Goal: Communication & Community: Answer question/provide support

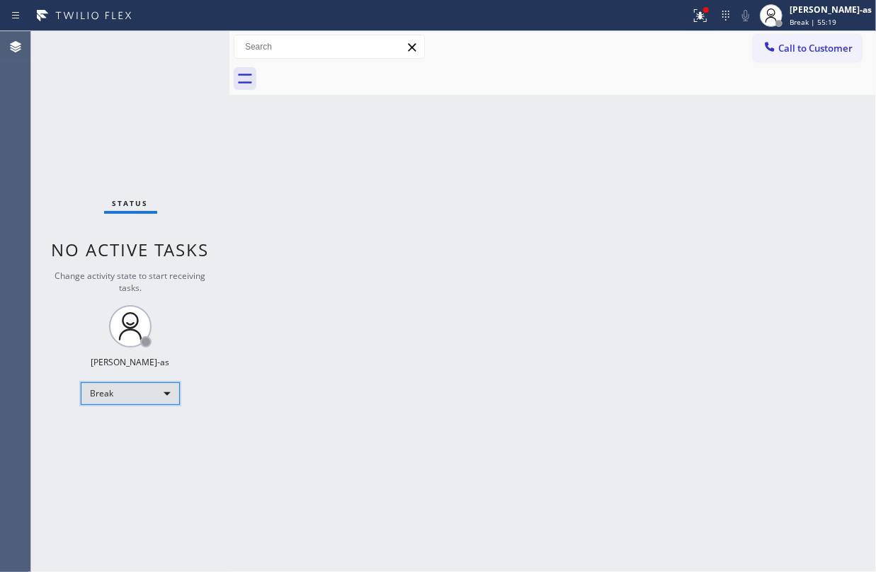
click at [108, 397] on div "Break" at bounding box center [130, 393] width 99 height 23
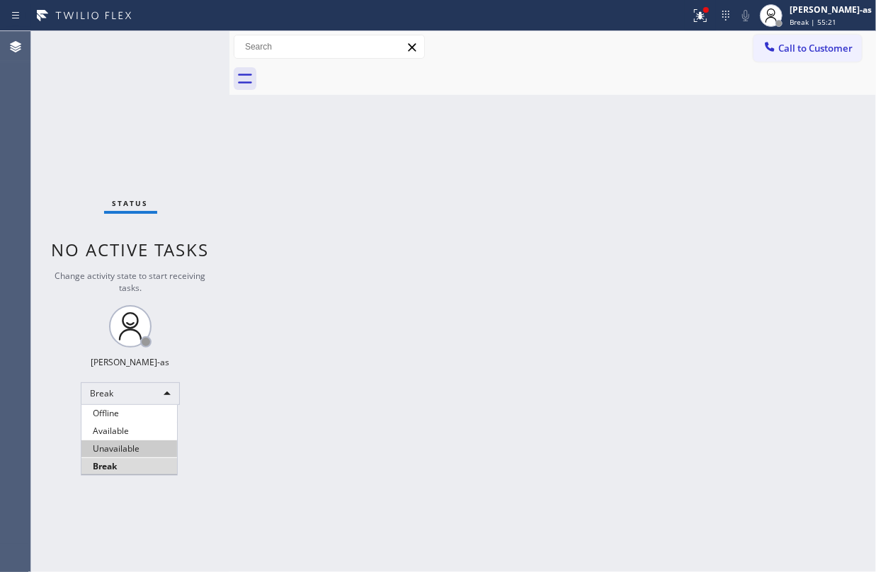
click at [119, 443] on li "Unavailable" at bounding box center [129, 448] width 96 height 17
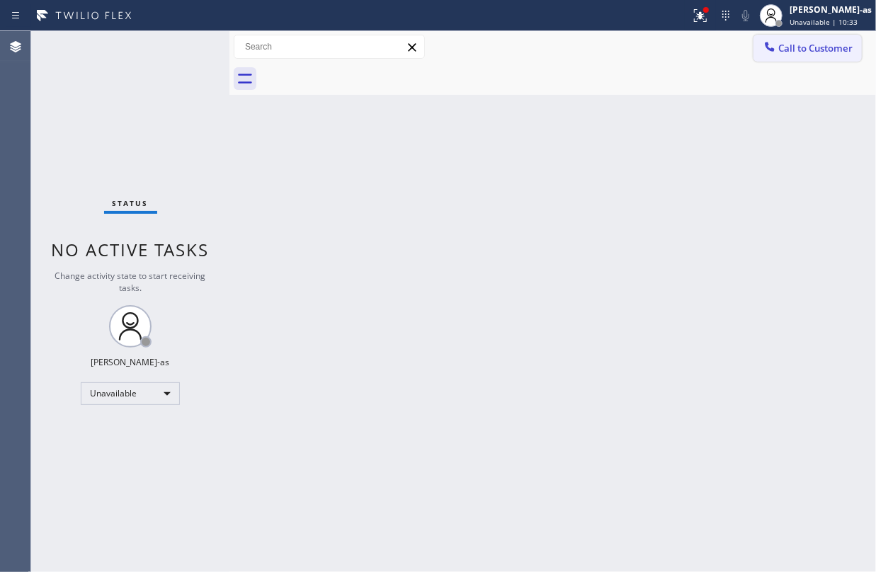
click at [788, 46] on span "Call to Customer" at bounding box center [815, 48] width 74 height 13
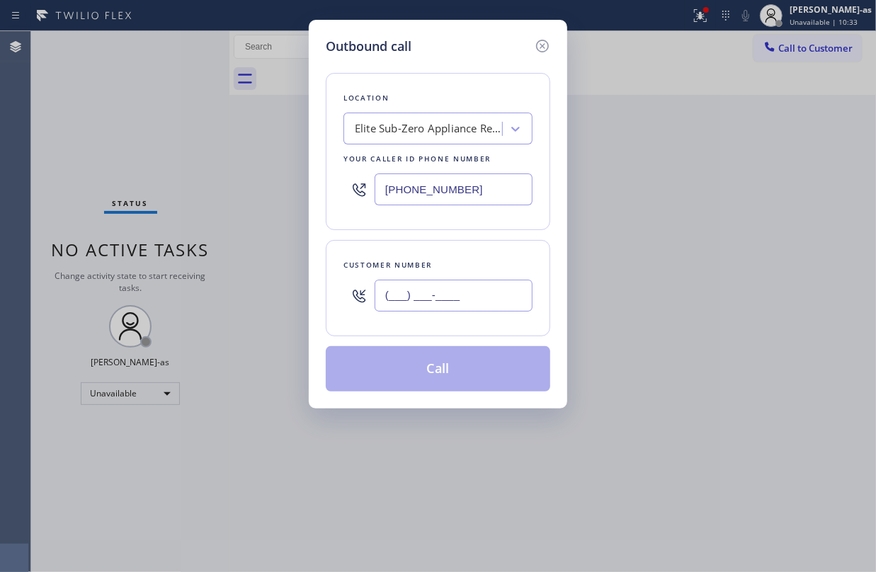
click at [479, 307] on input "(___) ___-____" at bounding box center [454, 296] width 158 height 32
paste input "818) 935-3535"
type input "[PHONE_NUMBER]"
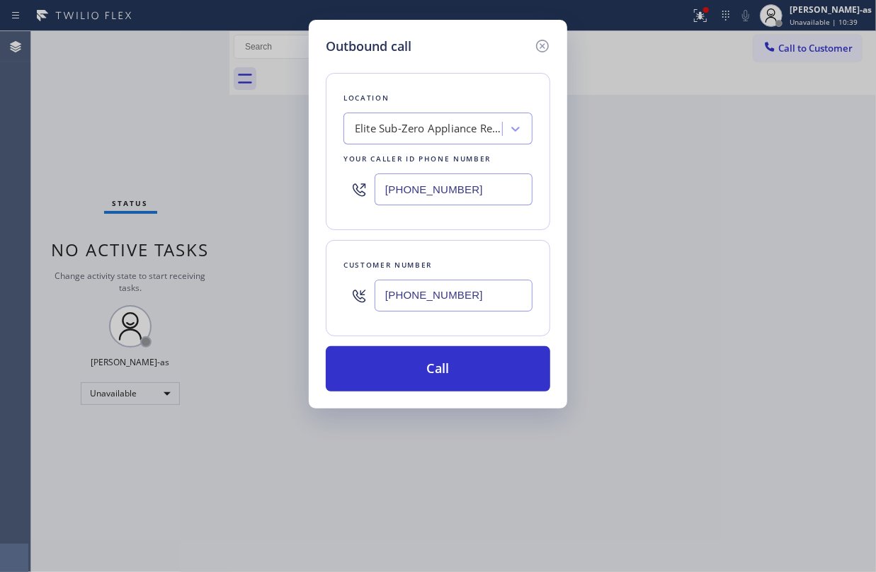
click at [377, 123] on div "Elite Sub-Zero Appliance Repair" at bounding box center [429, 129] width 149 height 16
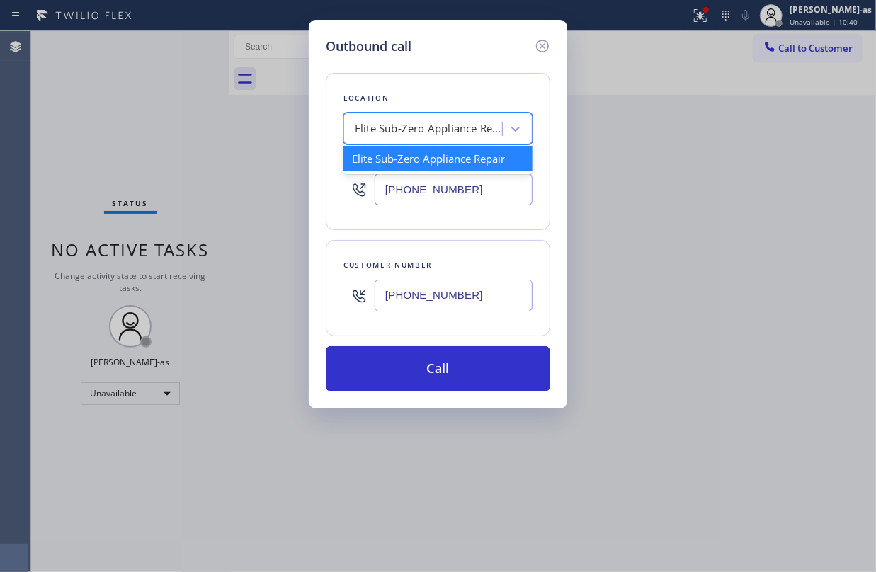
paste input "Echo Park Plumbers"
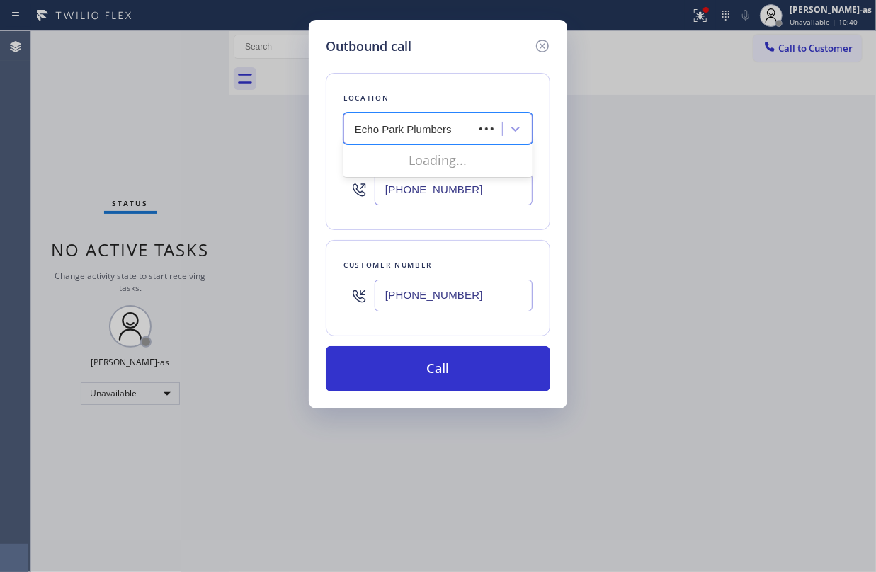
type input "Echo Park Plumbers"
click at [356, 127] on input "Echo Park Plumbers" at bounding box center [404, 129] width 98 height 12
click at [465, 123] on div "Elite Sub-Zero Appliance Repair" at bounding box center [425, 129] width 154 height 25
click at [469, 190] on input "[PHONE_NUMBER]" at bounding box center [454, 190] width 158 height 32
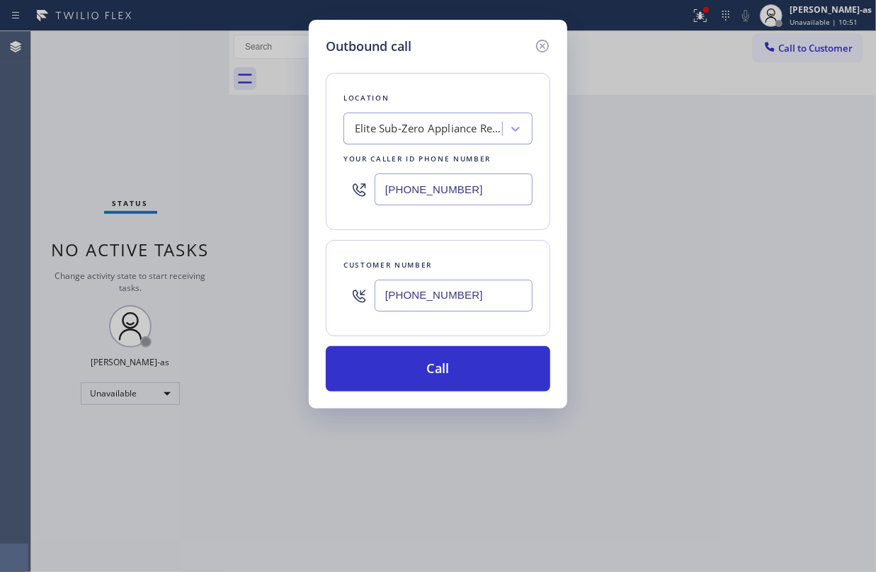
click at [469, 190] on input "[PHONE_NUMBER]" at bounding box center [454, 190] width 158 height 32
paste input "213) 785-7826"
click at [477, 185] on input "[PHONE_NUMBER]" at bounding box center [454, 190] width 158 height 32
click at [477, 185] on input "(415) 965-3694" at bounding box center [454, 190] width 158 height 32
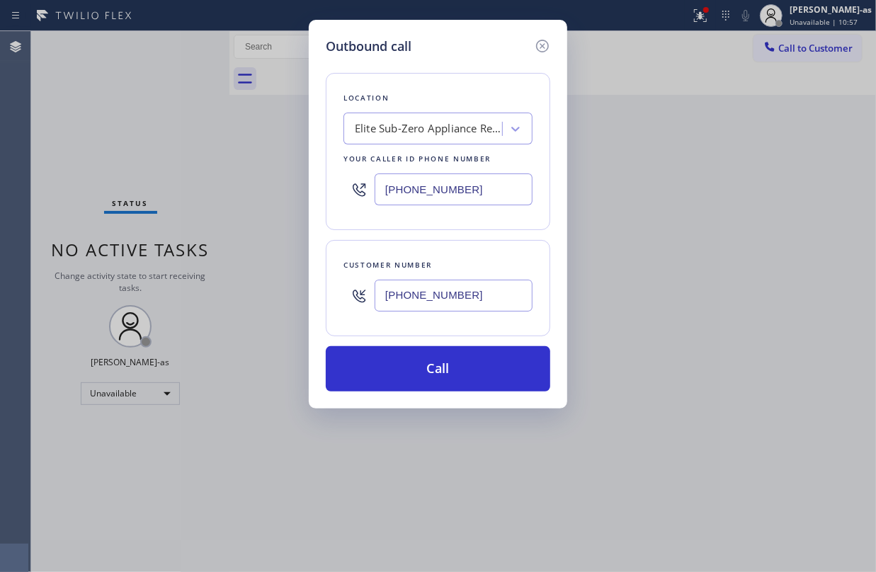
paste input "213) 785-7826"
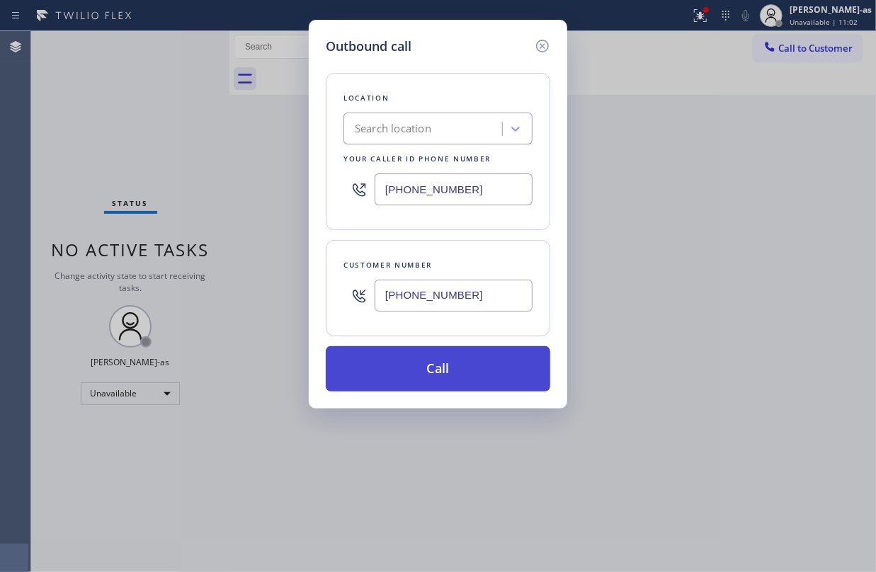
type input "(213) 785-7826"
click at [446, 378] on button "Call" at bounding box center [438, 368] width 224 height 45
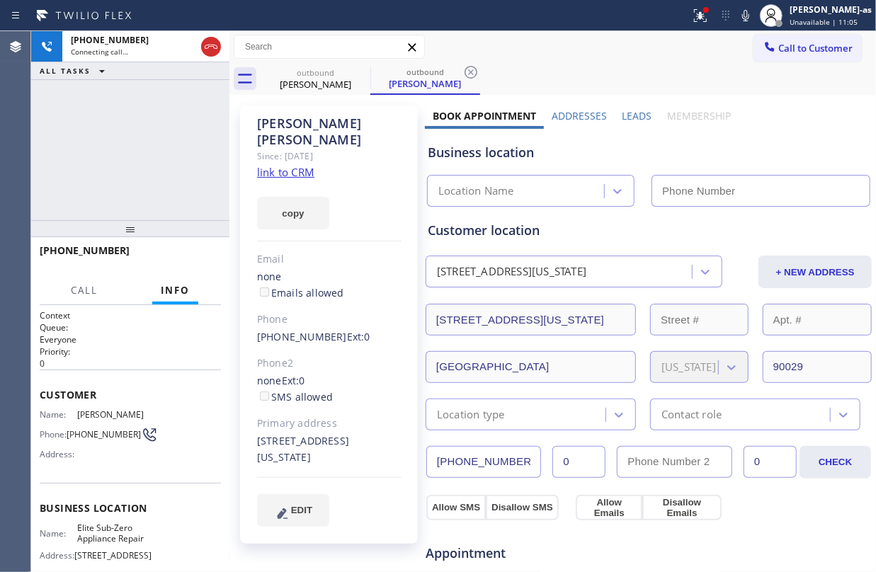
type input "(415) 965-3694"
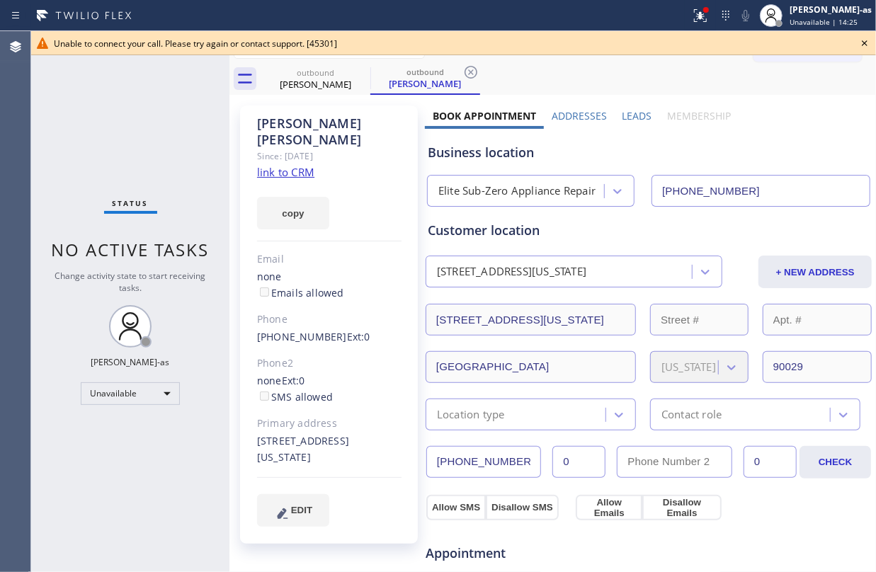
click at [863, 40] on icon at bounding box center [864, 43] width 17 height 17
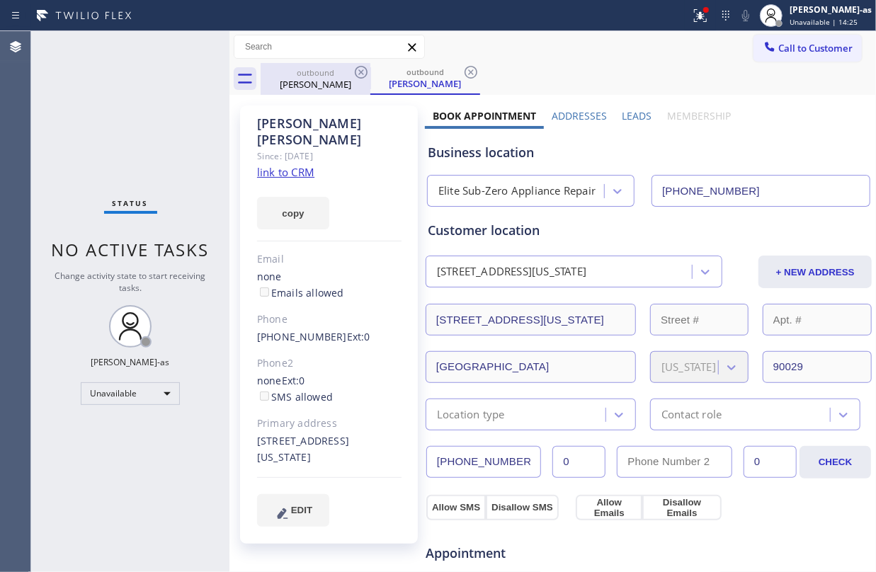
drag, startPoint x: 297, startPoint y: 72, endPoint x: 349, endPoint y: 72, distance: 51.7
click at [303, 72] on div "outbound" at bounding box center [315, 72] width 107 height 11
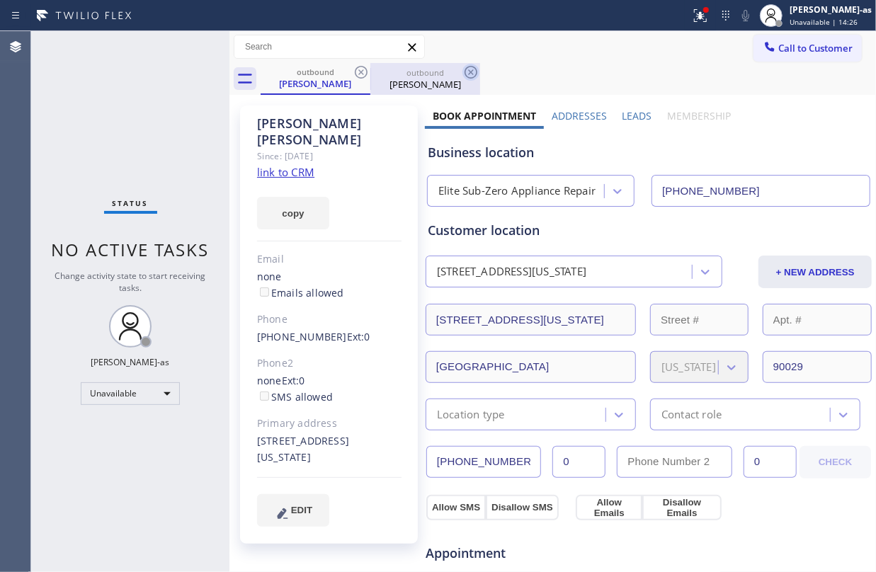
click at [360, 72] on icon at bounding box center [361, 72] width 17 height 17
click at [465, 72] on icon at bounding box center [471, 72] width 13 height 13
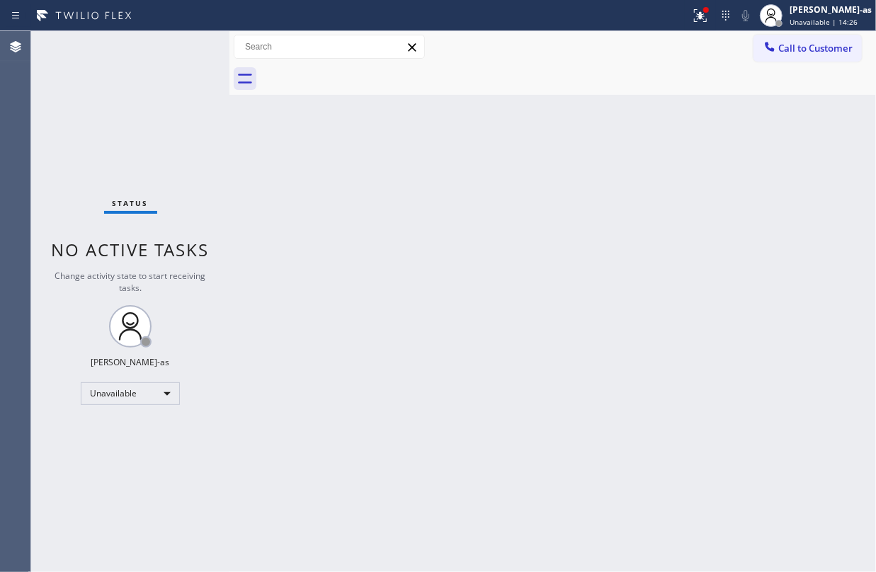
click at [363, 71] on div at bounding box center [568, 79] width 615 height 32
click at [811, 38] on button "Call to Customer" at bounding box center [808, 48] width 108 height 27
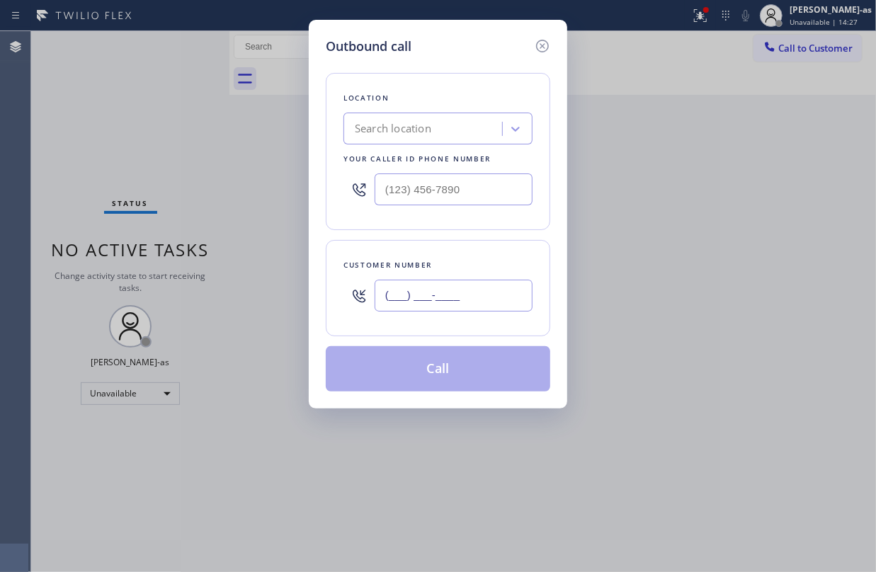
click at [472, 284] on input "(___) ___-____" at bounding box center [454, 296] width 158 height 32
paste input "512) 638-3597"
type input "(512) 638-3597"
click at [437, 134] on div "Search location" at bounding box center [425, 129] width 154 height 25
paste input "Washer and Dryer Expert"
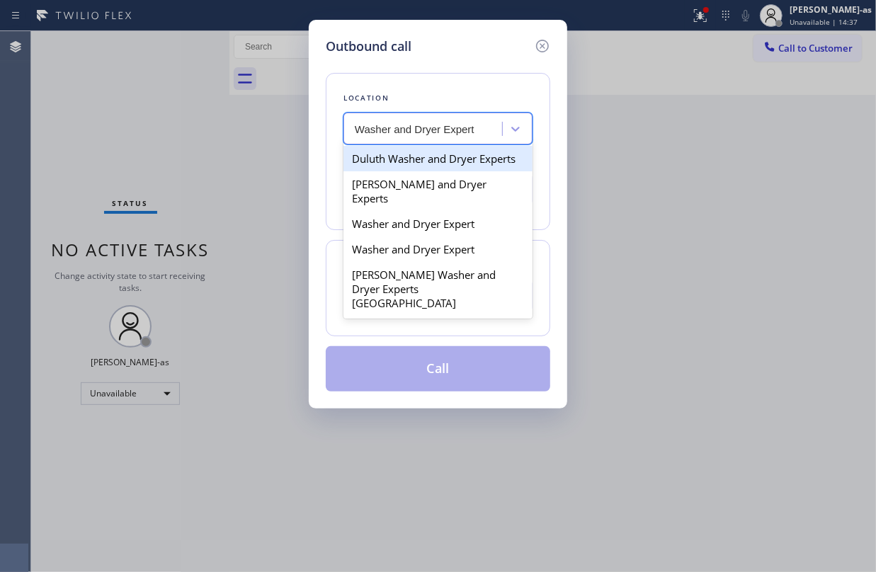
type input "Washer and Dryer Expert"
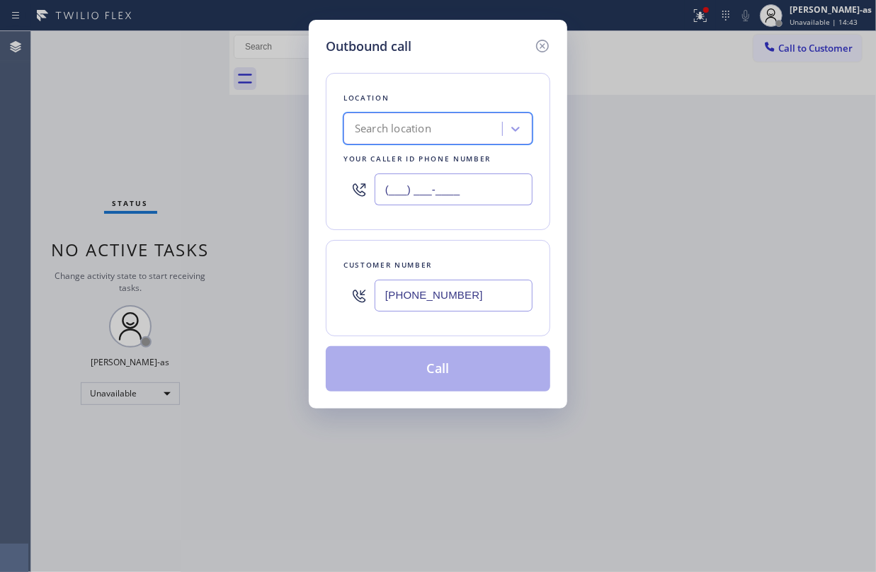
click at [471, 182] on input "(___) ___-____" at bounding box center [454, 190] width 158 height 32
paste input "347) 836-5354"
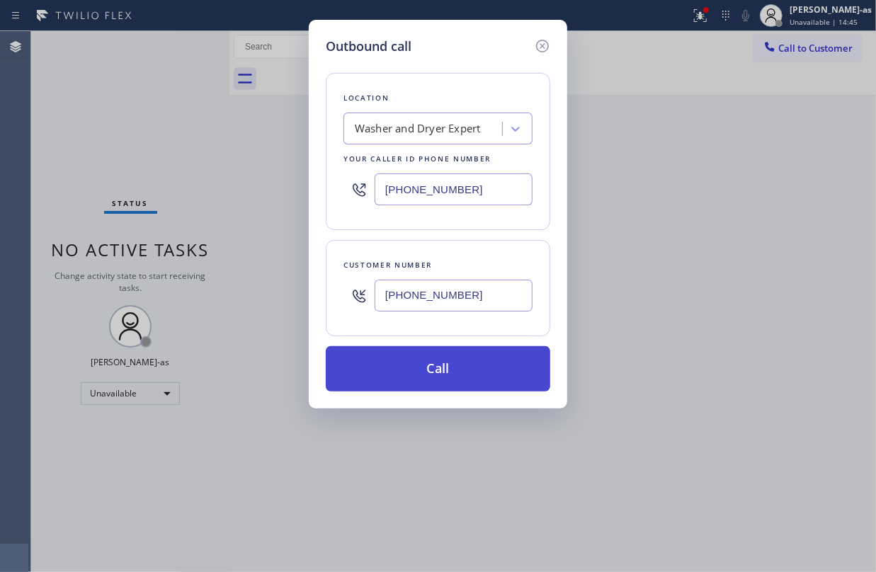
type input "(347) 836-5354"
click at [494, 383] on button "Call" at bounding box center [438, 368] width 224 height 45
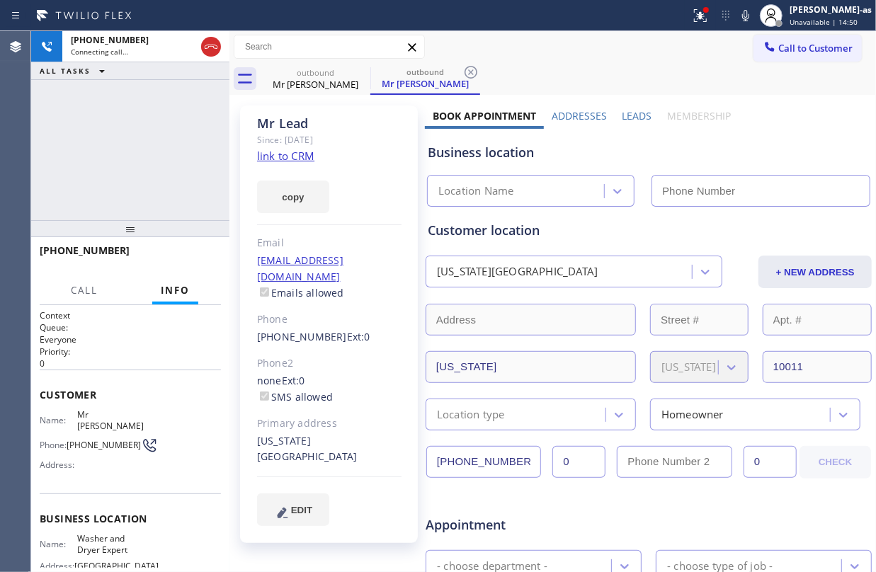
type input "(347) 836-5354"
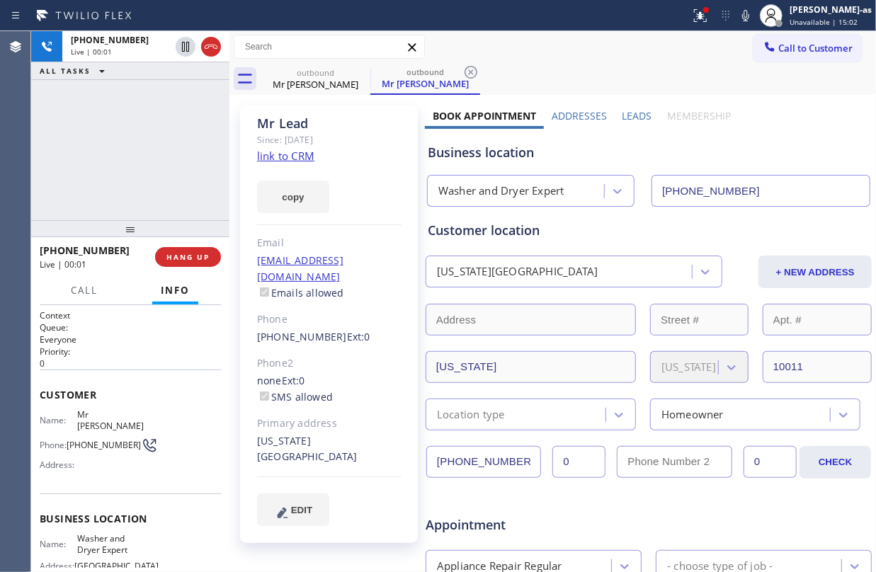
drag, startPoint x: 103, startPoint y: 149, endPoint x: 106, endPoint y: 137, distance: 12.4
click at [106, 142] on div "+15126383597 Live | 00:01 ALL TASKS ALL TASKS ACTIVE TASKS TASKS IN WRAP UP" at bounding box center [130, 125] width 198 height 189
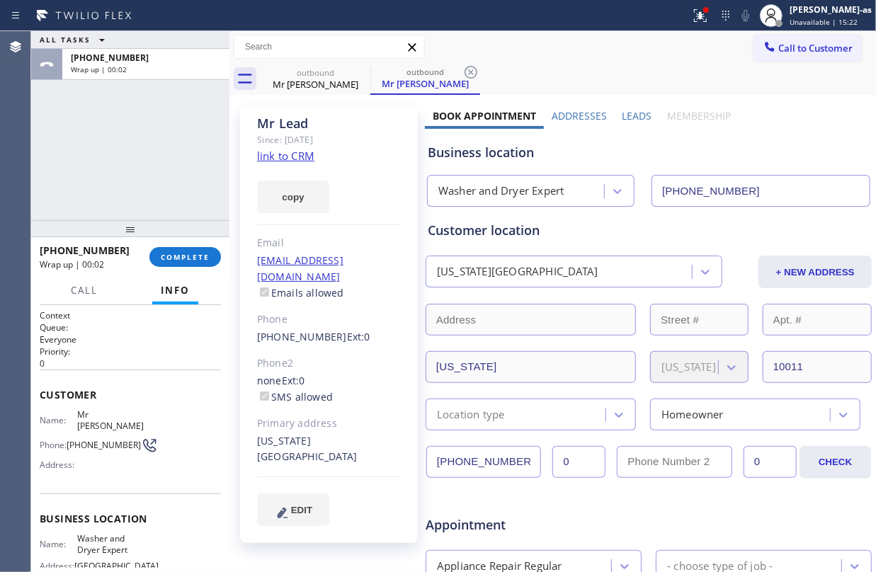
drag, startPoint x: 94, startPoint y: 101, endPoint x: 146, endPoint y: 193, distance: 106.2
click at [97, 101] on div "ALL TASKS ALL TASKS ACTIVE TASKS TASKS IN WRAP UP +15126383597 Wrap up | 00:02" at bounding box center [130, 125] width 198 height 189
click at [174, 256] on span "COMPLETE" at bounding box center [185, 257] width 49 height 10
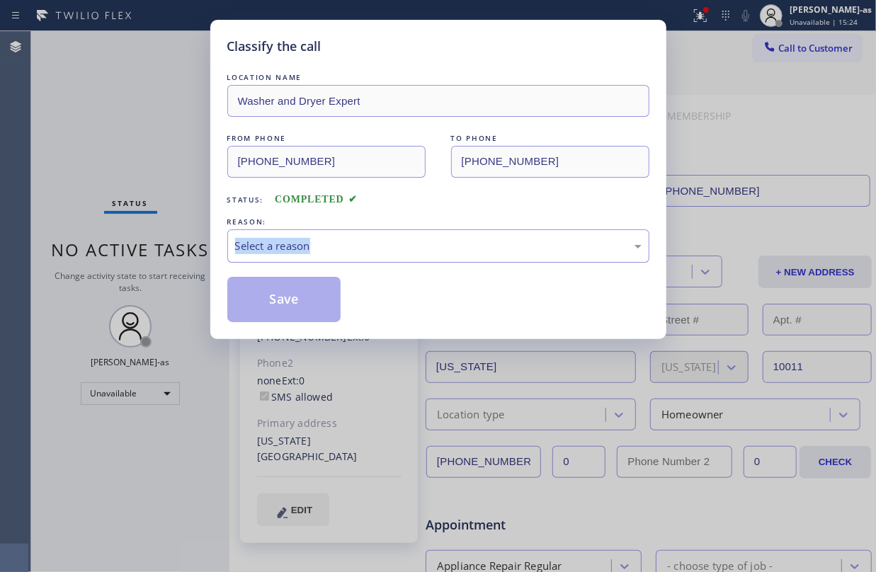
click at [347, 251] on div "Select a reason" at bounding box center [438, 246] width 407 height 16
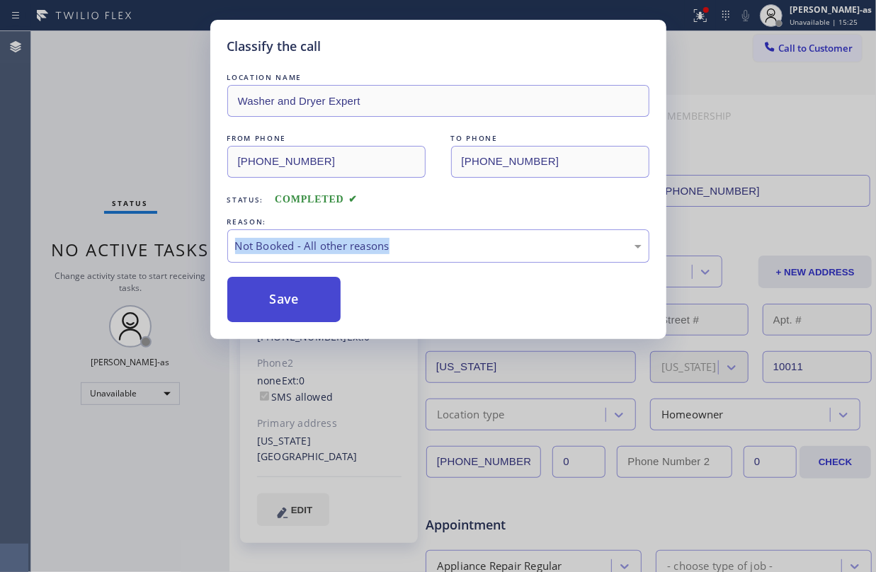
click at [286, 306] on button "Save" at bounding box center [284, 299] width 114 height 45
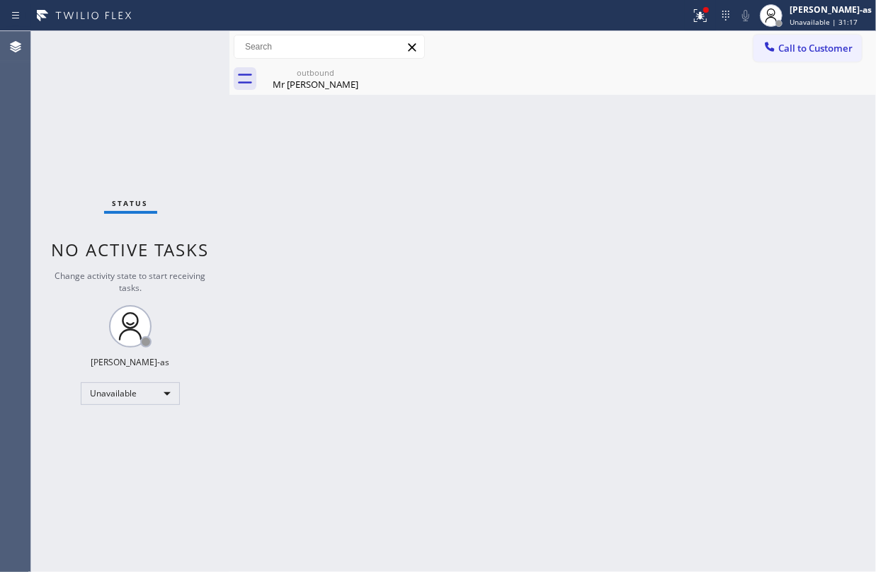
click at [212, 134] on div "Status No active tasks Change activity state to start receiving tasks. Jesica J…" at bounding box center [130, 301] width 198 height 541
click at [306, 82] on div "Mr Lead" at bounding box center [315, 84] width 107 height 13
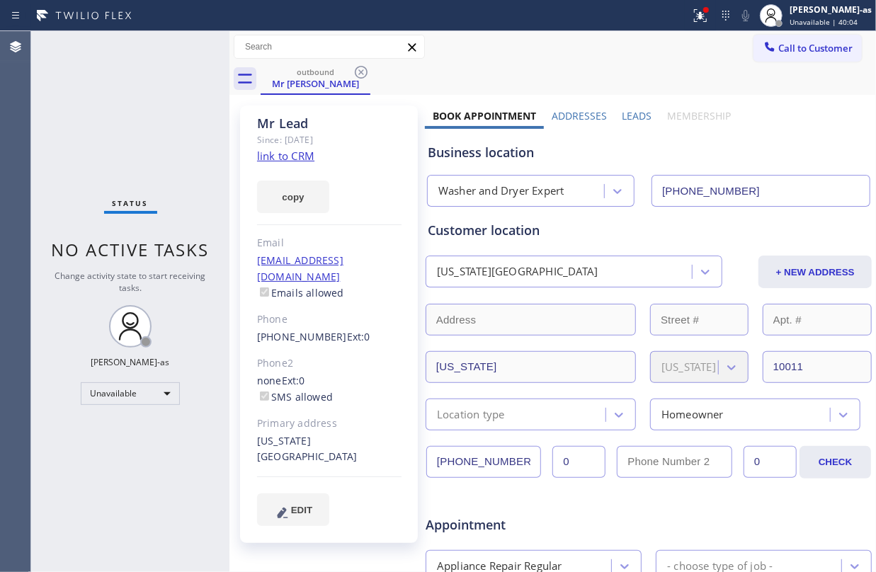
click at [326, 126] on div "Mr Lead" at bounding box center [329, 123] width 144 height 16
click at [329, 74] on div "outbound" at bounding box center [315, 72] width 107 height 11
click at [361, 74] on icon at bounding box center [361, 72] width 17 height 17
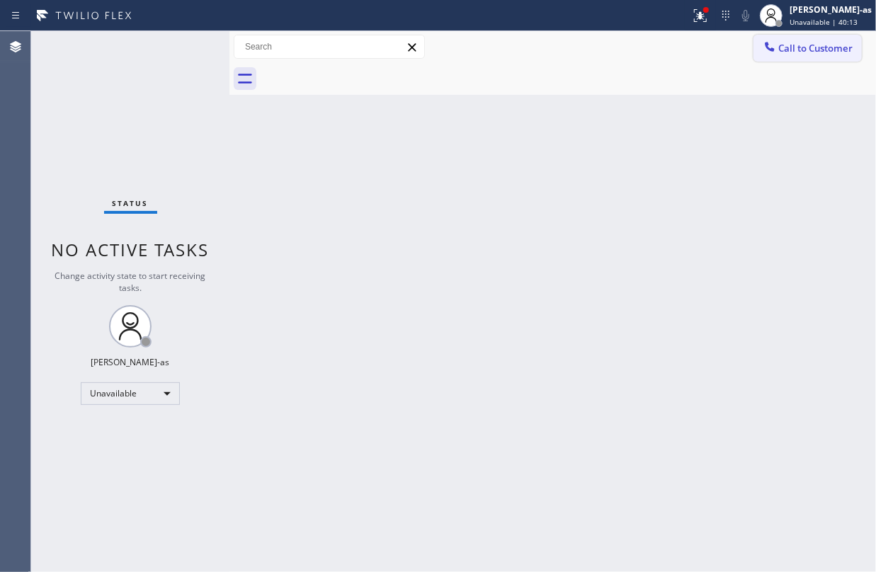
click at [785, 43] on span "Call to Customer" at bounding box center [815, 48] width 74 height 13
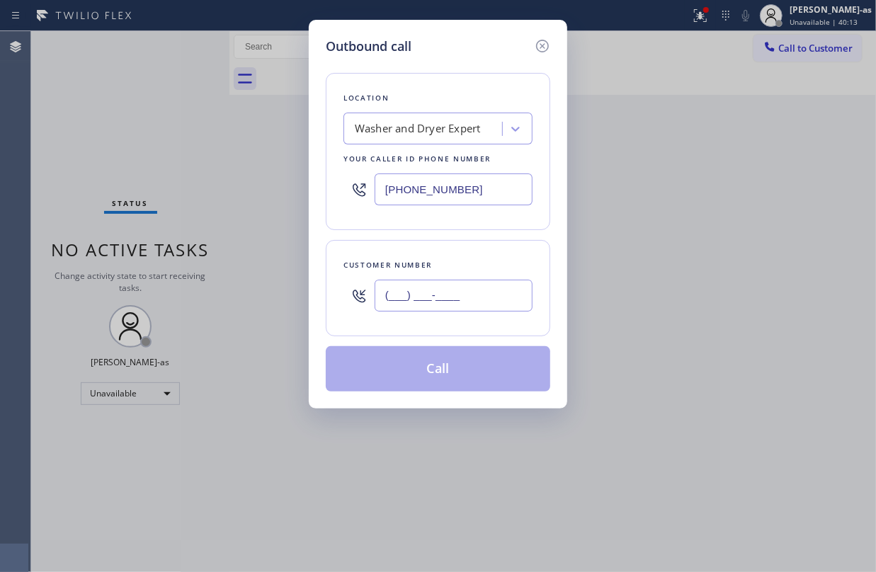
click at [468, 288] on input "(___) ___-____" at bounding box center [454, 296] width 158 height 32
paste input "650) 740-5786"
type input "(650) 740-5786"
click at [431, 113] on div "Washer and Dryer Expert" at bounding box center [437, 129] width 189 height 32
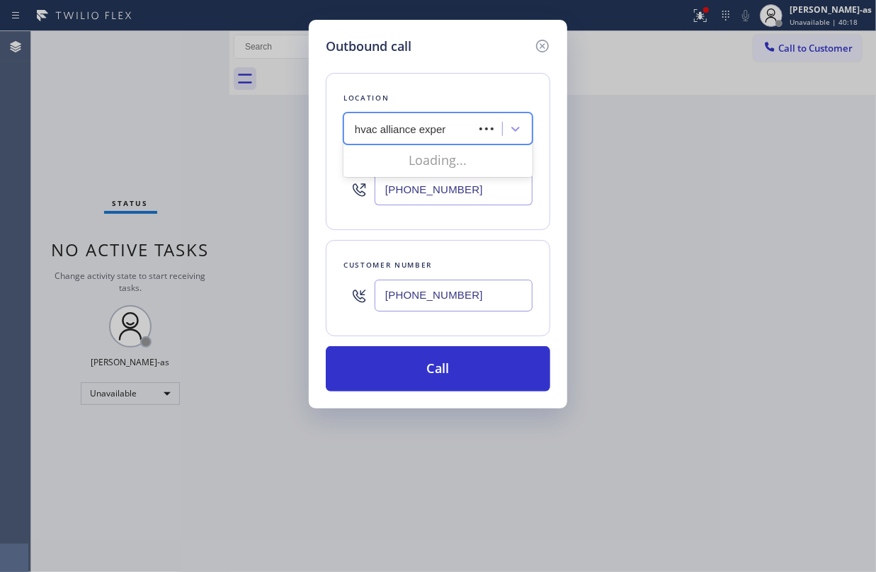
type input "hvac alliance expert"
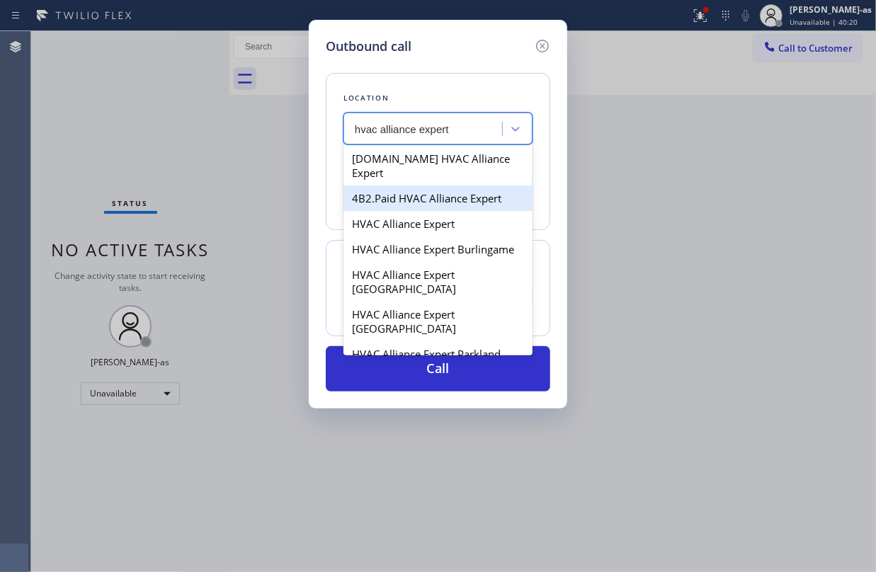
click at [417, 196] on div "4B2.Paid HVAC Alliance Expert" at bounding box center [437, 198] width 189 height 25
type input "(855) 999-4417"
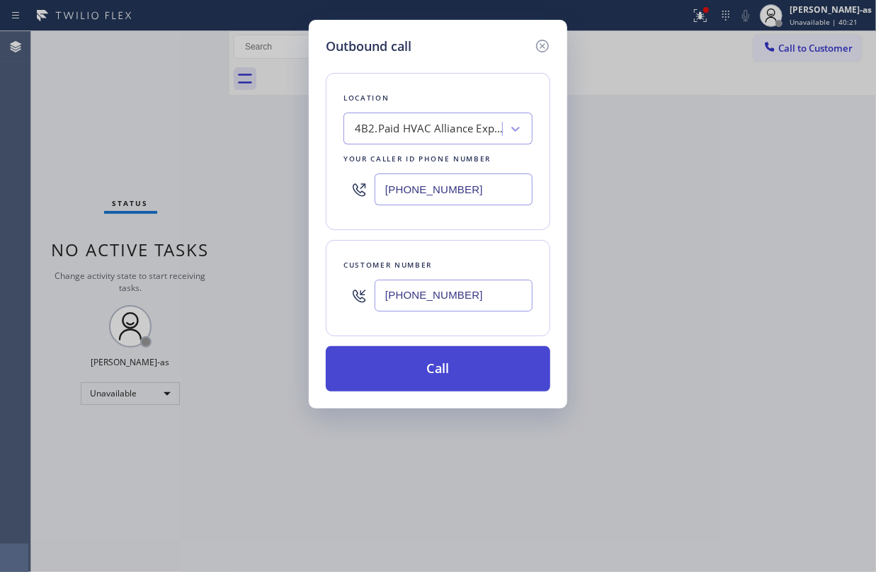
click at [438, 369] on button "Call" at bounding box center [438, 368] width 224 height 45
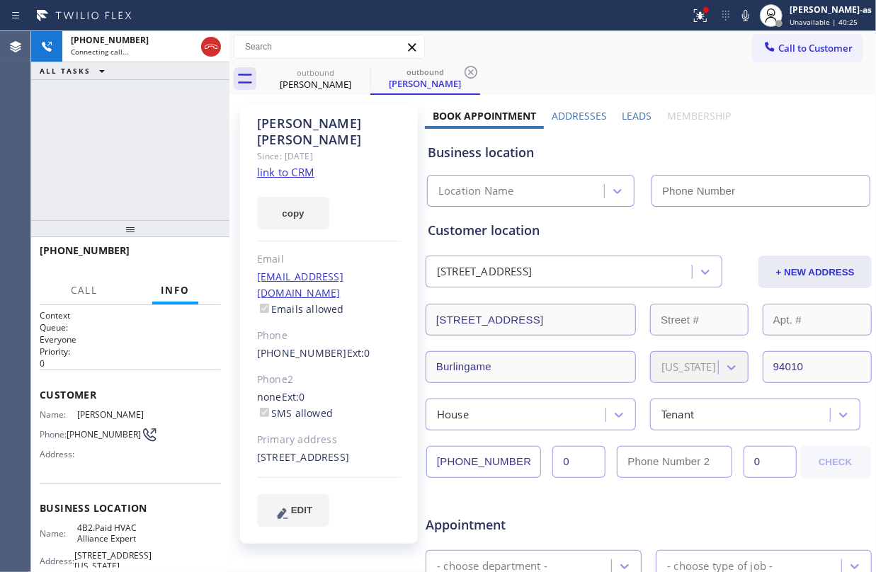
type input "(855) 999-4417"
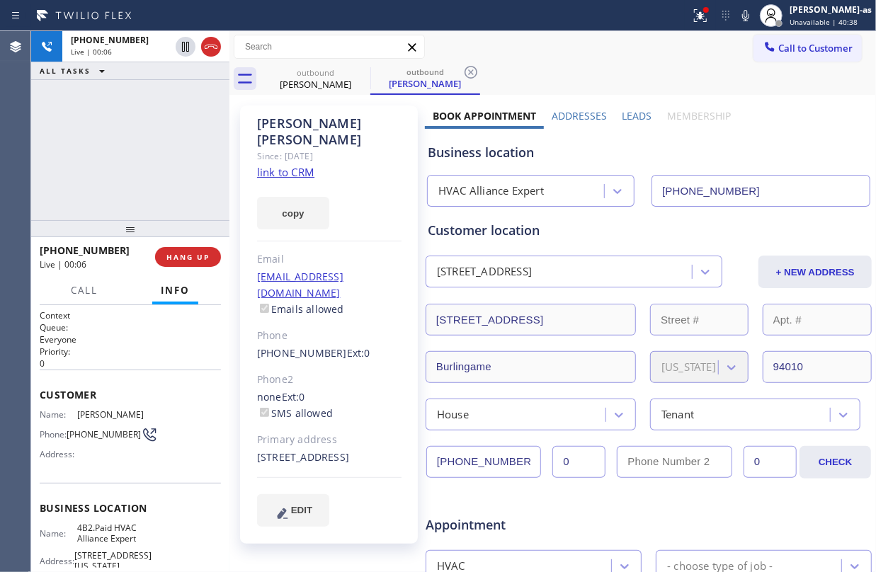
click at [111, 89] on div "+16507405786 Live | 00:06 ALL TASKS ALL TASKS ACTIVE TASKS TASKS IN WRAP UP" at bounding box center [130, 125] width 198 height 189
click at [297, 165] on link "link to CRM" at bounding box center [285, 172] width 57 height 14
click at [210, 45] on icon at bounding box center [211, 47] width 13 height 4
click at [197, 256] on span "HANG UP" at bounding box center [187, 257] width 43 height 10
click at [199, 254] on span "HANG UP" at bounding box center [187, 257] width 43 height 10
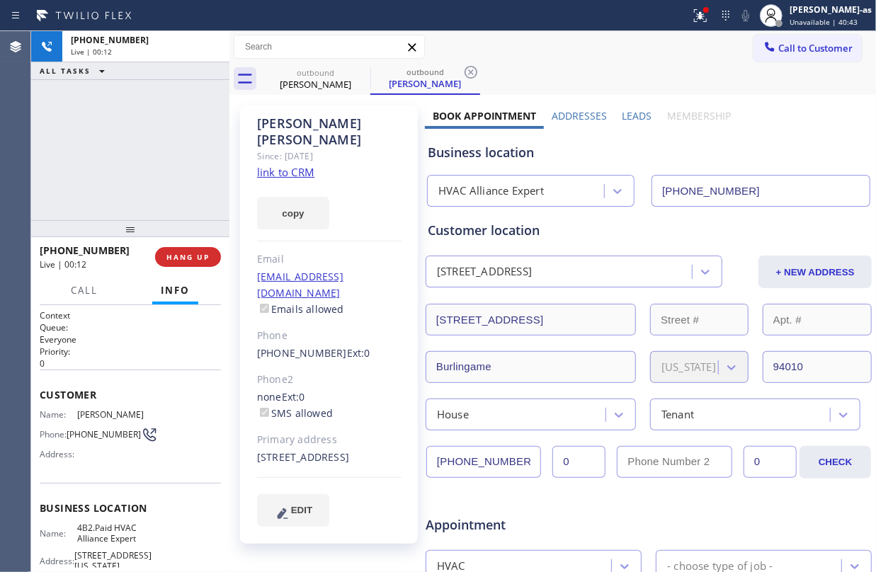
click at [183, 230] on div at bounding box center [130, 228] width 198 height 17
drag, startPoint x: 179, startPoint y: 249, endPoint x: 190, endPoint y: 249, distance: 10.6
click at [181, 249] on button "COMPLETE" at bounding box center [185, 257] width 72 height 20
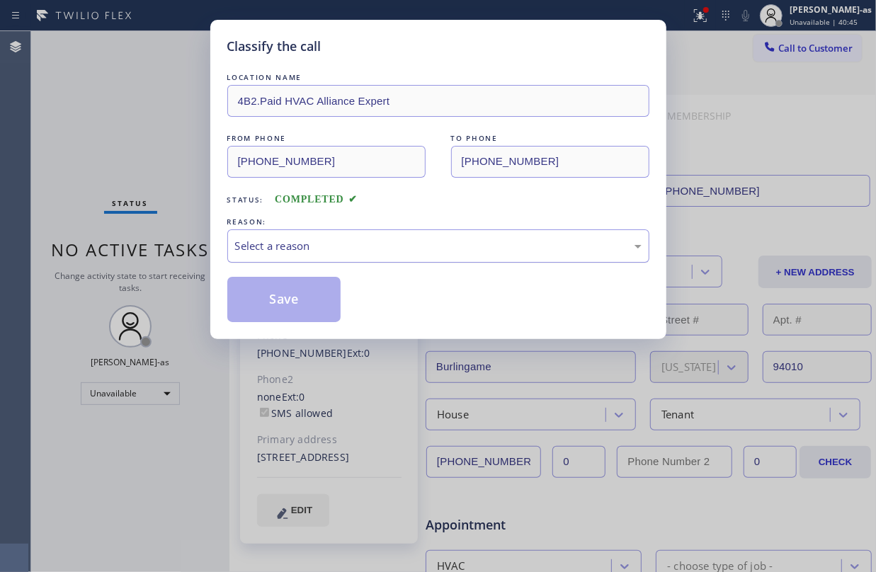
click at [404, 250] on div "Select a reason" at bounding box center [438, 246] width 407 height 16
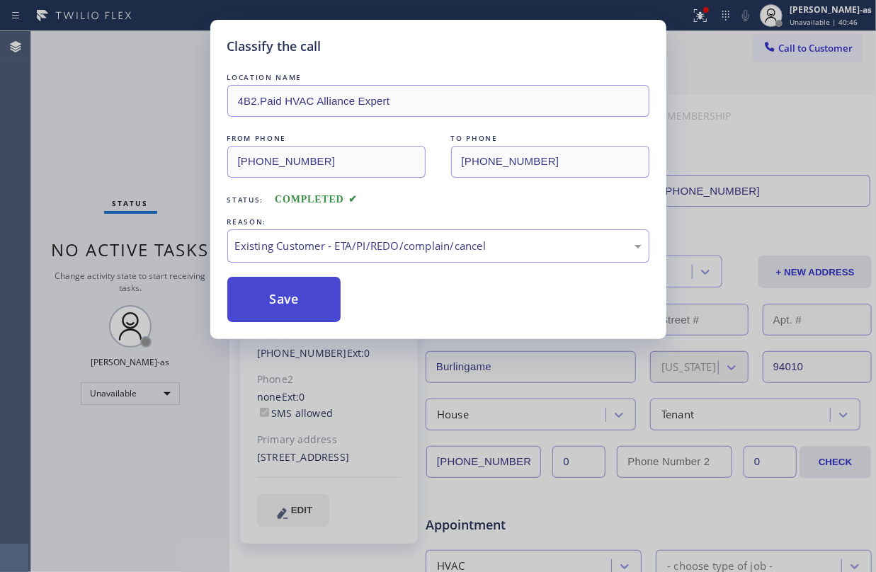
click at [307, 299] on button "Save" at bounding box center [284, 299] width 114 height 45
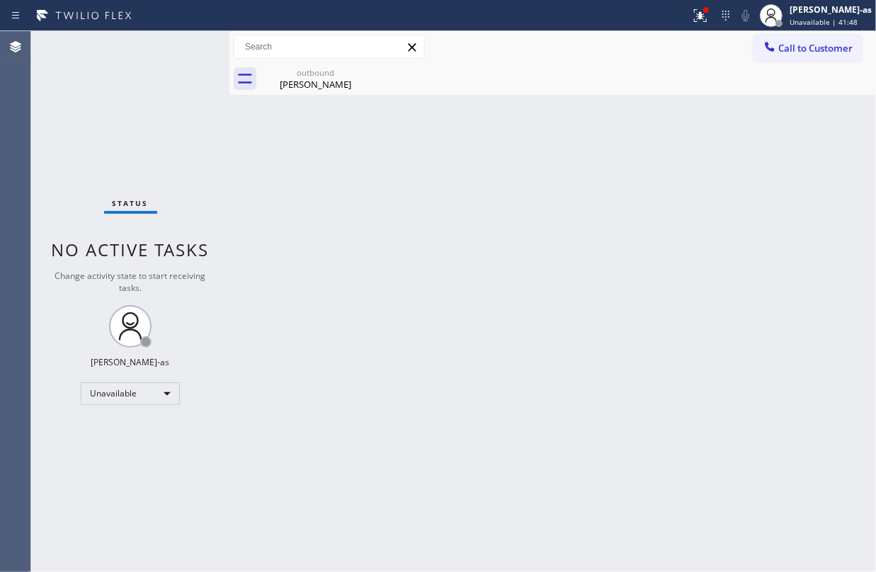
click at [800, 51] on span "Call to Customer" at bounding box center [815, 48] width 74 height 13
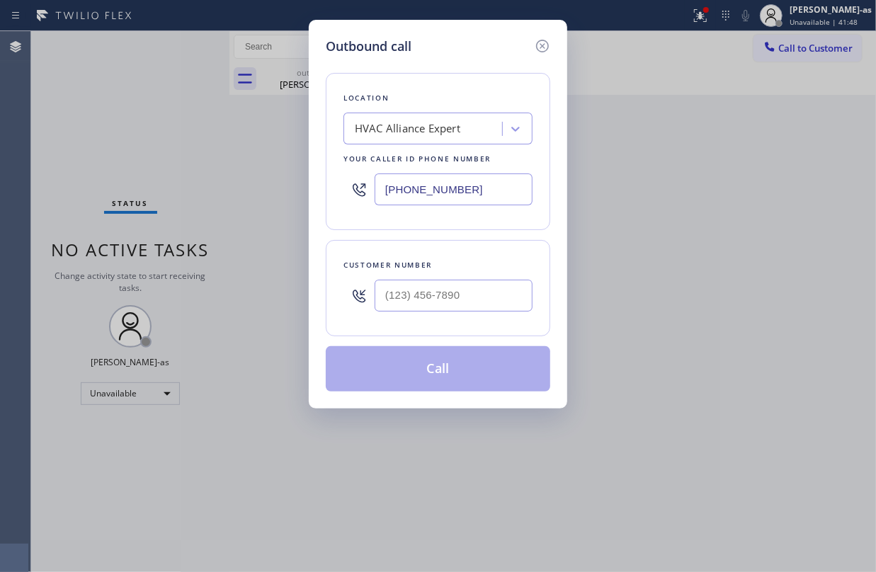
click at [459, 278] on div at bounding box center [454, 296] width 158 height 46
click at [485, 289] on input "(___) ___-____" at bounding box center [454, 296] width 158 height 32
paste input "747) 444-7407"
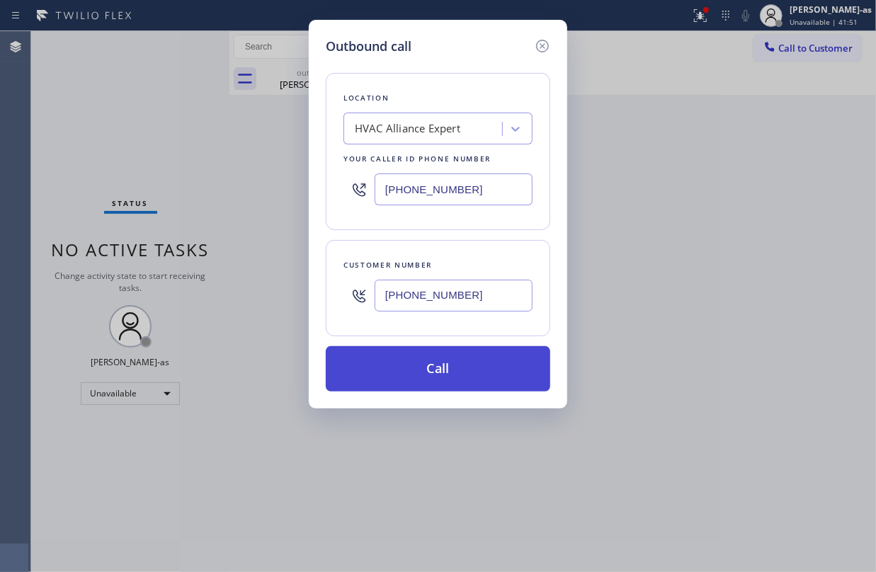
type input "(747) 444-7407"
click at [482, 367] on button "Call" at bounding box center [438, 368] width 224 height 45
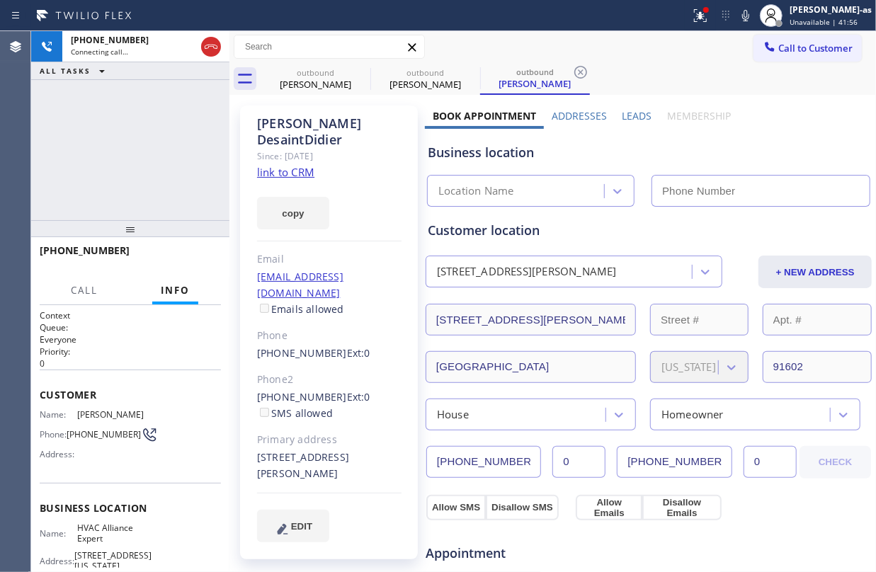
type input "(855) 999-4417"
click at [278, 162] on div "Since: 20 may 2020" at bounding box center [329, 156] width 144 height 16
click at [298, 169] on link "link to CRM" at bounding box center [285, 172] width 57 height 14
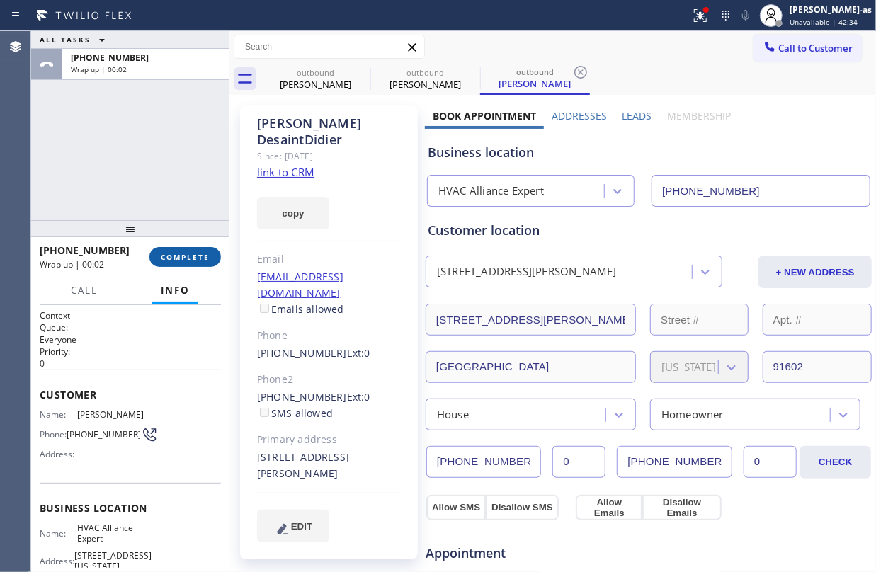
click at [205, 252] on span "COMPLETE" at bounding box center [185, 257] width 49 height 10
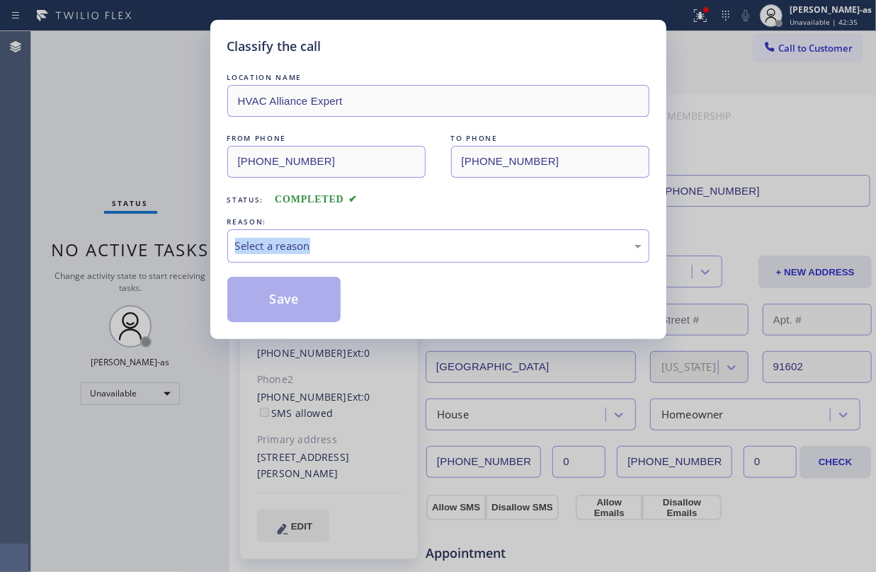
click at [200, 249] on div "Classify the call LOCATION NAME HVAC Alliance Expert FROM PHONE (855) 999-4417 …" at bounding box center [438, 286] width 876 height 572
drag, startPoint x: 380, startPoint y: 241, endPoint x: 392, endPoint y: 247, distance: 13.3
click at [380, 241] on div "Select a reason" at bounding box center [438, 246] width 407 height 16
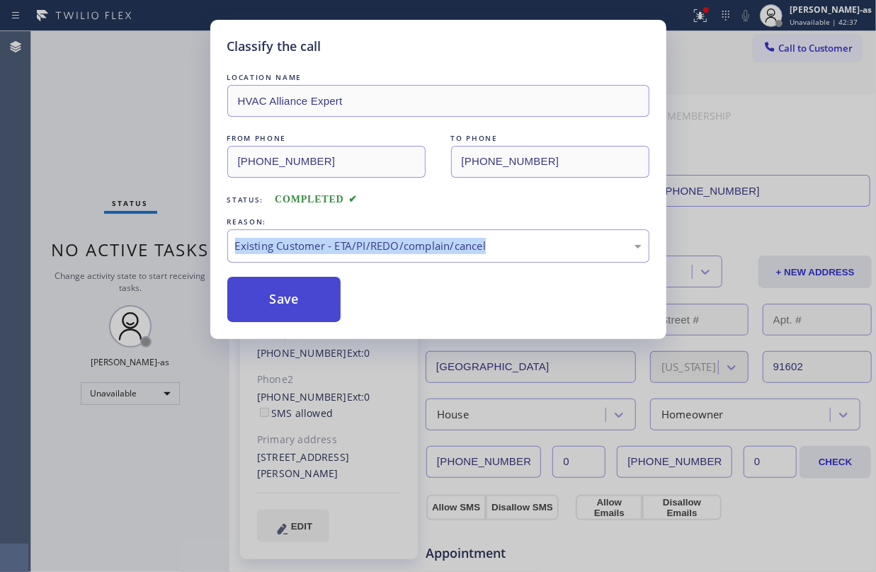
click at [273, 317] on button "Save" at bounding box center [284, 299] width 114 height 45
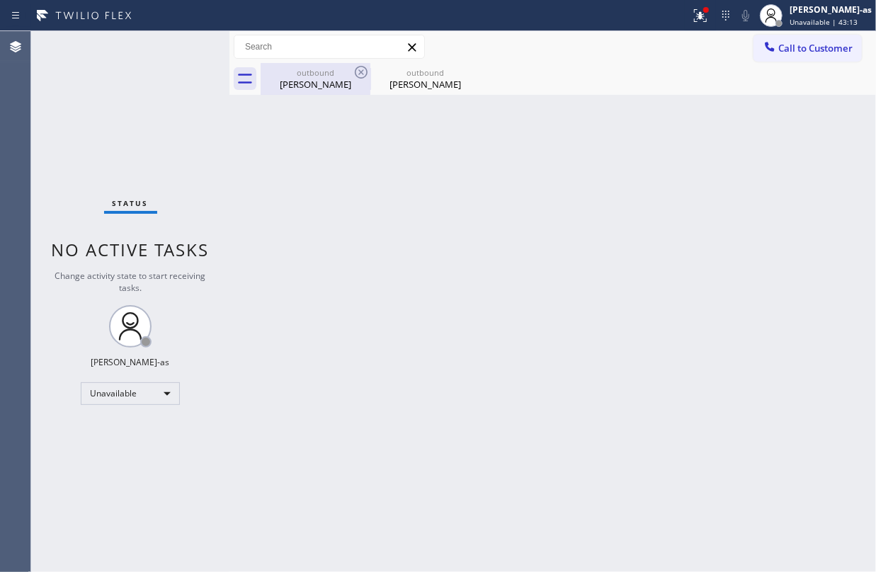
click at [310, 76] on div "outbound Lance Kelly" at bounding box center [315, 79] width 107 height 32
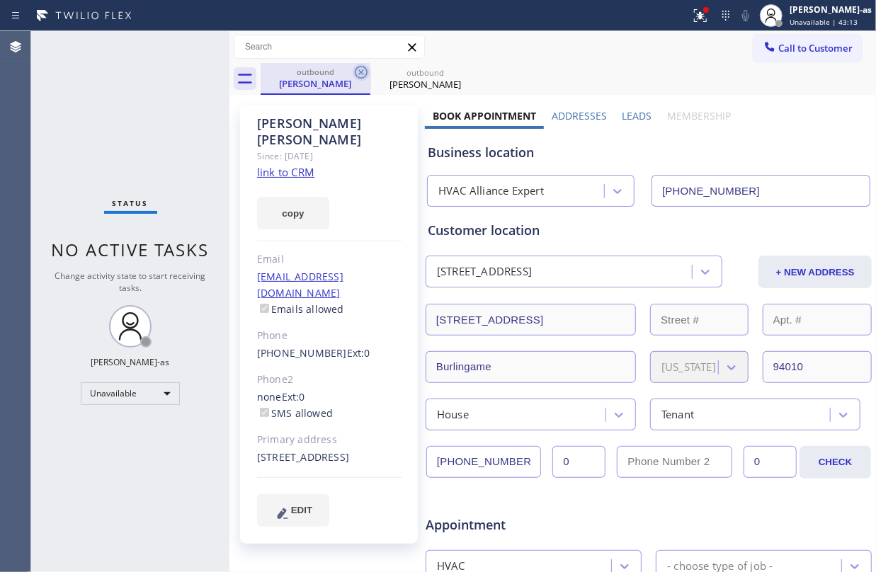
click at [358, 72] on icon at bounding box center [361, 72] width 17 height 17
click at [0, 0] on icon at bounding box center [0, 0] width 0 height 0
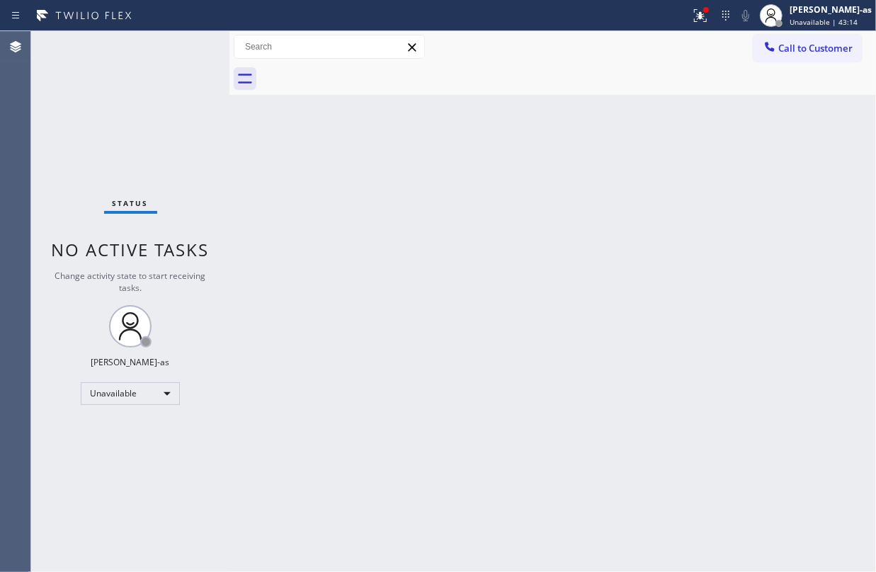
drag, startPoint x: 416, startPoint y: 255, endPoint x: 555, endPoint y: 236, distance: 140.1
click at [418, 254] on div "Back to Dashboard Change Sender ID Customers Technicians Select a contact Outbo…" at bounding box center [552, 301] width 647 height 541
click at [799, 38] on button "Call to Customer" at bounding box center [808, 48] width 108 height 27
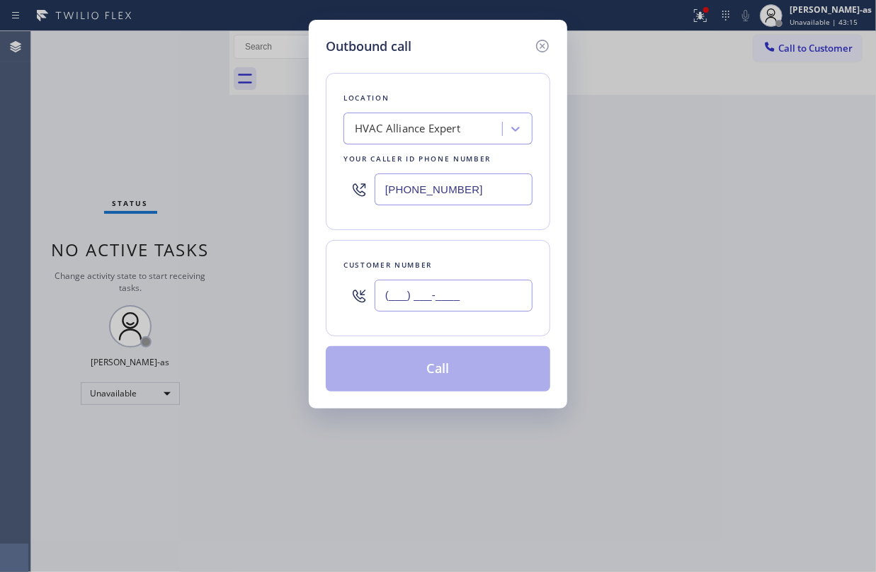
click at [462, 303] on input "(___) ___-____" at bounding box center [454, 296] width 158 height 32
paste input "949) 566-3174"
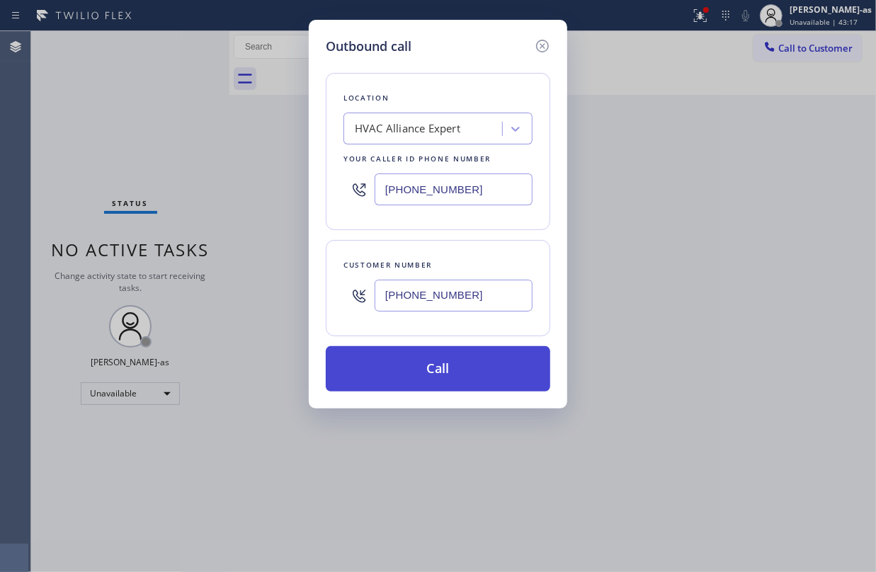
type input "(949) 566-3174"
click at [479, 360] on button "Call" at bounding box center [438, 368] width 224 height 45
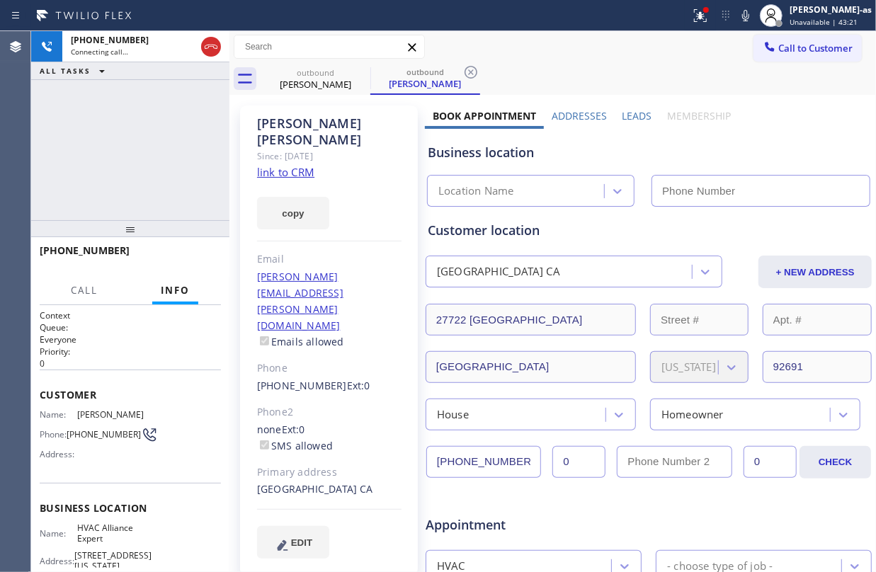
click at [282, 165] on link "link to CRM" at bounding box center [285, 172] width 57 height 14
type input "(855) 999-4417"
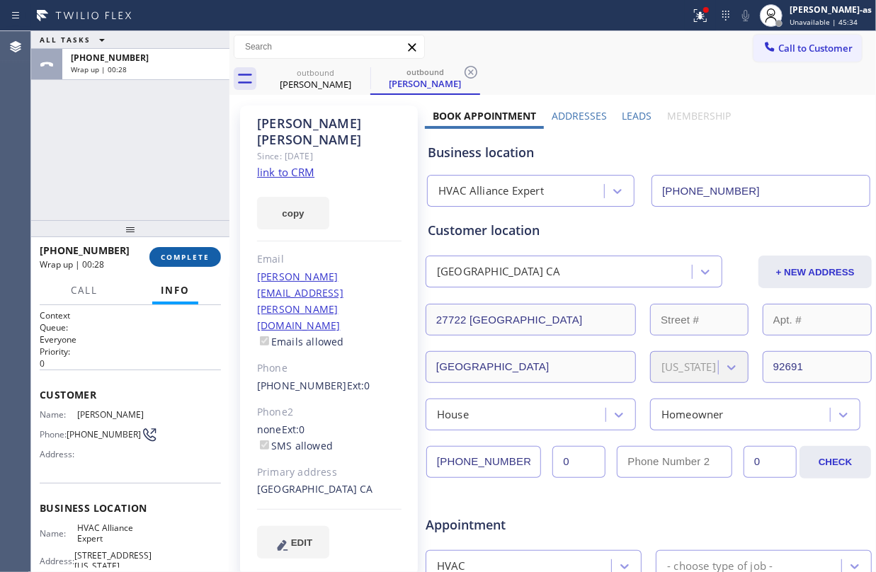
drag, startPoint x: 171, startPoint y: 248, endPoint x: 186, endPoint y: 254, distance: 15.9
click at [171, 249] on button "COMPLETE" at bounding box center [185, 257] width 72 height 20
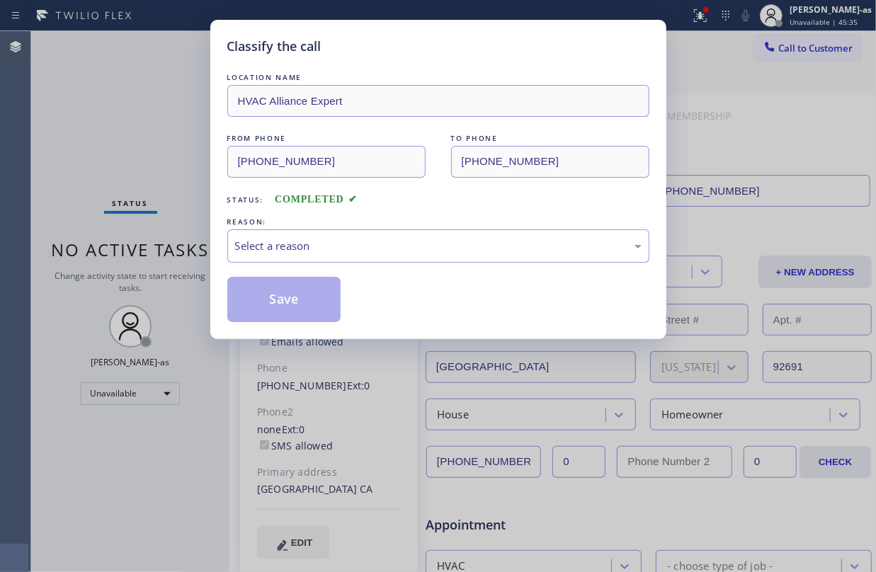
click at [188, 254] on div "Classify the call LOCATION NAME HVAC Alliance Expert FROM PHONE (855) 999-4417 …" at bounding box center [438, 286] width 876 height 572
click at [401, 245] on div "Select a reason" at bounding box center [438, 246] width 407 height 16
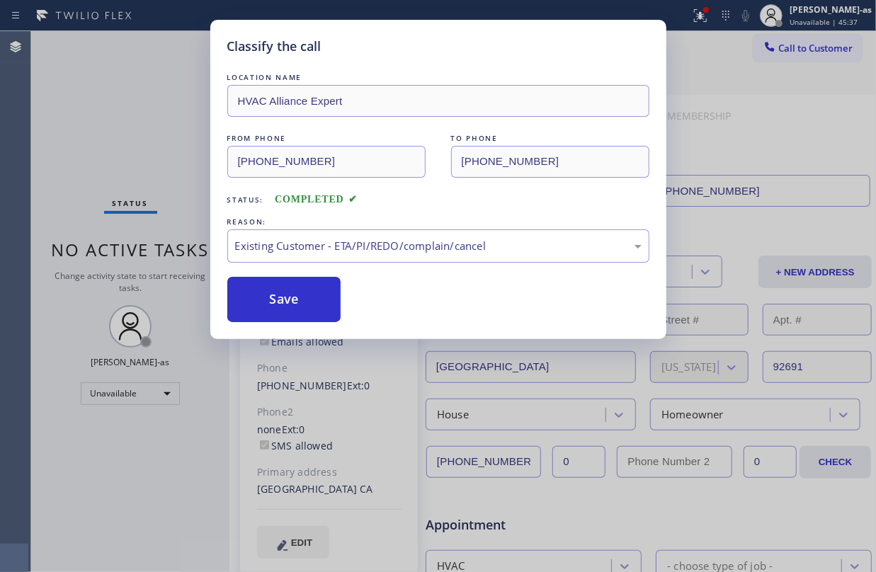
click at [310, 309] on button "Save" at bounding box center [284, 299] width 114 height 45
click at [789, 51] on div "Classify the call LOCATION NAME HVAC Alliance Expert FROM PHONE (855) 999-4417 …" at bounding box center [438, 286] width 876 height 572
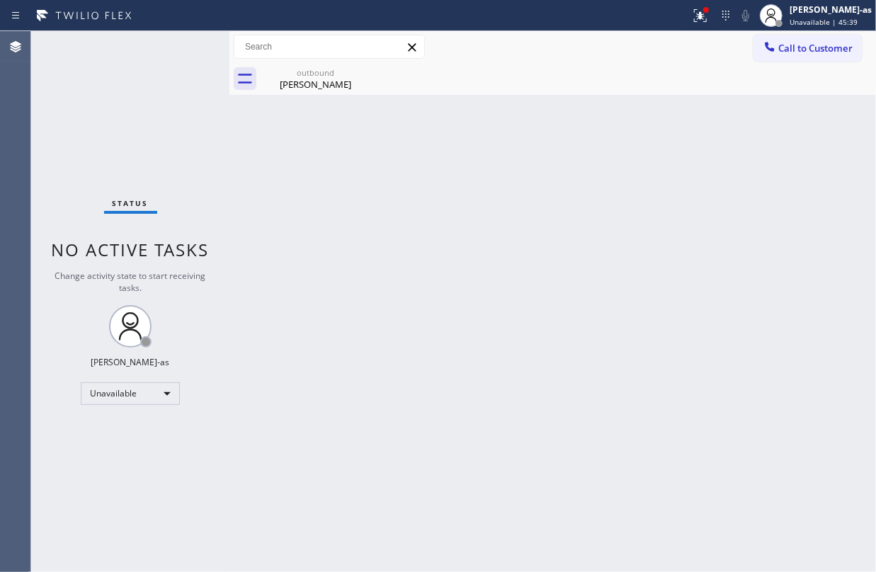
click at [789, 51] on span "Call to Customer" at bounding box center [815, 48] width 74 height 13
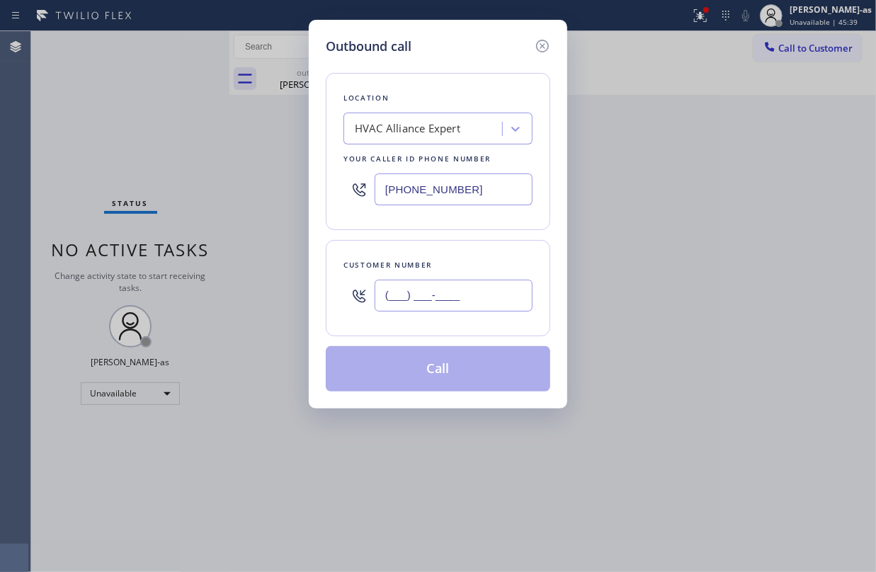
click at [491, 299] on input "(___) ___-____" at bounding box center [454, 296] width 158 height 32
paste input "310) 923-5484"
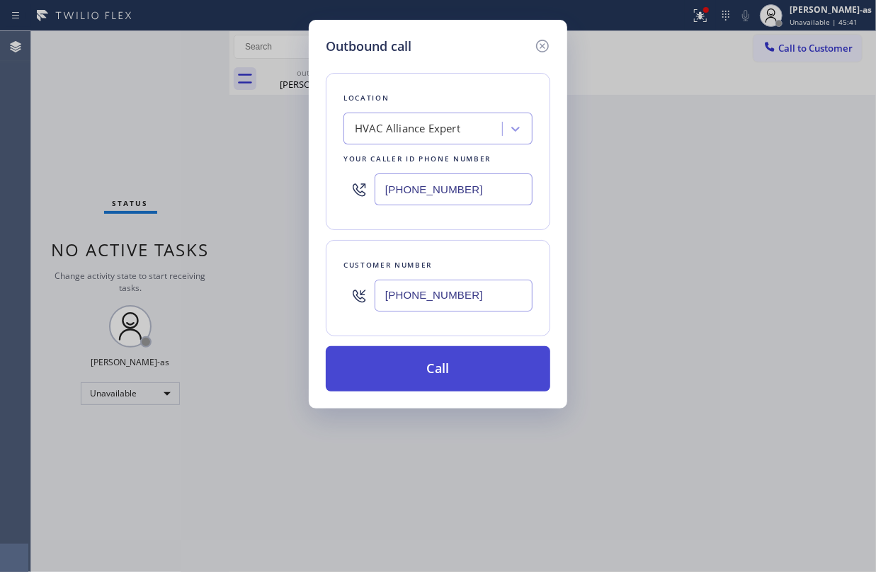
type input "(310) 923-5484"
click at [465, 360] on button "Call" at bounding box center [438, 368] width 224 height 45
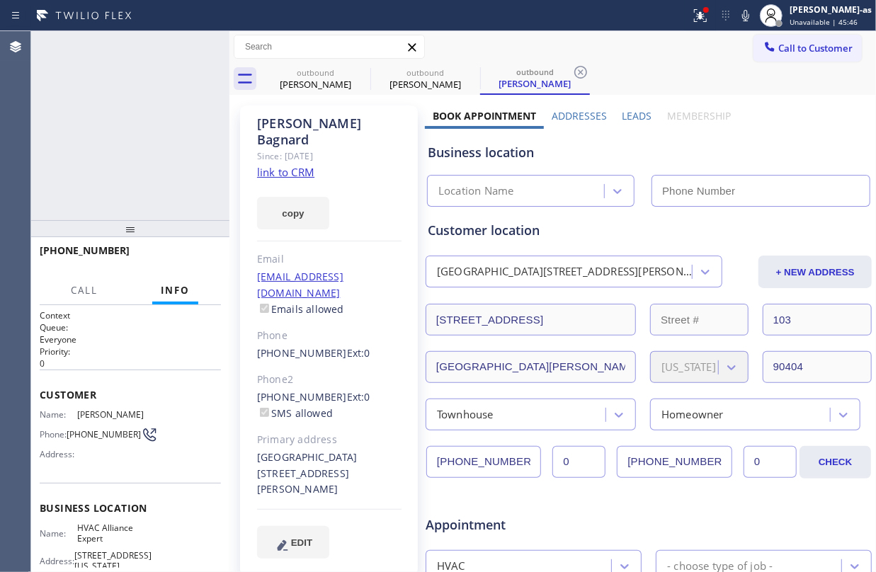
type input "(855) 999-4417"
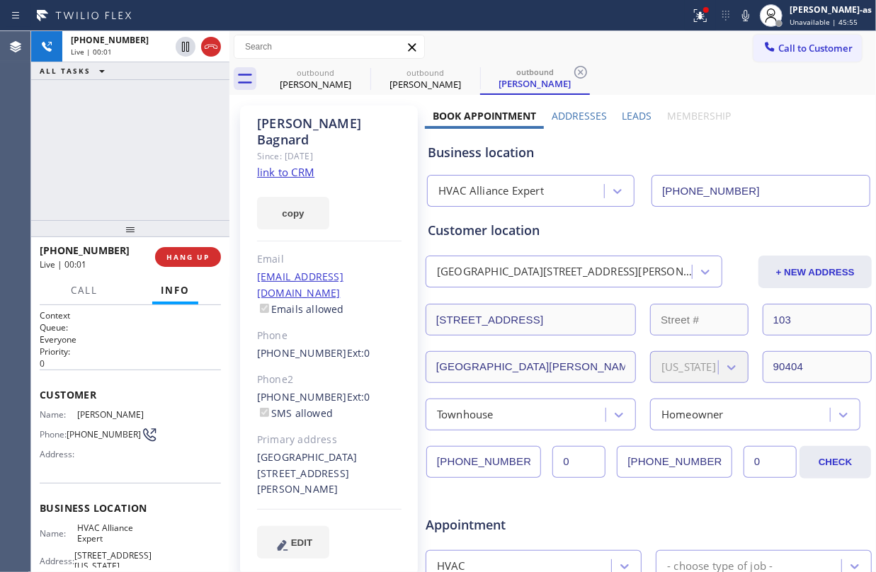
click at [176, 125] on div "+13109235484 Live | 00:01 ALL TASKS ALL TASKS ACTIVE TASKS TASKS IN WRAP UP" at bounding box center [130, 125] width 198 height 189
click at [276, 165] on link "link to CRM" at bounding box center [285, 172] width 57 height 14
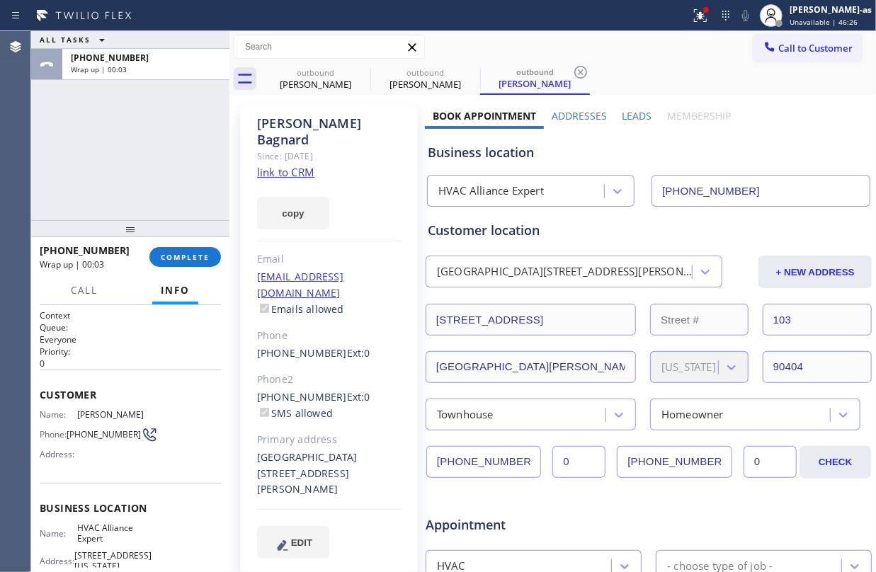
drag, startPoint x: 84, startPoint y: 106, endPoint x: 137, endPoint y: 122, distance: 55.6
click at [96, 105] on div "ALL TASKS ALL TASKS ACTIVE TASKS TASKS IN WRAP UP +13109235484 Wrap up | 00:03" at bounding box center [130, 125] width 198 height 189
click at [173, 252] on span "COMPLETE" at bounding box center [185, 257] width 49 height 10
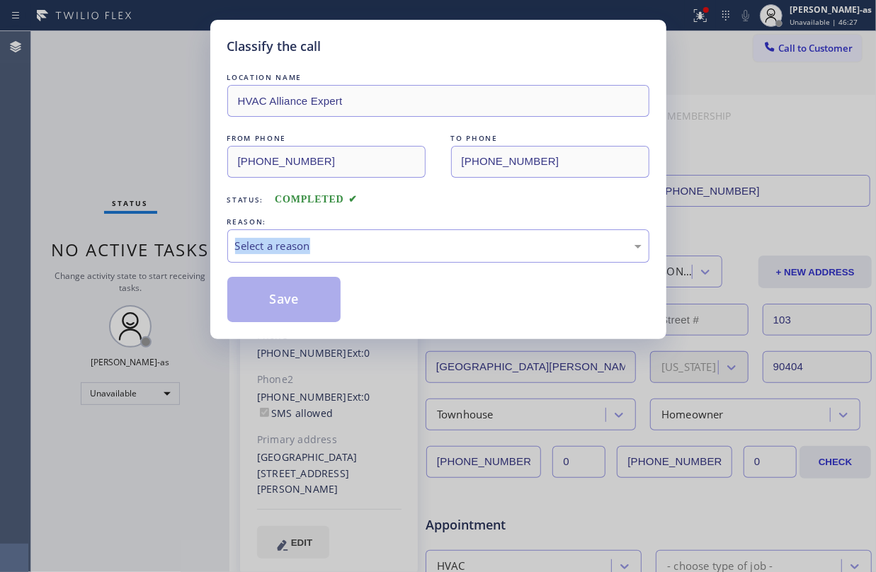
click at [173, 252] on div "Classify the call LOCATION NAME HVAC Alliance Expert FROM PHONE (855) 999-4417 …" at bounding box center [438, 286] width 876 height 572
click at [426, 202] on div "Status: COMPLETED" at bounding box center [438, 196] width 422 height 23
click at [417, 241] on div "Select a reason" at bounding box center [438, 246] width 407 height 16
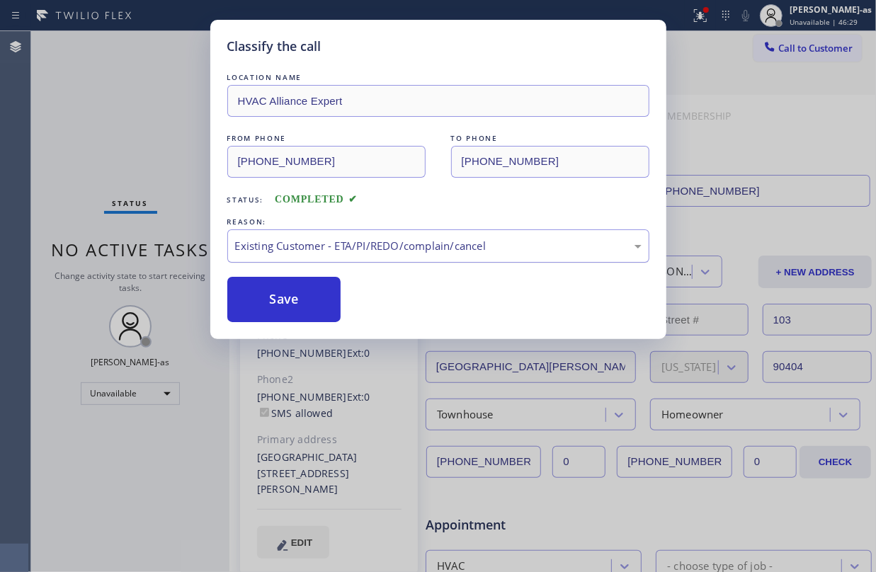
drag, startPoint x: 322, startPoint y: 309, endPoint x: 321, endPoint y: 258, distance: 51.0
click at [321, 309] on button "Save" at bounding box center [284, 299] width 114 height 45
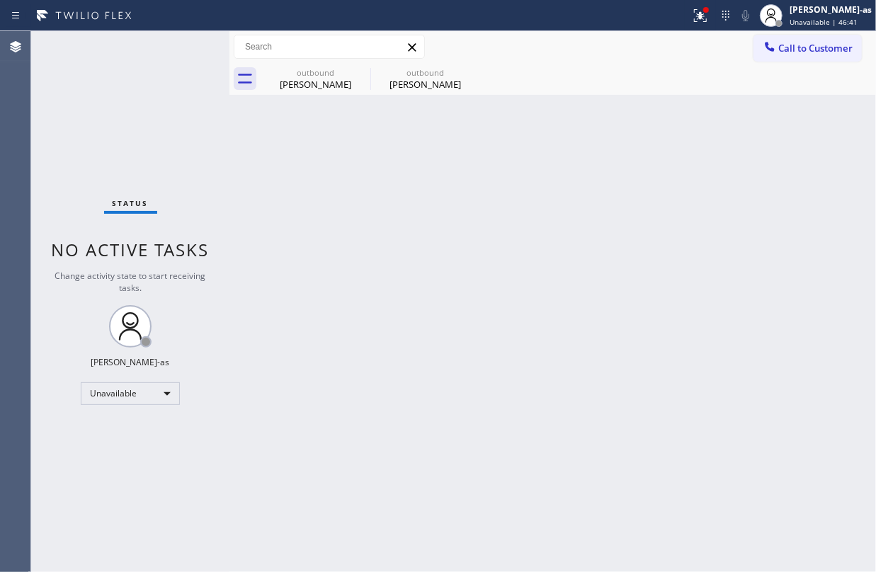
click at [349, 211] on div "Back to Dashboard Change Sender ID Customers Technicians Select a contact Outbo…" at bounding box center [552, 301] width 647 height 541
drag, startPoint x: 304, startPoint y: 64, endPoint x: 353, endPoint y: 68, distance: 49.0
click at [307, 65] on div "outbound Lynda Jacobs" at bounding box center [315, 79] width 107 height 32
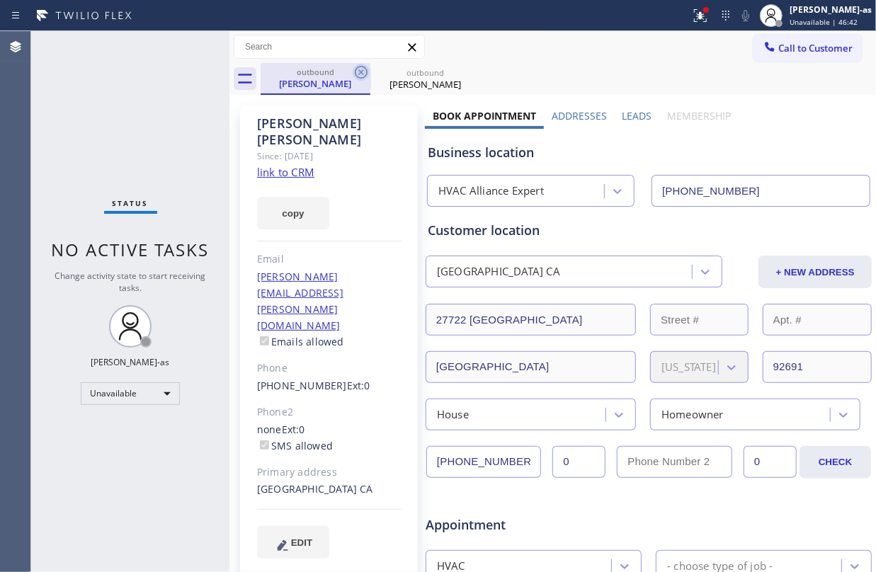
click at [361, 69] on icon at bounding box center [361, 72] width 17 height 17
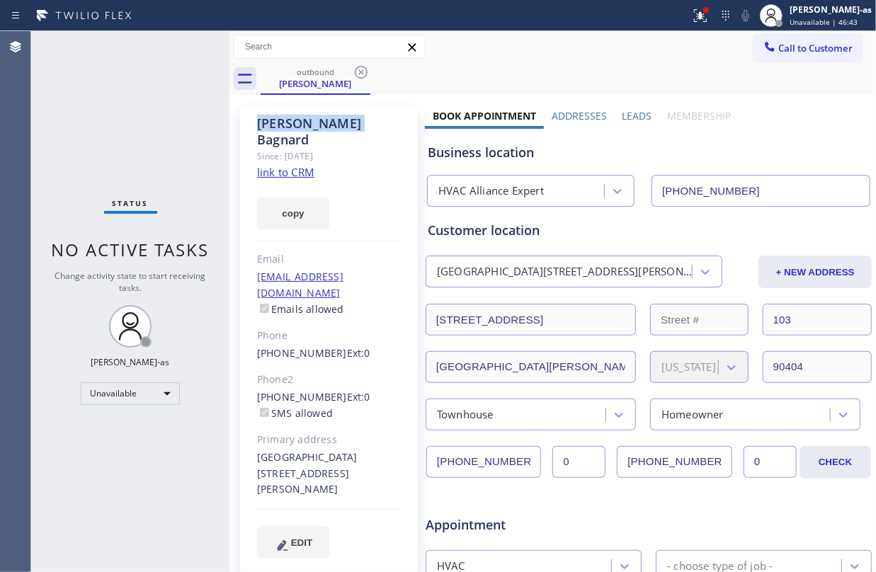
click at [361, 69] on icon at bounding box center [361, 72] width 17 height 17
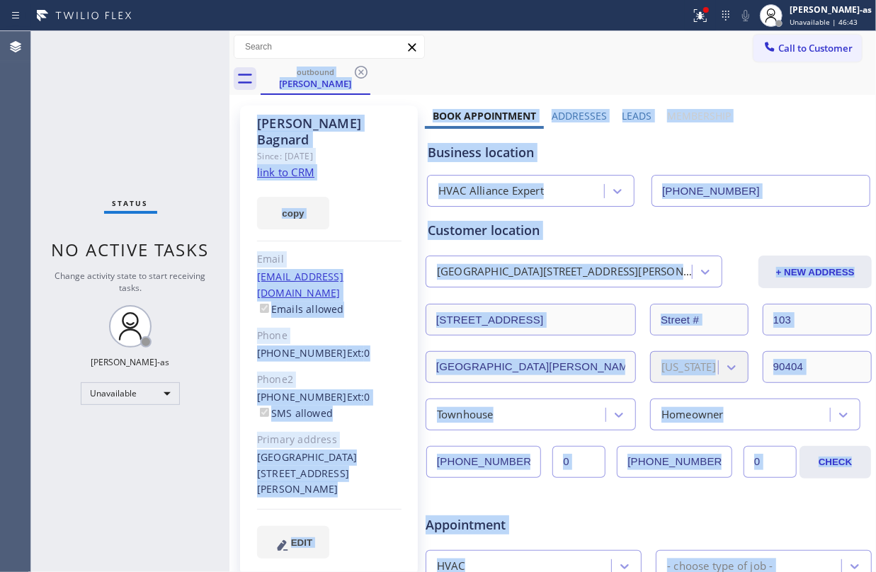
click at [361, 69] on div "outbound Matt Bagnard" at bounding box center [568, 79] width 615 height 32
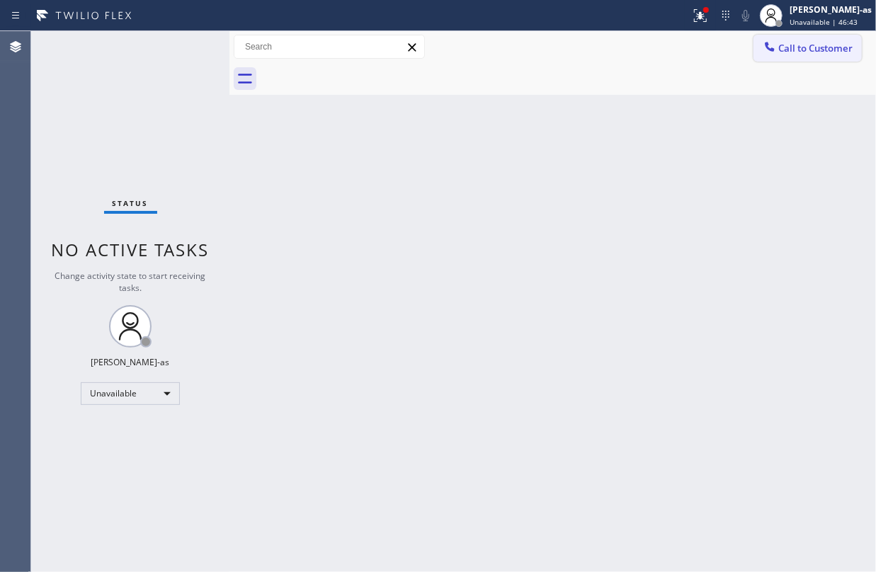
click at [822, 38] on button "Call to Customer" at bounding box center [808, 48] width 108 height 27
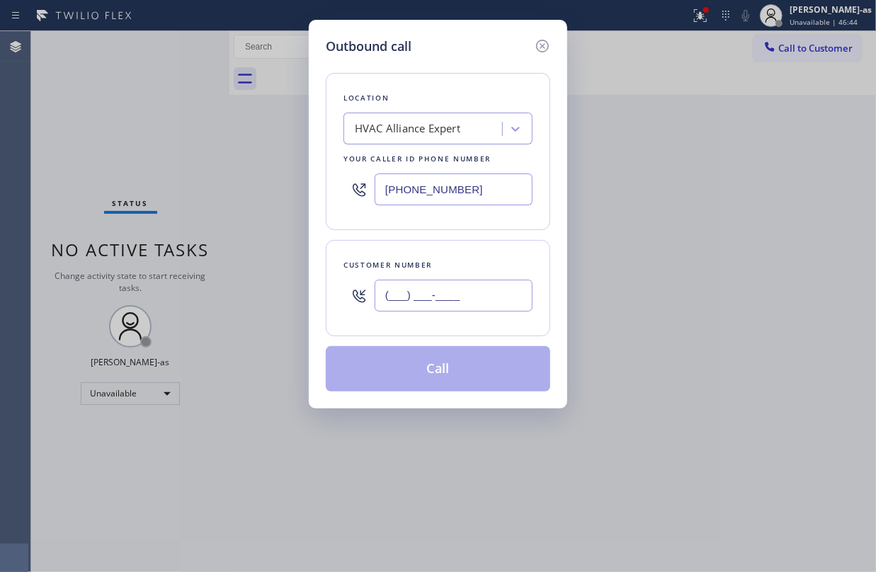
click at [467, 293] on input "(___) ___-____" at bounding box center [454, 296] width 158 height 32
paste input "626) 429-8241"
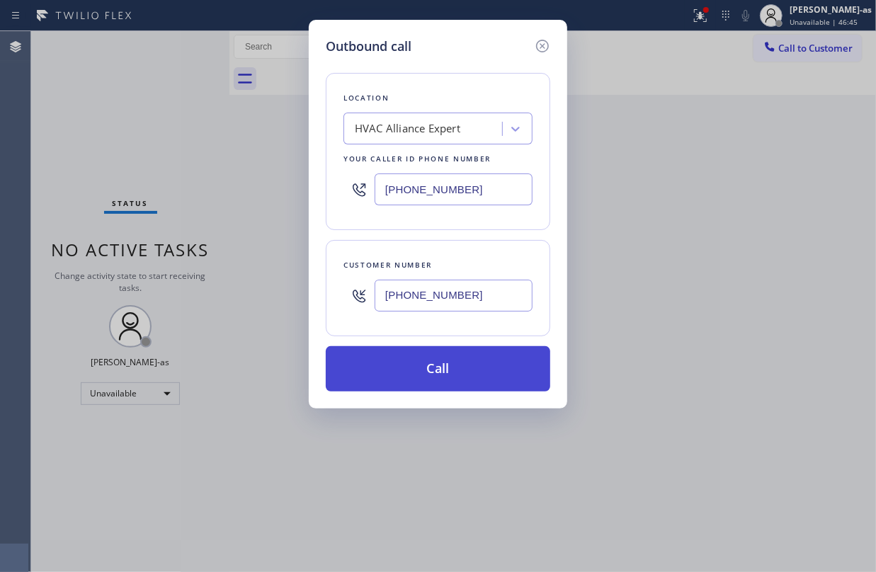
type input "(626) 429-8241"
click at [431, 380] on button "Call" at bounding box center [438, 368] width 224 height 45
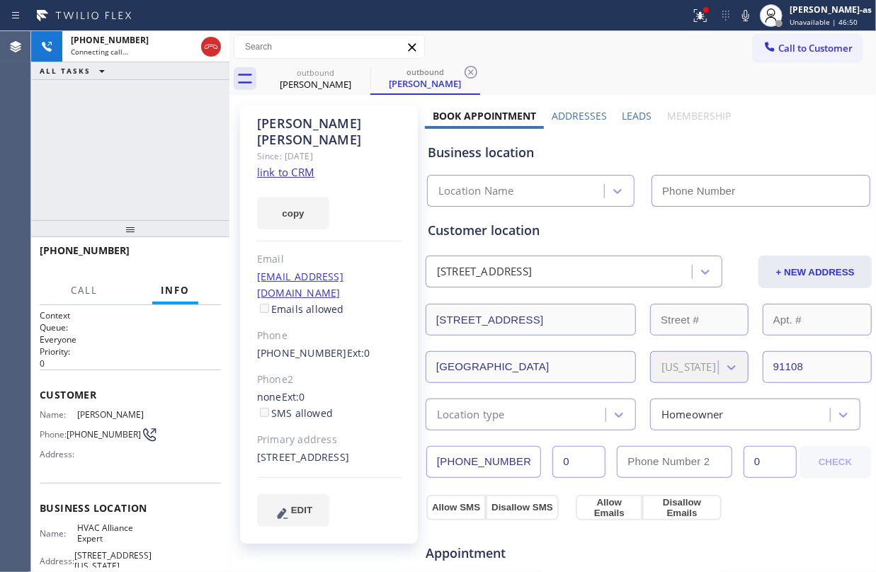
type input "(855) 999-4417"
click at [83, 178] on div "+16264298241 Connecting call… ALL TASKS ALL TASKS ACTIVE TASKS TASKS IN WRAP UP" at bounding box center [130, 125] width 198 height 189
click at [288, 165] on link "link to CRM" at bounding box center [285, 172] width 57 height 14
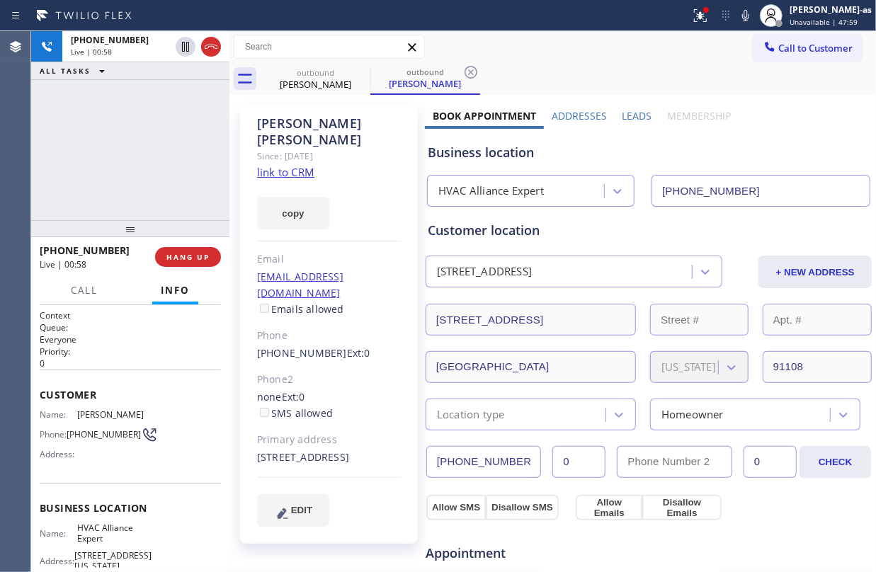
click at [140, 142] on div "+16264298241 Live | 00:58 ALL TASKS ALL TASKS ACTIVE TASKS TASKS IN WRAP UP" at bounding box center [130, 125] width 198 height 189
click at [193, 254] on span "HANG UP" at bounding box center [187, 257] width 43 height 10
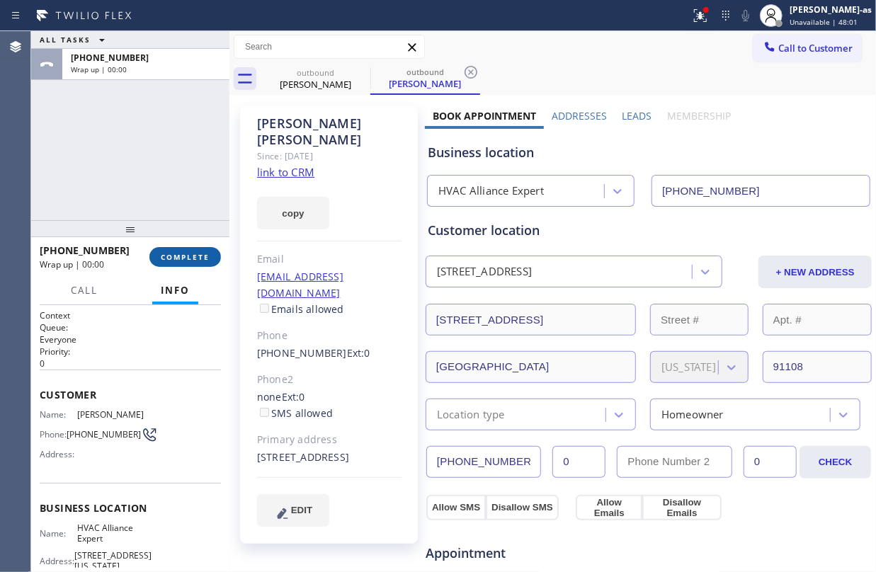
click at [193, 254] on span "COMPLETE" at bounding box center [185, 257] width 49 height 10
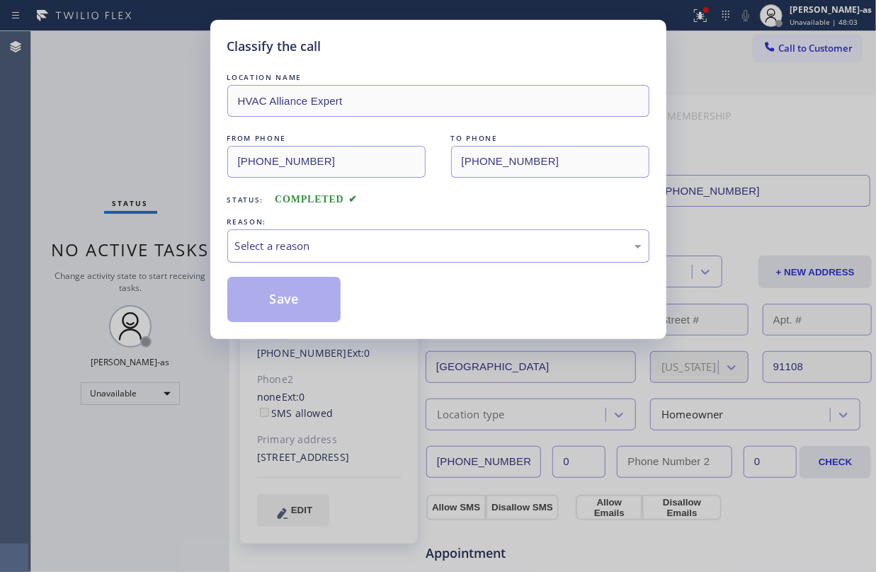
click at [355, 244] on div "Select a reason" at bounding box center [438, 246] width 407 height 16
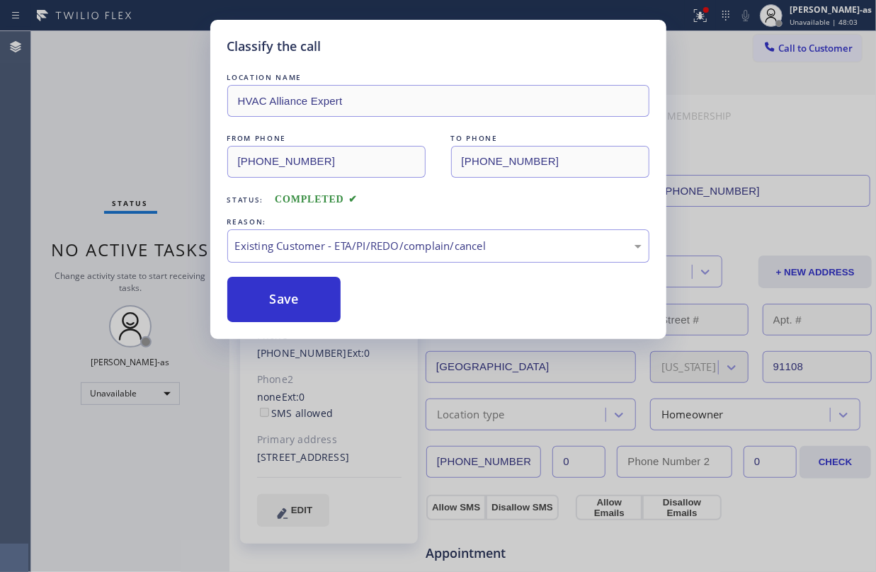
drag, startPoint x: 297, startPoint y: 300, endPoint x: 269, endPoint y: 146, distance: 157.0
click at [297, 299] on button "Save" at bounding box center [284, 299] width 114 height 45
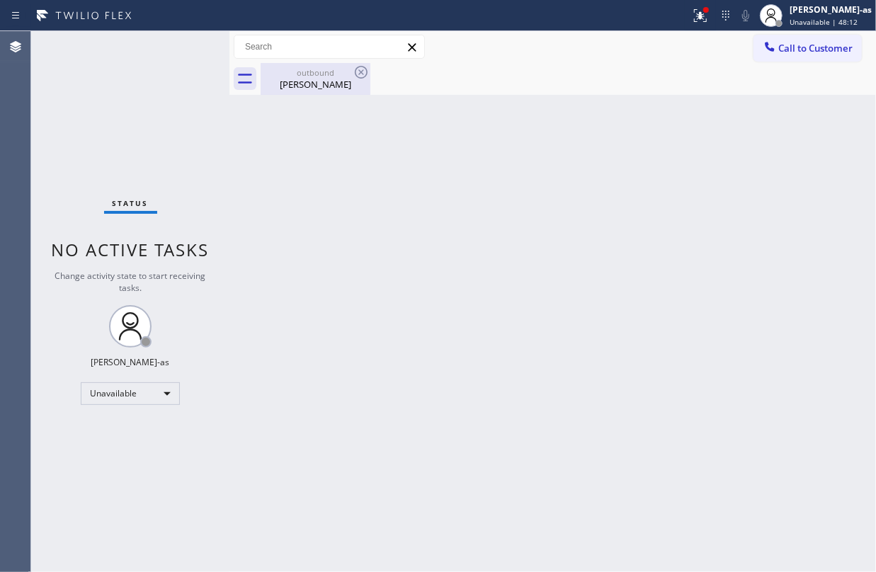
click at [281, 84] on div "Paul Sternberg" at bounding box center [315, 84] width 107 height 13
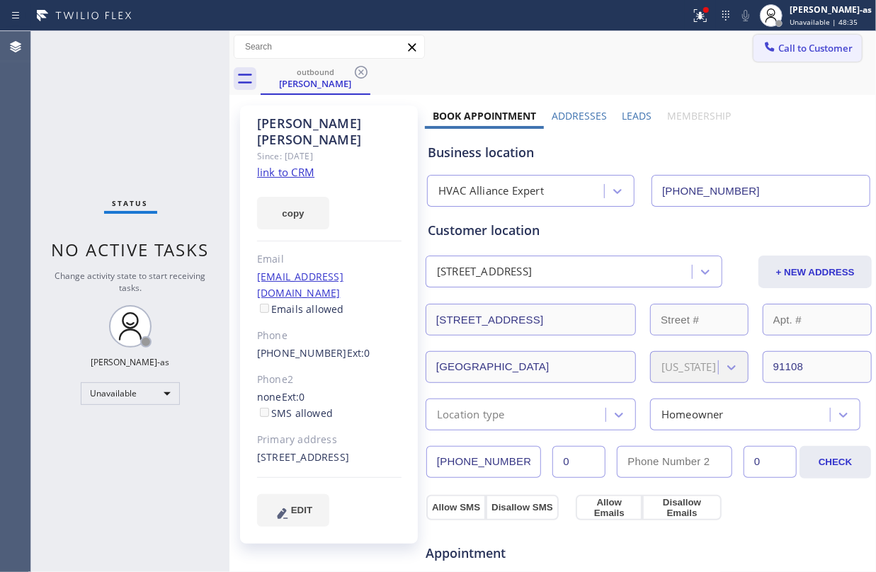
click at [766, 49] on icon at bounding box center [770, 46] width 9 height 9
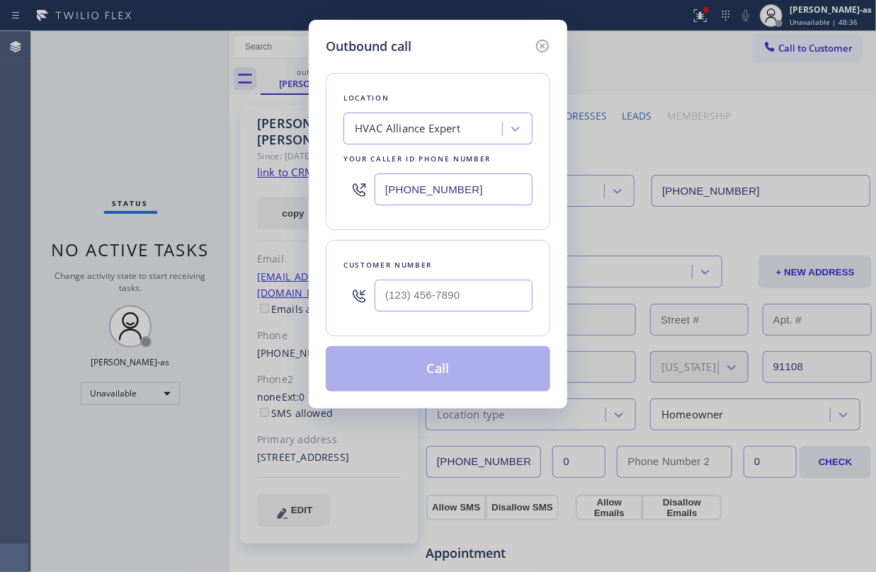
click at [484, 278] on div at bounding box center [454, 296] width 158 height 46
click at [491, 301] on input "(___) ___-____" at bounding box center [454, 296] width 158 height 32
paste input "626) 353-9509"
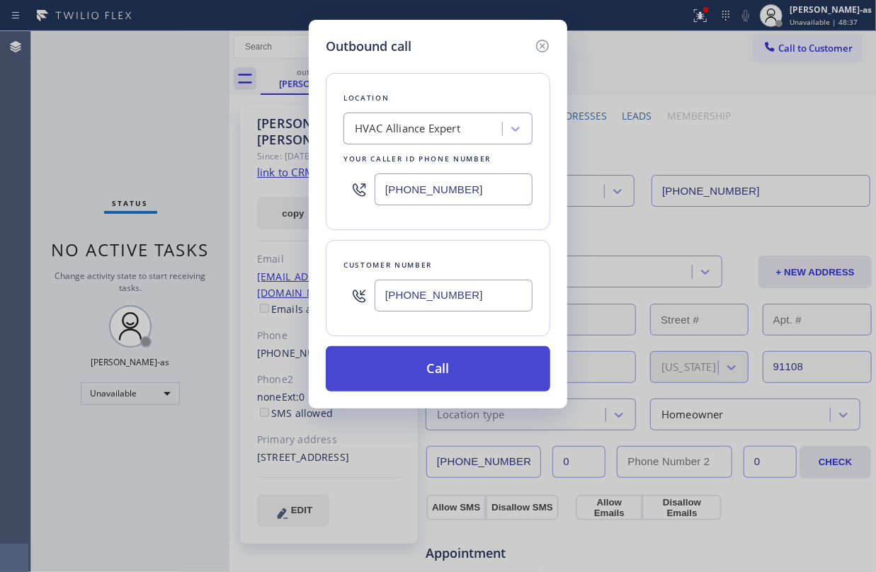
type input "(626) 353-9509"
click at [453, 361] on button "Call" at bounding box center [438, 368] width 224 height 45
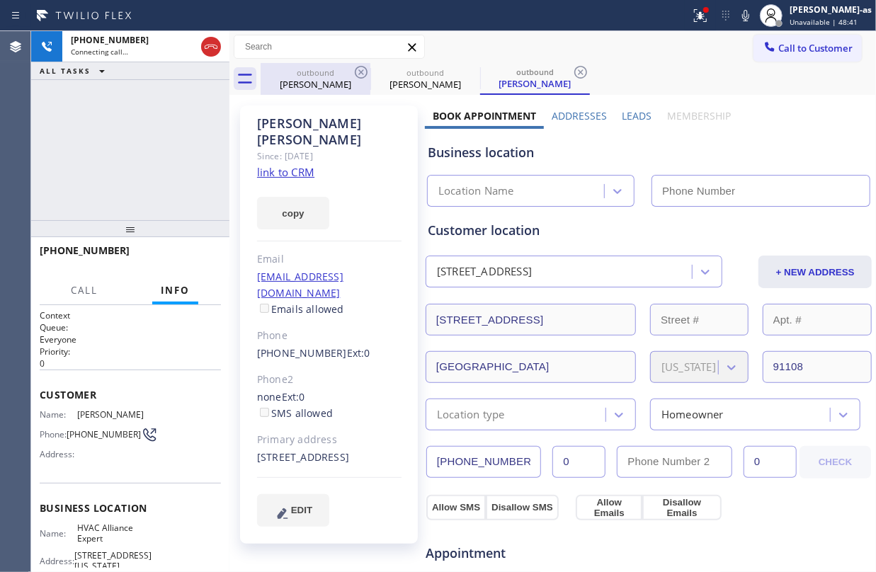
click at [315, 67] on div "outbound" at bounding box center [315, 72] width 107 height 11
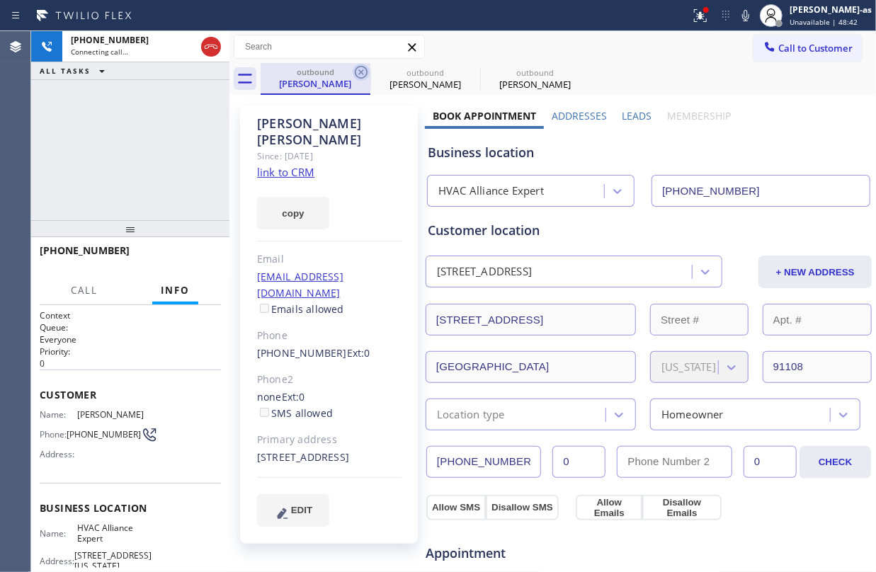
type input "(855) 999-4417"
click at [360, 72] on icon at bounding box center [361, 72] width 17 height 17
click at [176, 125] on div "+16263539509 Connecting call… ALL TASKS ALL TASKS ACTIVE TASKS TASKS IN WRAP UP" at bounding box center [130, 125] width 198 height 189
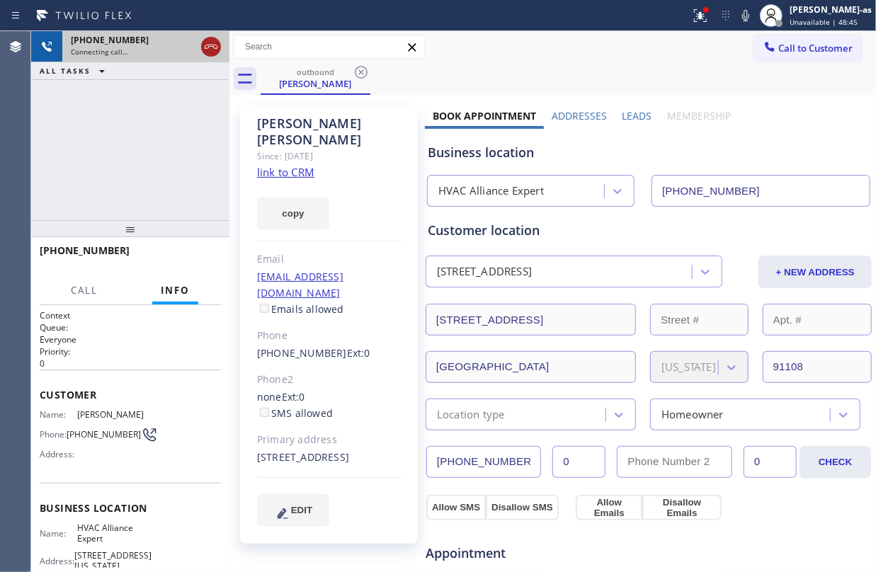
click at [213, 40] on icon at bounding box center [211, 46] width 17 height 17
drag, startPoint x: 286, startPoint y: 69, endPoint x: 346, endPoint y: 79, distance: 61.1
click at [297, 72] on div "outbound" at bounding box center [315, 72] width 107 height 11
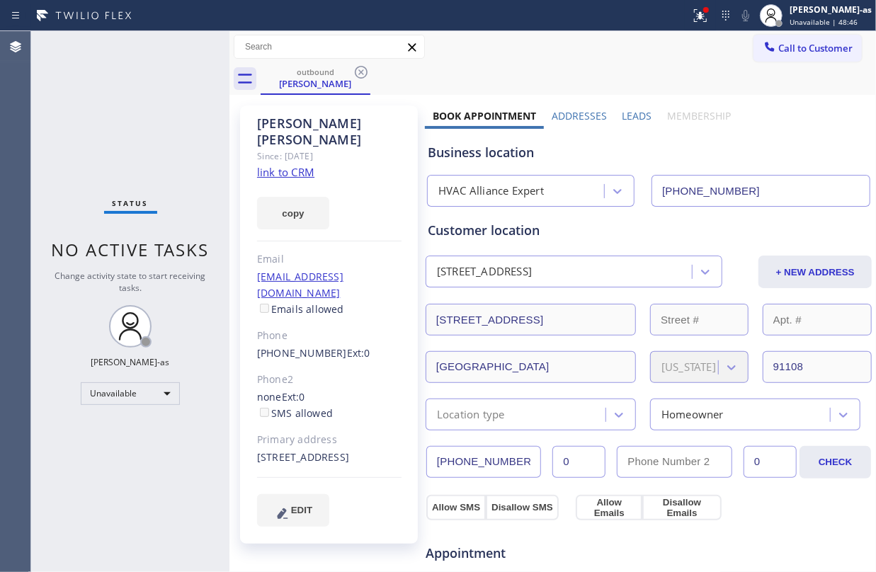
click at [361, 76] on icon at bounding box center [361, 72] width 17 height 17
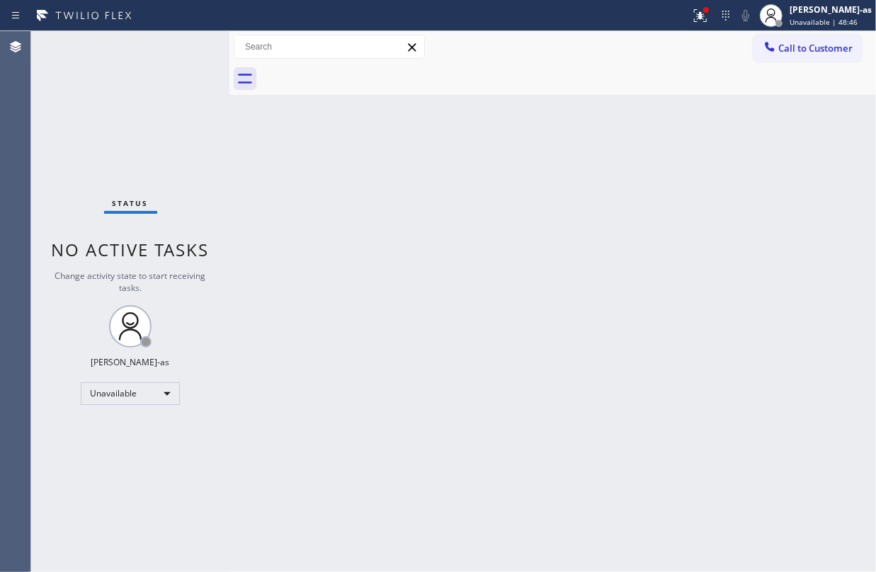
click at [361, 74] on div at bounding box center [568, 79] width 615 height 32
click at [363, 74] on div at bounding box center [568, 79] width 615 height 32
click at [817, 55] on button "Call to Customer" at bounding box center [808, 48] width 108 height 27
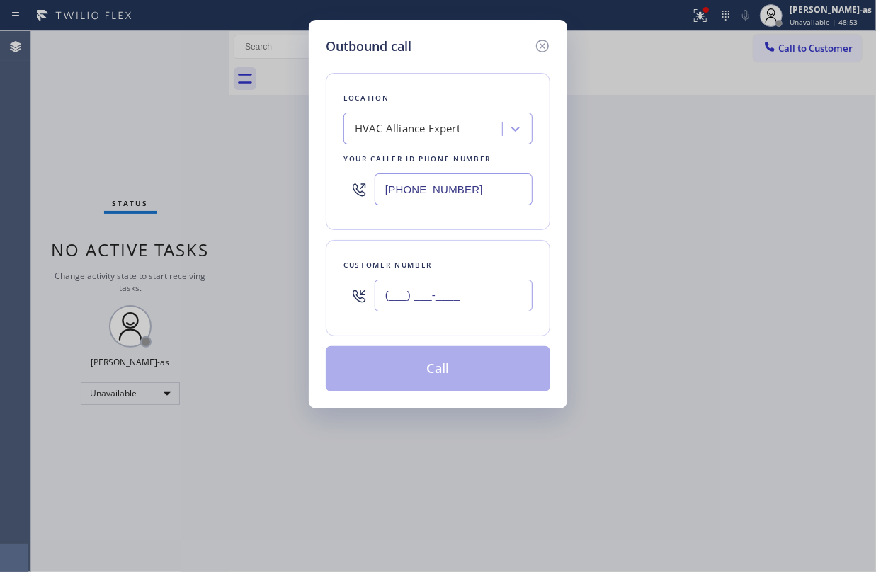
click at [445, 307] on input "(___) ___-____" at bounding box center [454, 296] width 158 height 32
paste input "714) 412-4030"
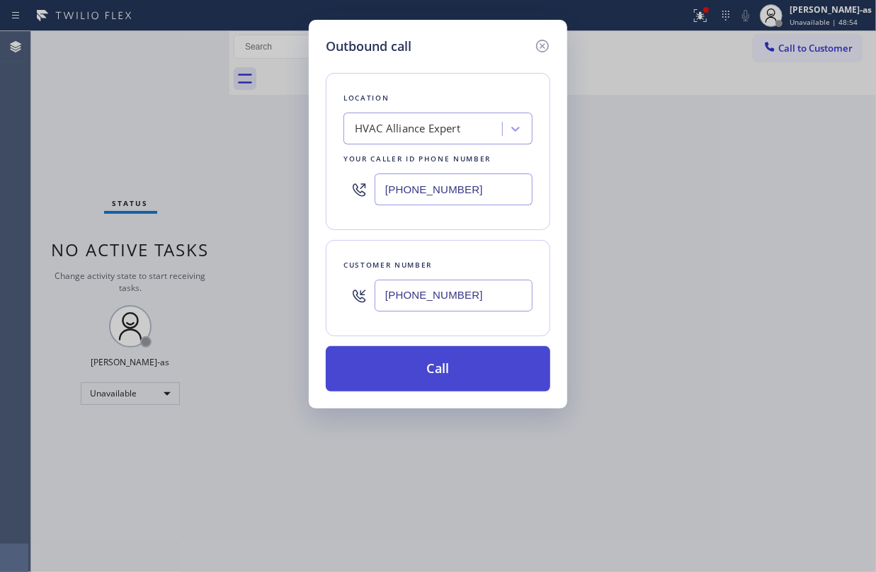
type input "(714) 412-4030"
click at [449, 371] on button "Call" at bounding box center [438, 368] width 224 height 45
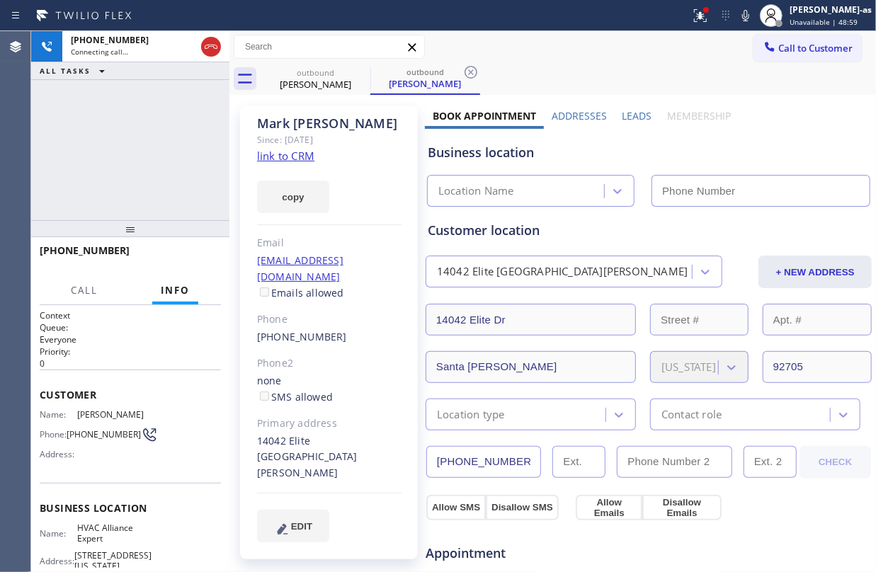
type input "(855) 999-4417"
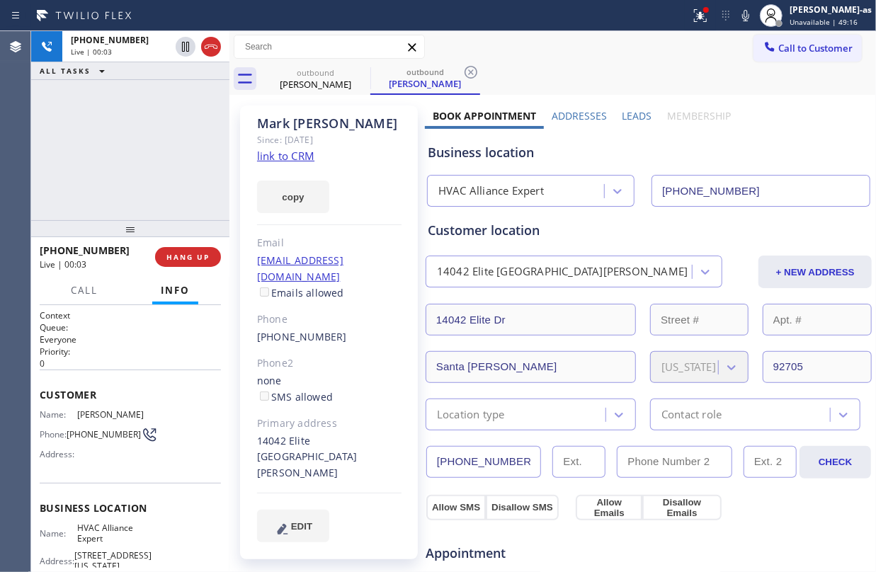
click at [290, 156] on link "link to CRM" at bounding box center [285, 156] width 57 height 14
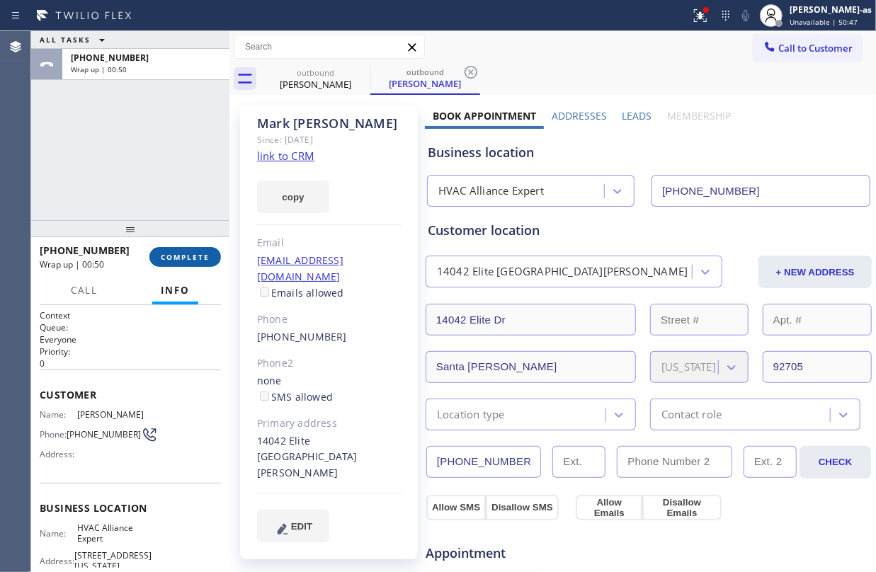
click at [194, 249] on button "COMPLETE" at bounding box center [185, 257] width 72 height 20
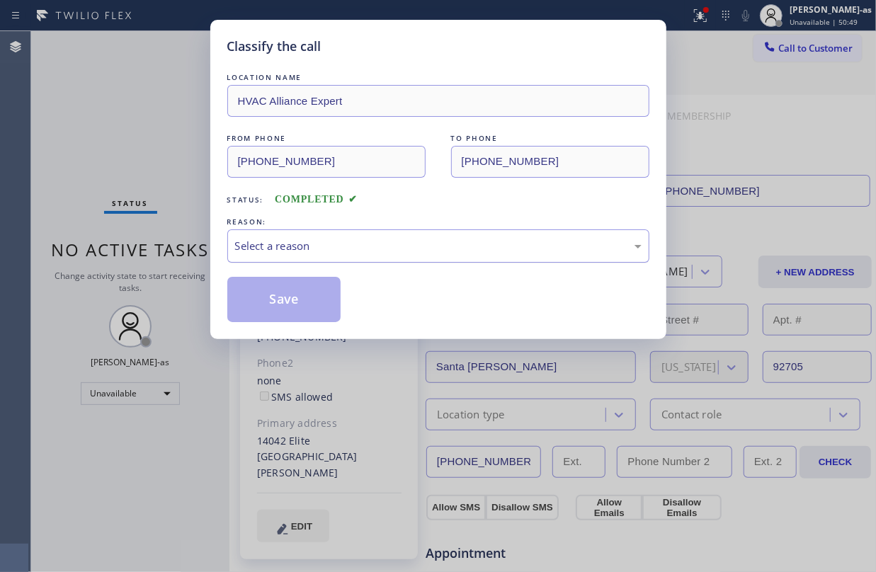
click at [395, 247] on div "Select a reason" at bounding box center [438, 246] width 407 height 16
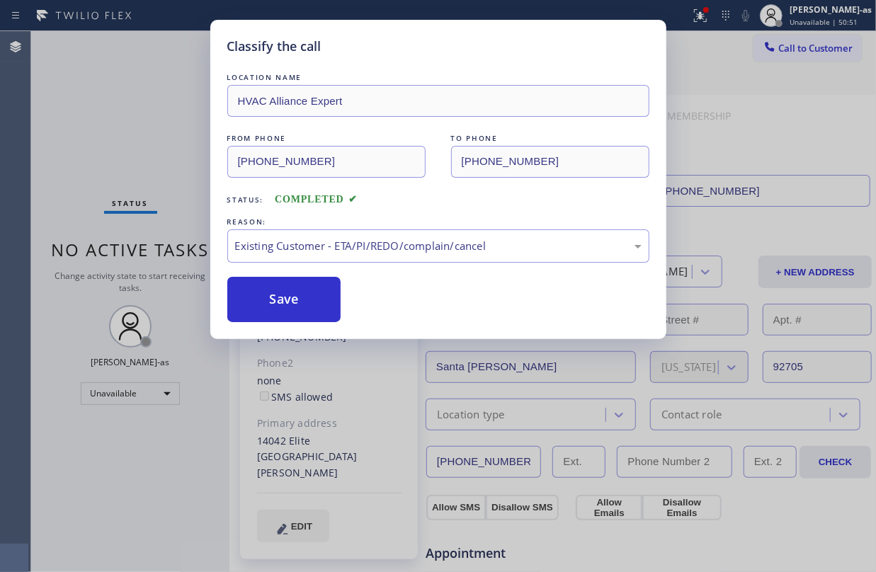
click at [312, 295] on button "Save" at bounding box center [284, 299] width 114 height 45
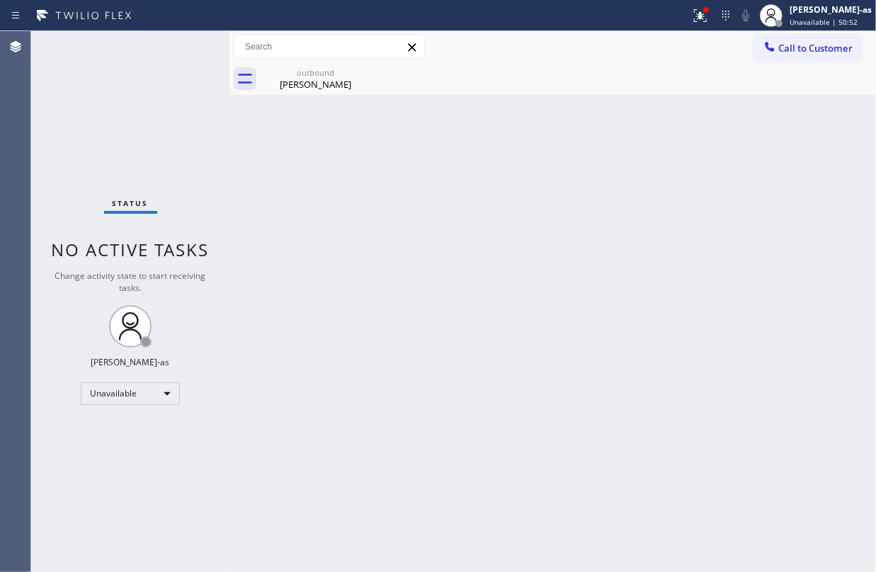
drag, startPoint x: 786, startPoint y: 49, endPoint x: 493, endPoint y: 235, distance: 347.3
click at [788, 48] on span "Call to Customer" at bounding box center [815, 48] width 74 height 13
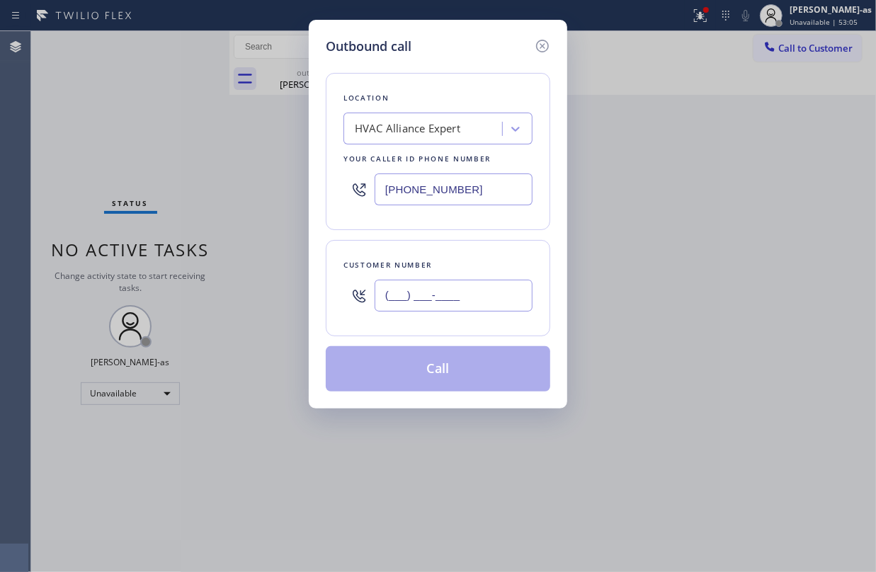
click at [449, 296] on input "(___) ___-____" at bounding box center [454, 296] width 158 height 32
paste input "714) 608-6792"
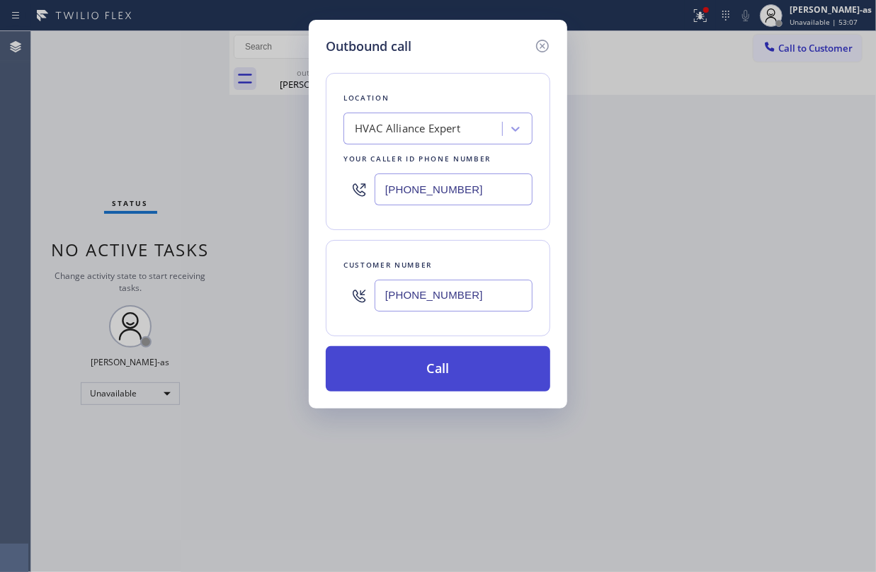
type input "(714) 608-6792"
click at [470, 377] on button "Call" at bounding box center [438, 368] width 224 height 45
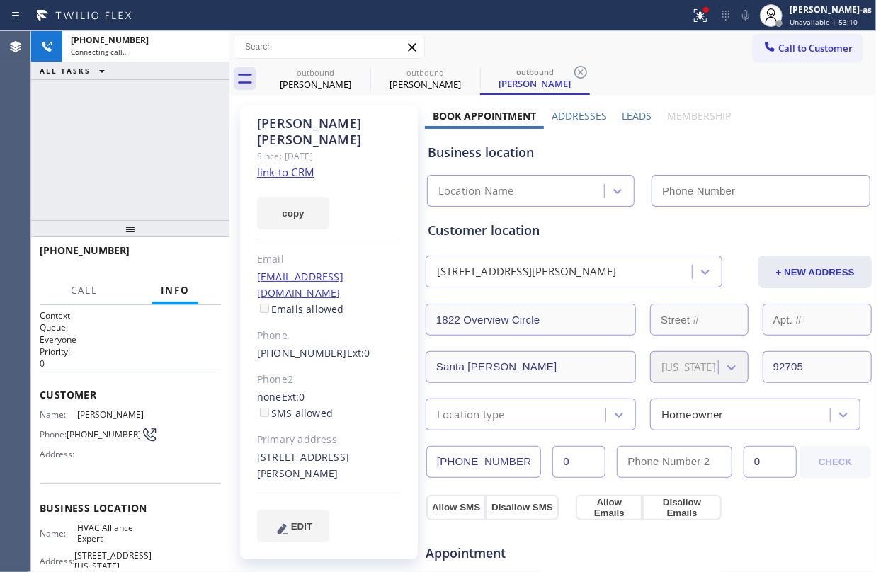
click at [300, 165] on link "link to CRM" at bounding box center [285, 172] width 57 height 14
type input "(855) 999-4417"
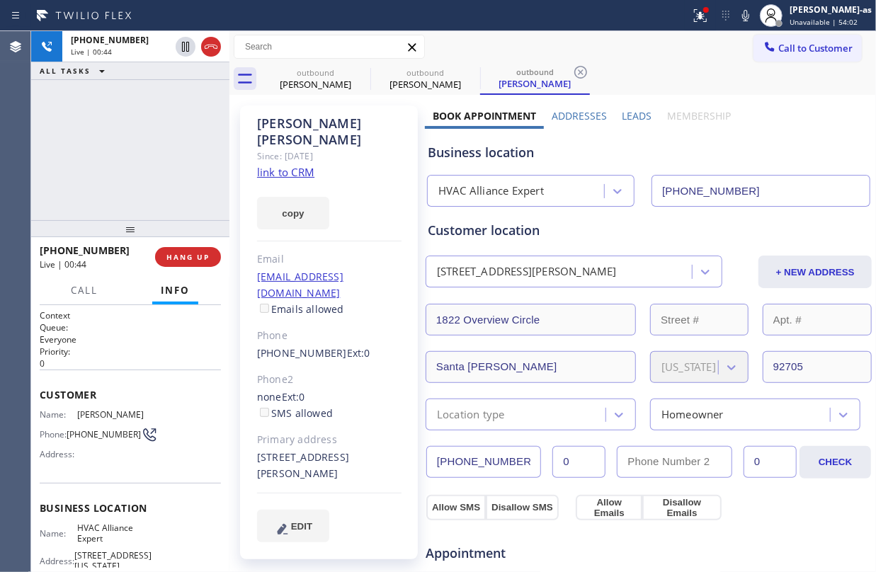
click at [193, 156] on div "+17146086792 Live | 00:44 ALL TASKS ALL TASKS ACTIVE TASKS TASKS IN WRAP UP" at bounding box center [130, 125] width 198 height 189
drag, startPoint x: 204, startPoint y: 38, endPoint x: 178, endPoint y: 178, distance: 142.5
click at [204, 41] on icon at bounding box center [211, 46] width 17 height 17
click at [178, 178] on div "+17146086792 Live | 00:45 ALL TASKS ALL TASKS ACTIVE TASKS TASKS IN WRAP UP" at bounding box center [130, 125] width 198 height 189
drag, startPoint x: 199, startPoint y: 271, endPoint x: 261, endPoint y: 269, distance: 61.6
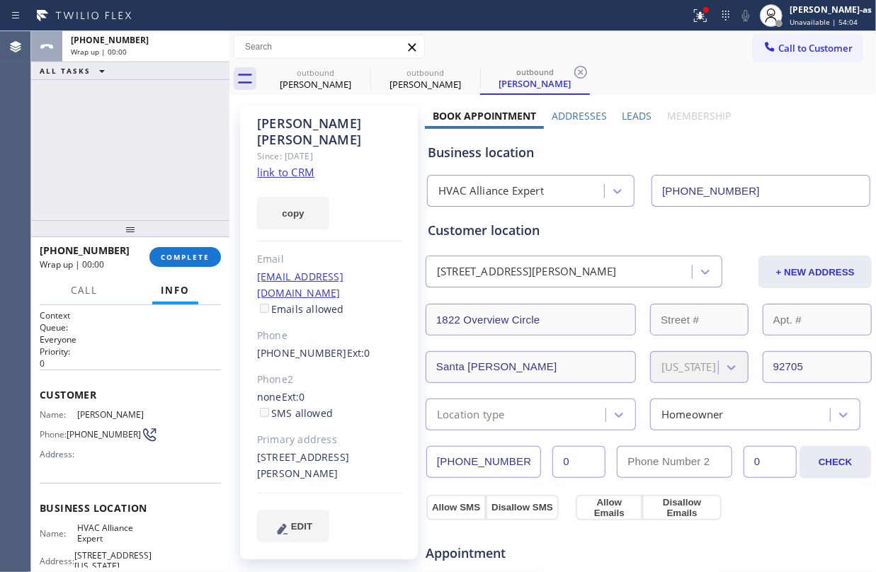
click at [200, 271] on div "+17146086792 Wrap up | 00:00 COMPLETE" at bounding box center [130, 257] width 181 height 37
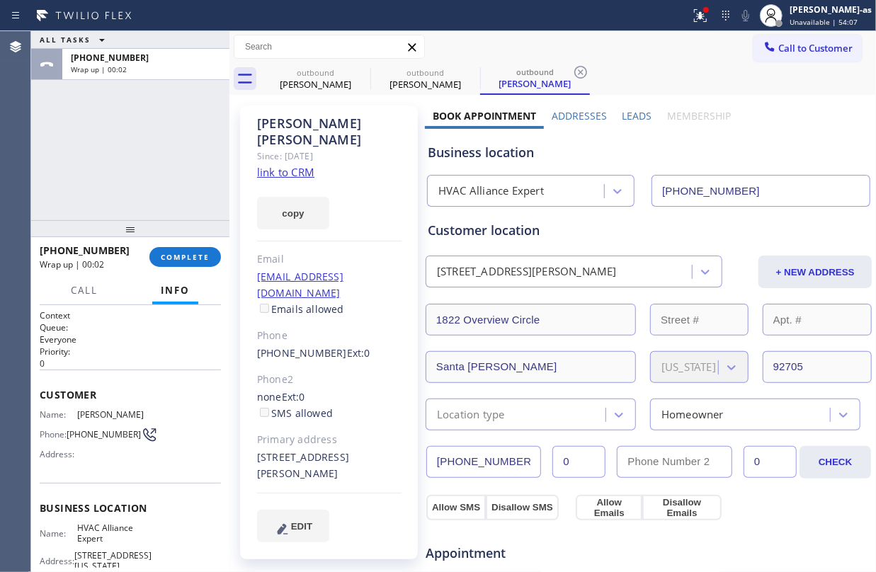
click at [278, 165] on link "link to CRM" at bounding box center [285, 172] width 57 height 14
click at [162, 252] on span "COMPLETE" at bounding box center [185, 257] width 49 height 10
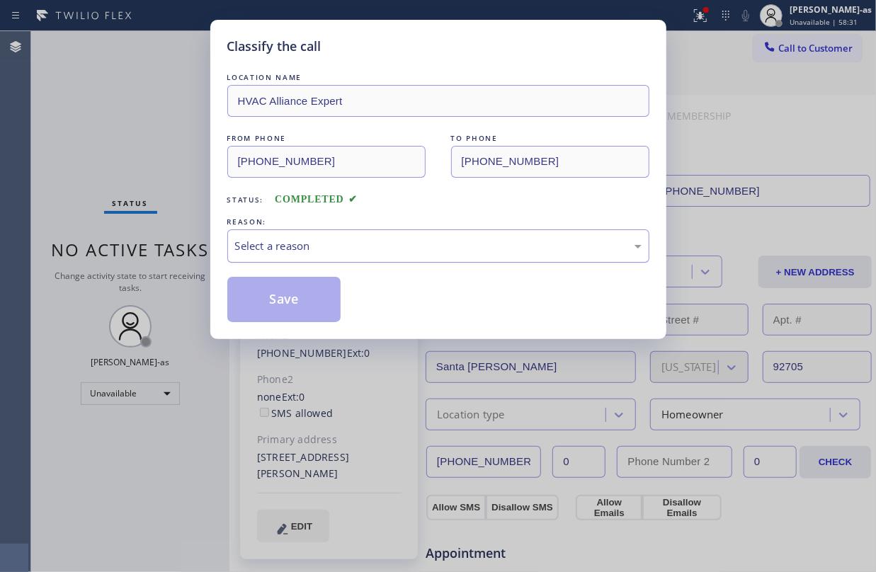
click at [350, 252] on div "Select a reason" at bounding box center [438, 246] width 407 height 16
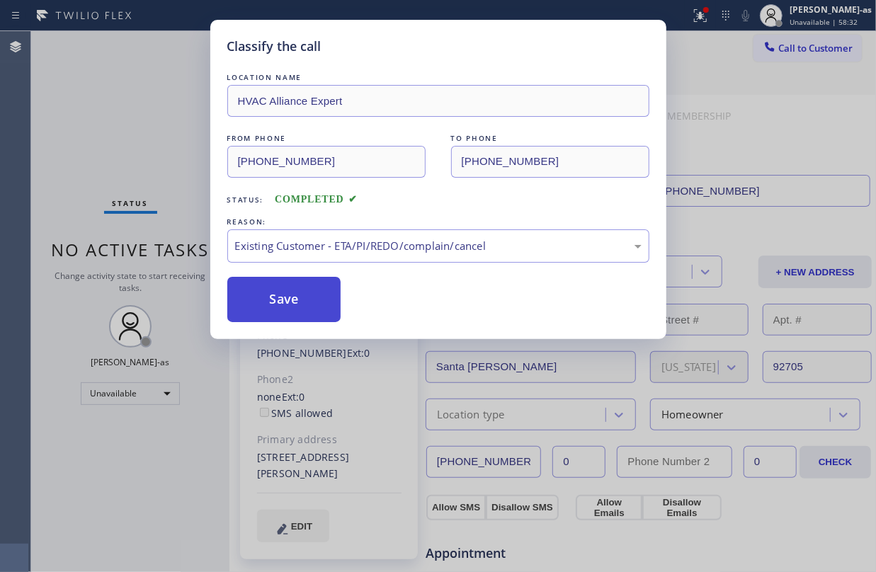
click at [320, 314] on button "Save" at bounding box center [284, 299] width 114 height 45
click at [280, 297] on button "Save" at bounding box center [284, 299] width 114 height 45
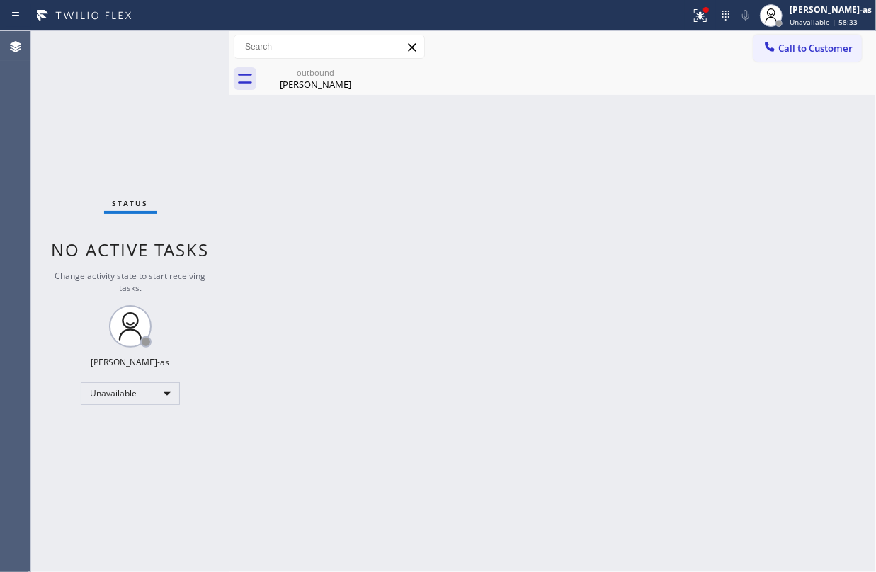
click at [805, 40] on button "Call to Customer" at bounding box center [808, 48] width 108 height 27
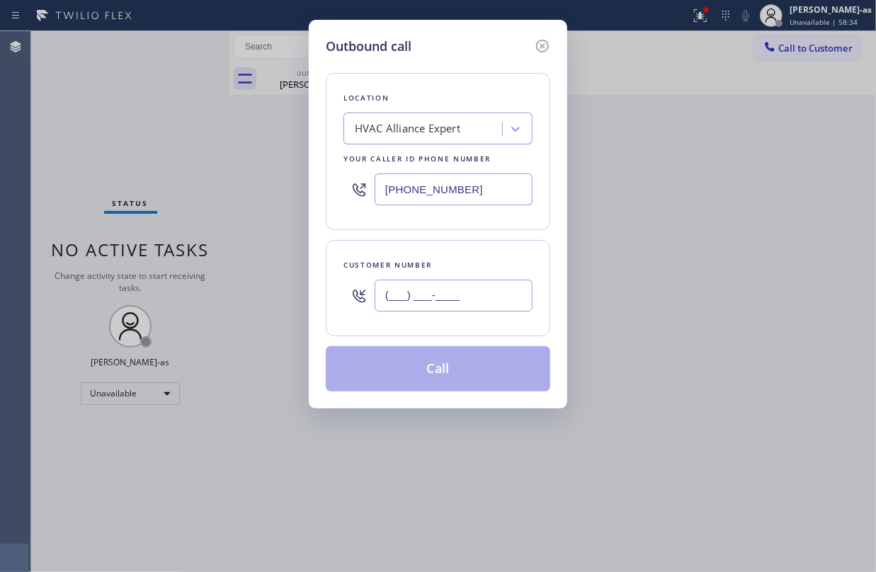
click at [429, 312] on input "(___) ___-____" at bounding box center [454, 296] width 158 height 32
paste input "626) 476-9228"
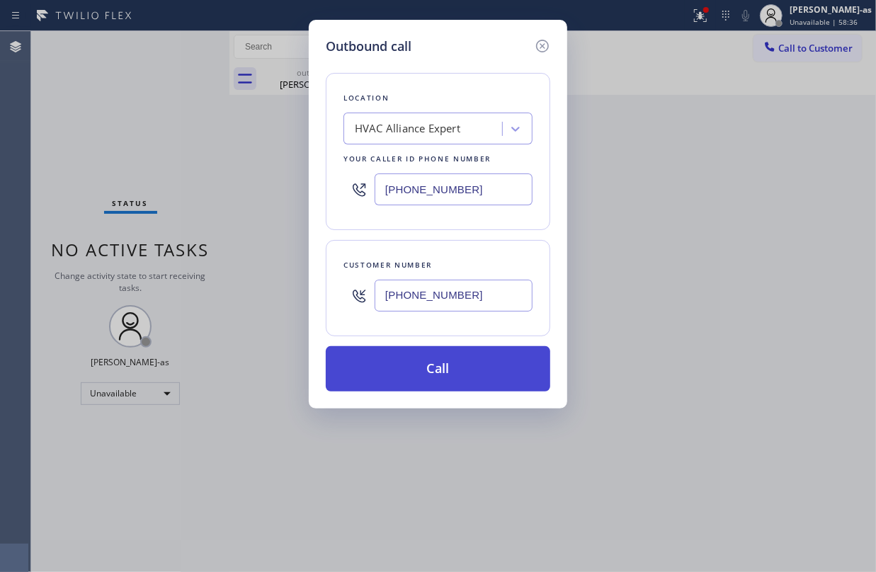
type input "(626) 476-9228"
click at [469, 380] on button "Call" at bounding box center [438, 368] width 224 height 45
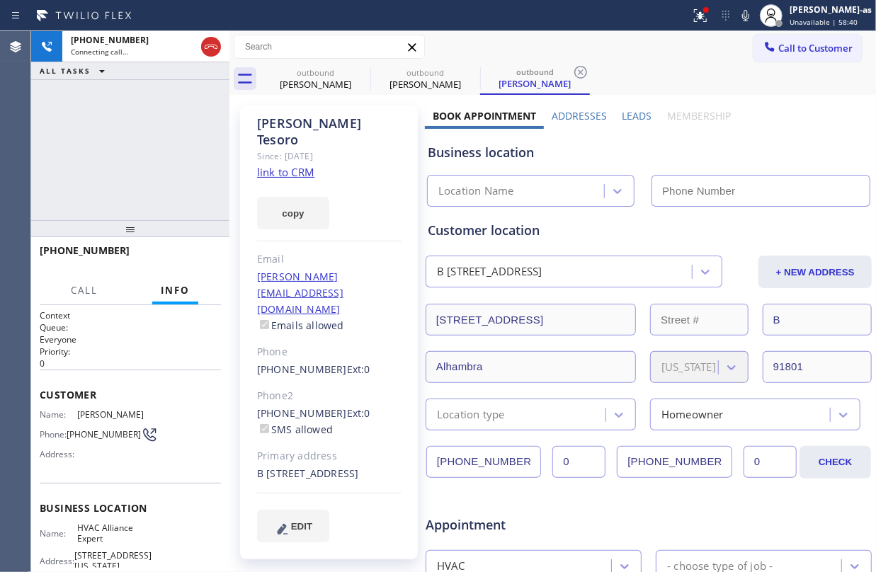
type input "(855) 999-4417"
click at [302, 165] on link "link to CRM" at bounding box center [285, 172] width 57 height 14
click at [147, 82] on div "+16264769228 Live | 05:22 ALL TASKS ALL TASKS ACTIVE TASKS TASKS IN WRAP UP" at bounding box center [130, 125] width 198 height 189
click at [185, 254] on span "HANG UP" at bounding box center [187, 257] width 43 height 10
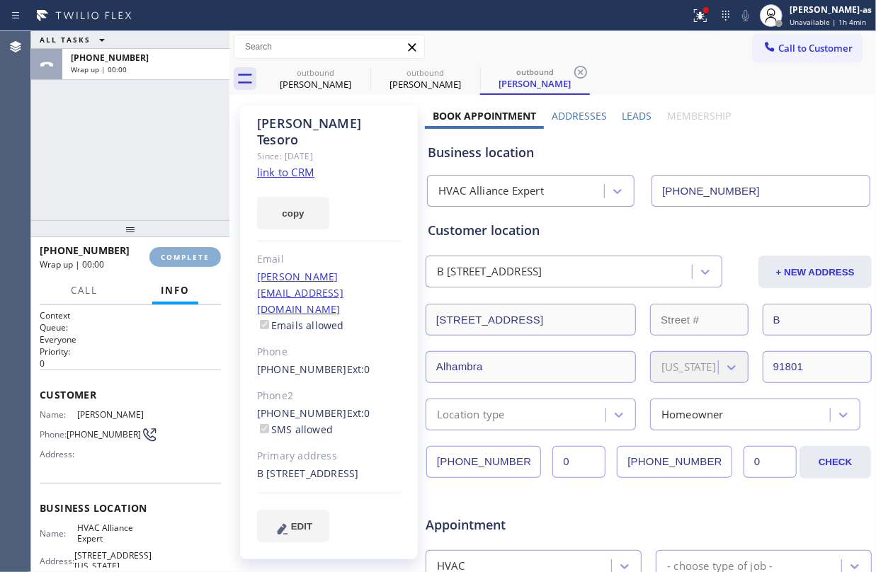
click at [185, 254] on span "COMPLETE" at bounding box center [185, 257] width 49 height 10
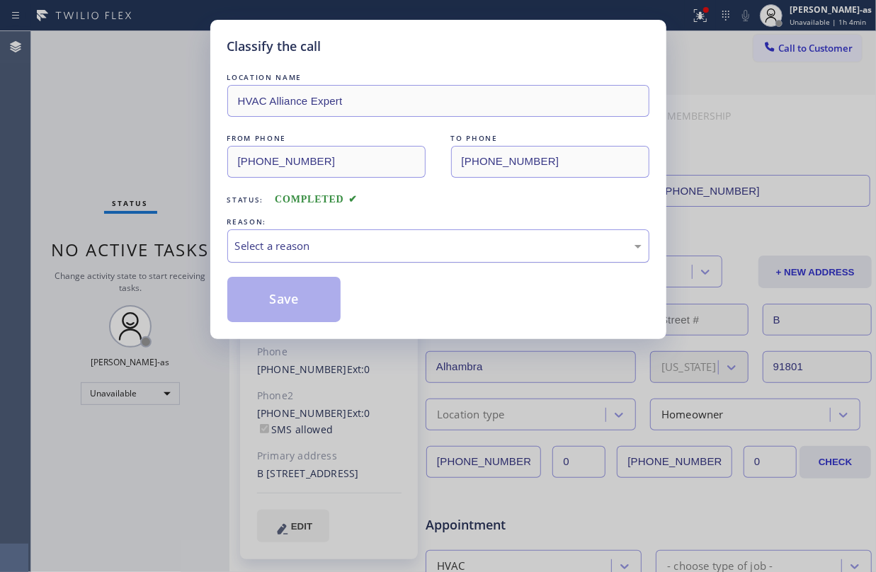
click at [356, 241] on div "Select a reason" at bounding box center [438, 246] width 407 height 16
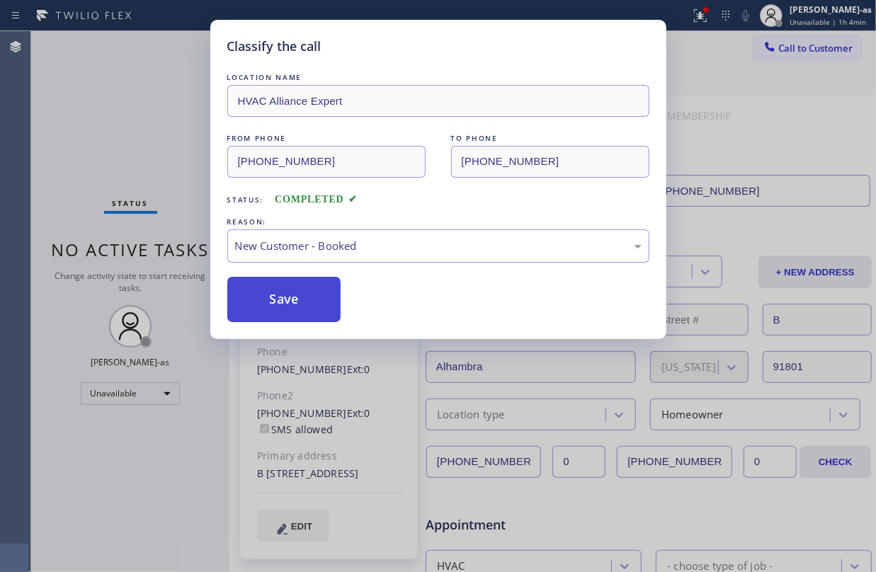
click at [307, 296] on button "Save" at bounding box center [284, 299] width 114 height 45
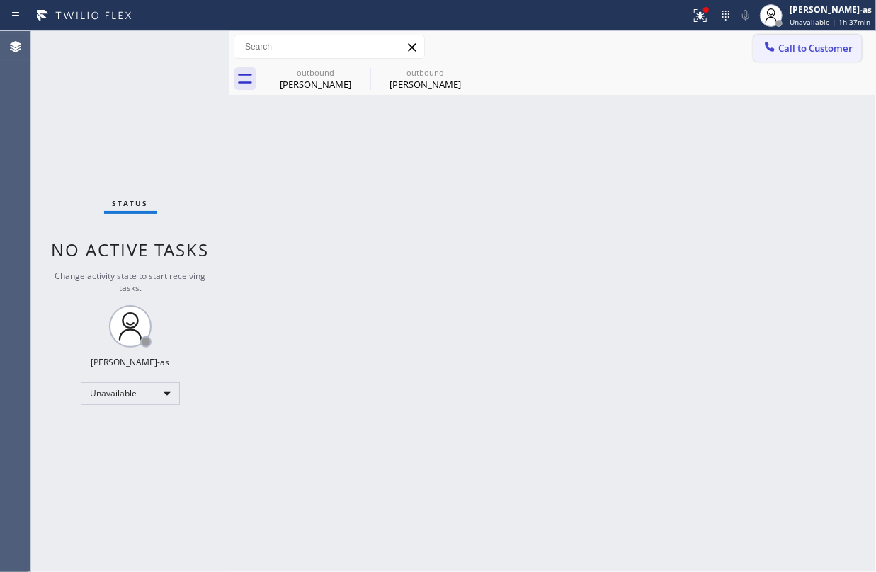
click at [805, 44] on span "Call to Customer" at bounding box center [815, 48] width 74 height 13
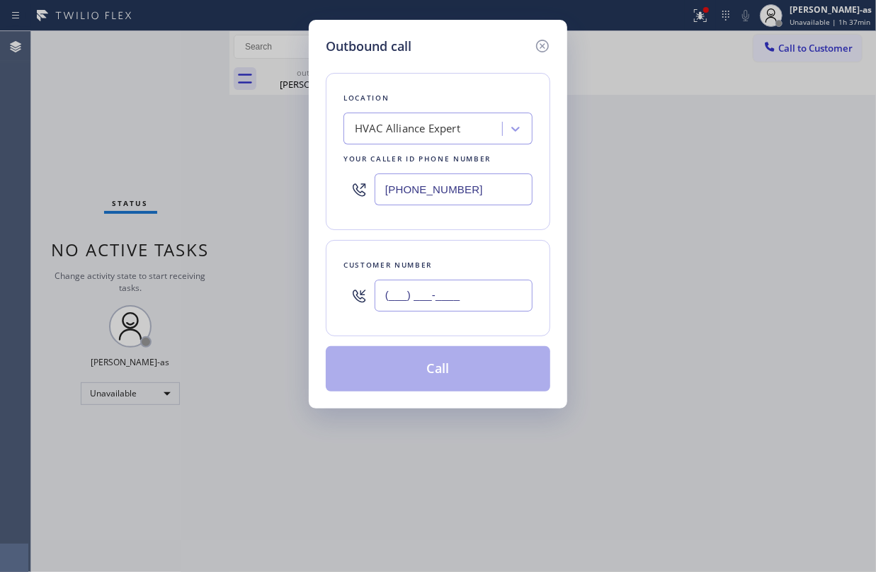
click at [435, 298] on input "(___) ___-____" at bounding box center [454, 296] width 158 height 32
paste input "818) 681-0356"
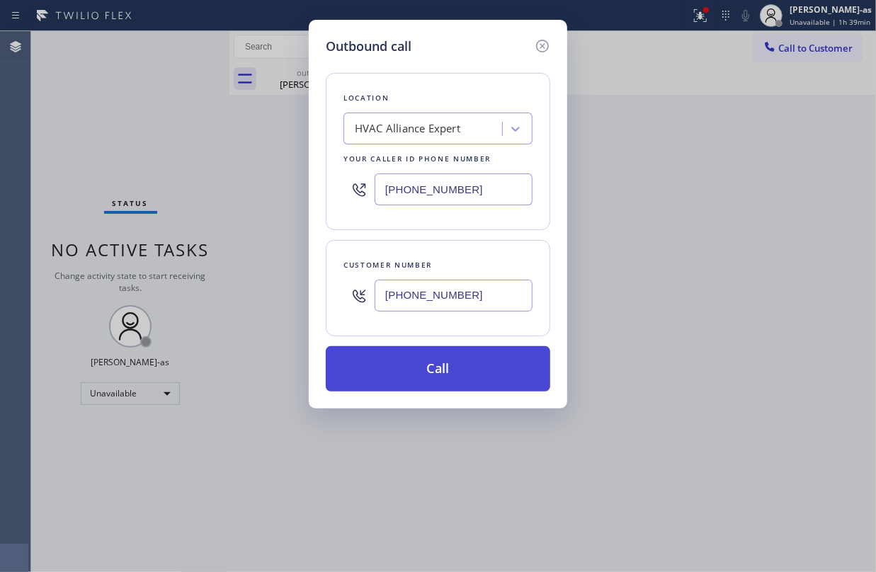
type input "(818) 681-0356"
click at [468, 352] on button "Call" at bounding box center [438, 368] width 224 height 45
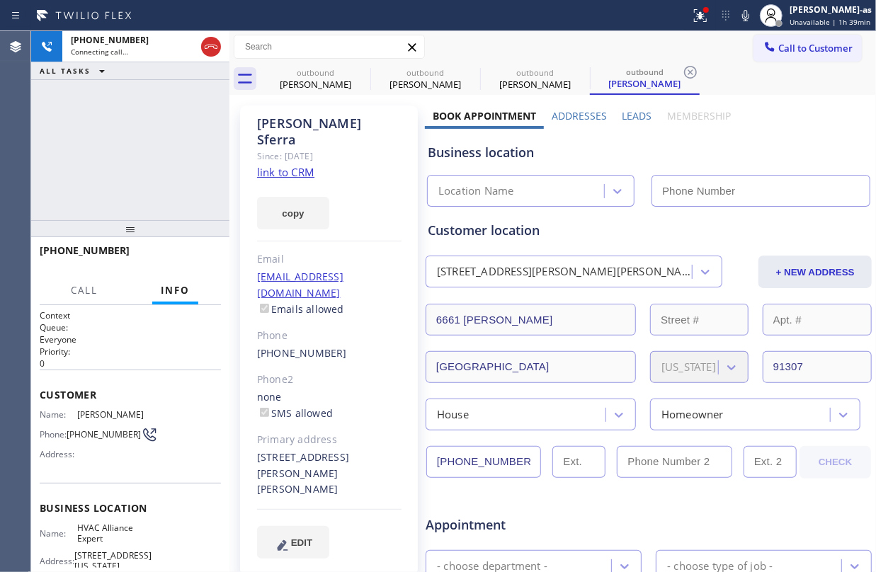
click at [278, 165] on link "link to CRM" at bounding box center [285, 172] width 57 height 14
type input "(855) 999-4417"
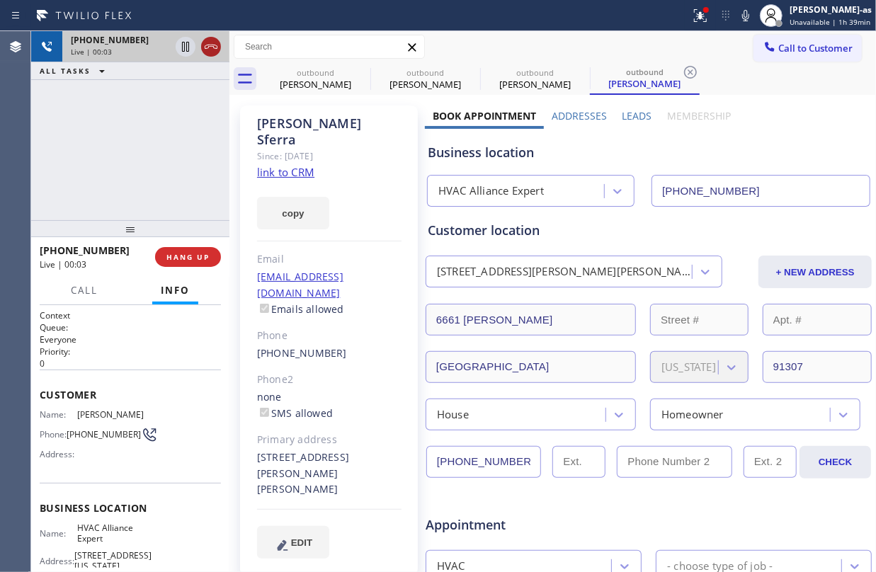
click at [215, 48] on icon at bounding box center [211, 46] width 17 height 17
click at [215, 48] on div "Live | 00:03" at bounding box center [146, 52] width 150 height 10
drag, startPoint x: 293, startPoint y: 75, endPoint x: 360, endPoint y: 72, distance: 67.3
click at [298, 75] on div "outbound" at bounding box center [315, 72] width 107 height 11
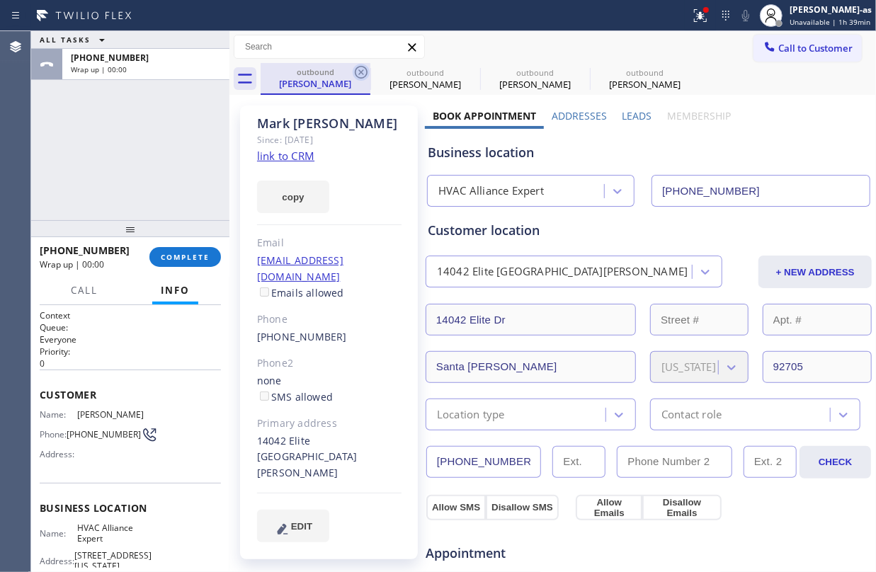
click at [360, 72] on icon at bounding box center [361, 72] width 13 height 13
click at [0, 0] on icon at bounding box center [0, 0] width 0 height 0
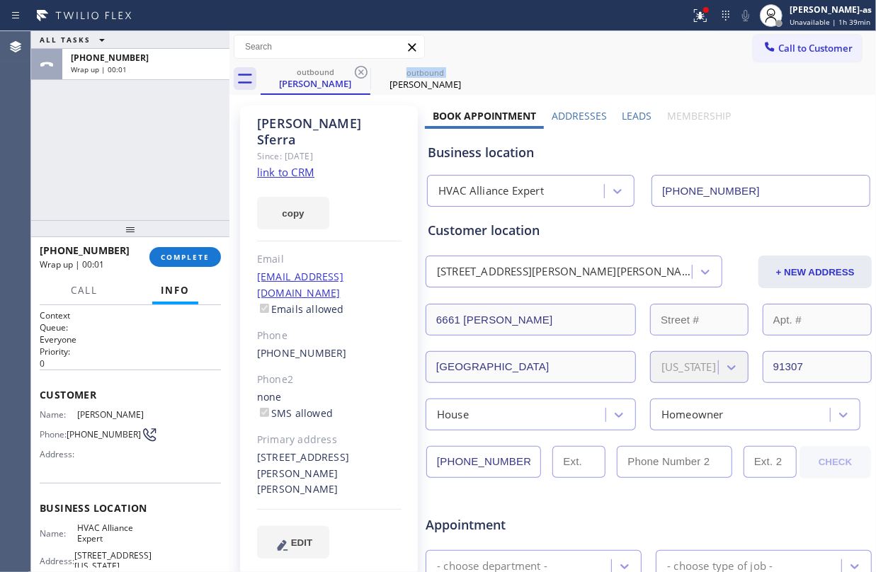
click at [360, 72] on icon at bounding box center [361, 72] width 13 height 13
click at [150, 162] on div "ALL TASKS ALL TASKS ACTIVE TASKS TASKS IN WRAP UP +18186810356 Wrap up | 00:01" at bounding box center [130, 125] width 198 height 189
click at [120, 205] on div "ALL TASKS ALL TASKS ACTIVE TASKS TASKS IN WRAP UP +18186810356 Wrap up | 00:02" at bounding box center [130, 125] width 198 height 189
click at [181, 256] on span "COMPLETE" at bounding box center [185, 257] width 49 height 10
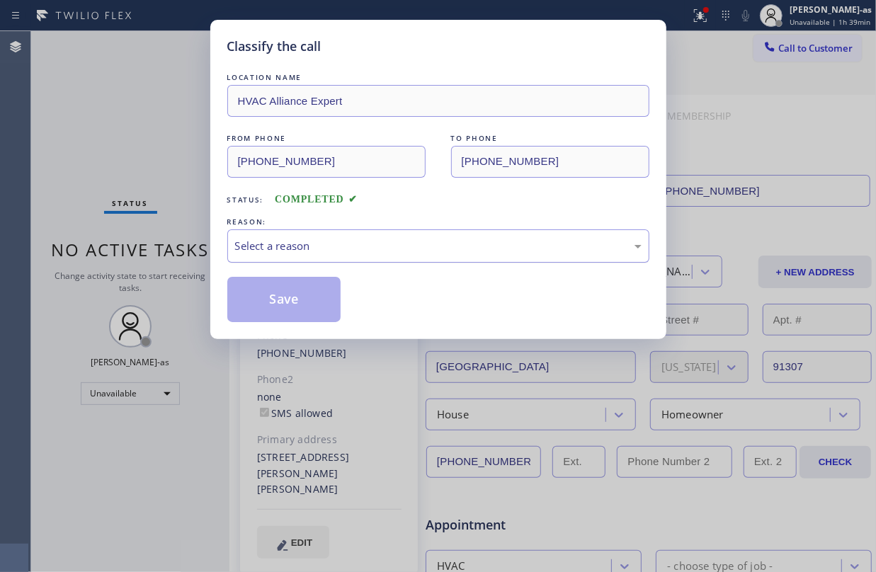
click at [368, 246] on div "Select a reason" at bounding box center [438, 246] width 407 height 16
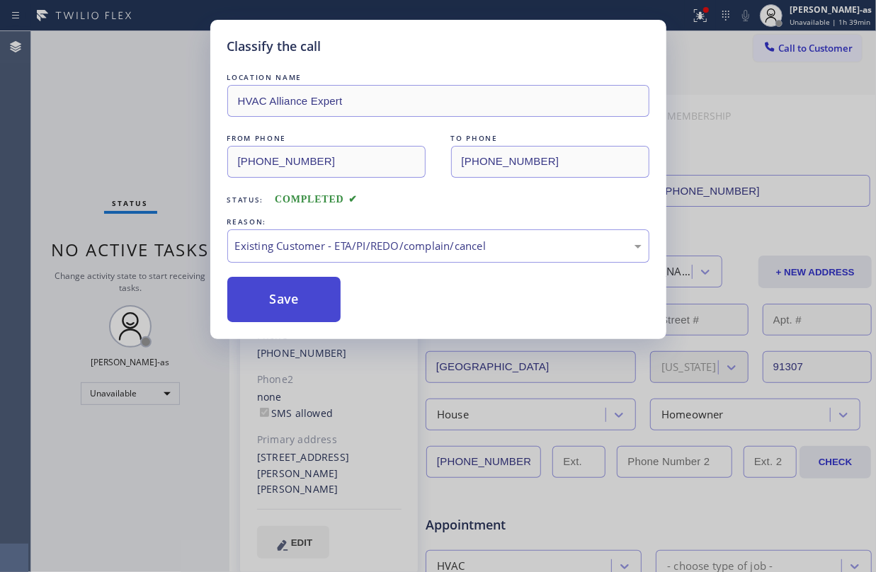
click at [295, 293] on button "Save" at bounding box center [284, 299] width 114 height 45
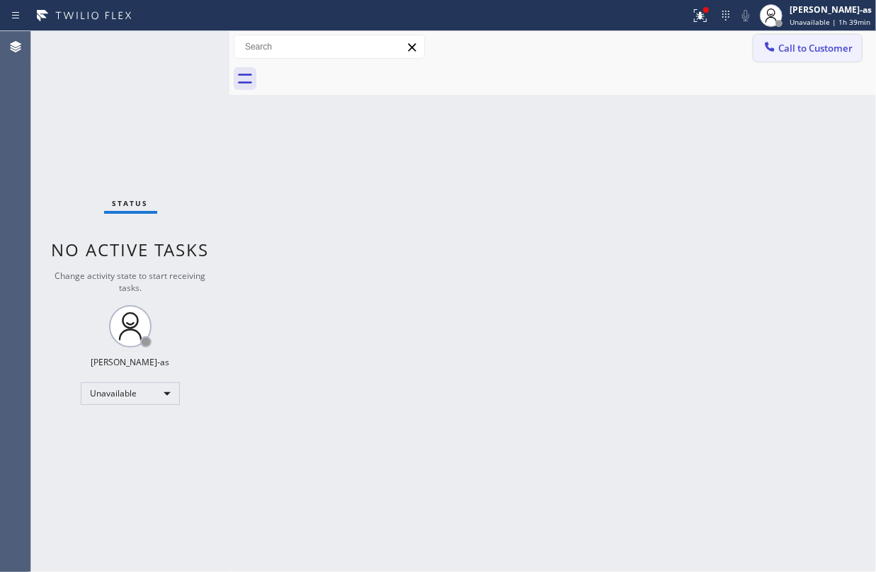
click at [792, 42] on span "Call to Customer" at bounding box center [815, 48] width 74 height 13
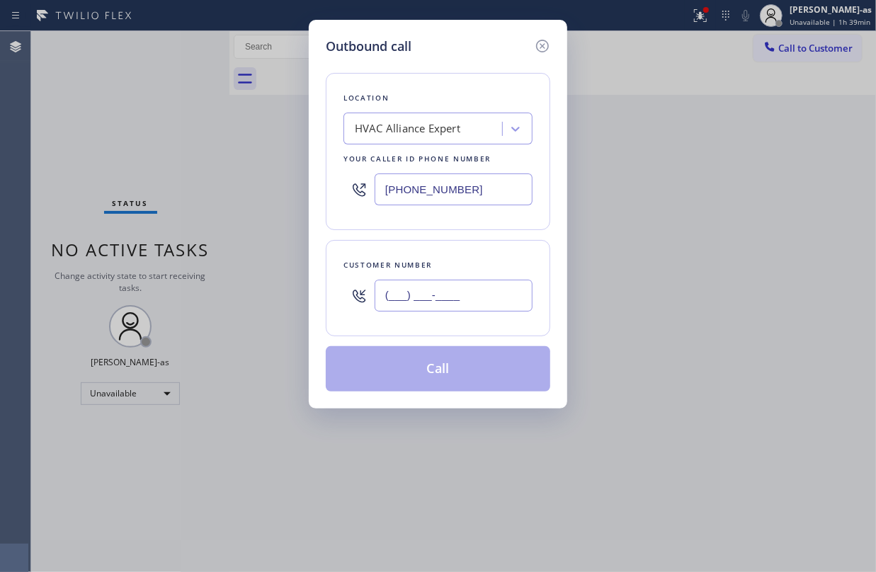
click at [416, 295] on input "(___) ___-____" at bounding box center [454, 296] width 158 height 32
paste input "650) 399-6270"
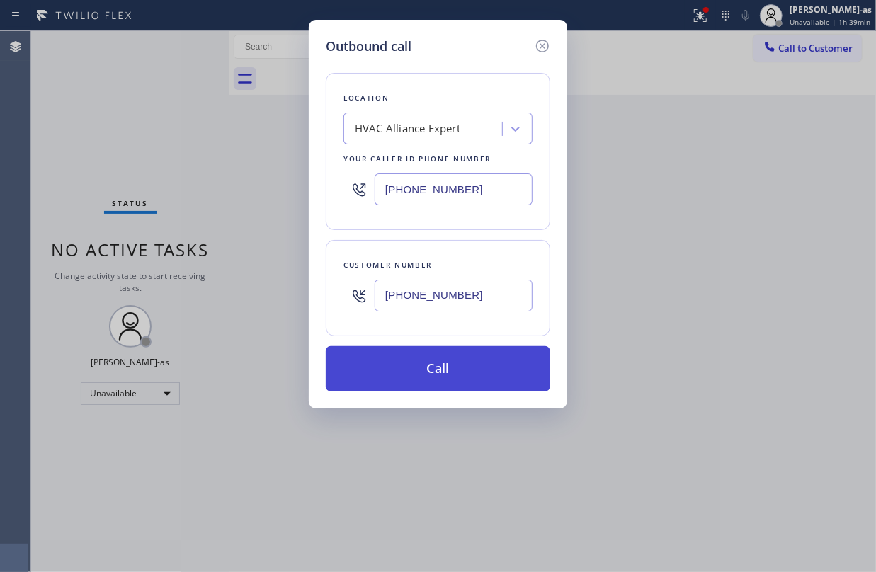
type input "(650) 399-6270"
click at [443, 375] on button "Call" at bounding box center [438, 368] width 224 height 45
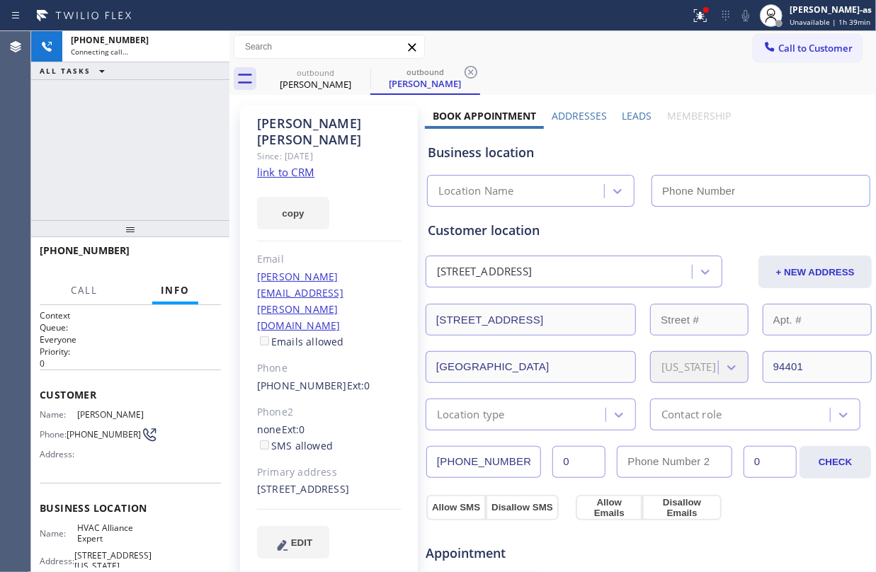
click at [292, 165] on link "link to CRM" at bounding box center [285, 172] width 57 height 14
type input "(855) 999-4417"
drag, startPoint x: 170, startPoint y: 180, endPoint x: 176, endPoint y: 168, distance: 13.3
click at [174, 171] on div "+16503996270 Live | 01:16 ALL TASKS ALL TASKS ACTIVE TASKS TASKS IN WRAP UP" at bounding box center [130, 125] width 198 height 189
drag, startPoint x: 119, startPoint y: 195, endPoint x: 165, endPoint y: 241, distance: 64.6
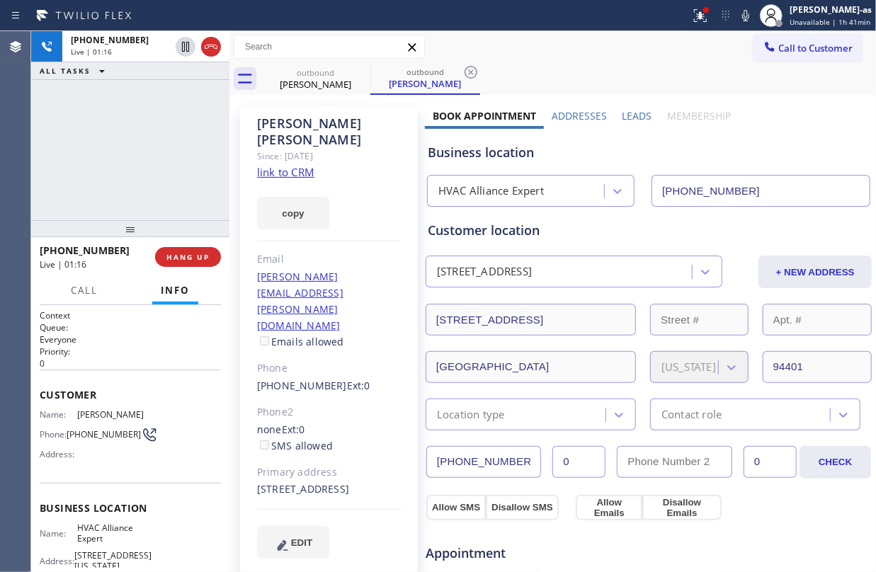
click at [122, 194] on div "+16503996270 Live | 01:16 ALL TASKS ALL TASKS ACTIVE TASKS TASKS IN WRAP UP" at bounding box center [130, 125] width 198 height 189
click at [157, 207] on div "+16503996270 Live | 01:17 ALL TASKS ALL TASKS ACTIVE TASKS TASKS IN WRAP UP" at bounding box center [130, 125] width 198 height 189
click at [174, 258] on span "HANG UP" at bounding box center [187, 257] width 43 height 10
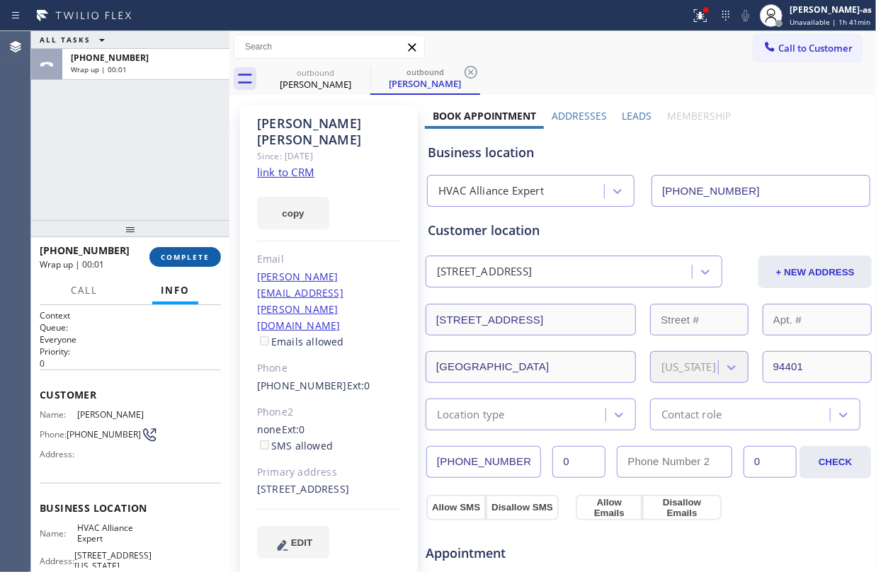
click at [174, 258] on span "COMPLETE" at bounding box center [185, 257] width 49 height 10
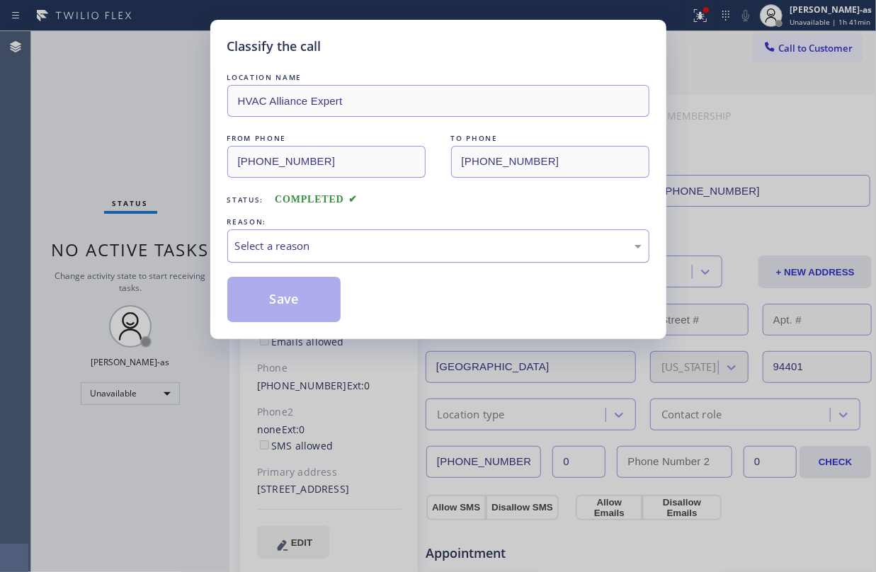
click at [386, 237] on div "Select a reason" at bounding box center [438, 245] width 422 height 33
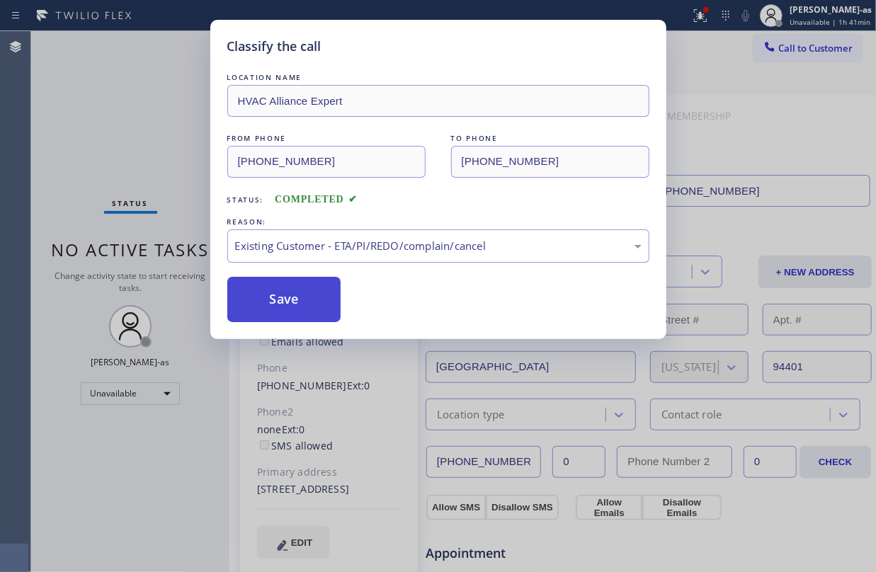
drag, startPoint x: 273, startPoint y: 307, endPoint x: 275, endPoint y: 157, distance: 150.2
click at [273, 307] on button "Save" at bounding box center [284, 299] width 114 height 45
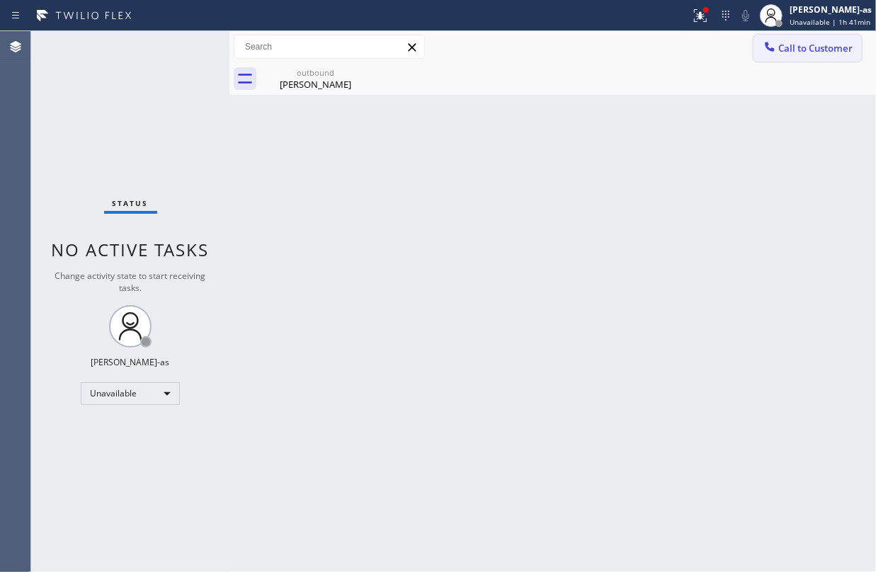
click at [802, 48] on span "Call to Customer" at bounding box center [815, 48] width 74 height 13
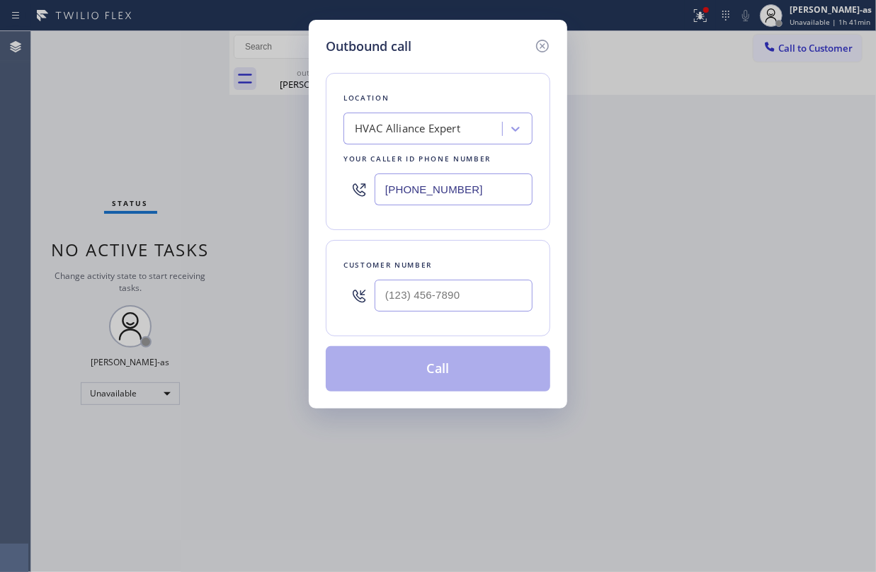
click at [466, 271] on div "Customer number" at bounding box center [437, 265] width 189 height 15
click at [491, 276] on div at bounding box center [454, 296] width 158 height 46
click at [488, 307] on input "(___) ___-____" at bounding box center [454, 296] width 158 height 32
paste input "310) 428-4025"
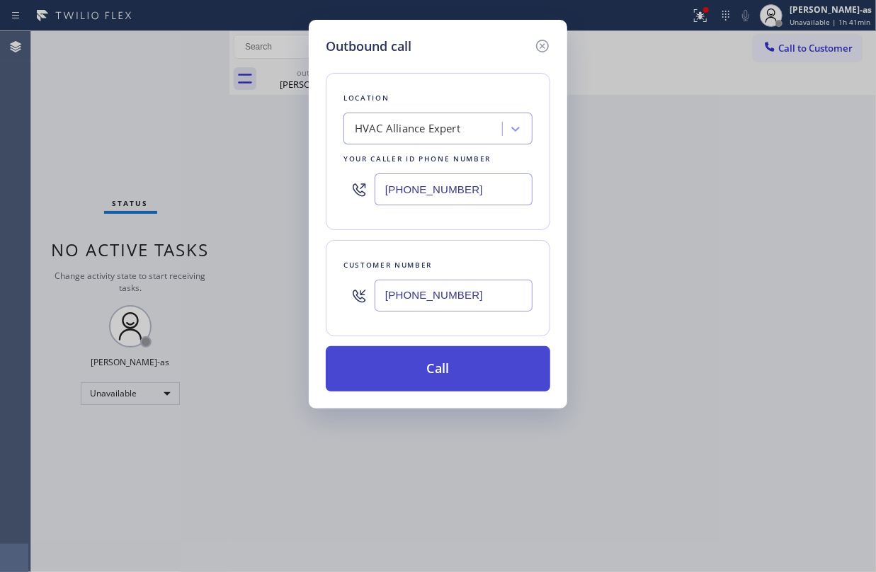
type input "(310) 428-4025"
click at [450, 371] on button "Call" at bounding box center [438, 368] width 224 height 45
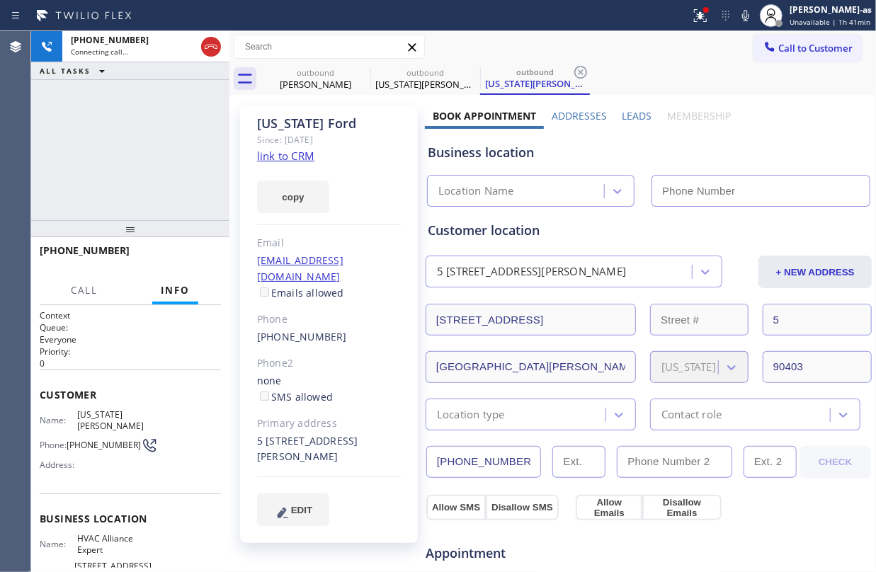
type input "(855) 999-4417"
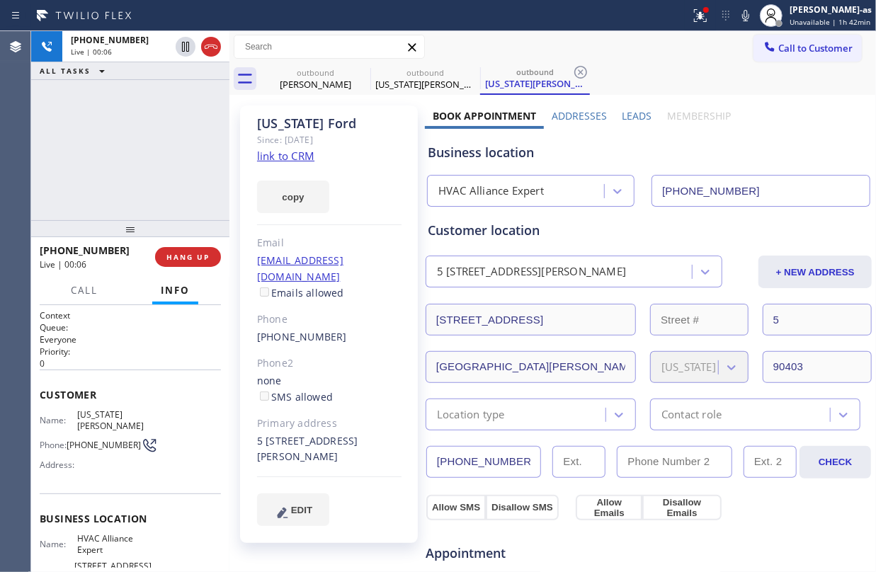
click at [278, 152] on link "link to CRM" at bounding box center [285, 156] width 57 height 14
drag, startPoint x: 108, startPoint y: 147, endPoint x: 191, endPoint y: 74, distance: 110.4
click at [137, 131] on div "+13104284025 Live | 00:09 ALL TASKS ALL TASKS ACTIVE TASKS TASKS IN WRAP UP" at bounding box center [130, 125] width 198 height 189
drag, startPoint x: 201, startPoint y: 45, endPoint x: 152, endPoint y: 178, distance: 142.1
click at [202, 45] on div at bounding box center [211, 46] width 20 height 17
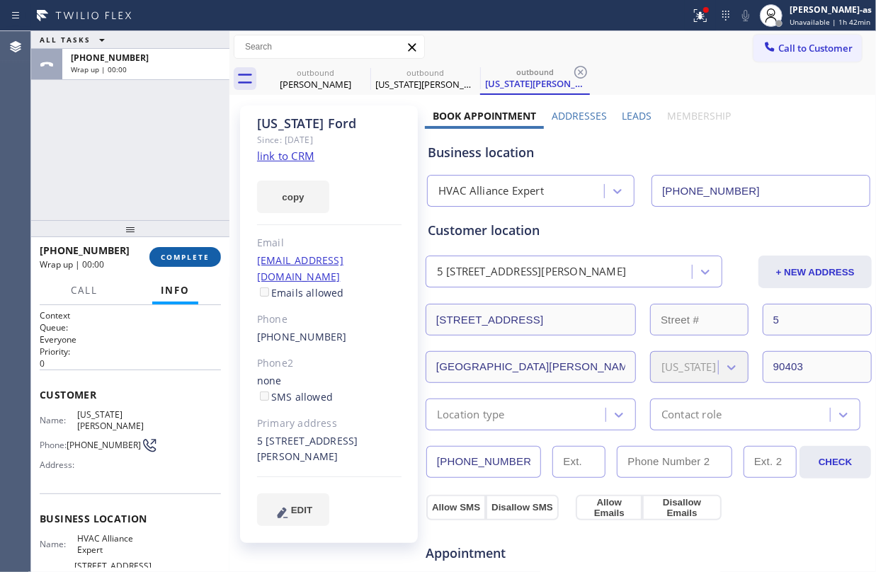
click at [187, 252] on span "COMPLETE" at bounding box center [185, 257] width 49 height 10
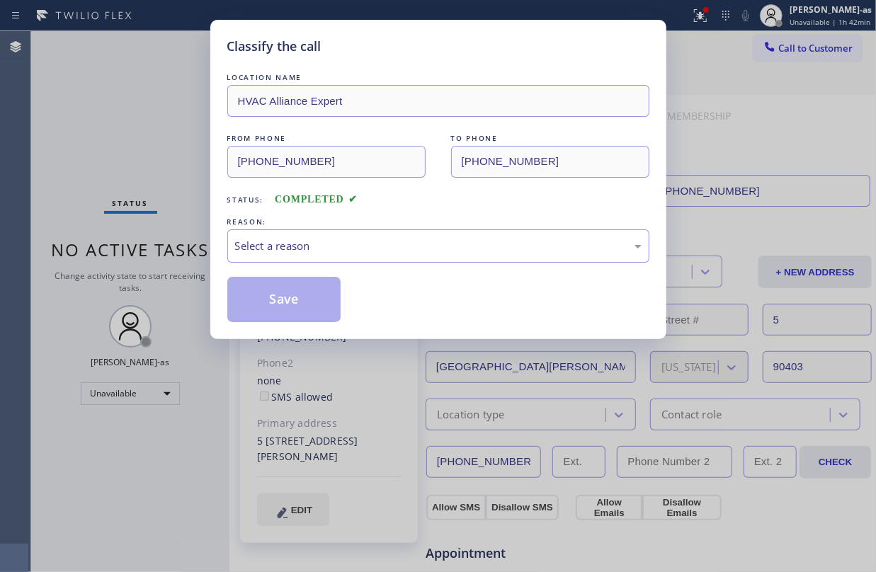
click at [375, 227] on div "REASON: Select a reason" at bounding box center [438, 239] width 422 height 48
click at [507, 219] on div "REASON:" at bounding box center [438, 222] width 422 height 15
click at [397, 259] on div "Select a reason" at bounding box center [438, 245] width 422 height 33
click at [353, 254] on div "Select a reason" at bounding box center [438, 246] width 407 height 16
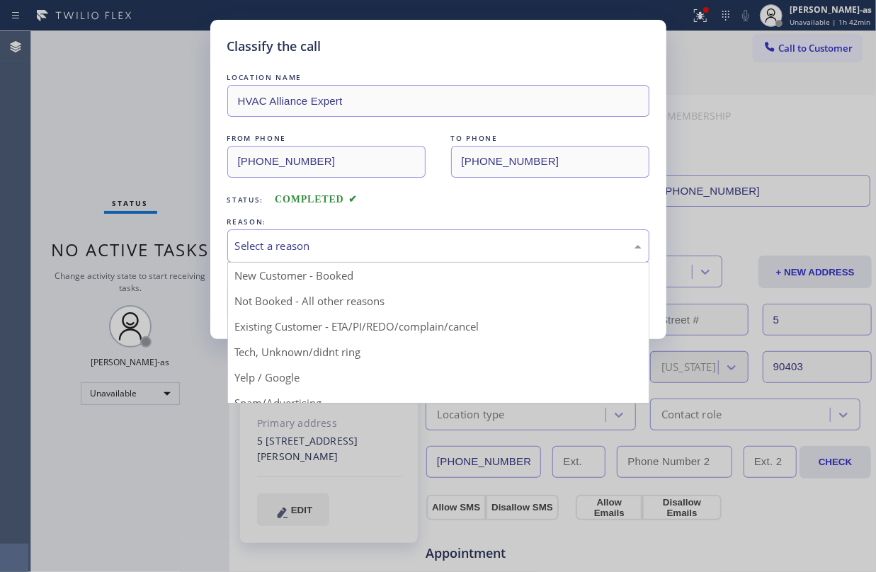
click at [375, 254] on div "Select a reason" at bounding box center [438, 246] width 407 height 16
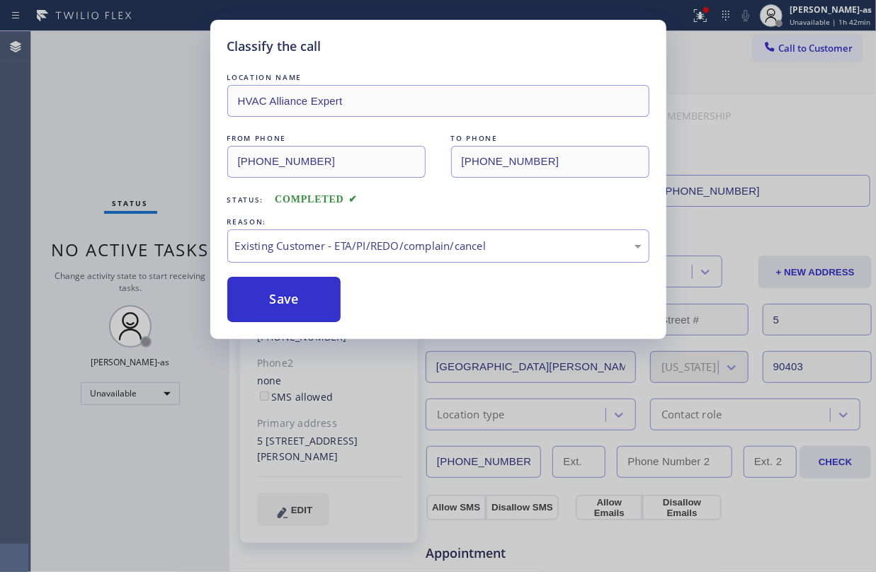
drag, startPoint x: 409, startPoint y: 321, endPoint x: 388, endPoint y: 318, distance: 21.4
click at [278, 316] on button "Save" at bounding box center [284, 299] width 114 height 45
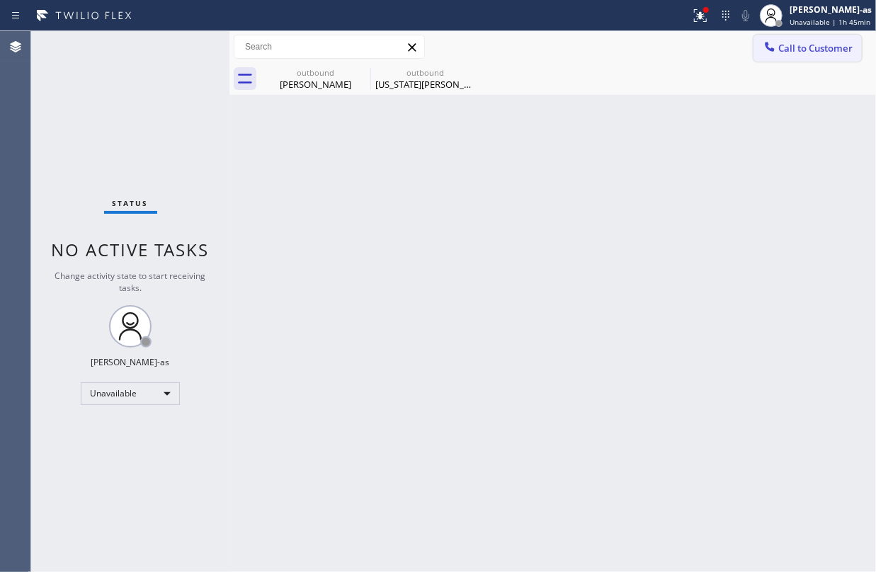
click at [790, 44] on span "Call to Customer" at bounding box center [815, 48] width 74 height 13
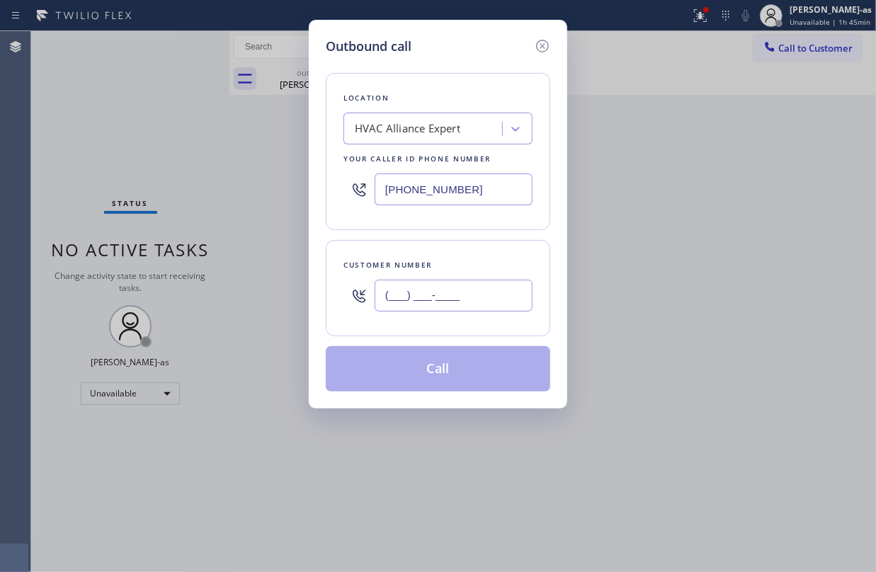
click at [477, 306] on input "(___) ___-____" at bounding box center [454, 296] width 158 height 32
paste input "925) 360-2429"
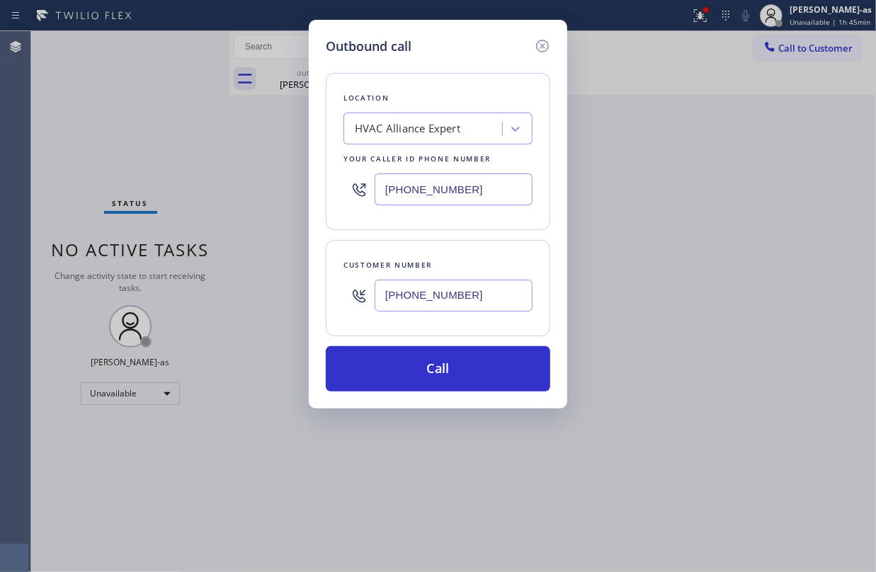
type input "(925) 360-2429"
click at [445, 132] on div "HVAC Alliance Expert" at bounding box center [408, 129] width 106 height 16
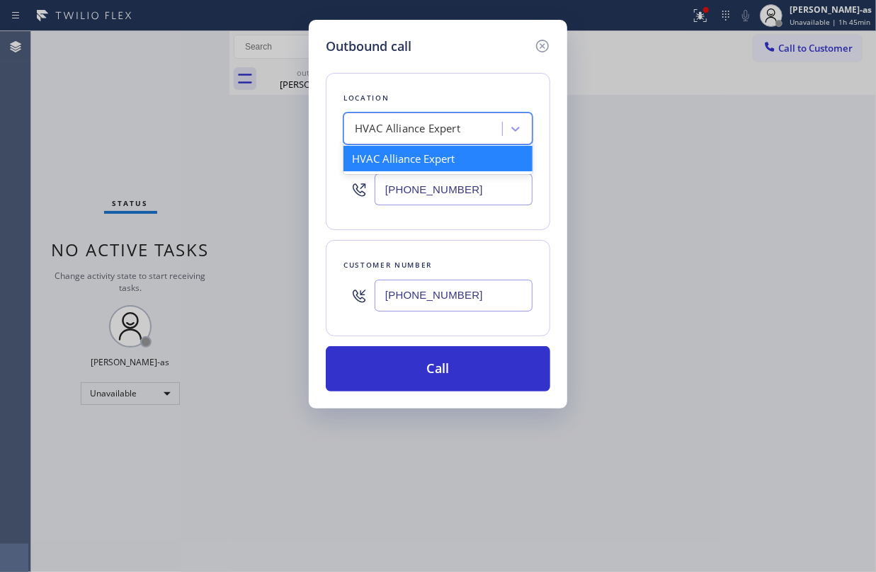
paste input "Oasis Plumbers Daly City"
type input "Oasis Plumbers Daly City"
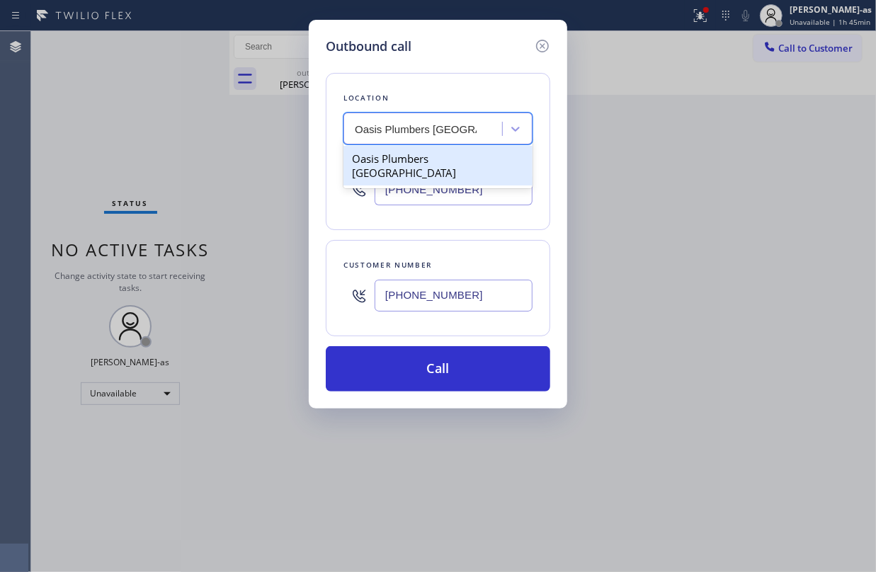
click at [417, 159] on div "Oasis Plumbers Daly City" at bounding box center [437, 166] width 189 height 40
type input "(650) 731-0725"
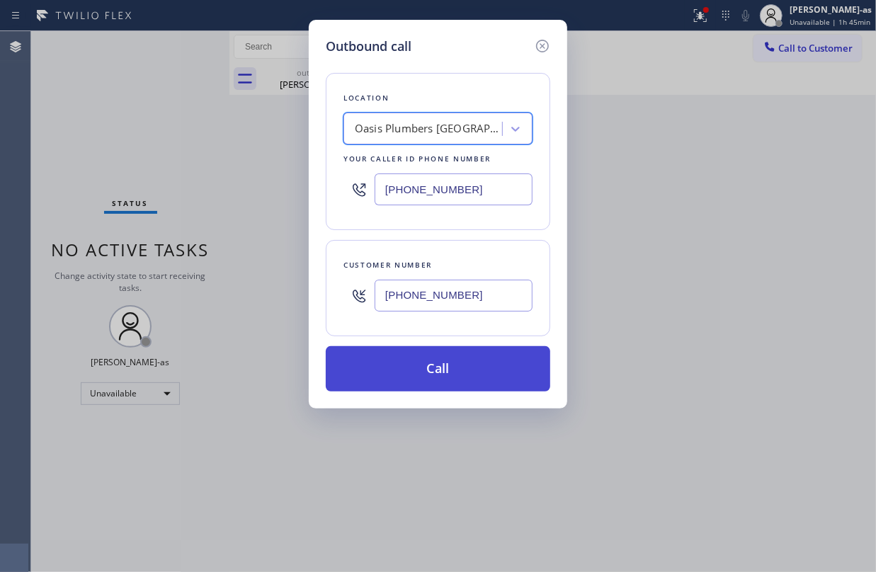
click at [462, 369] on button "Call" at bounding box center [438, 368] width 224 height 45
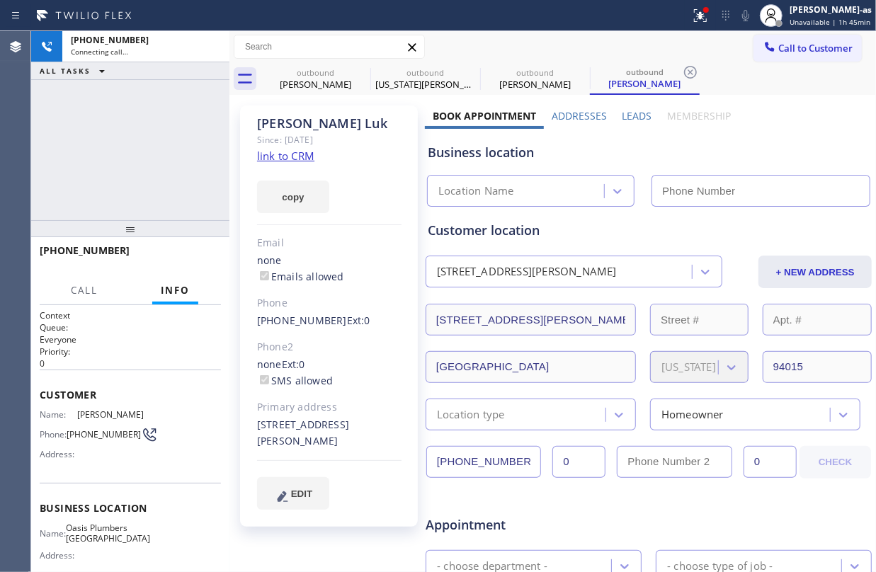
type input "(650) 731-0725"
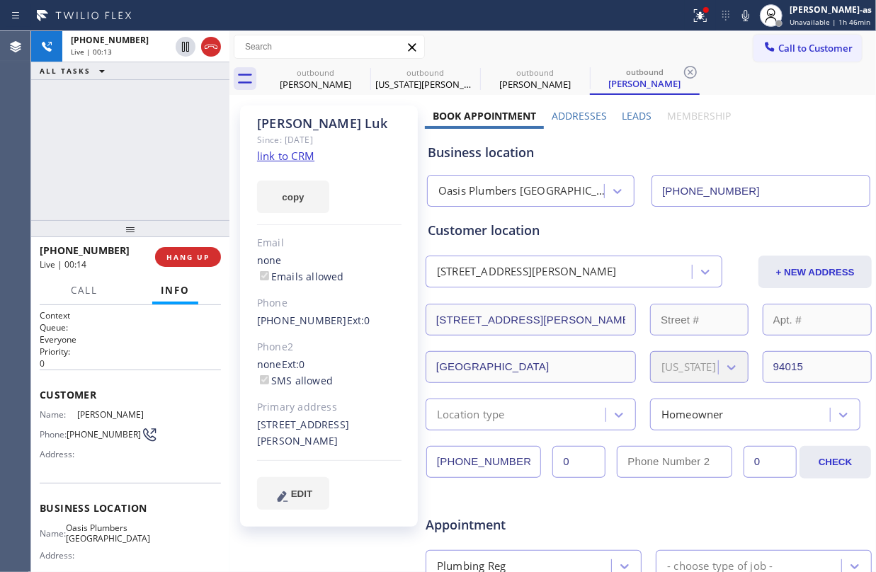
drag, startPoint x: 108, startPoint y: 170, endPoint x: 118, endPoint y: 163, distance: 11.6
click at [114, 164] on div "+19253602429 Live | 00:13 ALL TASKS ALL TASKS ACTIVE TASKS TASKS IN WRAP UP" at bounding box center [130, 125] width 198 height 189
drag, startPoint x: 146, startPoint y: 137, endPoint x: 163, endPoint y: 131, distance: 17.9
click at [147, 137] on div "+19253602429 Live | 08:11 ALL TASKS ALL TASKS ACTIVE TASKS TASKS IN WRAP UP" at bounding box center [130, 125] width 198 height 189
click at [119, 168] on div "+19253602429 Live | 08:12 ALL TASKS ALL TASKS ACTIVE TASKS TASKS IN WRAP UP" at bounding box center [130, 125] width 198 height 189
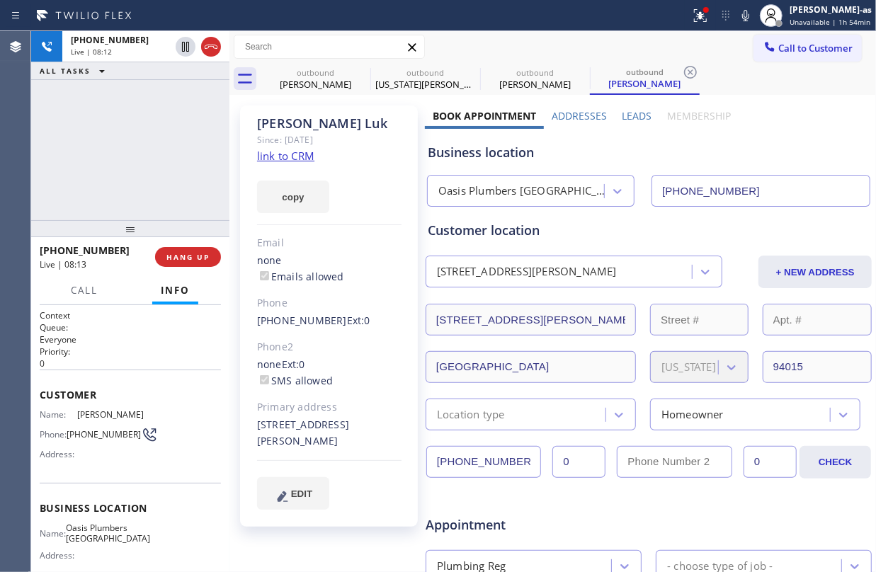
click at [119, 168] on div "+19253602429 Live | 08:12 ALL TASKS ALL TASKS ACTIVE TASKS TASKS IN WRAP UP" at bounding box center [130, 125] width 198 height 189
click at [182, 256] on span "HANG UP" at bounding box center [187, 257] width 43 height 10
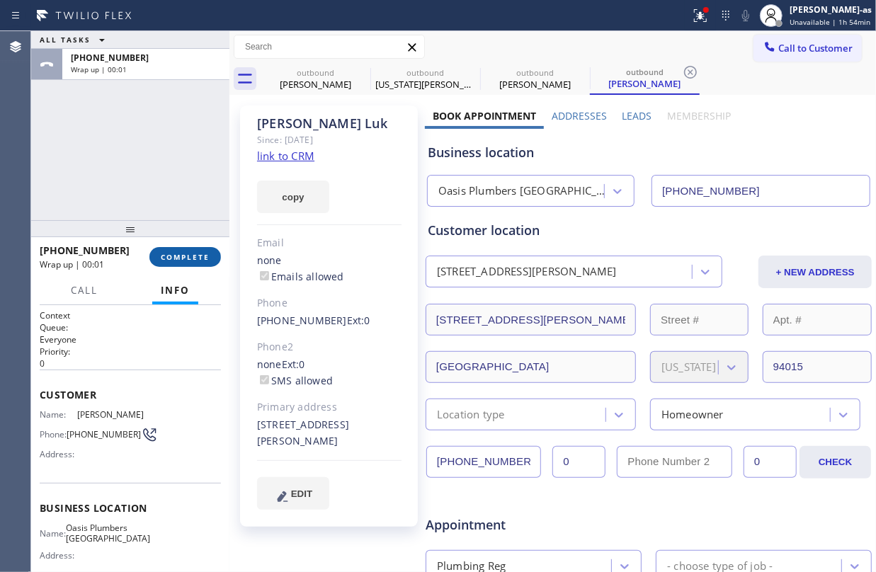
click at [182, 256] on span "COMPLETE" at bounding box center [185, 257] width 49 height 10
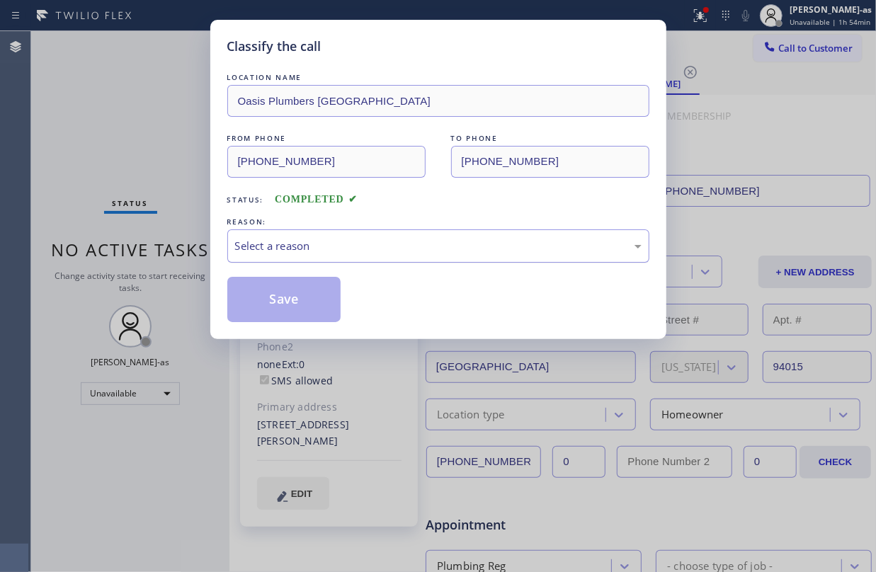
drag, startPoint x: 182, startPoint y: 256, endPoint x: 448, endPoint y: 234, distance: 266.5
click at [182, 256] on div "Classify the call LOCATION NAME Oasis Plumbers Daly City FROM PHONE (650) 731-0…" at bounding box center [438, 286] width 876 height 572
click at [330, 242] on div "Select a reason" at bounding box center [438, 246] width 407 height 16
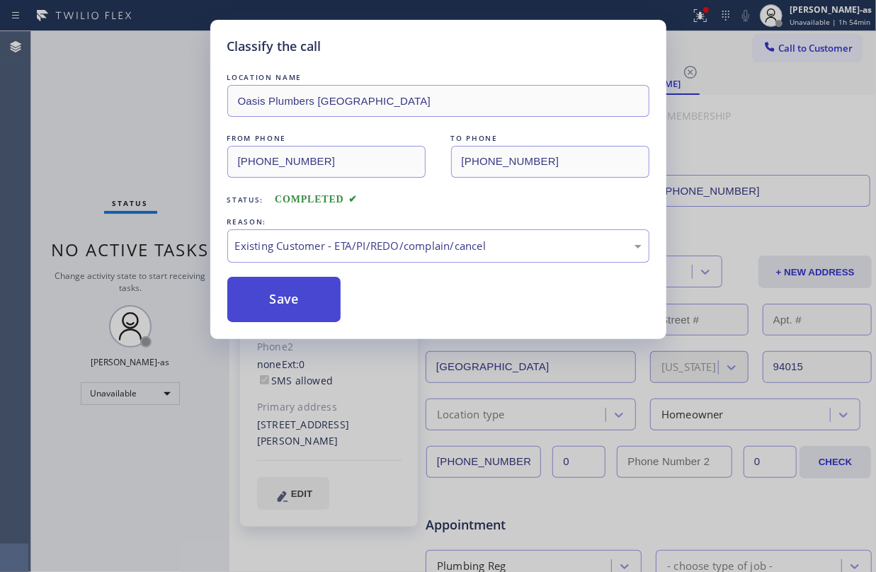
click at [292, 304] on button "Save" at bounding box center [284, 299] width 114 height 45
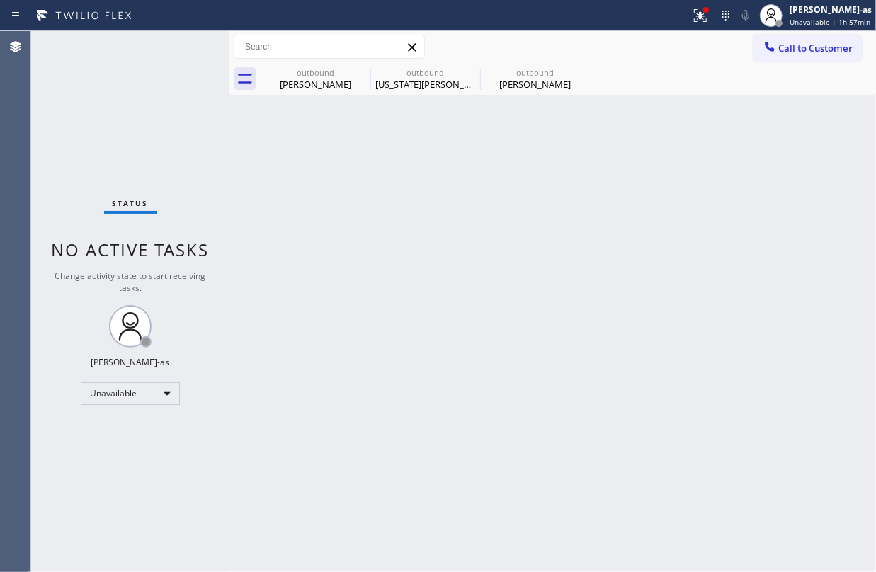
drag, startPoint x: 96, startPoint y: 154, endPoint x: 96, endPoint y: 142, distance: 12.0
click at [96, 151] on div "Status No active tasks Change activity state to start receiving tasks. Jesica J…" at bounding box center [130, 301] width 198 height 541
drag, startPoint x: 292, startPoint y: 77, endPoint x: 338, endPoint y: 74, distance: 45.4
click at [295, 78] on div "Darren Forde" at bounding box center [315, 84] width 107 height 13
type input "(855) 999-4417"
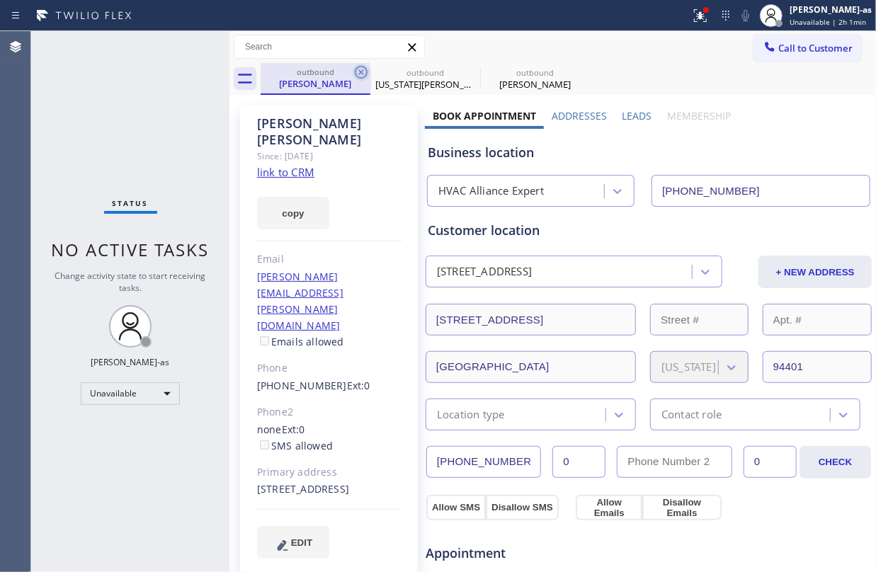
click at [357, 72] on icon at bounding box center [361, 72] width 17 height 17
click at [0, 0] on icon at bounding box center [0, 0] width 0 height 0
click at [357, 72] on div "outbound Darren Forde outbound Virginia Ford outbound Lynn Luk" at bounding box center [568, 79] width 615 height 32
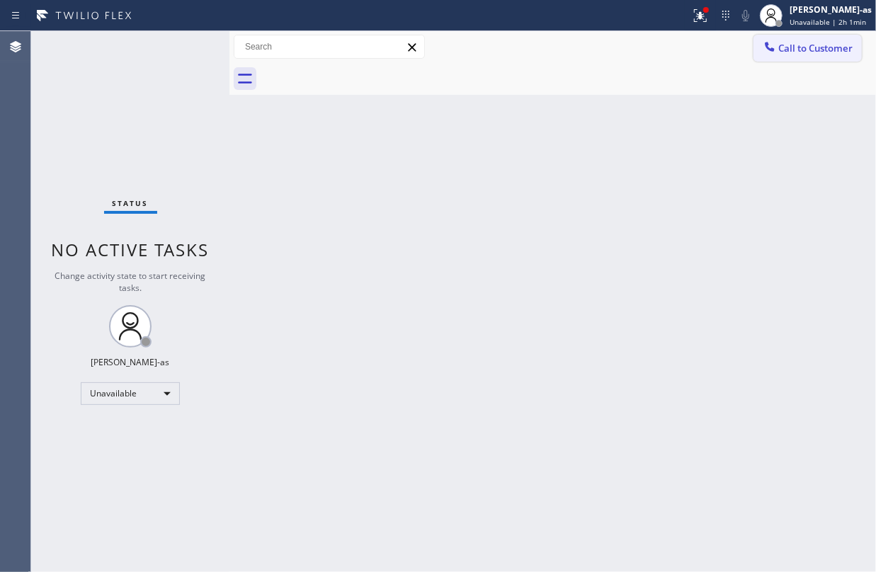
click at [790, 50] on span "Call to Customer" at bounding box center [815, 48] width 74 height 13
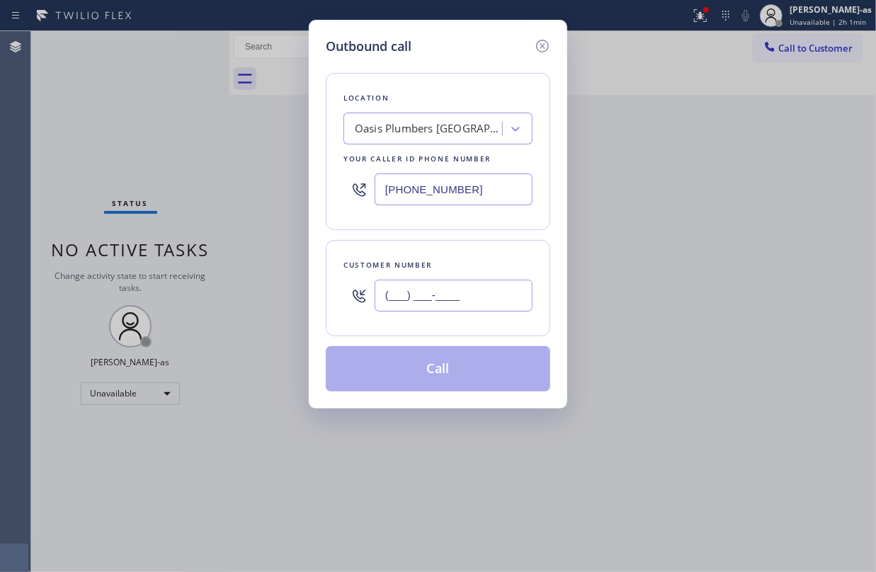
click at [505, 295] on input "(___) ___-____" at bounding box center [454, 296] width 158 height 32
paste input "818) 653-1759"
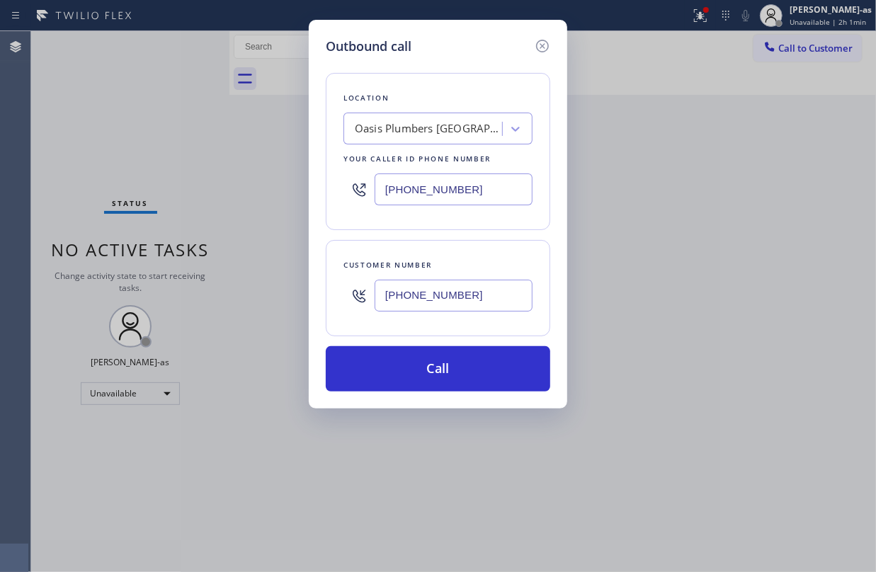
type input "(818) 653-1759"
click at [436, 133] on div "Oasis Plumbers Daly City" at bounding box center [429, 129] width 149 height 16
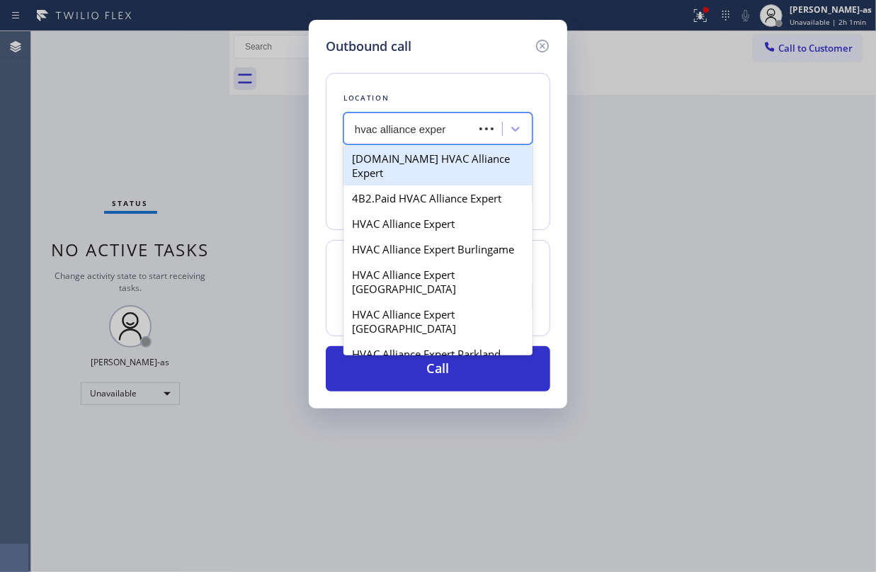
type input "hvac alliance expert"
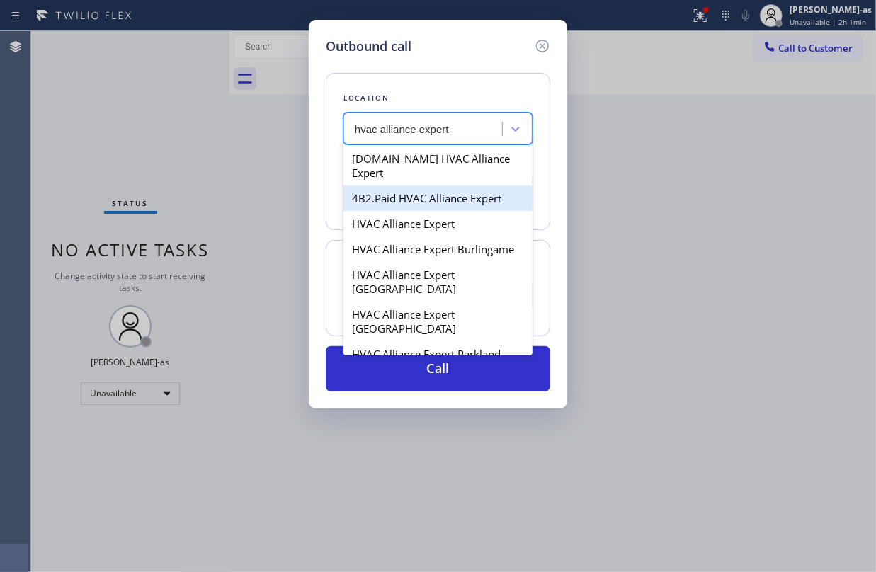
click at [421, 186] on div "4B2.Paid HVAC Alliance Expert" at bounding box center [437, 198] width 189 height 25
type input "(855) 999-4417"
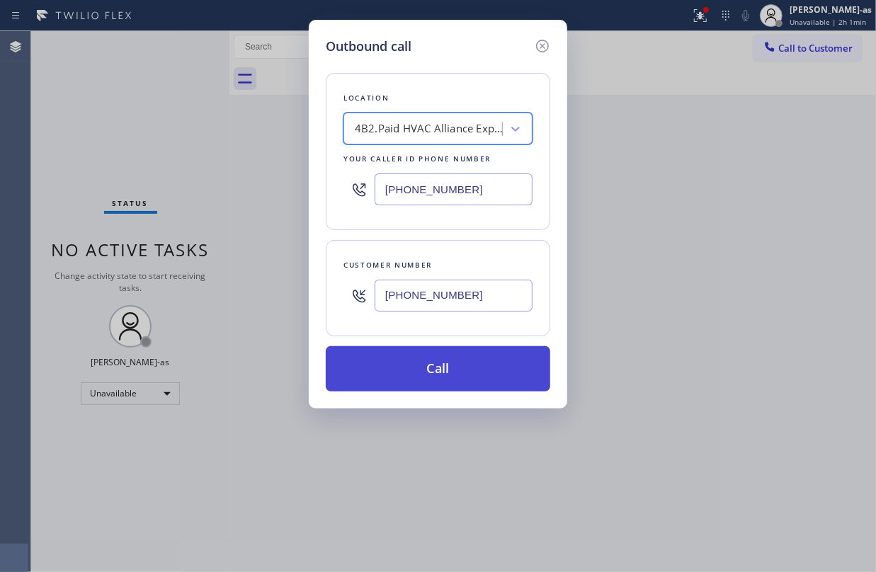
click at [423, 360] on button "Call" at bounding box center [438, 368] width 224 height 45
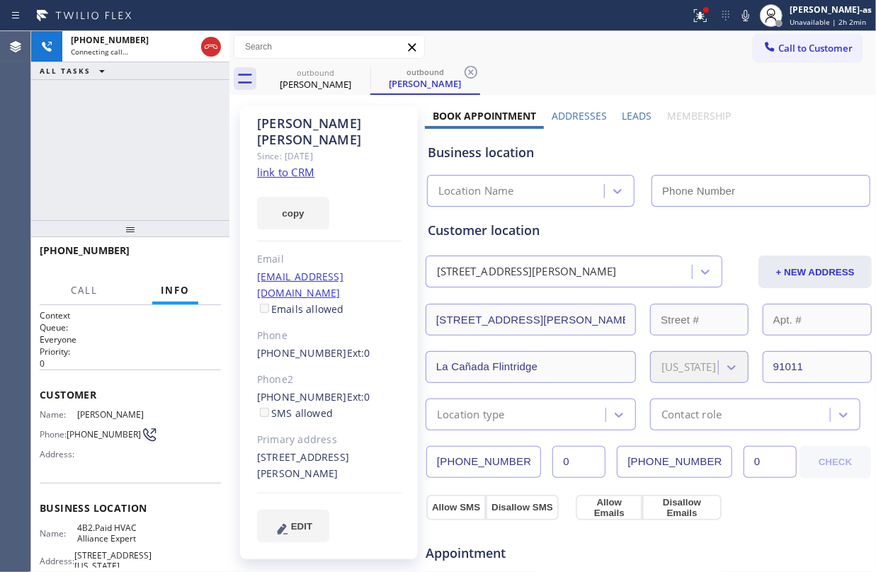
click at [288, 165] on link "link to CRM" at bounding box center [285, 172] width 57 height 14
type input "(855) 999-4417"
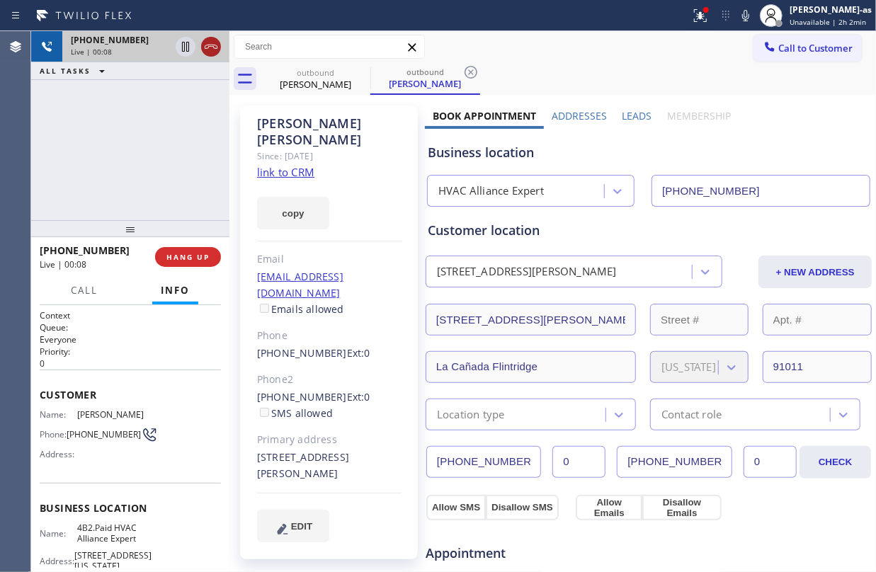
drag, startPoint x: 150, startPoint y: 120, endPoint x: 207, endPoint y: 54, distance: 87.9
click at [151, 120] on div "+18186531759 Live | 00:08 ALL TASKS ALL TASKS ACTIVE TASKS TASKS IN WRAP UP" at bounding box center [130, 125] width 198 height 189
click at [212, 42] on icon at bounding box center [211, 46] width 17 height 17
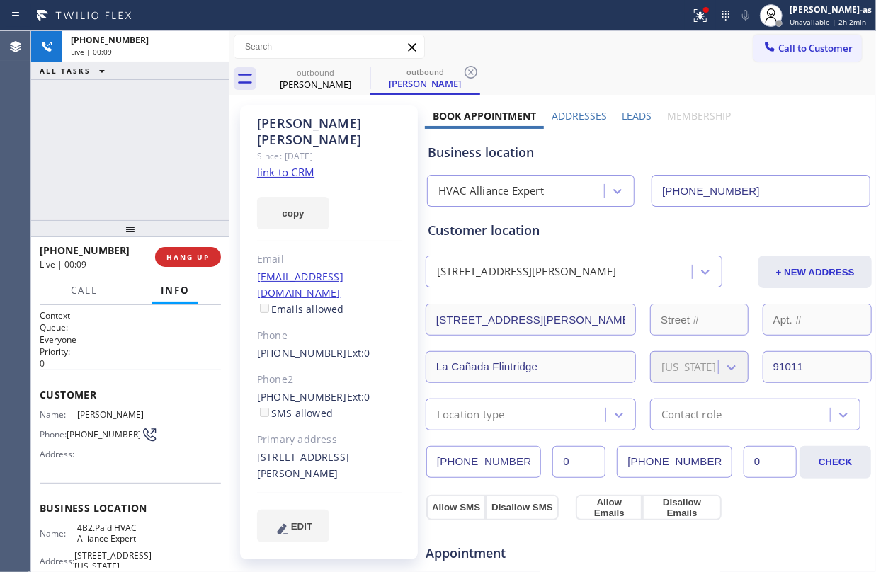
drag, startPoint x: 122, startPoint y: 176, endPoint x: 180, endPoint y: 287, distance: 124.8
click at [123, 176] on div "+18186531759 Live | 00:09 ALL TASKS ALL TASKS ACTIVE TASKS TASKS IN WRAP UP" at bounding box center [130, 125] width 198 height 189
click at [187, 253] on span "HANG UP" at bounding box center [187, 257] width 43 height 10
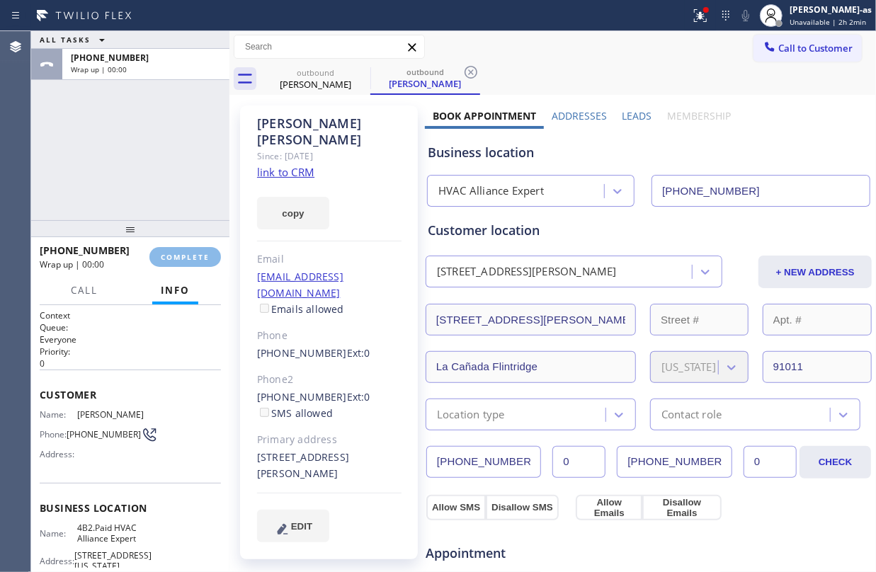
click at [140, 188] on div "ALL TASKS ALL TASKS ACTIVE TASKS TASKS IN WRAP UP +18186531759 Wrap up | 00:00" at bounding box center [130, 125] width 198 height 189
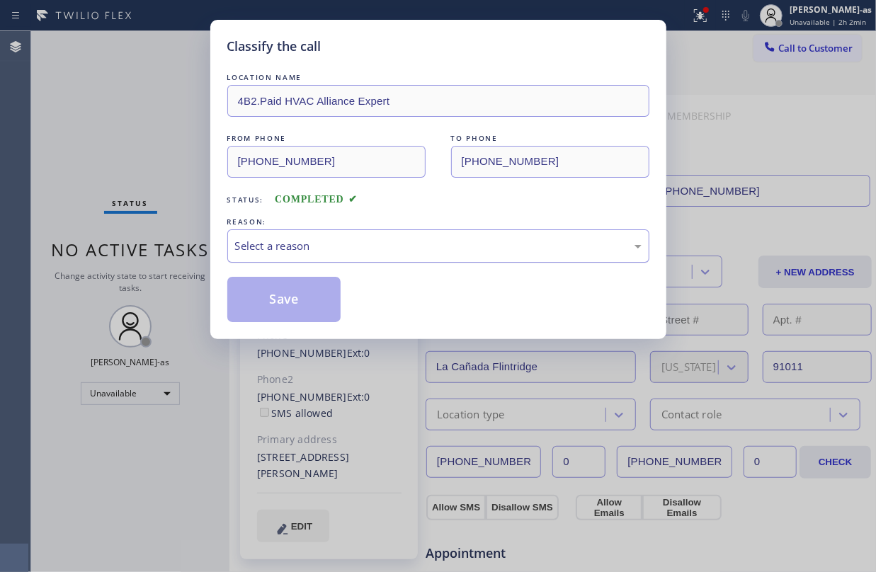
drag, startPoint x: 304, startPoint y: 248, endPoint x: 307, endPoint y: 261, distance: 13.9
click at [304, 248] on div "Select a reason" at bounding box center [438, 246] width 407 height 16
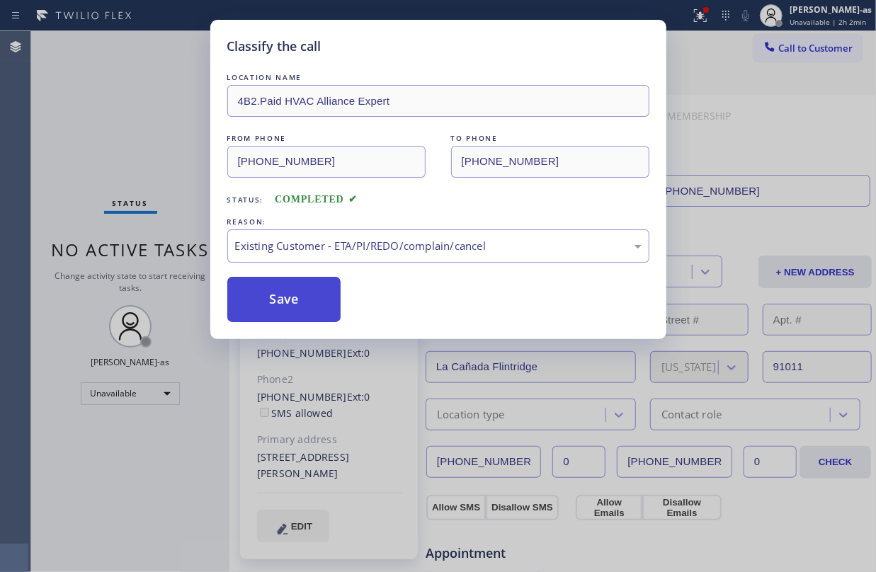
click at [307, 302] on button "Save" at bounding box center [284, 299] width 114 height 45
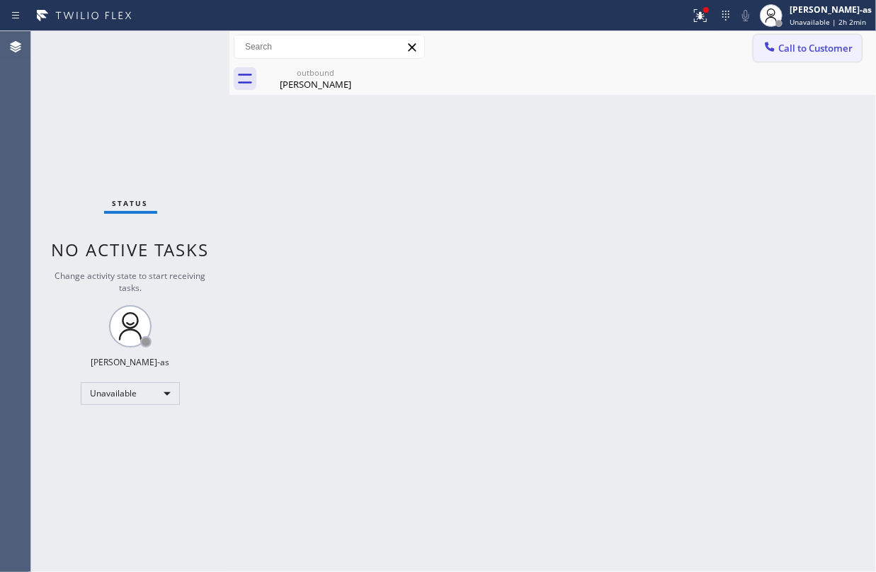
click at [792, 45] on span "Call to Customer" at bounding box center [815, 48] width 74 height 13
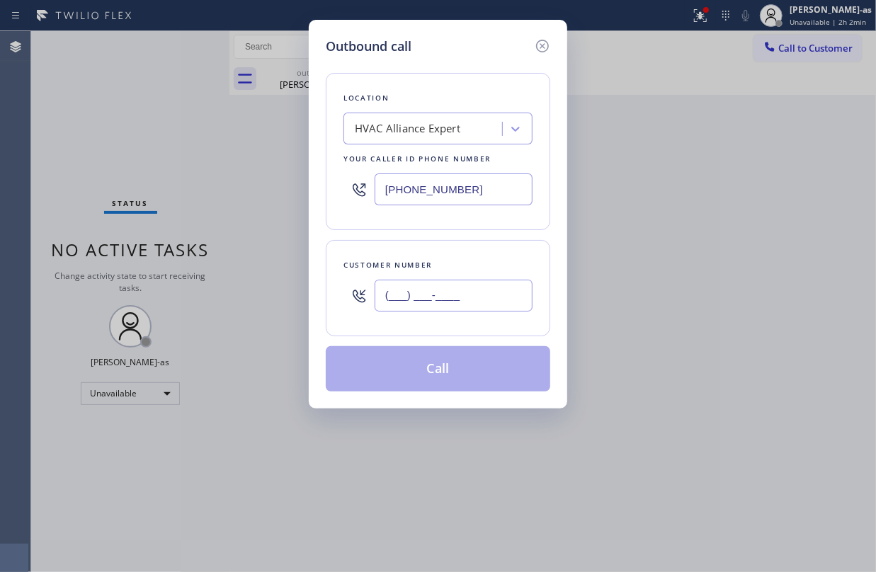
click at [460, 309] on input "(___) ___-____" at bounding box center [454, 296] width 158 height 32
paste input "818) 790-8727"
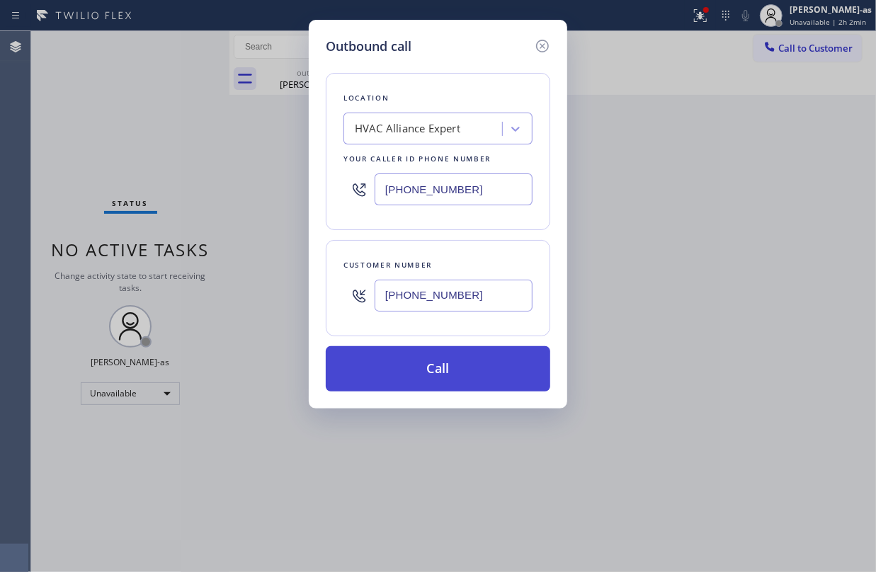
type input "(818) 790-8727"
click at [491, 372] on button "Call" at bounding box center [438, 368] width 224 height 45
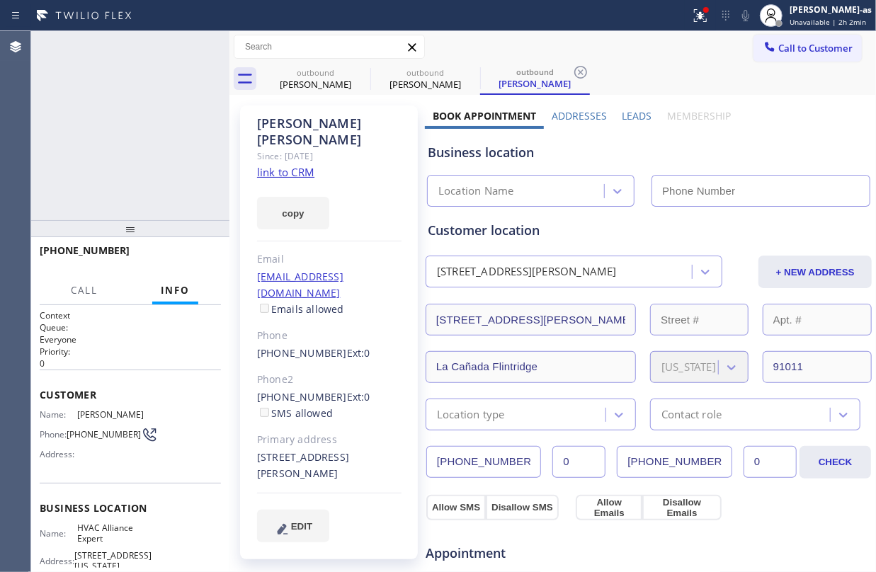
type input "(855) 999-4417"
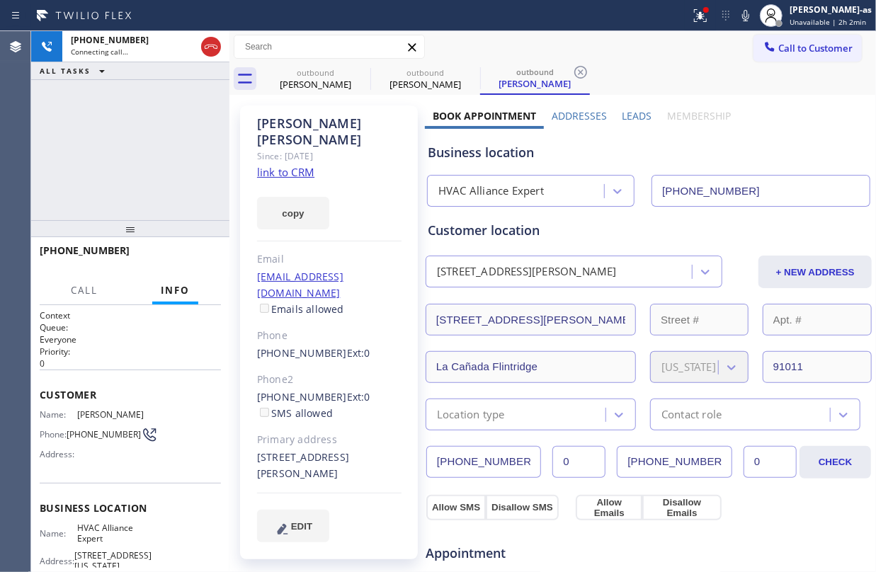
drag, startPoint x: 154, startPoint y: 112, endPoint x: 184, endPoint y: 113, distance: 30.5
click at [154, 112] on div "+18187908727 Connecting call… ALL TASKS ALL TASKS ACTIVE TASKS TASKS IN WRAP UP" at bounding box center [130, 125] width 198 height 189
click at [313, 79] on div "Raymond Yee" at bounding box center [315, 84] width 107 height 13
click at [361, 75] on icon at bounding box center [361, 72] width 17 height 17
click at [0, 0] on icon at bounding box center [0, 0] width 0 height 0
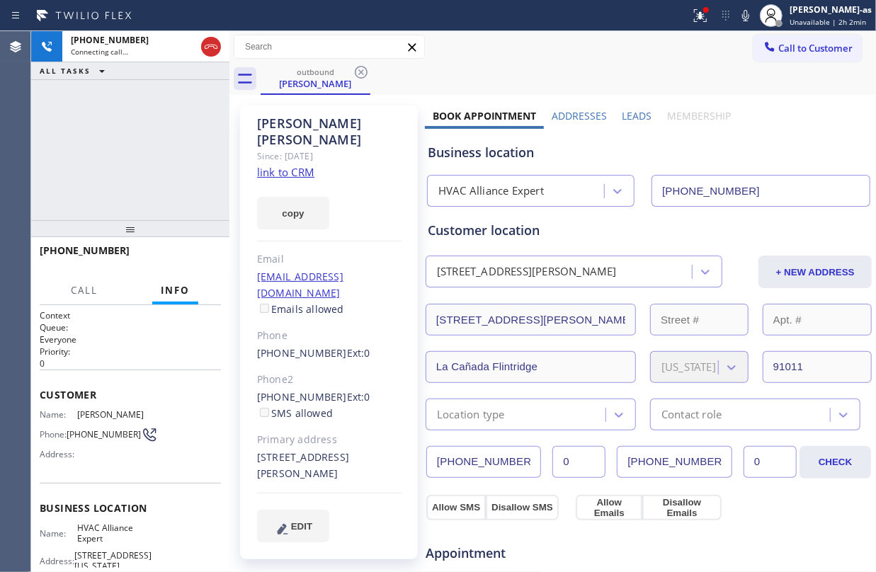
click at [193, 157] on div "+18187908727 Connecting call… ALL TASKS ALL TASKS ACTIVE TASKS TASKS IN WRAP UP" at bounding box center [130, 125] width 198 height 189
drag, startPoint x: 210, startPoint y: 52, endPoint x: 193, endPoint y: 74, distance: 28.8
click at [210, 51] on icon at bounding box center [211, 46] width 17 height 17
drag, startPoint x: 170, startPoint y: 131, endPoint x: 314, endPoint y: 86, distance: 151.2
click at [210, 120] on div "+18187908727 Connecting call… ALL TASKS ALL TASKS ACTIVE TASKS TASKS IN WRAP UP" at bounding box center [130, 125] width 198 height 189
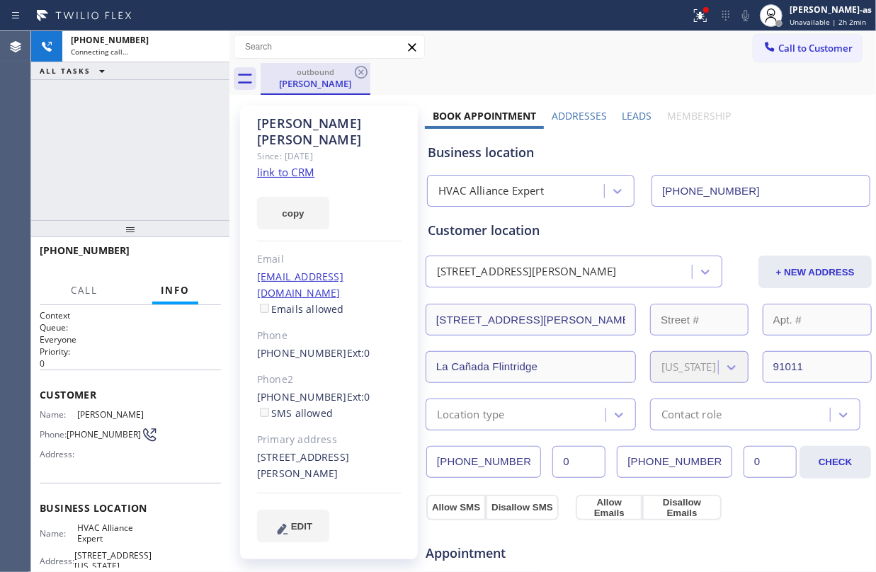
click at [312, 86] on div "Raymond Yee" at bounding box center [315, 83] width 107 height 13
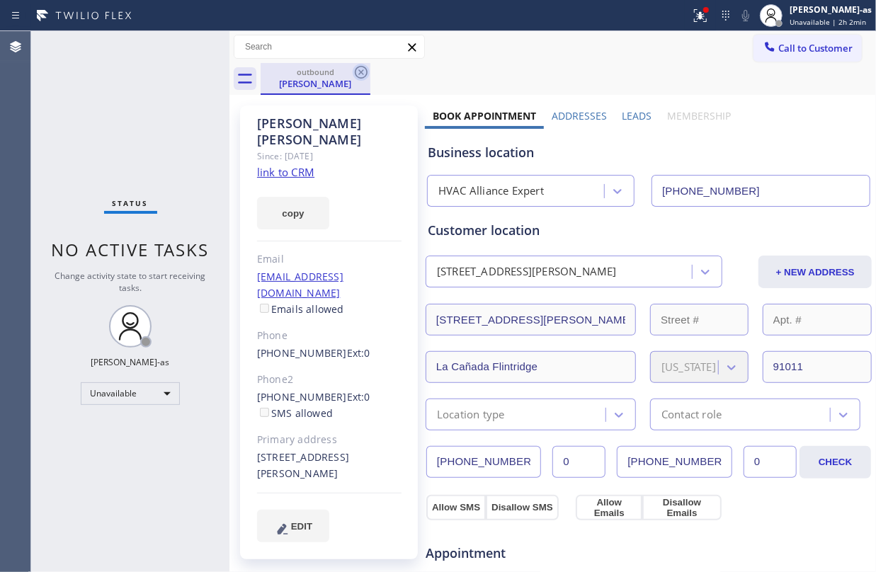
click at [354, 77] on icon at bounding box center [361, 72] width 17 height 17
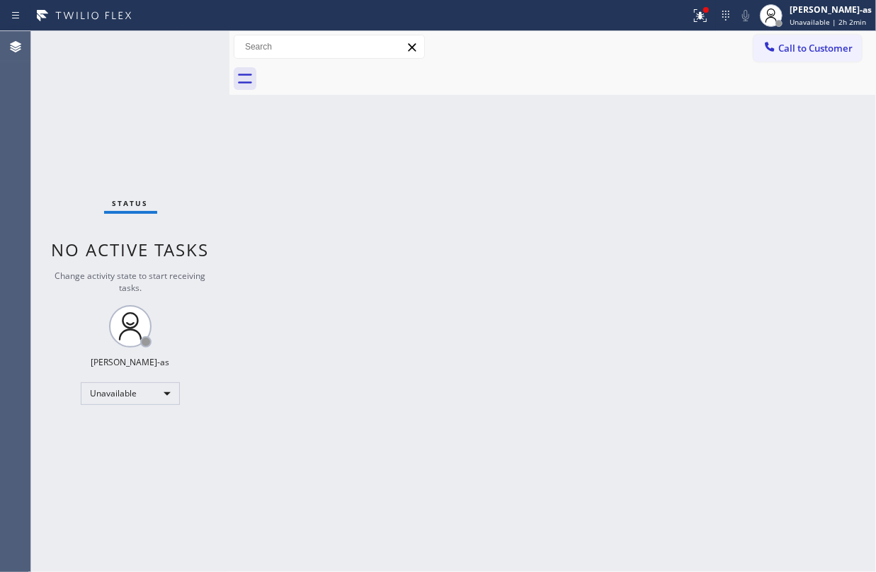
click at [354, 77] on div at bounding box center [568, 79] width 615 height 32
click at [805, 47] on span "Call to Customer" at bounding box center [815, 48] width 74 height 13
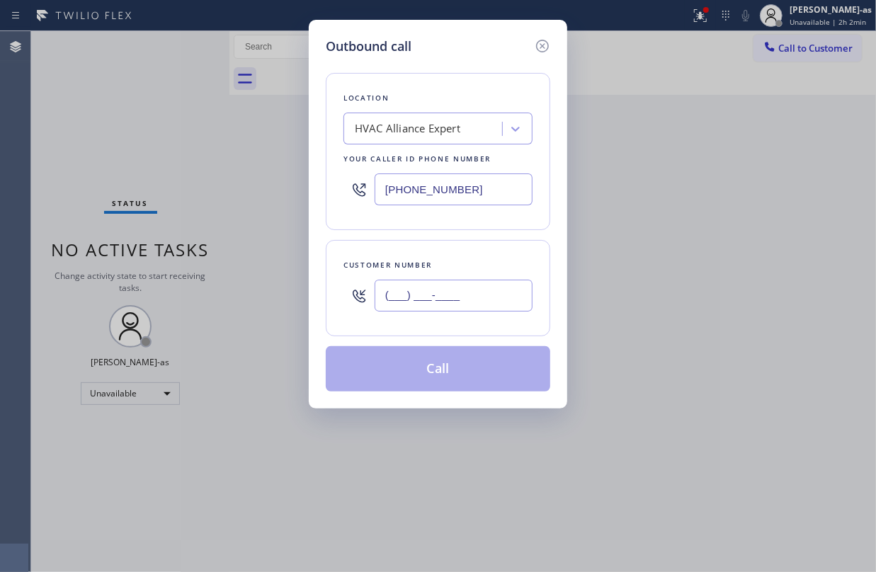
click at [431, 307] on input "(___) ___-____" at bounding box center [454, 296] width 158 height 32
paste input "650) 888-0656"
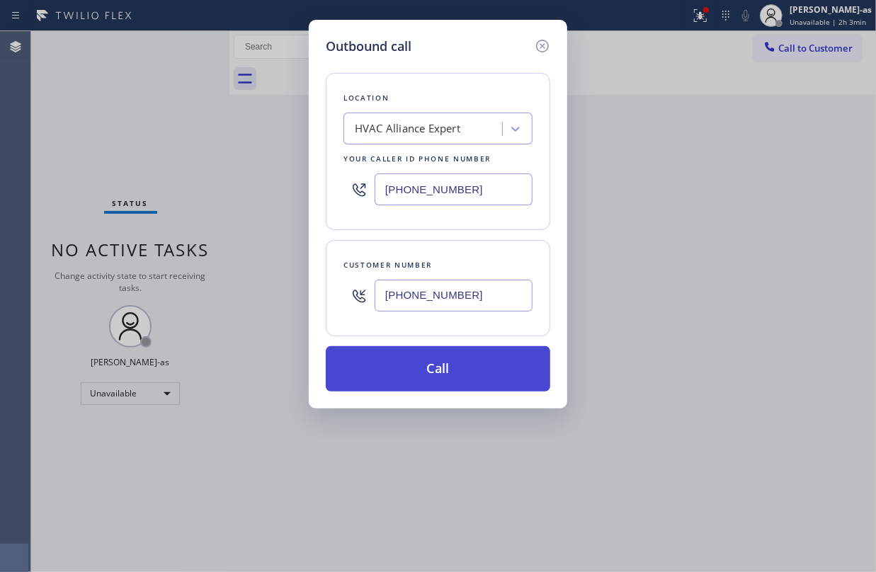
type input "(650) 888-0656"
click at [465, 368] on button "Call" at bounding box center [438, 368] width 224 height 45
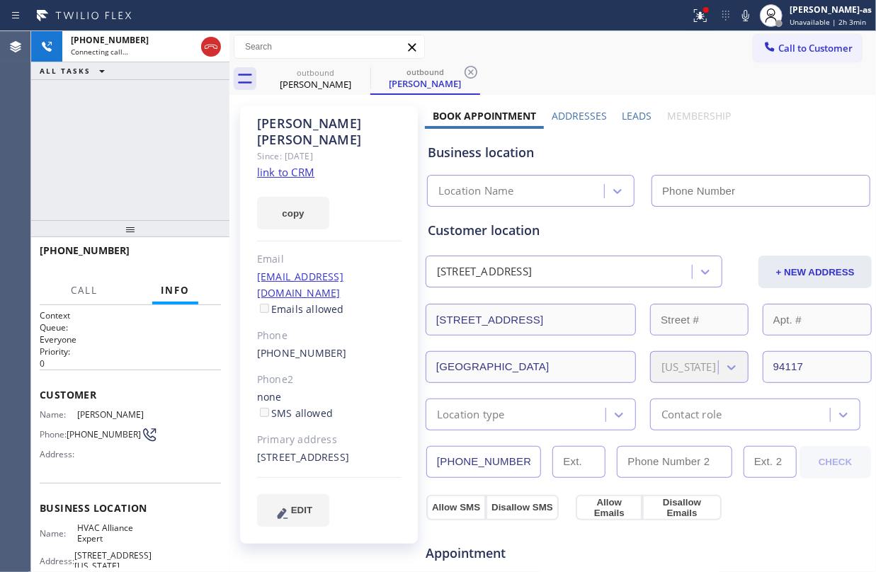
drag, startPoint x: 207, startPoint y: 185, endPoint x: 360, endPoint y: 129, distance: 163.5
click at [218, 184] on div "+16508880656 Connecting call… ALL TASKS ALL TASKS ACTIVE TASKS TASKS IN WRAP UP" at bounding box center [130, 125] width 198 height 189
type input "(855) 999-4417"
click at [295, 165] on link "link to CRM" at bounding box center [285, 172] width 57 height 14
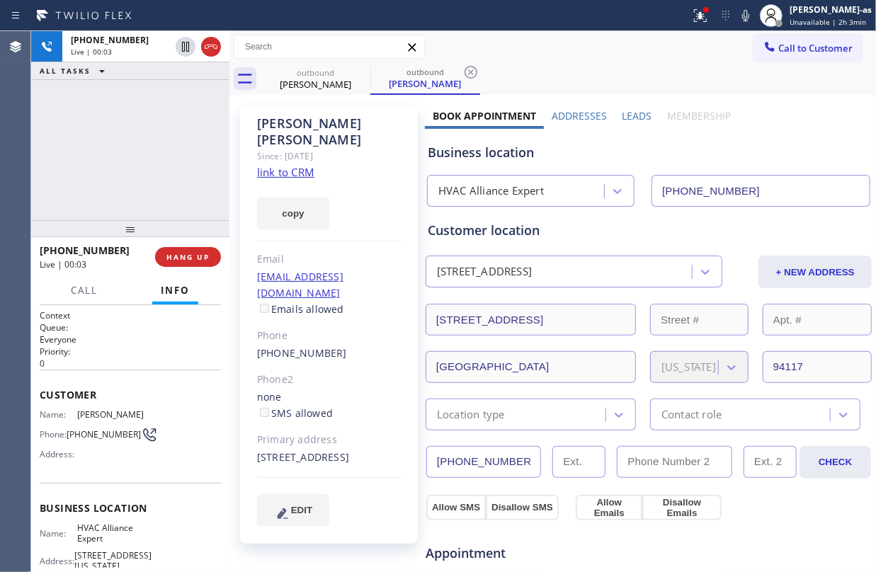
click at [181, 168] on div "+16508880656 Live | 00:03 ALL TASKS ALL TASKS ACTIVE TASKS TASKS IN WRAP UP" at bounding box center [130, 125] width 198 height 189
click at [210, 45] on icon at bounding box center [211, 47] width 13 height 4
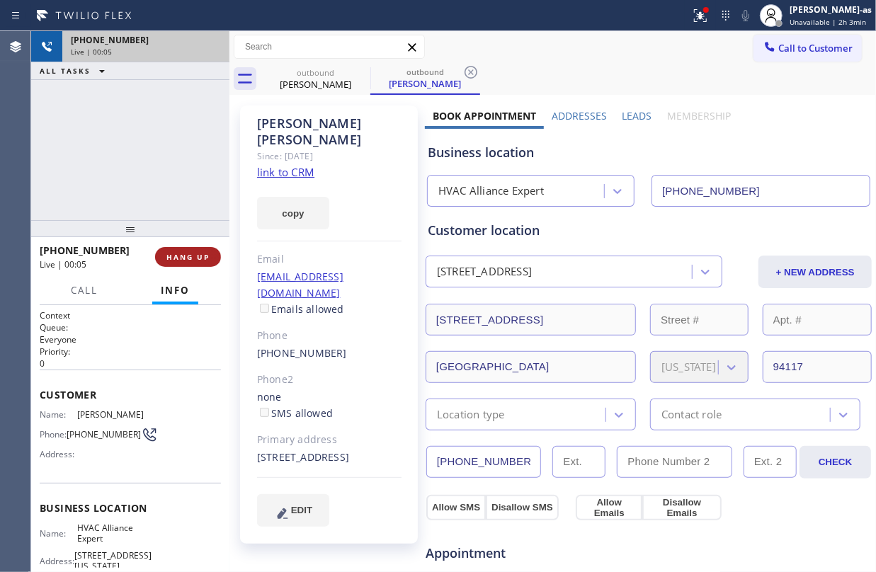
drag, startPoint x: 187, startPoint y: 142, endPoint x: 180, endPoint y: 263, distance: 121.3
click at [188, 153] on div "+16508880656 Live | 00:05 ALL TASKS ALL TASKS ACTIVE TASKS TASKS IN WRAP UP" at bounding box center [130, 125] width 198 height 189
click at [185, 251] on button "HANG UP" at bounding box center [188, 257] width 66 height 20
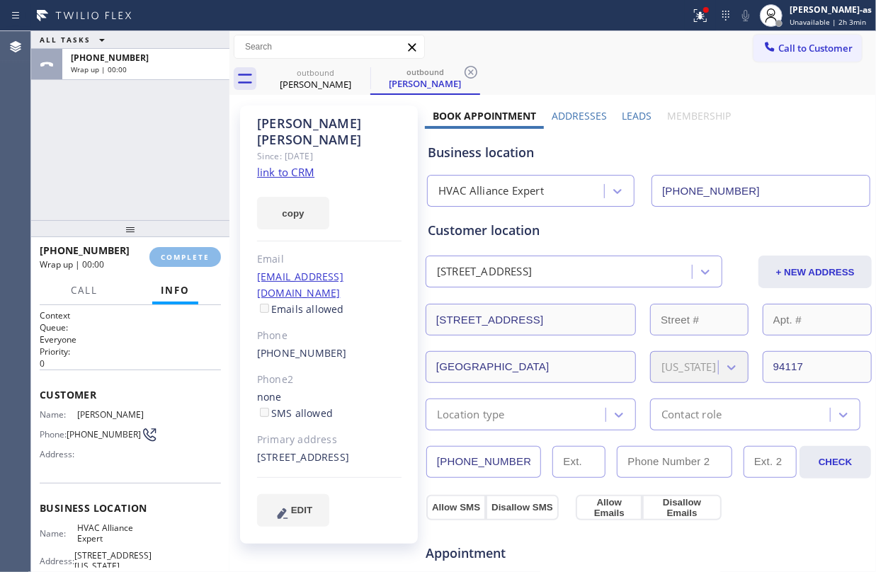
click at [163, 207] on div "ALL TASKS ALL TASKS ACTIVE TASKS TASKS IN WRAP UP +16508880656 Wrap up | 00:00" at bounding box center [130, 125] width 198 height 189
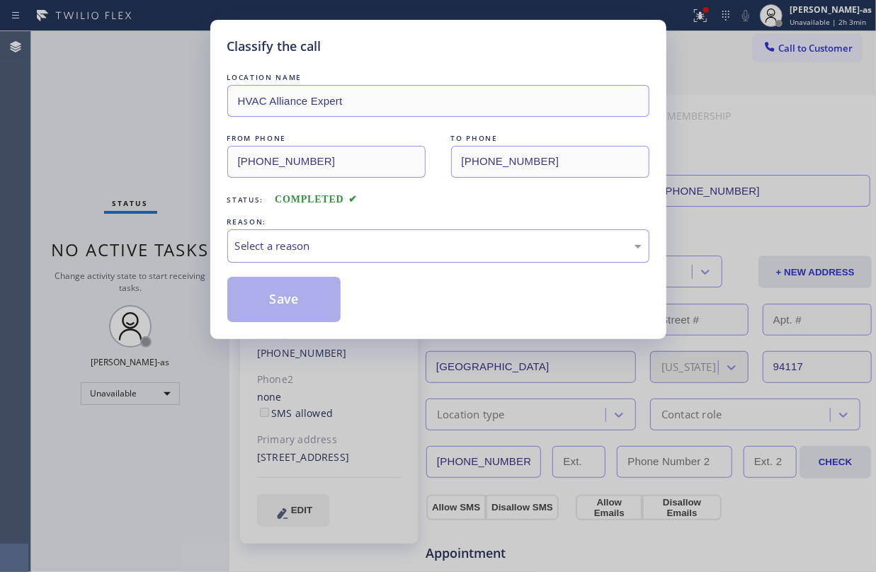
click at [316, 249] on div "Select a reason" at bounding box center [438, 246] width 407 height 16
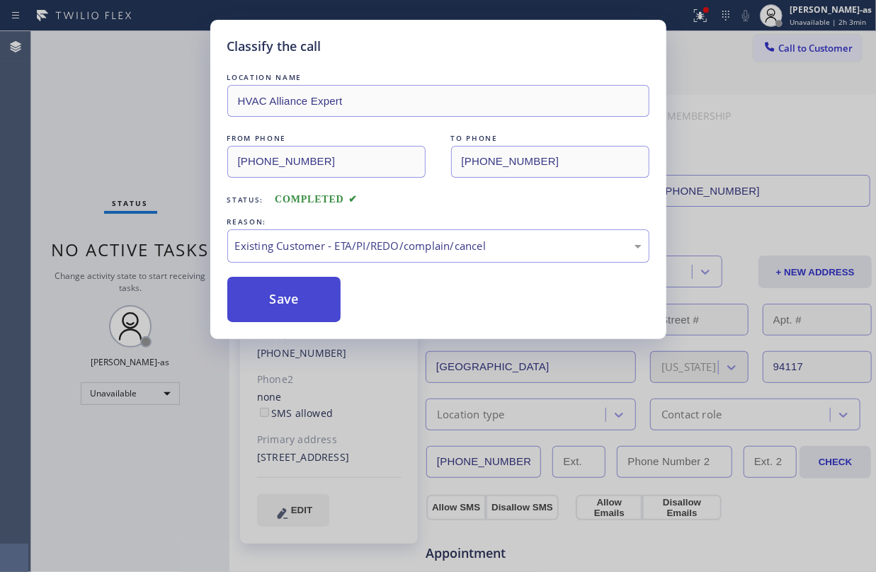
drag, startPoint x: 309, startPoint y: 309, endPoint x: 295, endPoint y: 292, distance: 22.1
click at [309, 307] on button "Save" at bounding box center [284, 299] width 114 height 45
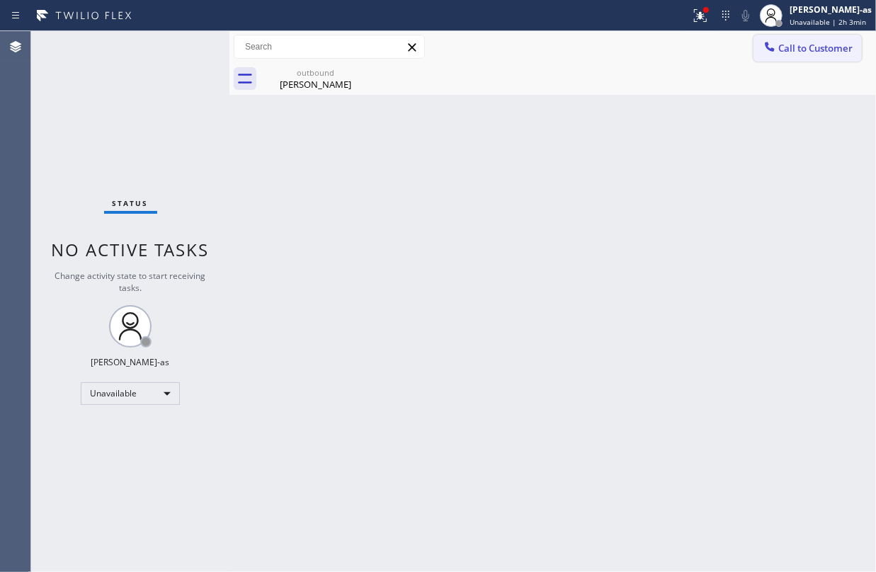
click at [786, 46] on span "Call to Customer" at bounding box center [815, 48] width 74 height 13
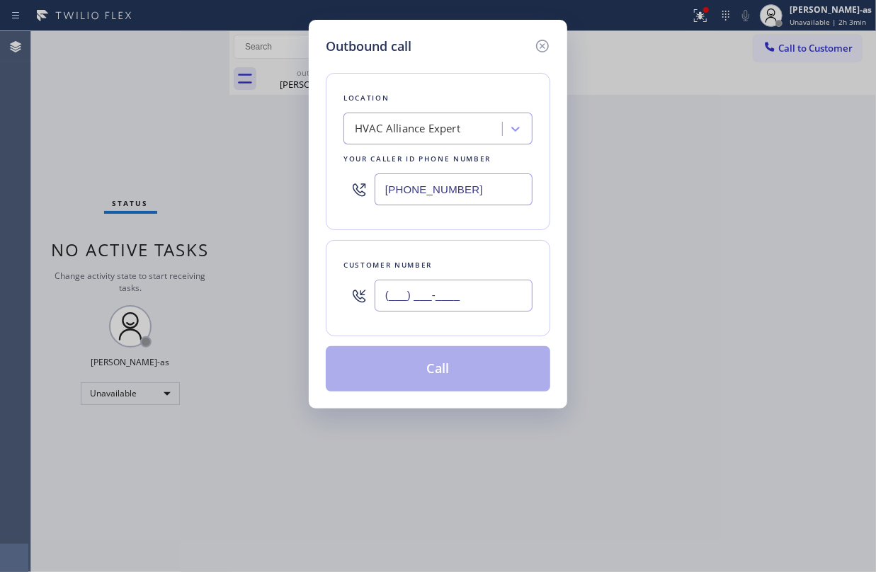
click at [473, 305] on input "(___) ___-____" at bounding box center [454, 296] width 158 height 32
paste input "626) 340-9220"
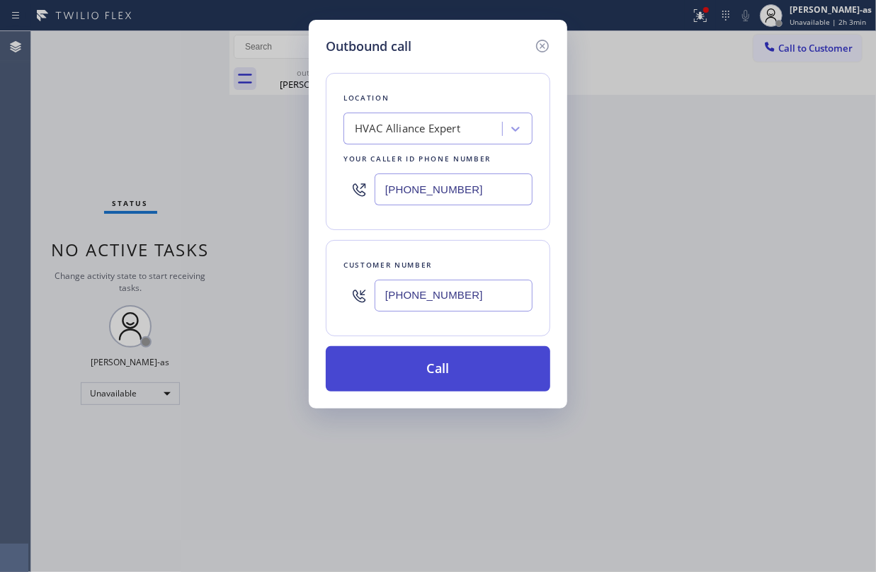
type input "(626) 340-9220"
click at [500, 363] on button "Call" at bounding box center [438, 368] width 224 height 45
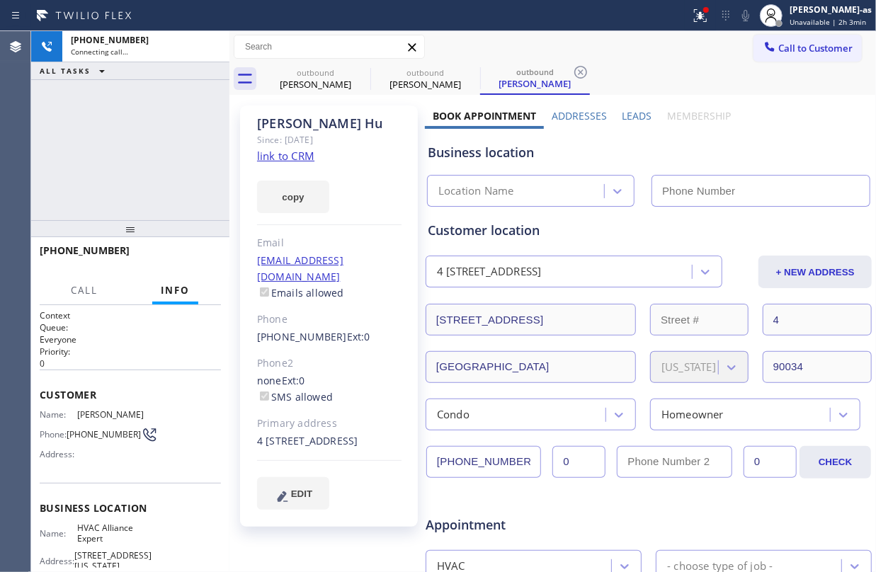
type input "(855) 999-4417"
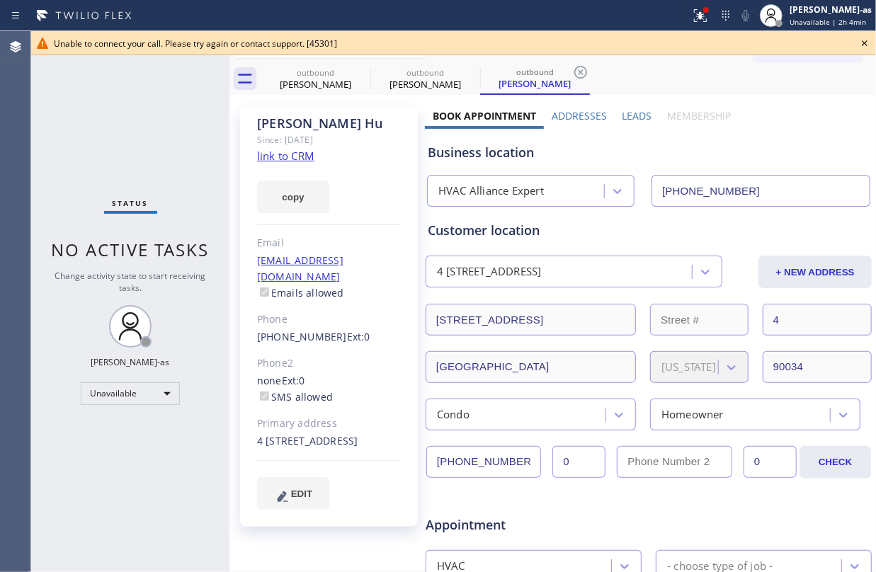
click at [82, 108] on div "Status No active tasks Change activity state to start receiving tasks. Jesica J…" at bounding box center [130, 301] width 198 height 541
click at [320, 83] on div "Kimberly Testa" at bounding box center [315, 84] width 107 height 13
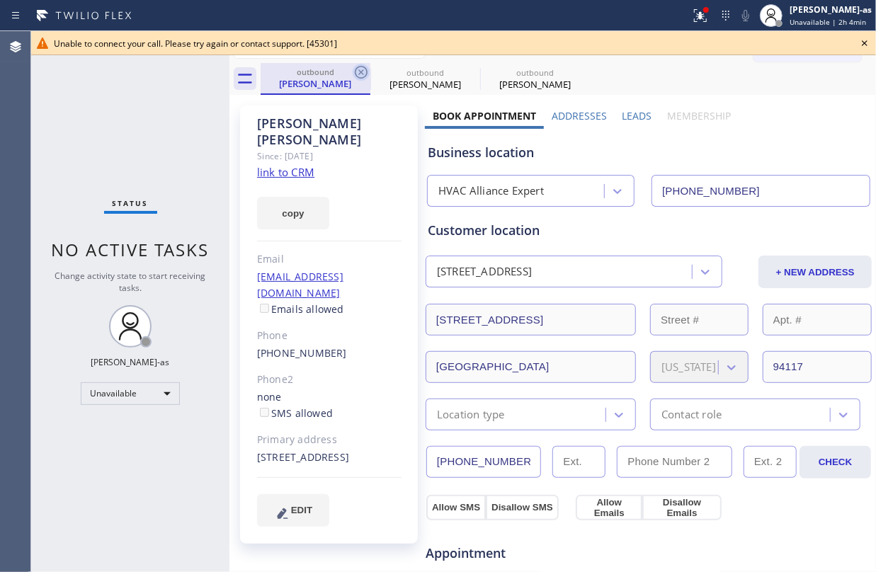
click at [361, 72] on icon at bounding box center [361, 72] width 13 height 13
click at [0, 0] on icon at bounding box center [0, 0] width 0 height 0
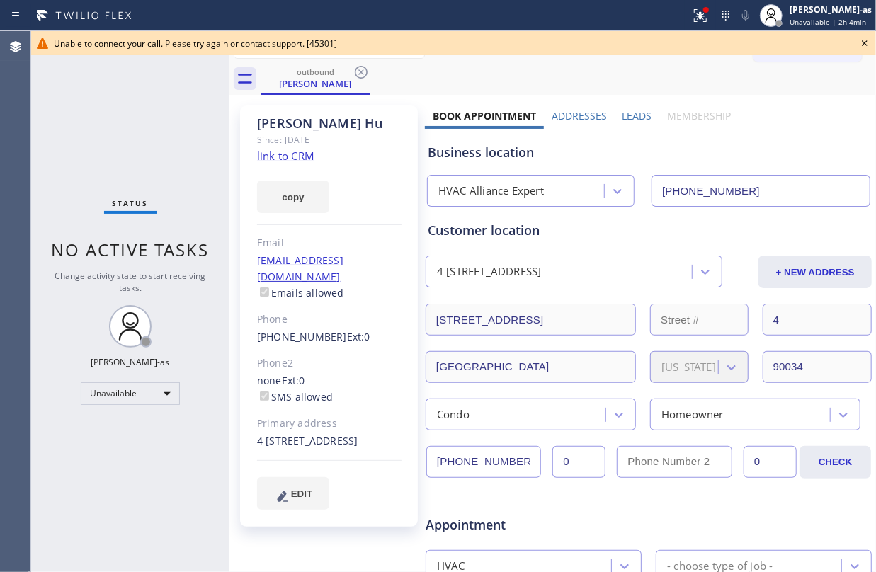
click at [169, 127] on div "Status No active tasks Change activity state to start receiving tasks. Jesica J…" at bounding box center [130, 301] width 198 height 541
click at [281, 153] on link "link to CRM" at bounding box center [285, 156] width 57 height 14
click at [859, 42] on icon at bounding box center [864, 43] width 17 height 17
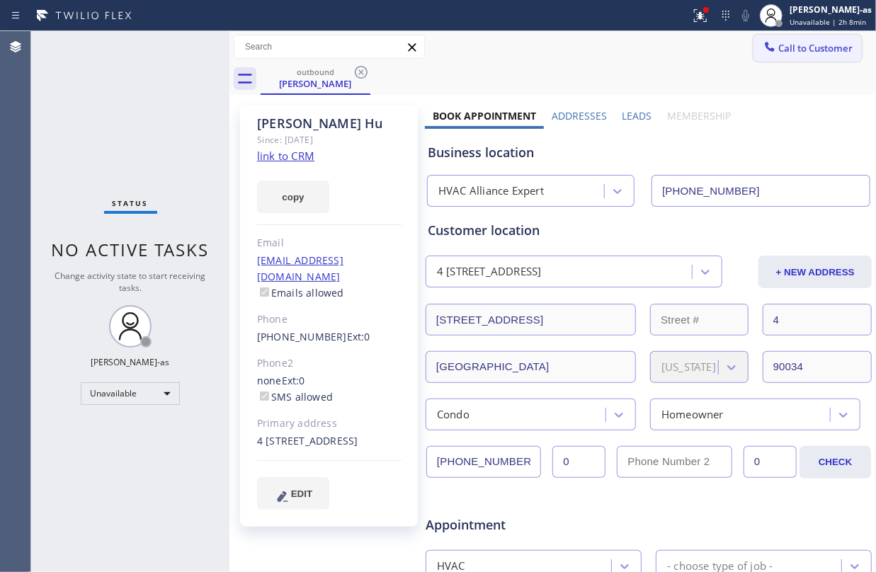
click at [794, 54] on span "Call to Customer" at bounding box center [815, 48] width 74 height 13
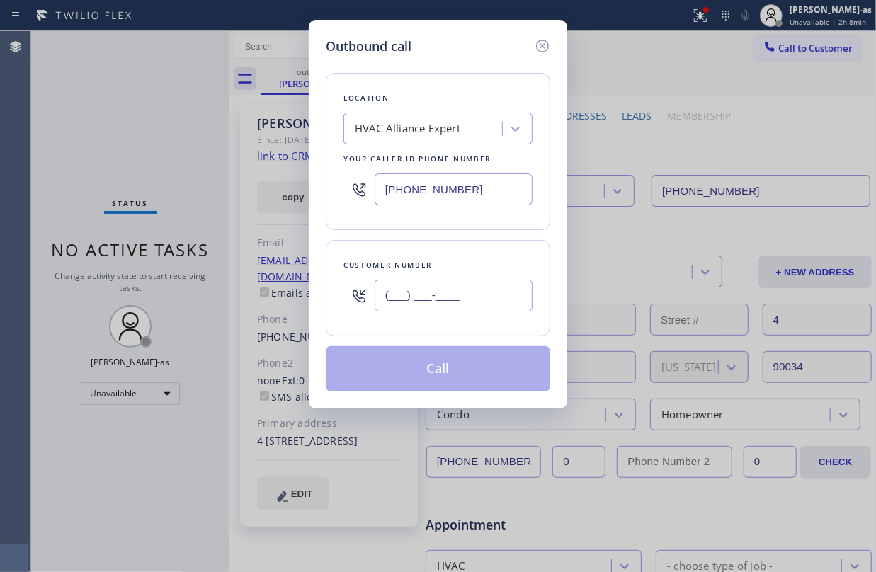
click at [460, 298] on input "(___) ___-____" at bounding box center [454, 296] width 158 height 32
paste input "949) 412-0871"
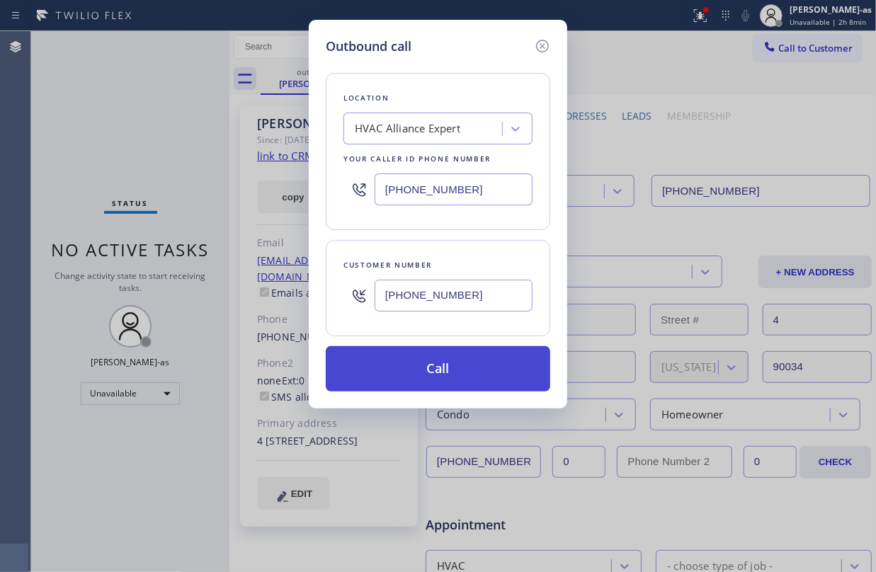
type input "(949) 412-0871"
click at [463, 373] on button "Call" at bounding box center [438, 368] width 224 height 45
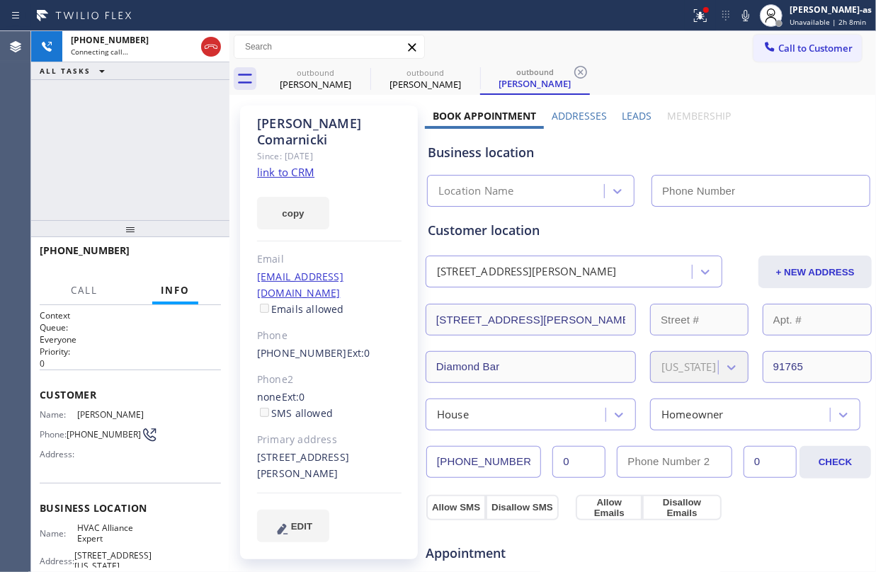
type input "(855) 999-4417"
click at [108, 129] on div "+19494120871 Live | 00:01 ALL TASKS ALL TASKS ACTIVE TASKS TASKS IN WRAP UP" at bounding box center [130, 125] width 198 height 189
click at [296, 181] on div "copy" at bounding box center [329, 205] width 144 height 49
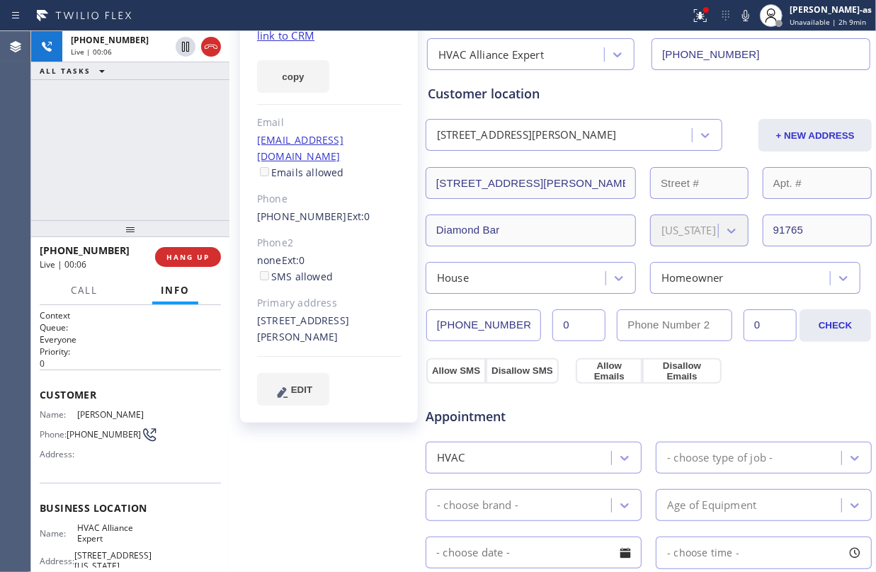
scroll to position [283, 0]
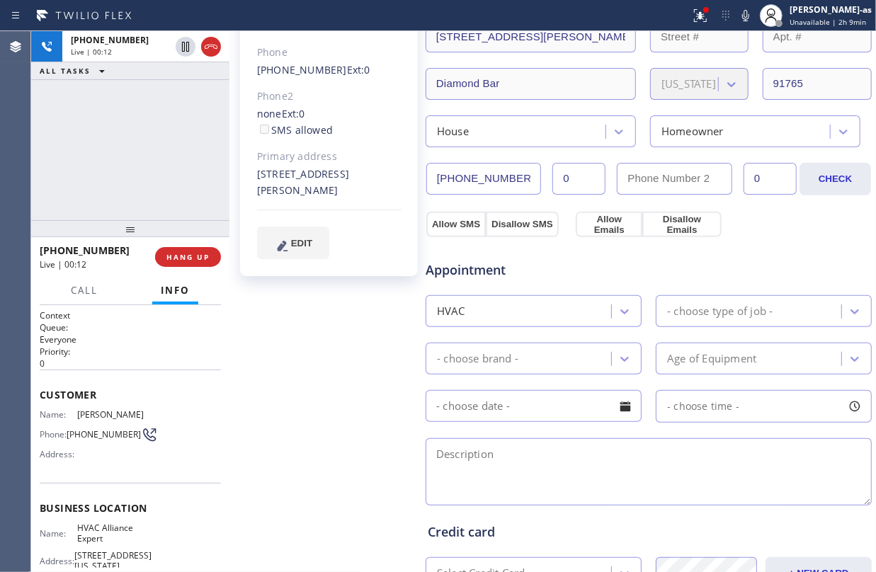
click at [182, 176] on div "+19494120871 Live | 00:12 ALL TASKS ALL TASKS ACTIVE TASKS TASKS IN WRAP UP" at bounding box center [130, 125] width 198 height 189
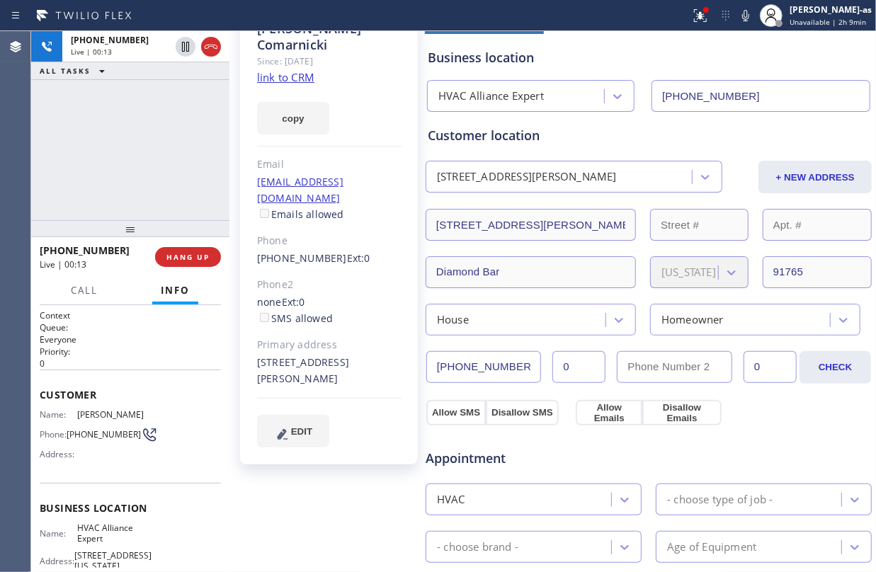
scroll to position [0, 0]
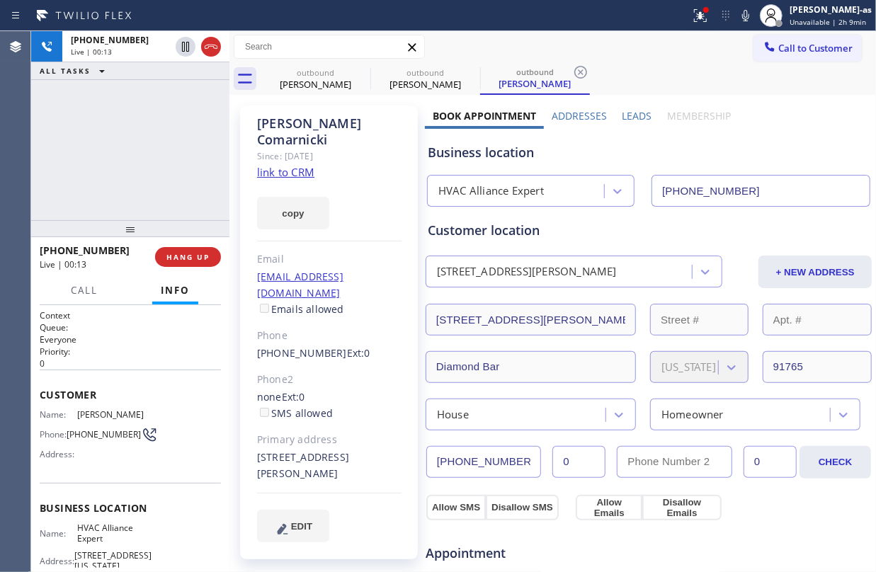
click at [302, 165] on link "link to CRM" at bounding box center [285, 172] width 57 height 14
click at [137, 113] on div "+19494120871 Live | 10:01 ALL TASKS ALL TASKS ACTIVE TASKS TASKS IN WRAP UP" at bounding box center [130, 125] width 198 height 189
drag, startPoint x: 159, startPoint y: 142, endPoint x: 163, endPoint y: 131, distance: 11.2
click at [159, 137] on div "+19494120871 Live | 10:02 ALL TASKS ALL TASKS ACTIVE TASKS TASKS IN WRAP UP" at bounding box center [130, 125] width 198 height 189
click at [136, 174] on div "+19494120871 Live | 10:02 ALL TASKS ALL TASKS ACTIVE TASKS TASKS IN WRAP UP" at bounding box center [130, 125] width 198 height 189
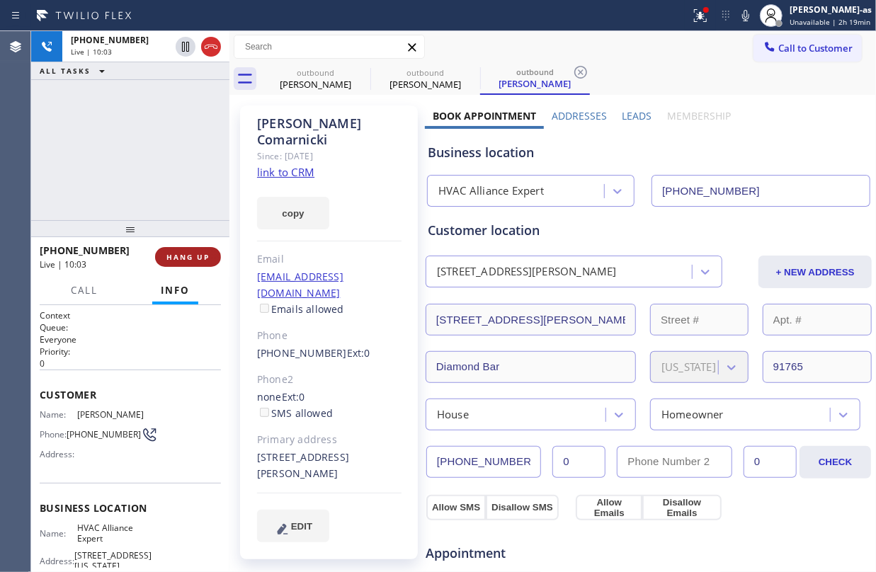
click at [190, 256] on span "HANG UP" at bounding box center [187, 257] width 43 height 10
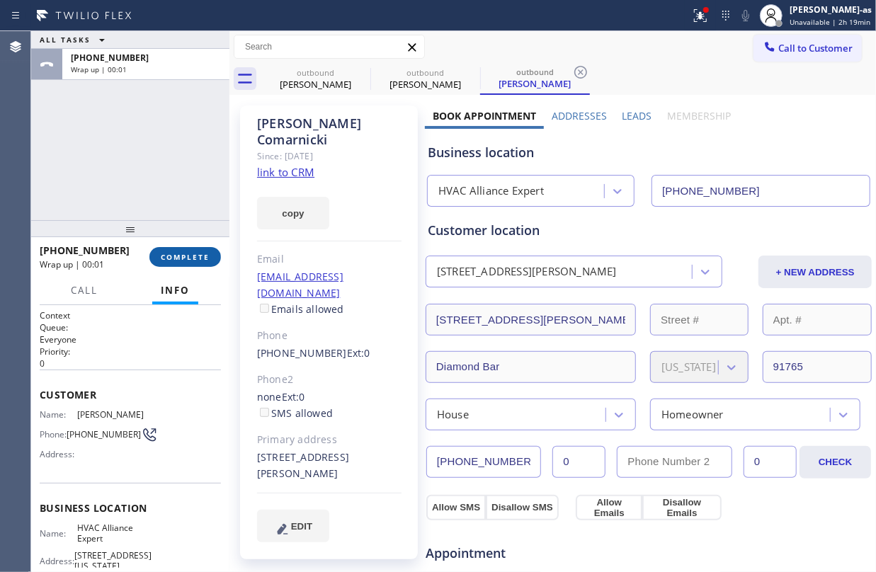
click at [190, 256] on span "COMPLETE" at bounding box center [185, 257] width 49 height 10
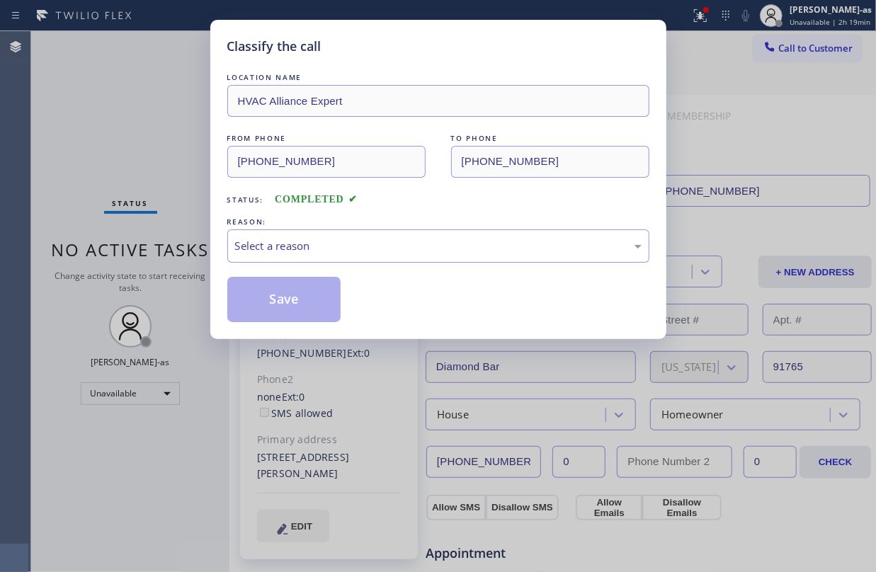
click at [131, 193] on div "Classify the call LOCATION NAME HVAC Alliance Expert FROM PHONE (855) 999-4417 …" at bounding box center [438, 286] width 876 height 572
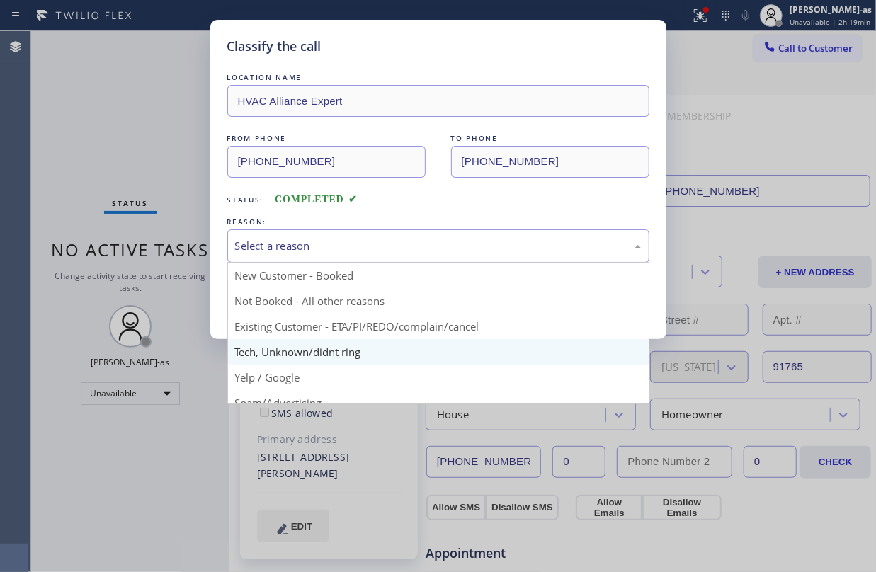
drag, startPoint x: 363, startPoint y: 245, endPoint x: 395, endPoint y: 346, distance: 105.5
click at [363, 244] on div "Select a reason" at bounding box center [438, 246] width 407 height 16
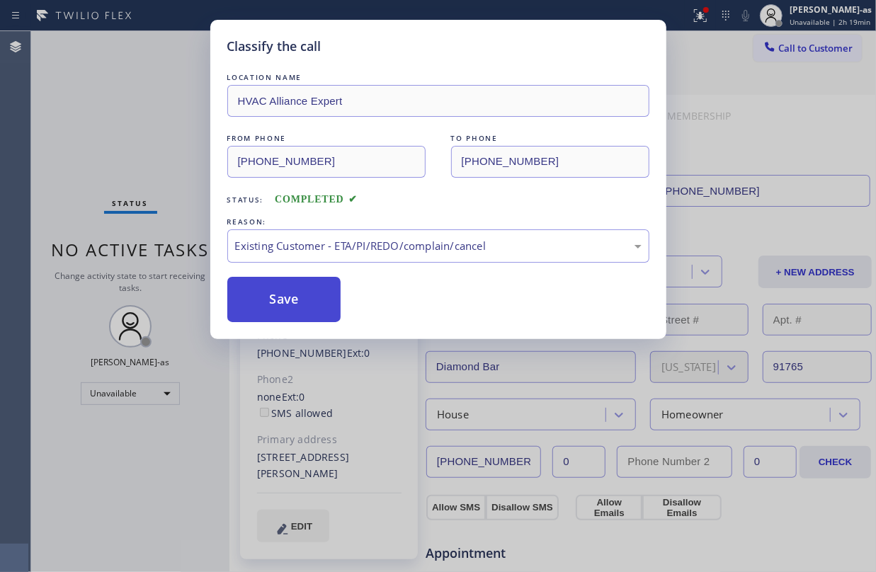
click at [309, 309] on button "Save" at bounding box center [284, 299] width 114 height 45
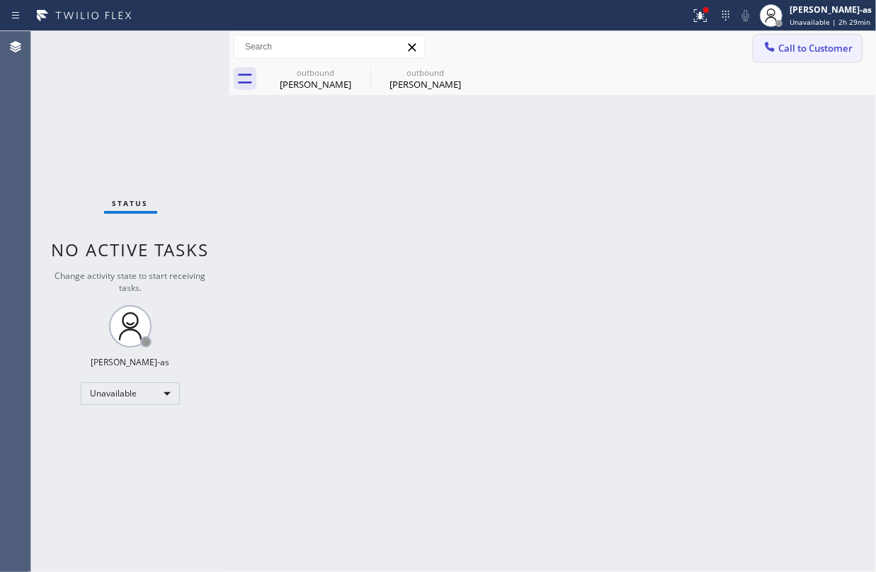
click at [805, 35] on button "Call to Customer" at bounding box center [808, 48] width 108 height 27
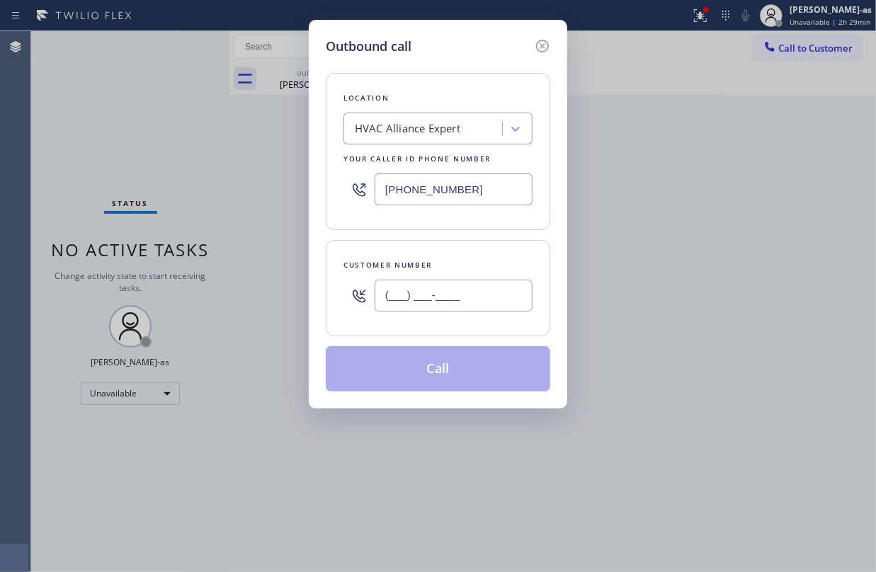
click at [473, 300] on input "(___) ___-____" at bounding box center [454, 296] width 158 height 32
paste input "206) 499-0414"
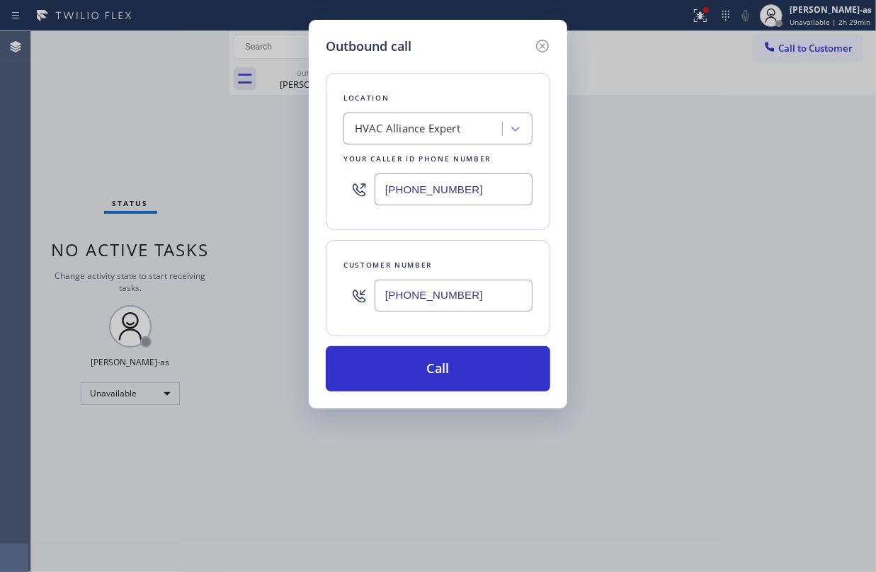
type input "(206) 499-0414"
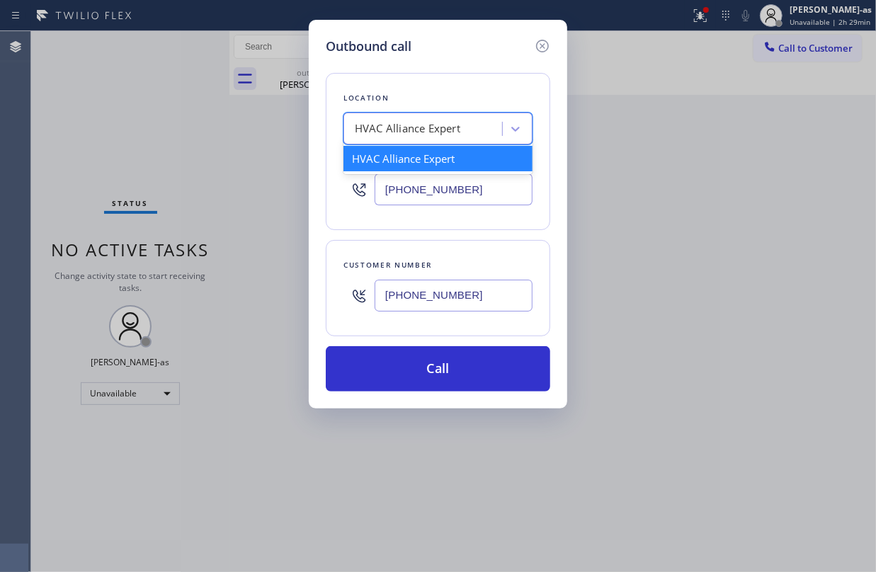
click at [432, 129] on div "HVAC Alliance Expert" at bounding box center [408, 129] width 106 height 16
paste input "5 Star appliance repair"
type input "5 Star appliance repair"
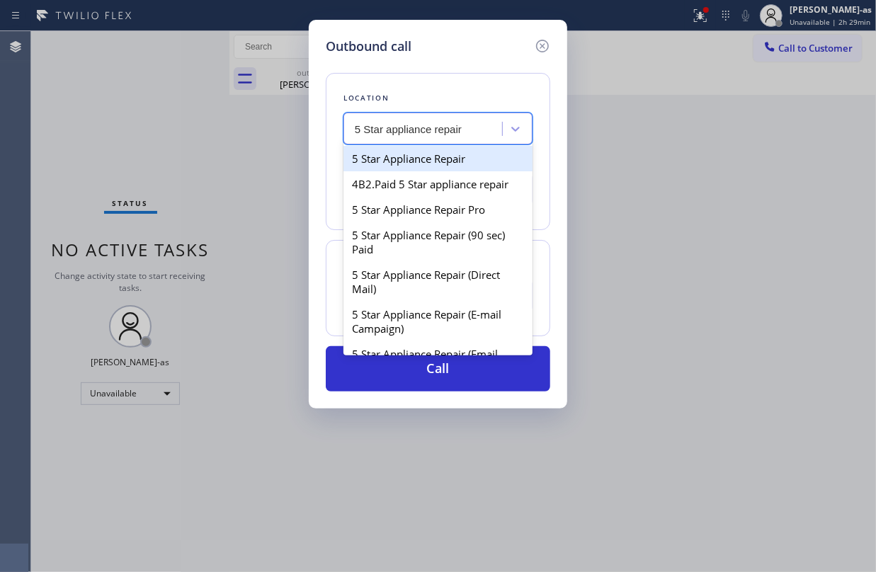
click at [411, 160] on div "5 Star Appliance Repair" at bounding box center [437, 158] width 189 height 25
type input "(855) 731-4952"
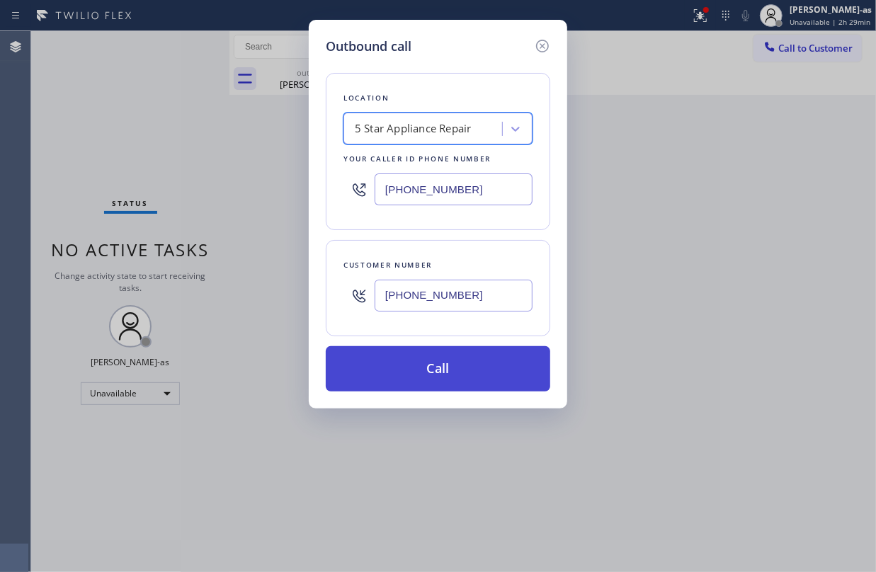
drag, startPoint x: 482, startPoint y: 347, endPoint x: 491, endPoint y: 349, distance: 9.4
click at [486, 349] on div "Location option 5 Star Appliance Repair, selected. 100 results available. Selec…" at bounding box center [438, 224] width 224 height 336
click at [524, 367] on button "Call" at bounding box center [438, 368] width 224 height 45
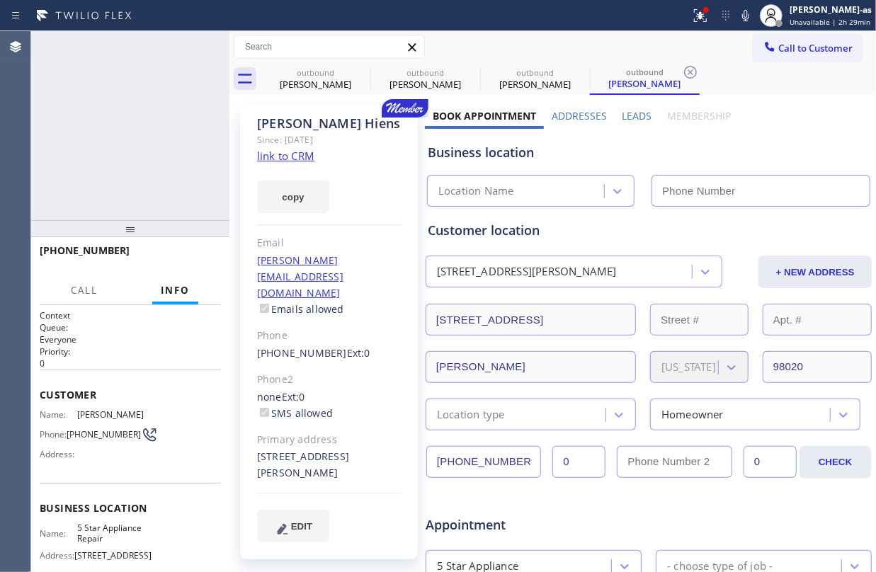
type input "(855) 731-4952"
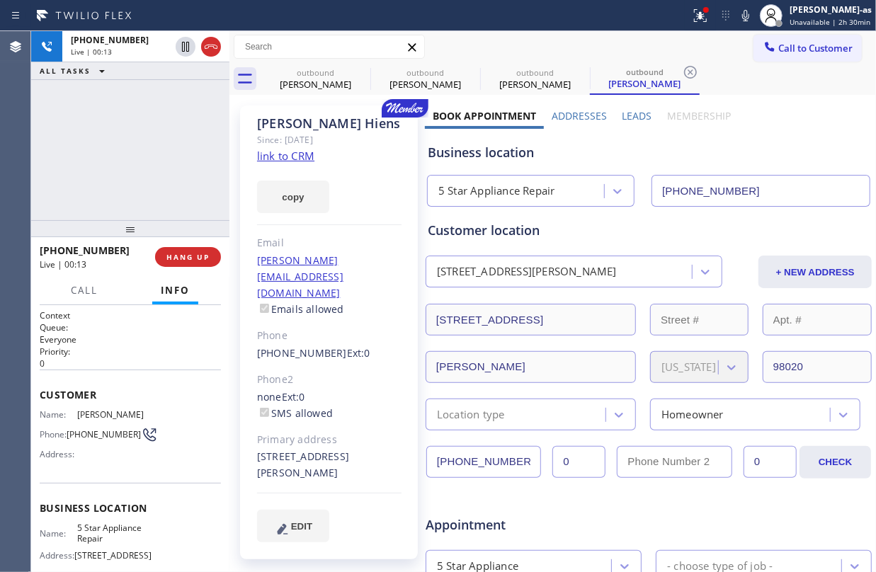
click at [169, 170] on div "+12064990414 Live | 00:13 ALL TASKS ALL TASKS ACTIVE TASKS TASKS IN WRAP UP" at bounding box center [130, 125] width 198 height 189
click at [186, 258] on span "HANG UP" at bounding box center [187, 257] width 43 height 10
drag, startPoint x: 150, startPoint y: 195, endPoint x: 310, endPoint y: 217, distance: 161.5
click at [152, 195] on div "+12064990414 Live | 00:14 ALL TASKS ALL TASKS ACTIVE TASKS TASKS IN WRAP UP" at bounding box center [130, 125] width 198 height 189
click at [194, 263] on button "COMPLETE" at bounding box center [185, 257] width 72 height 20
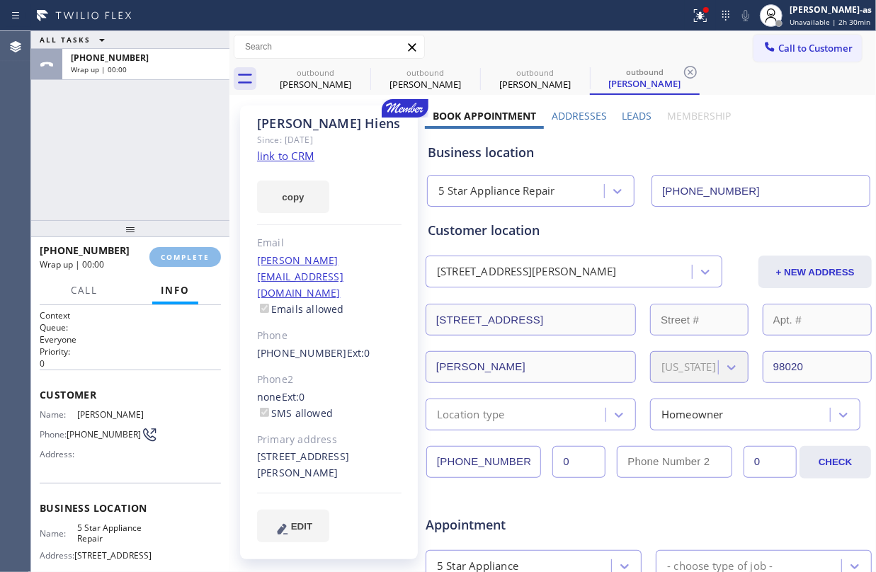
drag, startPoint x: 136, startPoint y: 130, endPoint x: 168, endPoint y: 131, distance: 31.9
click at [142, 130] on div "ALL TASKS ALL TASKS ACTIVE TASKS TASKS IN WRAP UP +12064990414 Wrap up | 00:00" at bounding box center [130, 125] width 198 height 189
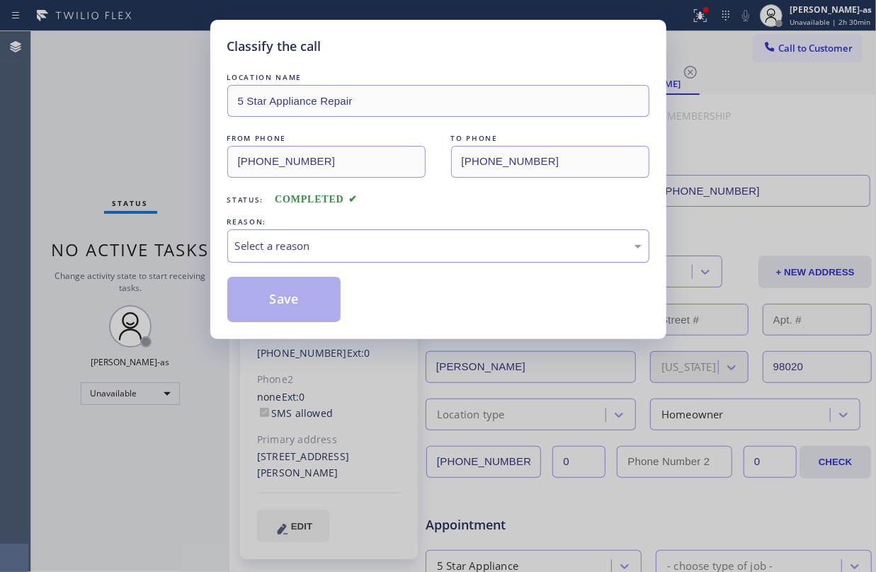
click at [358, 256] on div "Select a reason" at bounding box center [438, 245] width 422 height 33
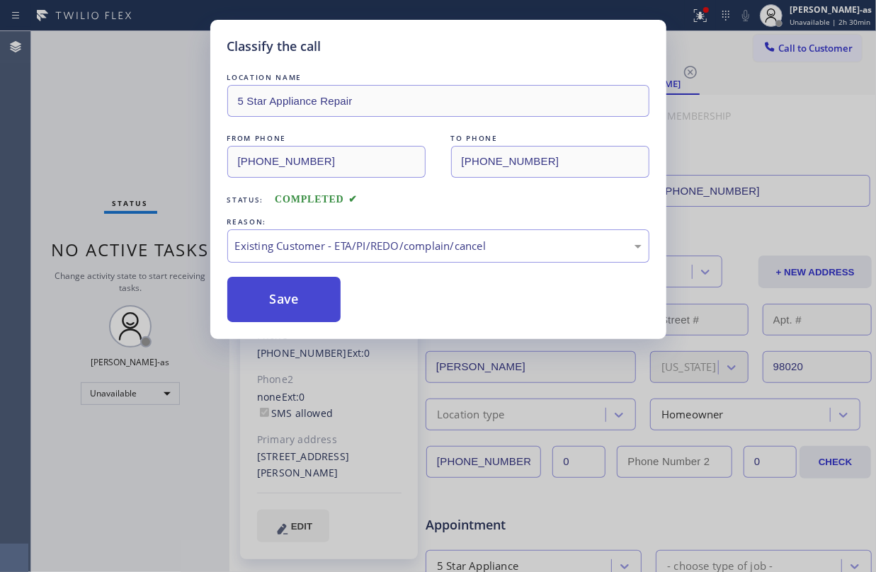
drag, startPoint x: 292, startPoint y: 307, endPoint x: 300, endPoint y: 302, distance: 9.2
click at [293, 305] on button "Save" at bounding box center [284, 299] width 114 height 45
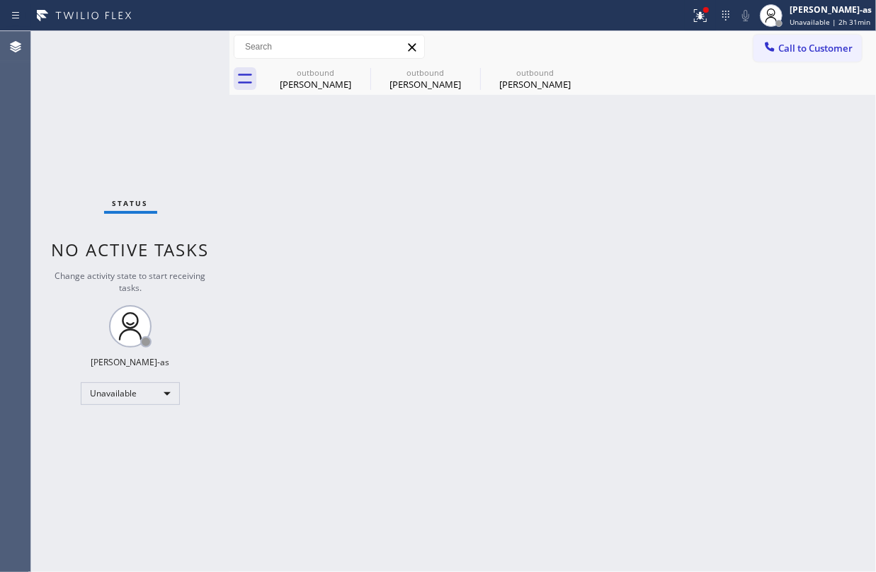
drag, startPoint x: 235, startPoint y: 167, endPoint x: 250, endPoint y: 129, distance: 41.0
click at [234, 166] on div "Back to Dashboard Change Sender ID Customers Technicians Select a contact Outbo…" at bounding box center [552, 301] width 647 height 541
click at [307, 75] on div "outbound" at bounding box center [315, 72] width 107 height 11
type input "(855) 999-4417"
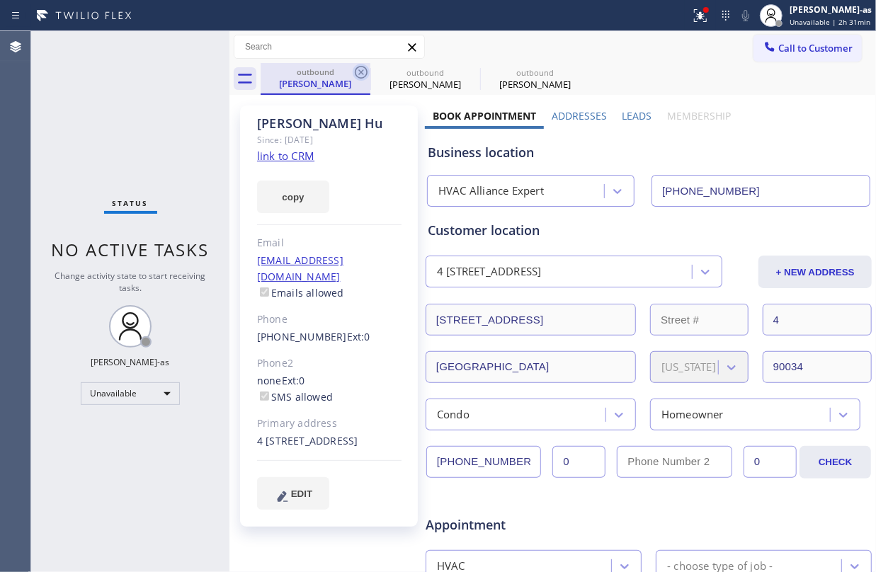
click at [356, 69] on icon at bounding box center [361, 72] width 13 height 13
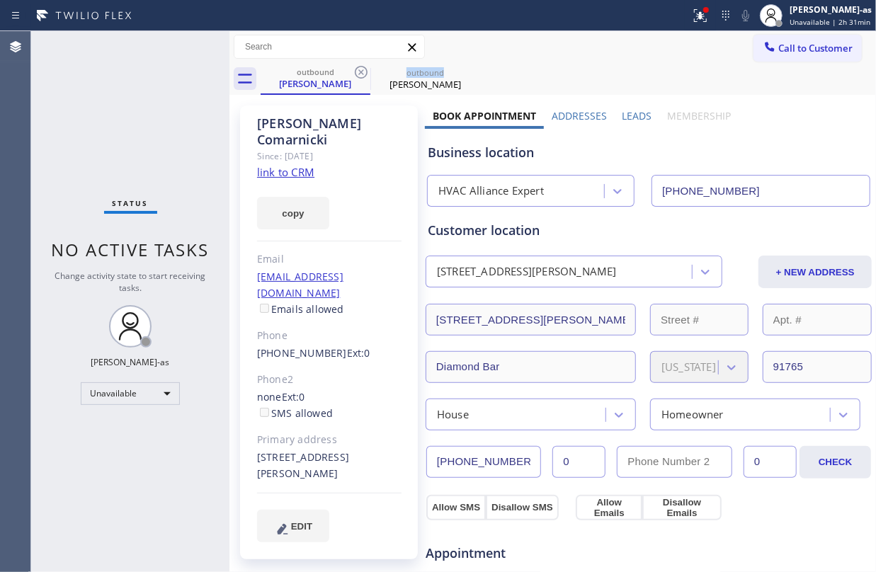
click at [356, 69] on icon at bounding box center [361, 72] width 13 height 13
click at [0, 0] on icon at bounding box center [0, 0] width 0 height 0
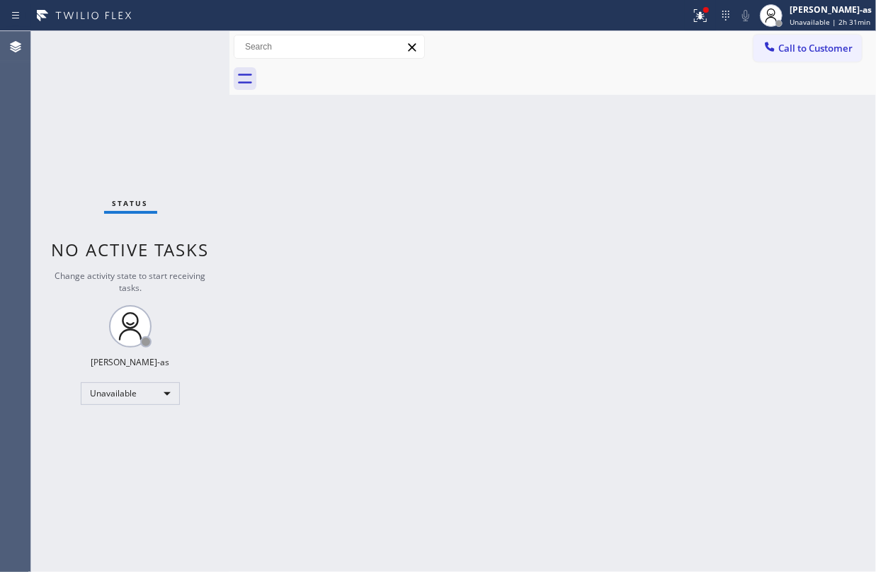
drag, startPoint x: 132, startPoint y: 128, endPoint x: 130, endPoint y: 1, distance: 126.8
click at [132, 127] on div "Status No active tasks Change activity state to start receiving tasks. Jesica J…" at bounding box center [130, 301] width 198 height 541
click at [139, 394] on div "Unavailable" at bounding box center [130, 393] width 99 height 23
click at [130, 428] on li "Available" at bounding box center [129, 431] width 96 height 17
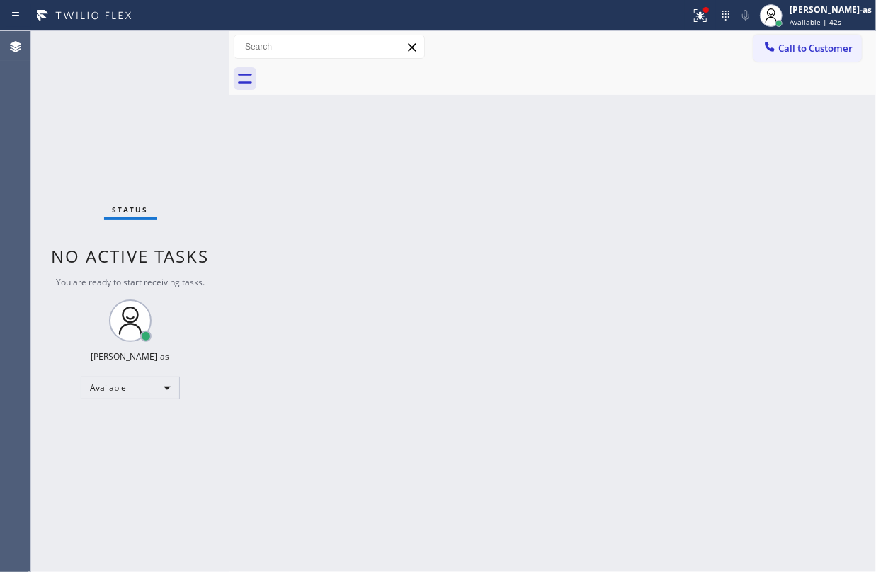
click at [179, 40] on div "Status No active tasks You are ready to start receiving tasks. Jesica Jumao-as …" at bounding box center [130, 301] width 198 height 541
click at [122, 389] on div "Available" at bounding box center [130, 388] width 99 height 23
click at [131, 439] on li "Unavailable" at bounding box center [129, 442] width 96 height 17
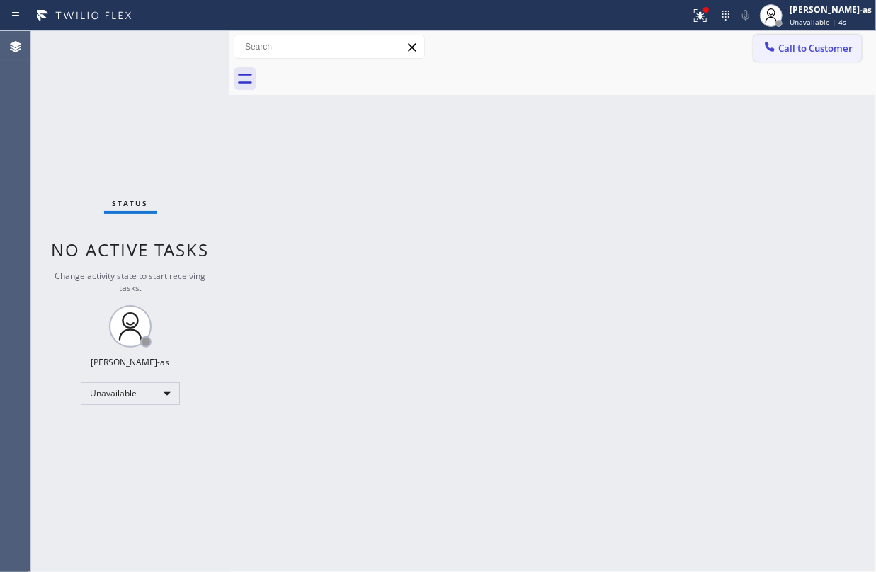
click at [843, 35] on button "Call to Customer" at bounding box center [808, 48] width 108 height 27
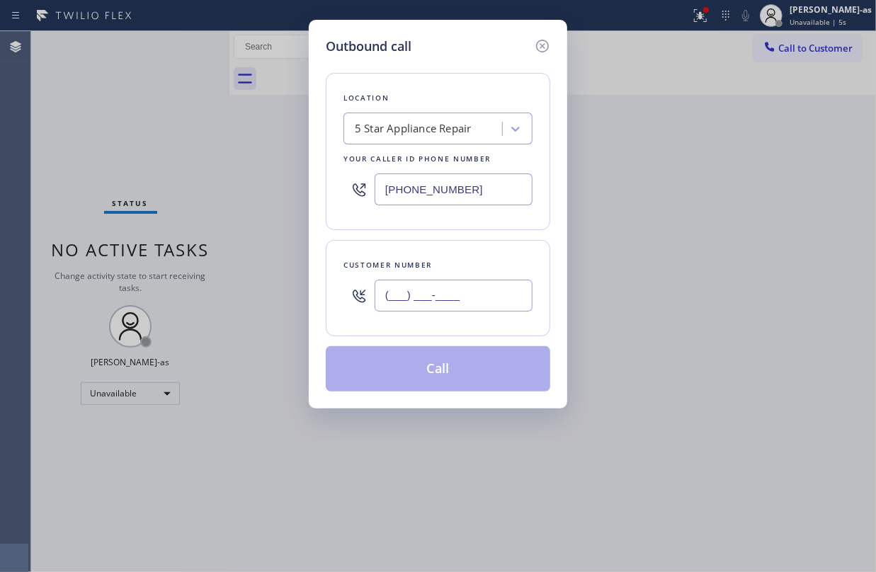
click at [456, 310] on input "(___) ___-____" at bounding box center [454, 296] width 158 height 32
paste input "206) 499-0414"
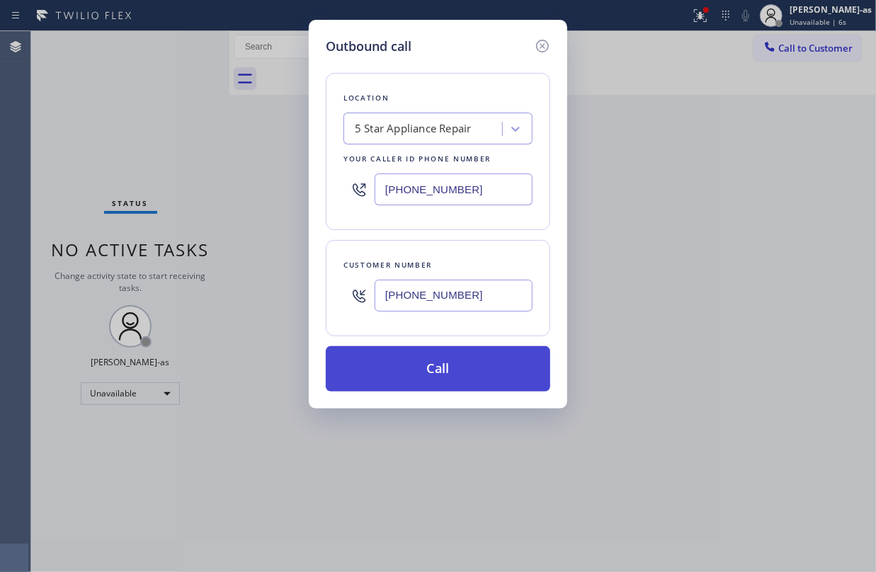
type input "(206) 499-0414"
click at [469, 372] on button "Call" at bounding box center [438, 368] width 224 height 45
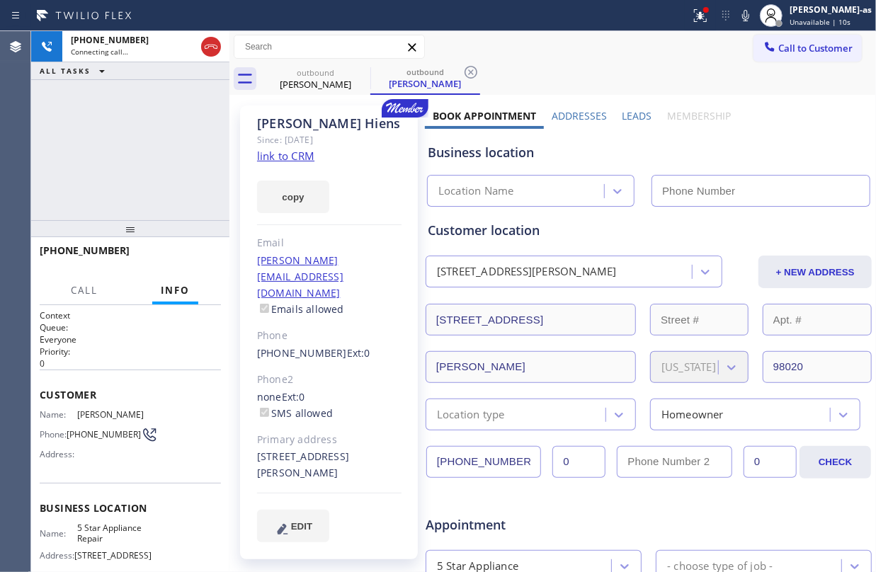
type input "(855) 731-4952"
click at [754, 17] on icon at bounding box center [745, 15] width 17 height 17
click at [751, 17] on rect at bounding box center [746, 14] width 10 height 10
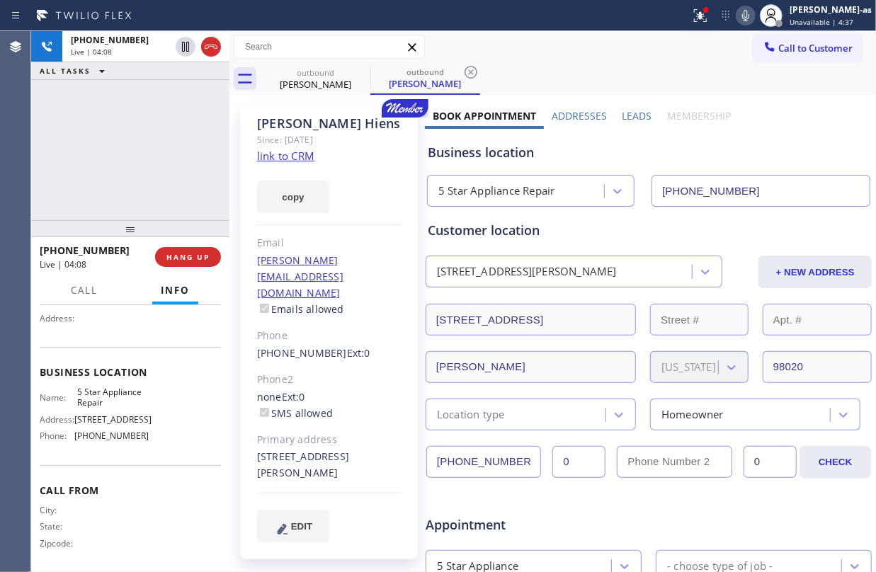
scroll to position [147, 0]
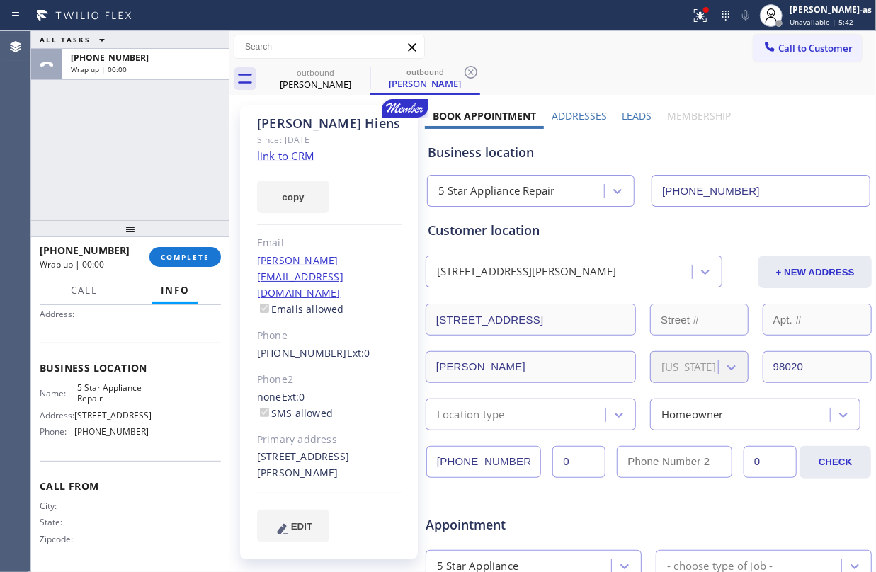
drag, startPoint x: 95, startPoint y: 123, endPoint x: 134, endPoint y: 137, distance: 41.4
click at [106, 120] on div "ALL TASKS ALL TASKS ACTIVE TASKS TASKS IN WRAP UP +12064990414 Wrap up | 00:00" at bounding box center [130, 125] width 198 height 189
click at [191, 254] on span "COMPLETE" at bounding box center [185, 257] width 49 height 10
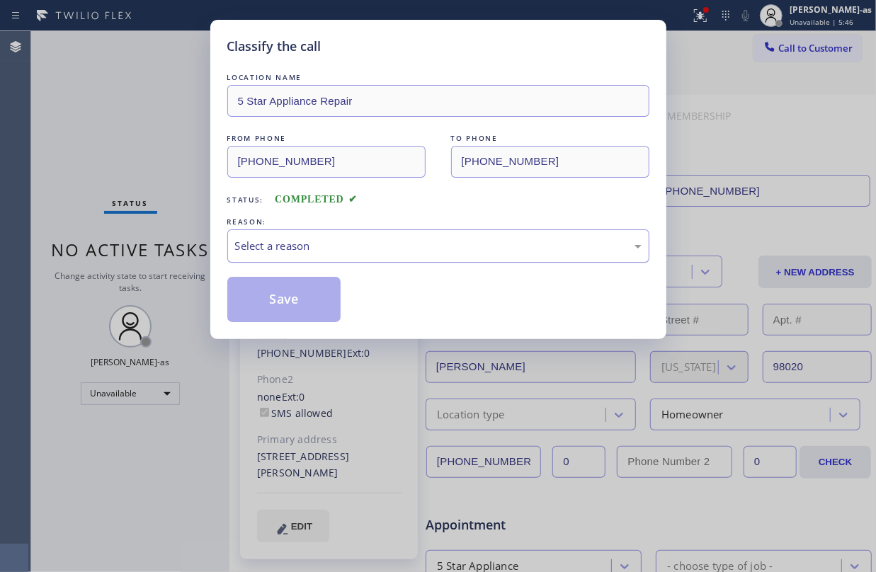
drag, startPoint x: 292, startPoint y: 244, endPoint x: 309, endPoint y: 258, distance: 22.1
click at [293, 244] on div "Select a reason" at bounding box center [438, 246] width 407 height 16
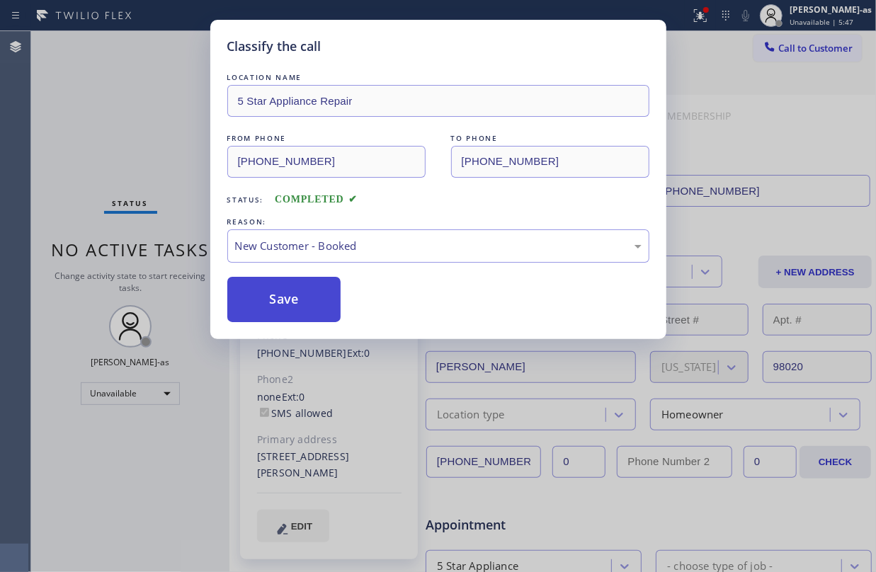
click at [292, 301] on button "Save" at bounding box center [284, 299] width 114 height 45
click at [101, 109] on div "Classify the call LOCATION NAME 5 Star Appliance Repair FROM PHONE (855) 731-49…" at bounding box center [438, 286] width 876 height 572
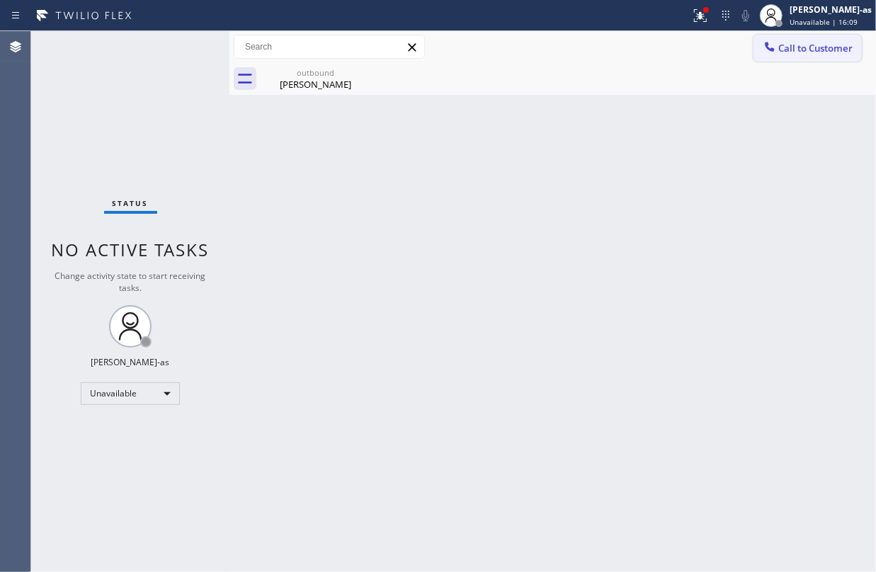
click at [805, 49] on span "Call to Customer" at bounding box center [815, 48] width 74 height 13
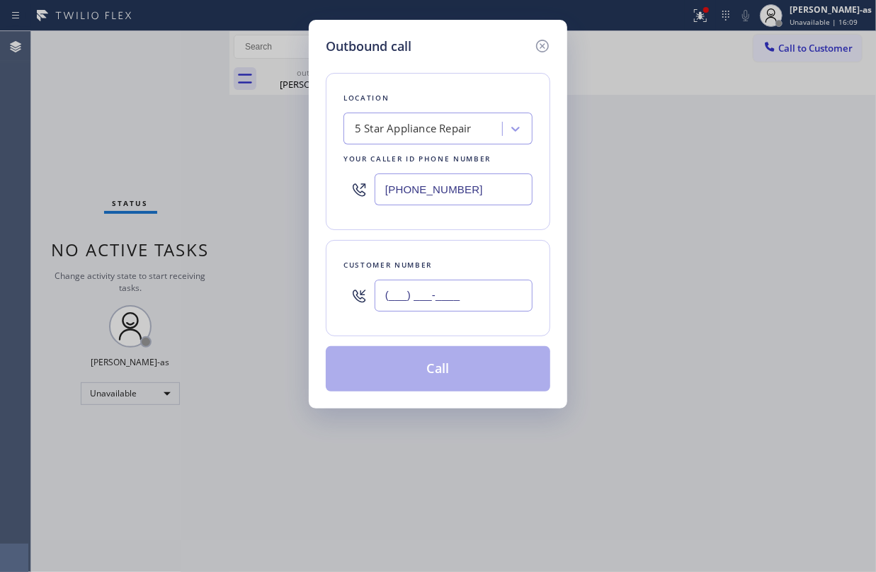
click at [470, 285] on input "(___) ___-____" at bounding box center [454, 296] width 158 height 32
paste input "206) 499-0414"
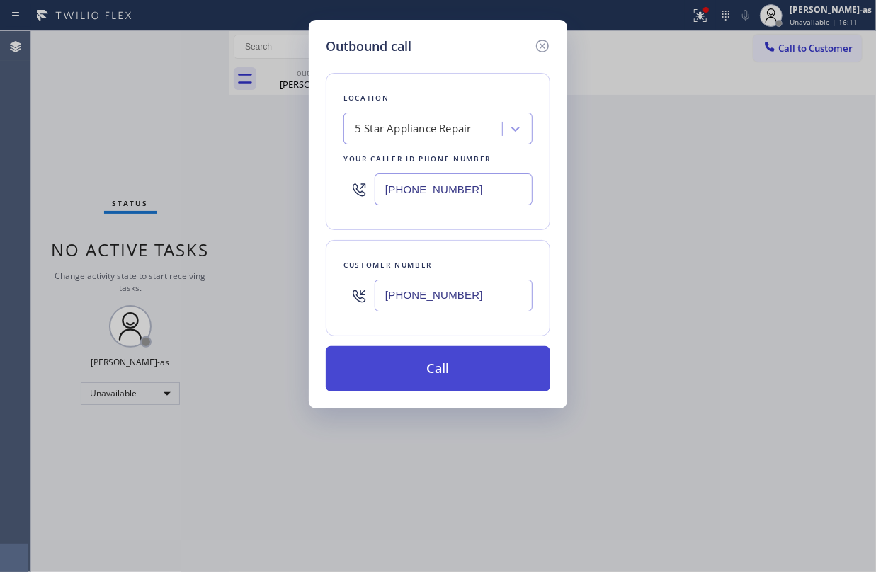
type input "(206) 499-0414"
click at [468, 374] on button "Call" at bounding box center [438, 368] width 224 height 45
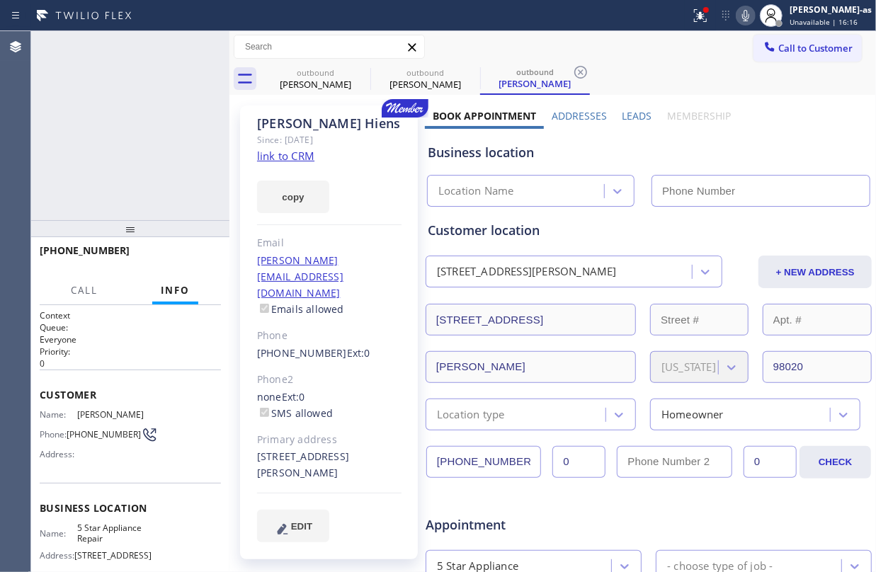
type input "(855) 731-4952"
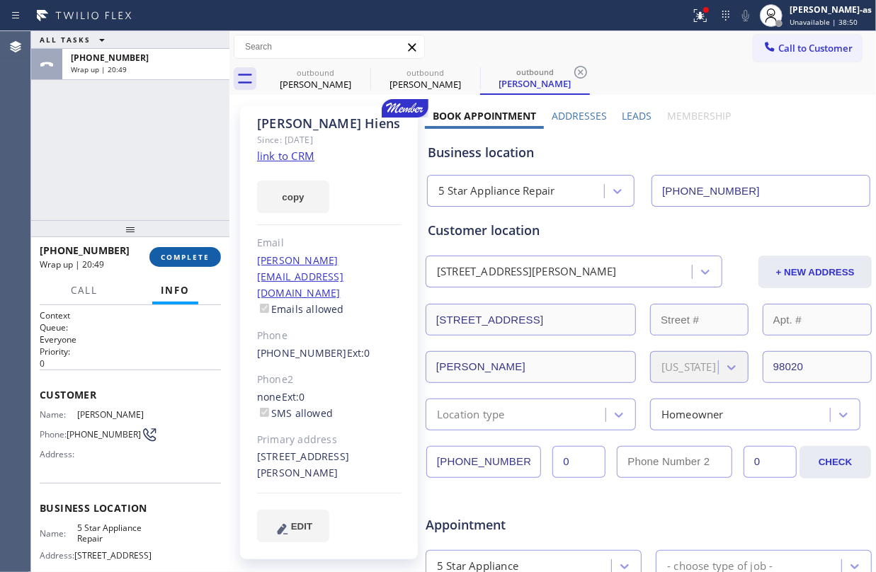
click at [193, 254] on span "COMPLETE" at bounding box center [185, 257] width 49 height 10
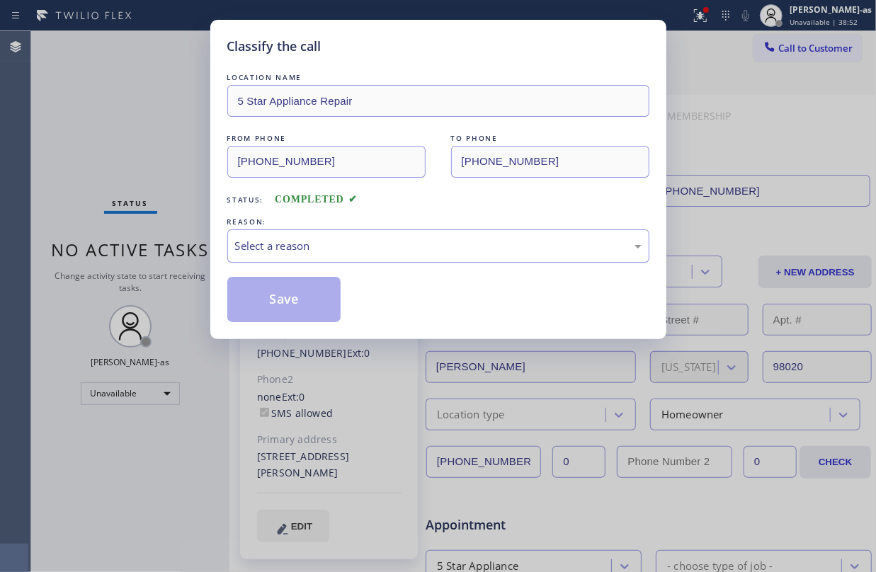
click at [353, 252] on div "Select a reason" at bounding box center [438, 246] width 407 height 16
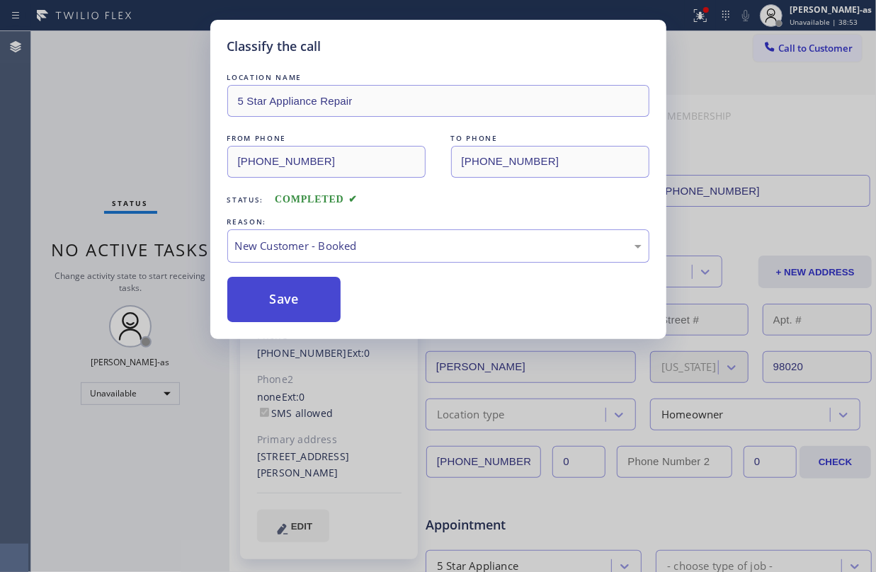
click at [305, 302] on button "Save" at bounding box center [284, 299] width 114 height 45
click at [145, 137] on div "Classify the call LOCATION NAME 5 Star Appliance Repair FROM PHONE (855) 731-49…" at bounding box center [438, 286] width 876 height 572
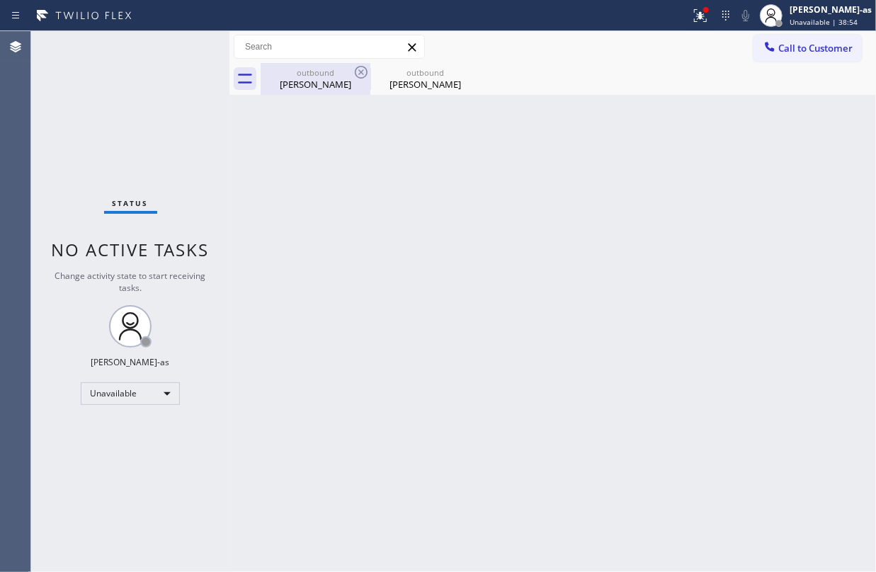
click at [309, 86] on div "Tracy Hiens" at bounding box center [315, 84] width 107 height 13
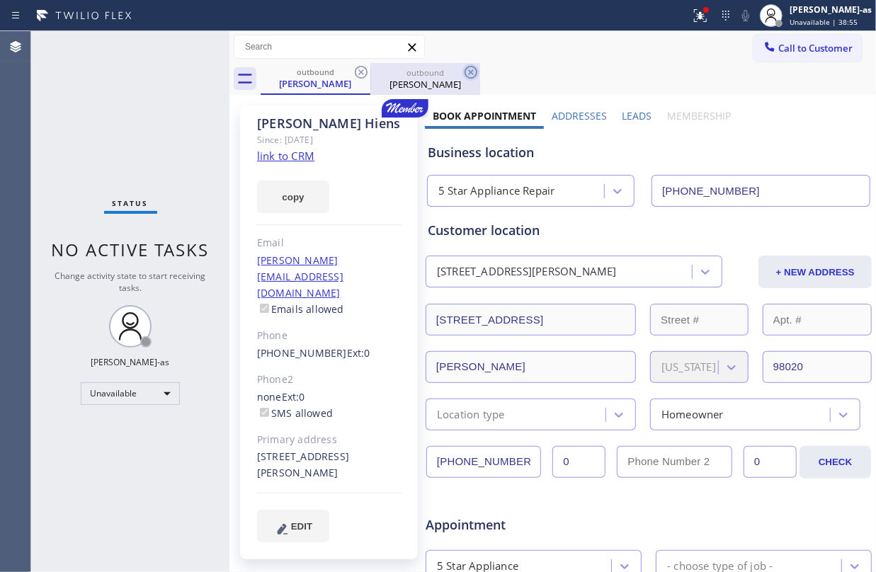
drag, startPoint x: 361, startPoint y: 75, endPoint x: 355, endPoint y: 71, distance: 7.7
click at [358, 74] on icon at bounding box center [361, 72] width 17 height 17
click at [355, 71] on icon at bounding box center [361, 72] width 13 height 13
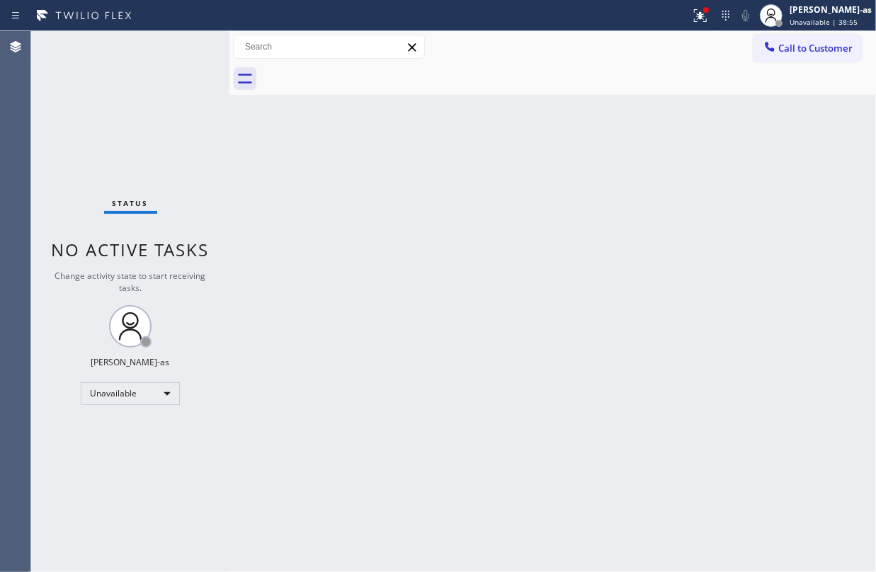
click at [355, 71] on div at bounding box center [568, 79] width 615 height 32
click at [567, 409] on div "Back to Dashboard Change Sender ID Customers Technicians Select a contact Outbo…" at bounding box center [552, 301] width 647 height 541
click at [339, 307] on div "Back to Dashboard Change Sender ID Customers Technicians Select a contact Outbo…" at bounding box center [552, 301] width 647 height 541
click at [794, 44] on span "Call to Customer" at bounding box center [815, 48] width 74 height 13
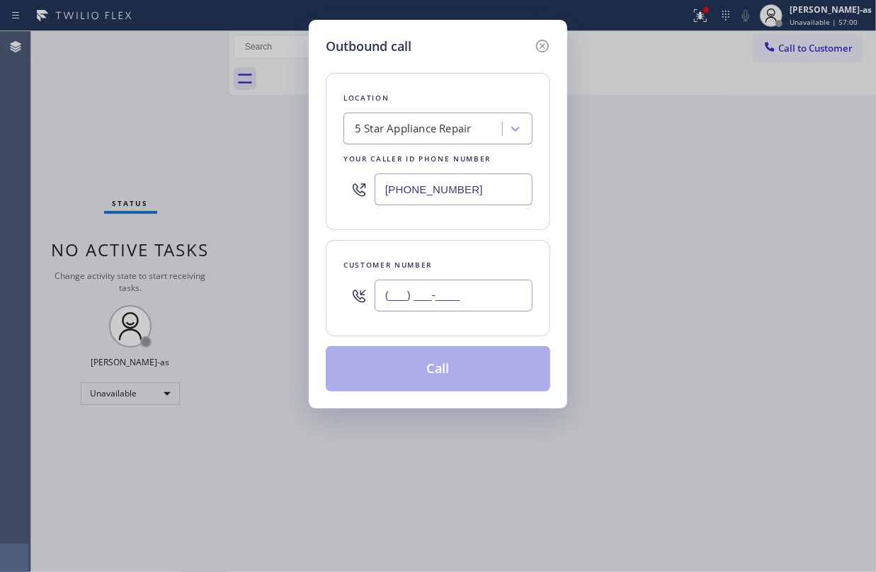
click at [487, 293] on input "(___) ___-____" at bounding box center [454, 296] width 158 height 32
paste input "310) 872-9633"
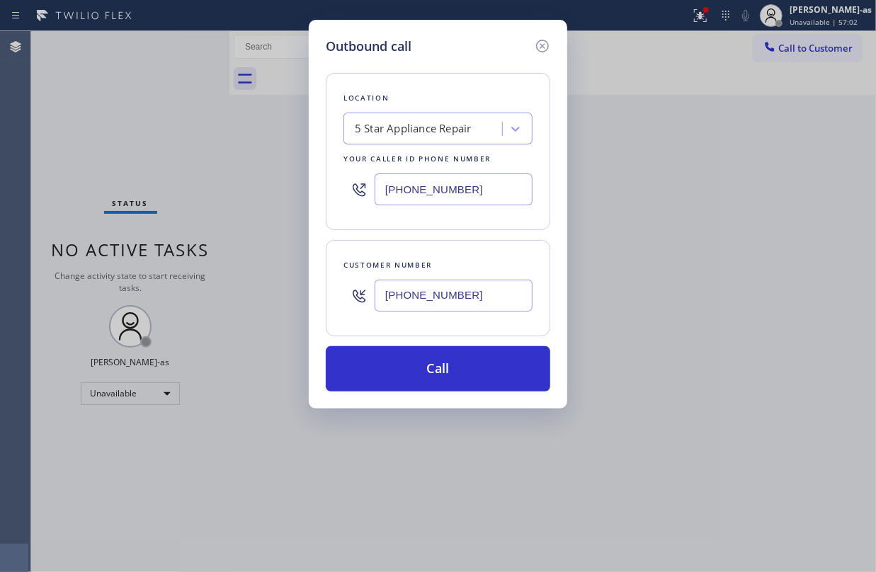
type input "(310) 872-9633"
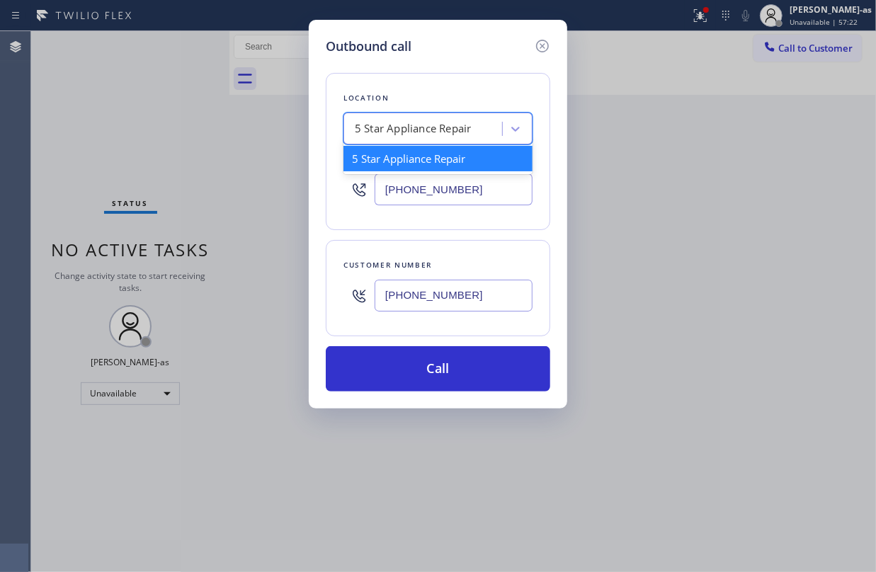
click at [421, 136] on div "5 Star Appliance Repair" at bounding box center [413, 129] width 117 height 16
paste input "Rancho Palos Verdes AC and Heating Pro"
type input "Rancho Palos Verdes AC and Heating Pro"
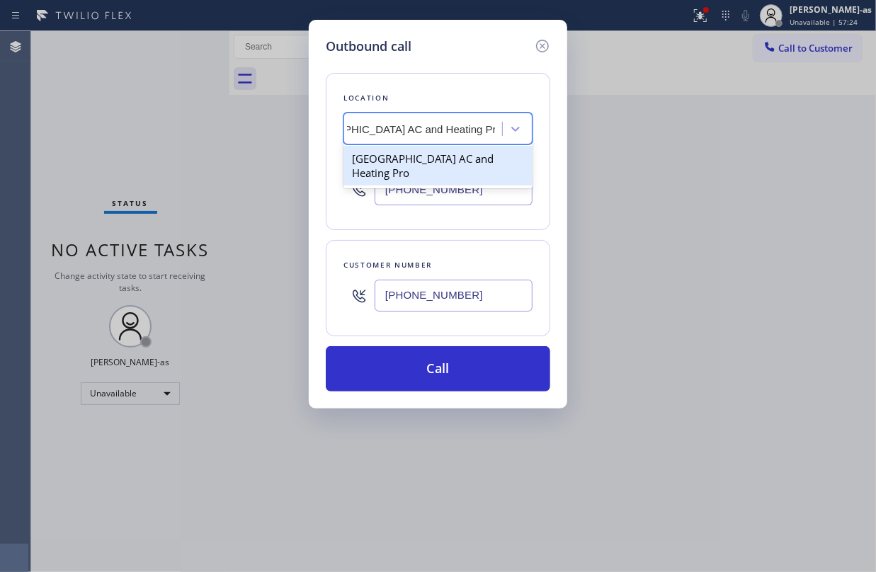
click at [411, 154] on div "Rancho Palos Verdes AC and Heating Pro" at bounding box center [437, 166] width 189 height 40
type input "(424) 772-4226"
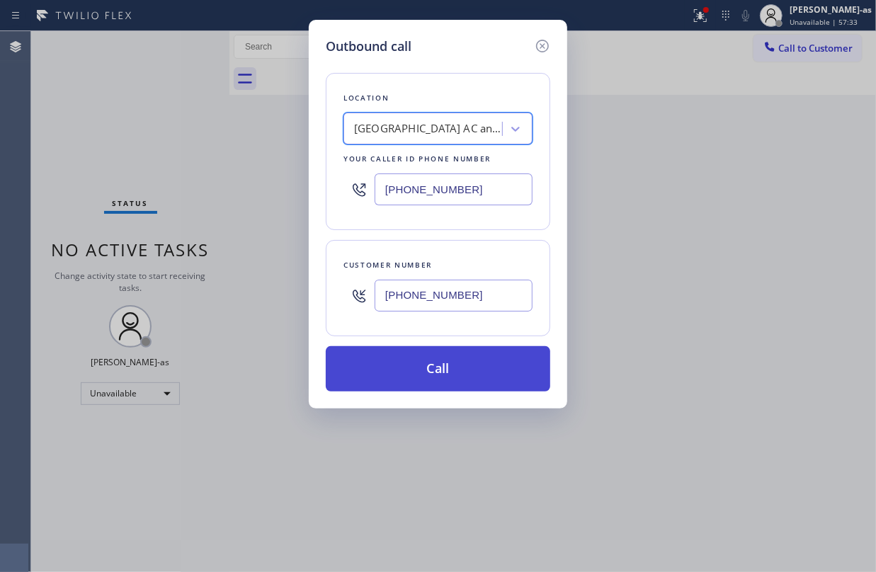
click at [491, 369] on button "Call" at bounding box center [438, 368] width 224 height 45
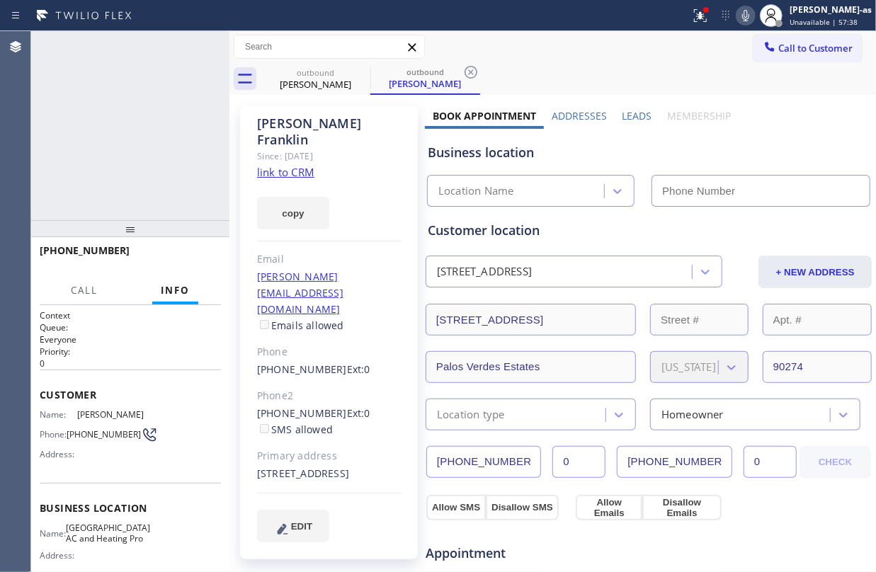
type input "(424) 772-4226"
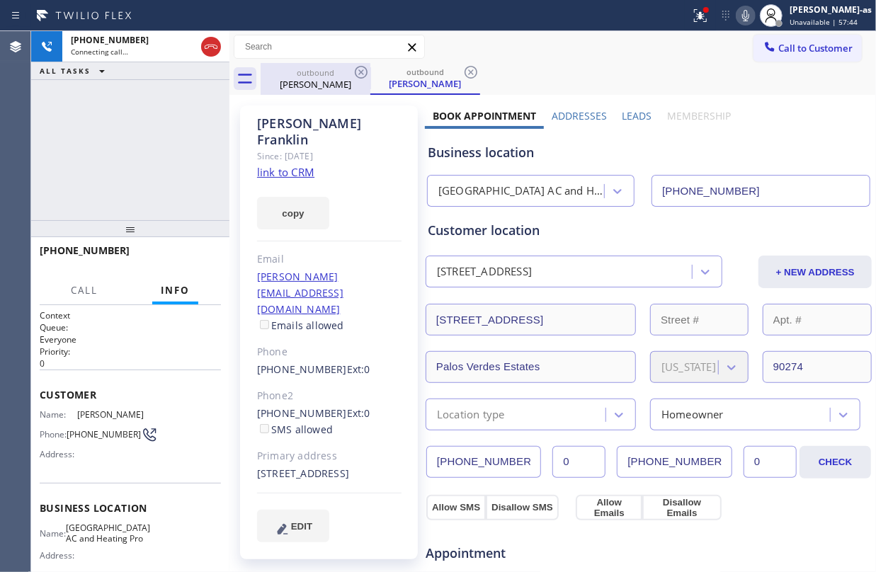
click at [306, 76] on div "outbound" at bounding box center [315, 72] width 107 height 11
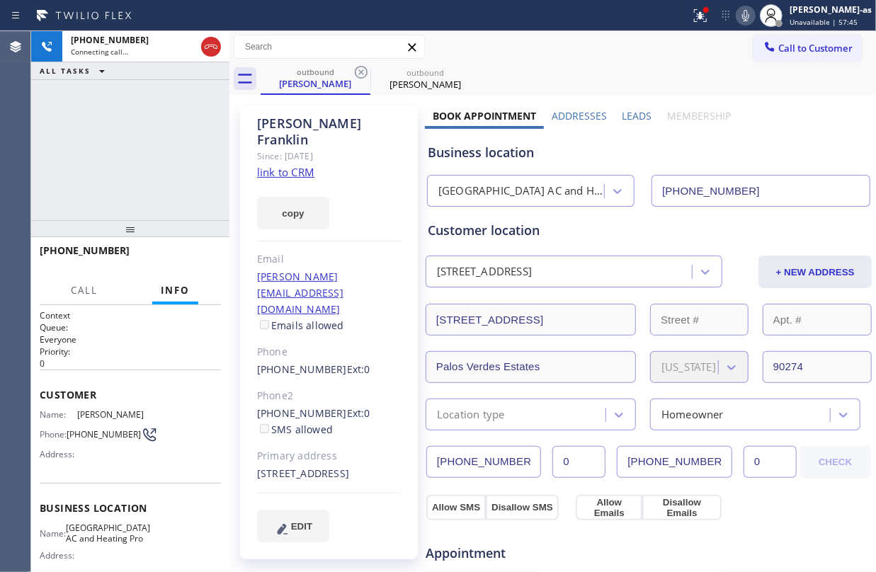
click at [749, 18] on icon at bounding box center [745, 15] width 7 height 11
click at [210, 42] on icon at bounding box center [211, 46] width 17 height 17
drag, startPoint x: 298, startPoint y: 74, endPoint x: 309, endPoint y: 74, distance: 11.4
click at [300, 74] on div "outbound" at bounding box center [315, 72] width 107 height 11
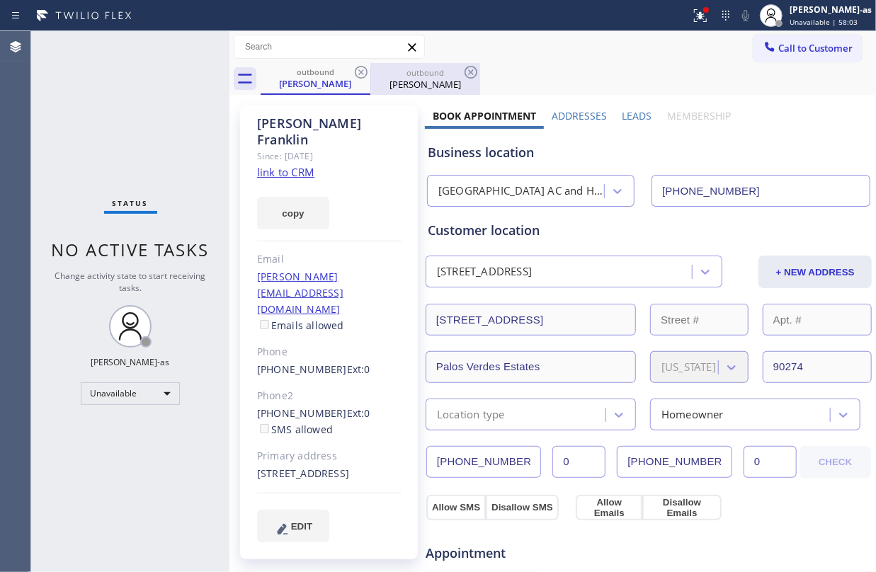
click at [372, 78] on div "Maria Franklin" at bounding box center [425, 84] width 107 height 13
click at [372, 77] on div "Maria Franklin" at bounding box center [425, 83] width 107 height 13
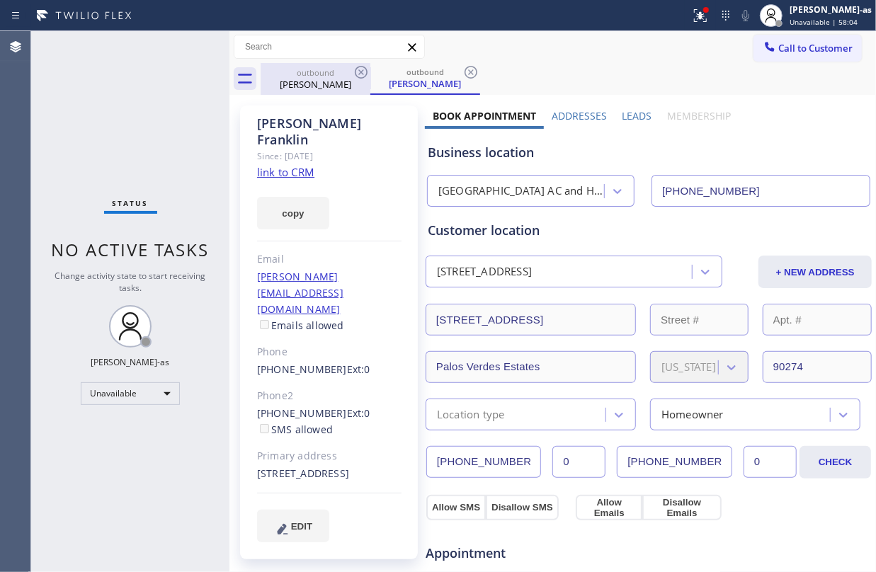
click at [367, 80] on icon at bounding box center [361, 72] width 17 height 17
click at [313, 98] on div "Maria Franklin Since: 20 may 2020 link to CRM copy Email john@salesquest1.com E…" at bounding box center [329, 571] width 192 height 946
click at [356, 66] on icon at bounding box center [361, 72] width 17 height 17
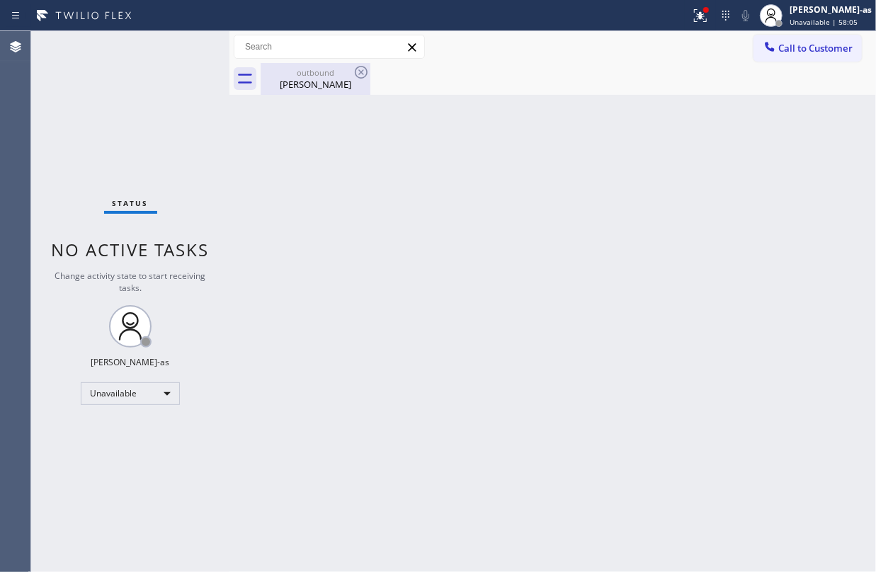
click at [358, 66] on icon at bounding box center [361, 72] width 17 height 17
drag, startPoint x: 336, startPoint y: 174, endPoint x: 332, endPoint y: 131, distance: 43.3
click at [336, 174] on div "Back to Dashboard Change Sender ID Customers Technicians Select a contact Outbo…" at bounding box center [552, 301] width 647 height 541
drag, startPoint x: 299, startPoint y: 91, endPoint x: 326, endPoint y: 86, distance: 28.1
click at [300, 89] on div "outbound Maria Franklin" at bounding box center [315, 79] width 107 height 32
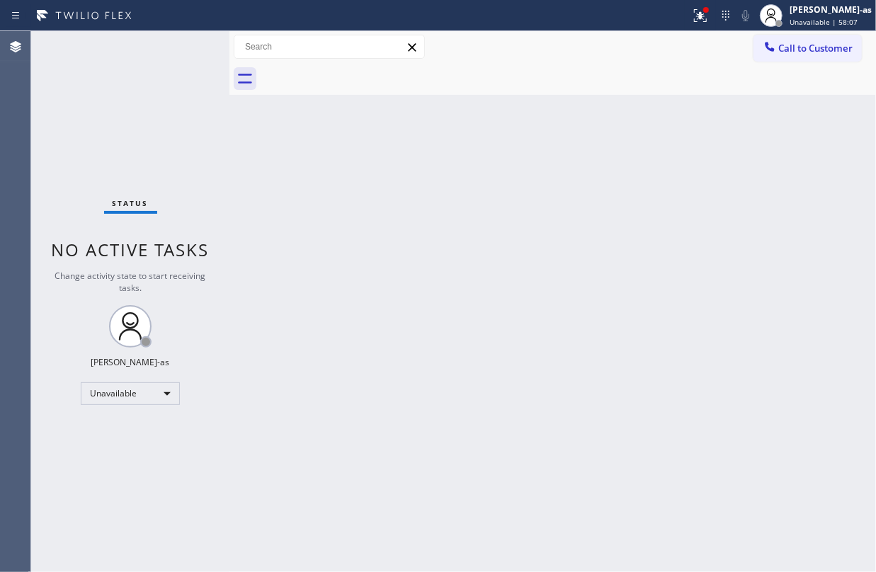
click at [330, 195] on div "Back to Dashboard Change Sender ID Customers Technicians Select a contact Outbo…" at bounding box center [552, 301] width 647 height 541
click at [771, 43] on icon at bounding box center [770, 47] width 14 height 14
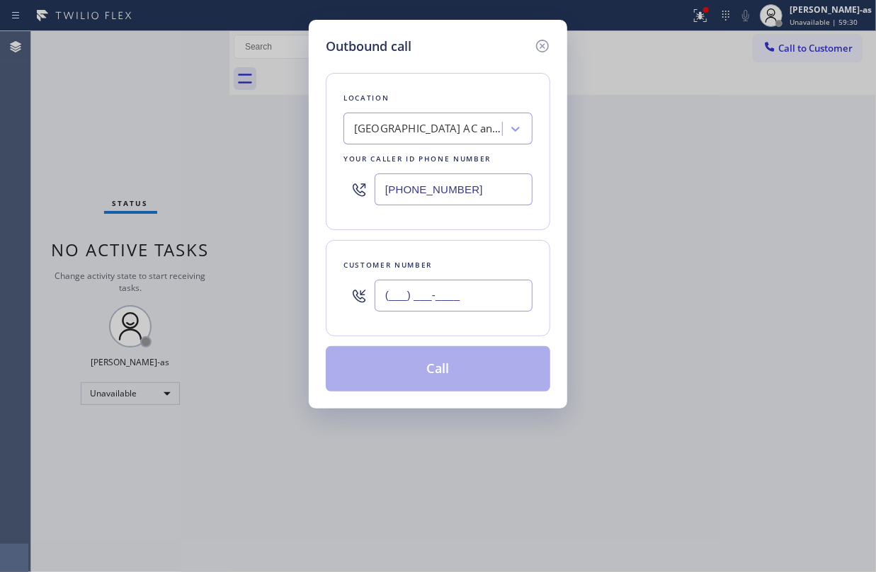
click at [452, 295] on input "(___) ___-____" at bounding box center [454, 296] width 158 height 32
paste input "310) 420-7144"
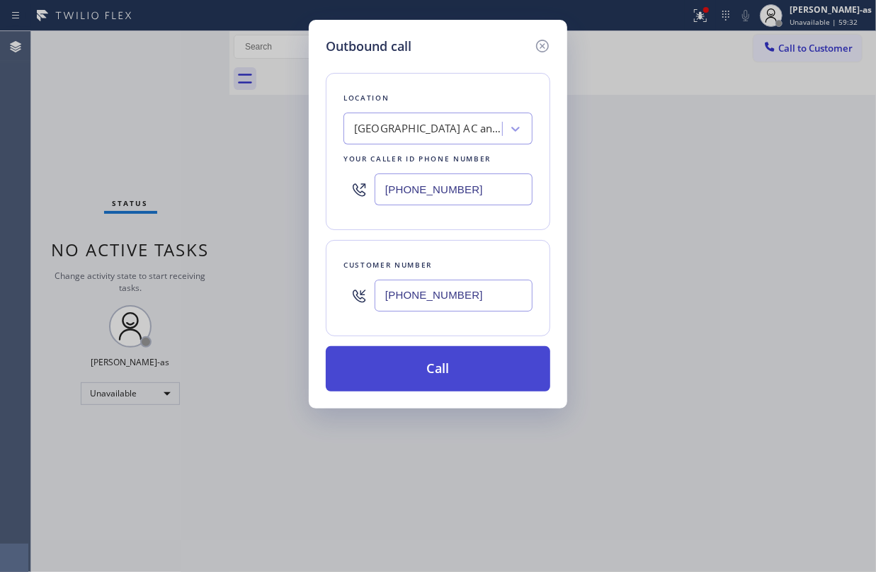
type input "(310) 420-7144"
drag, startPoint x: 442, startPoint y: 363, endPoint x: 574, endPoint y: 540, distance: 220.1
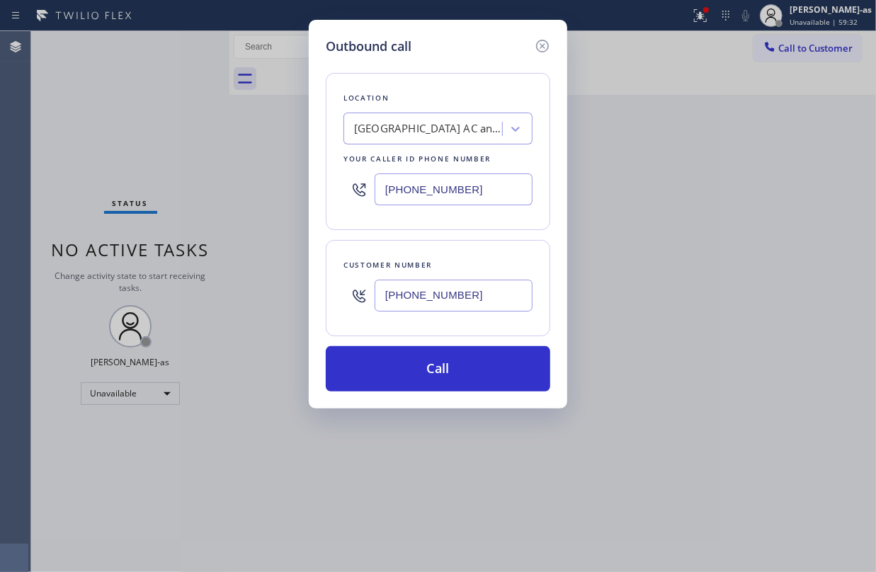
click at [443, 360] on button "Call" at bounding box center [438, 368] width 224 height 45
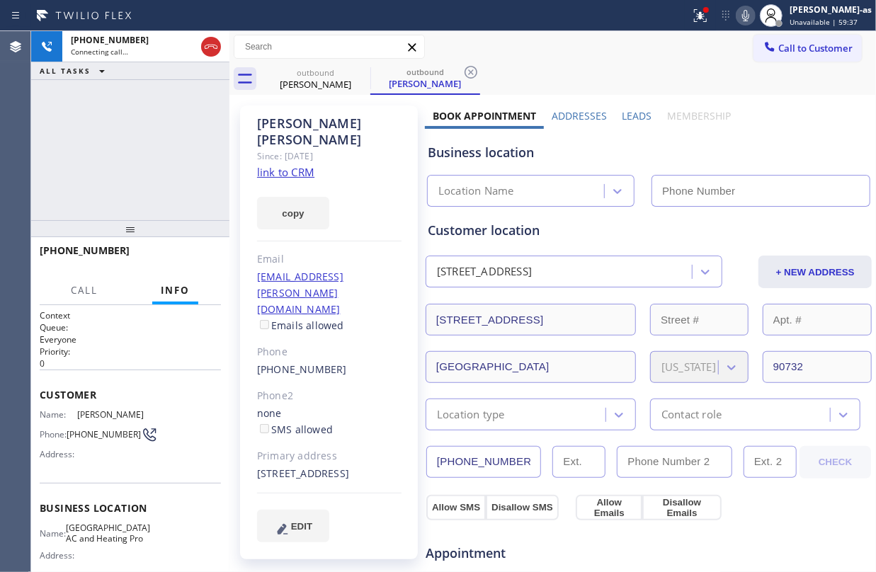
type input "(424) 772-4226"
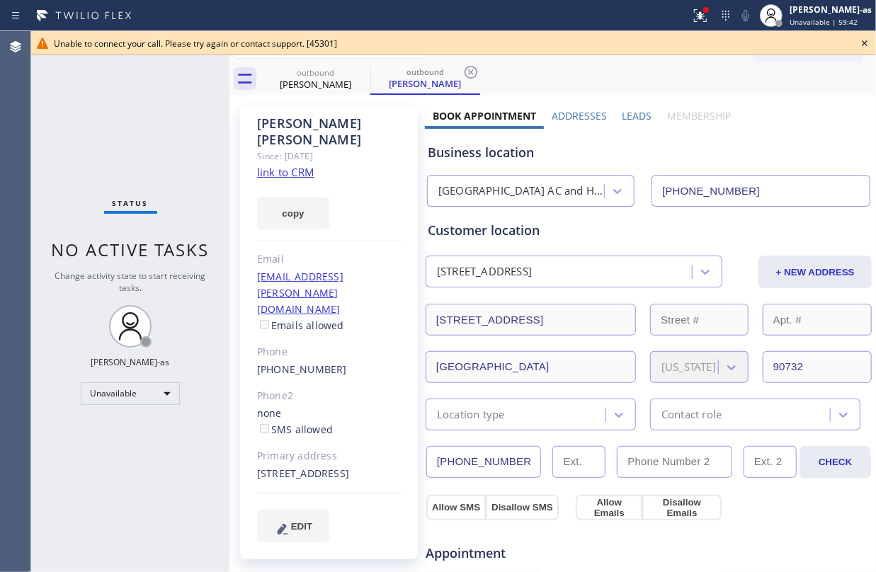
click at [109, 118] on div "Status No active tasks Change activity state to start receiving tasks. Jesica J…" at bounding box center [130, 301] width 198 height 541
click at [310, 84] on div "Sylvia Bobadilla" at bounding box center [315, 84] width 107 height 13
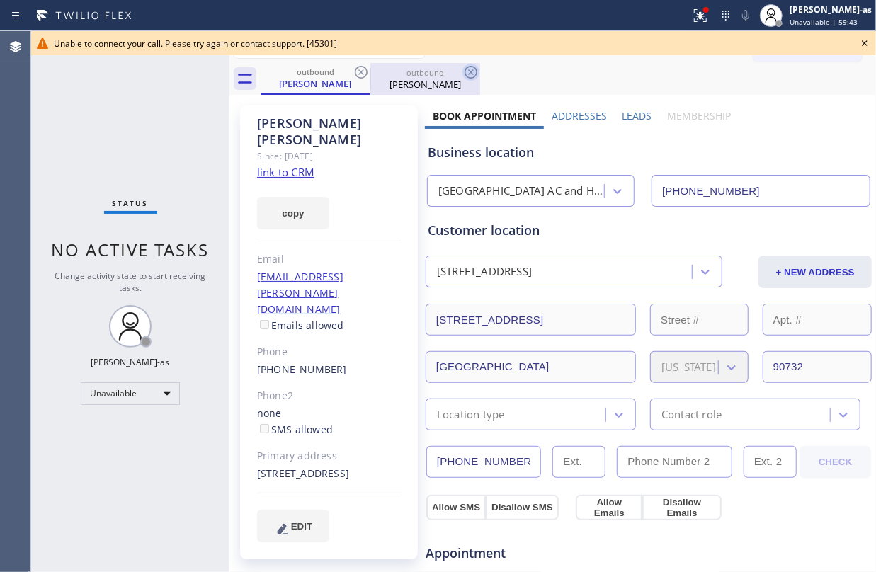
drag, startPoint x: 367, startPoint y: 65, endPoint x: 360, endPoint y: 69, distance: 7.9
click at [363, 65] on icon at bounding box center [361, 72] width 17 height 17
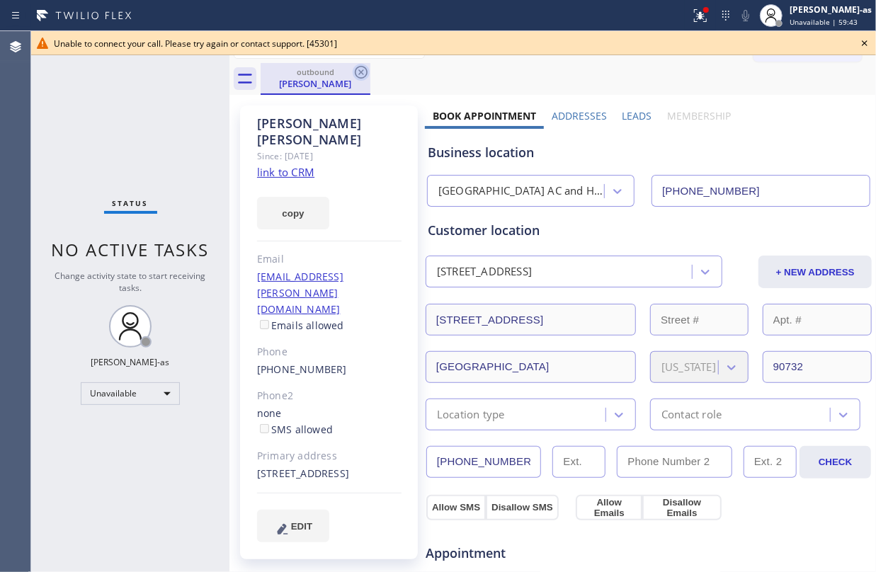
click at [360, 69] on icon at bounding box center [361, 72] width 17 height 17
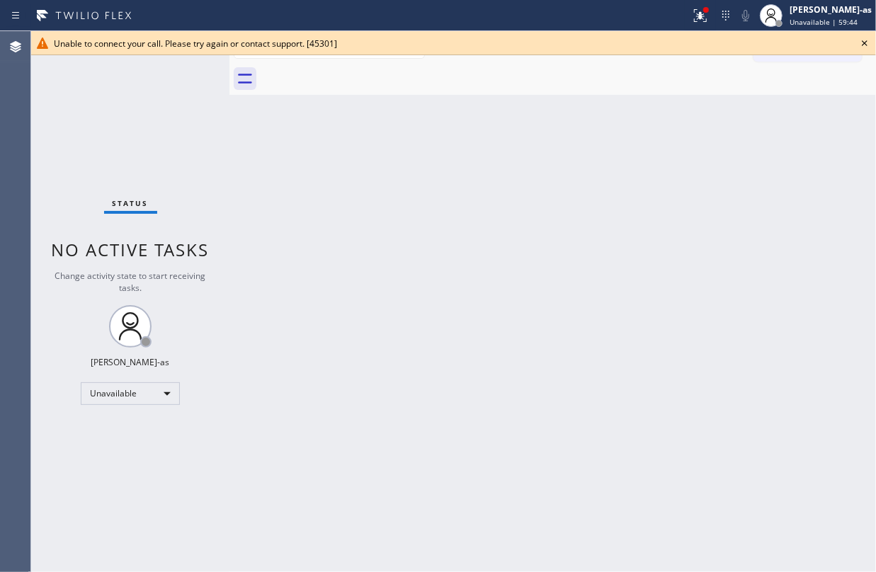
click at [360, 69] on div at bounding box center [568, 79] width 615 height 32
click at [154, 157] on div "Status No active tasks Change activity state to start receiving tasks. Jesica J…" at bounding box center [130, 301] width 198 height 541
click at [868, 40] on icon at bounding box center [864, 43] width 17 height 17
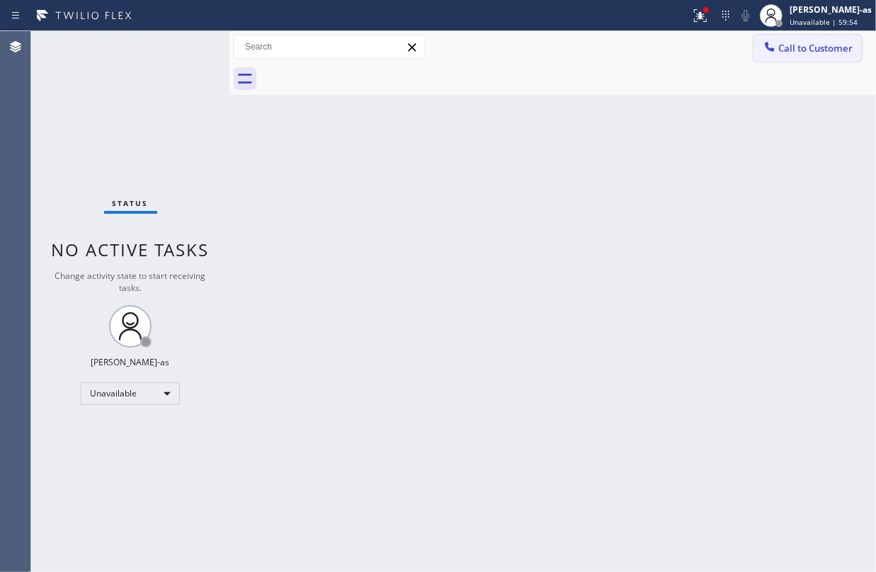
click at [829, 42] on span "Call to Customer" at bounding box center [815, 48] width 74 height 13
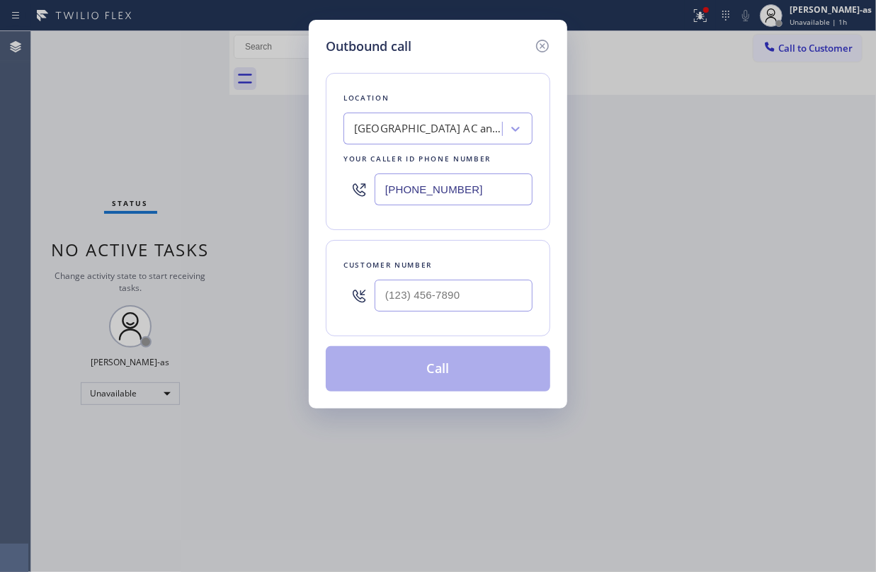
click at [805, 178] on div "Outbound call Location Rancho Palos Verdes AC and Heating Pro Your caller id ph…" at bounding box center [438, 286] width 876 height 572
click at [506, 286] on input "(___) ___-____" at bounding box center [454, 296] width 158 height 32
paste input "310) 498-2078"
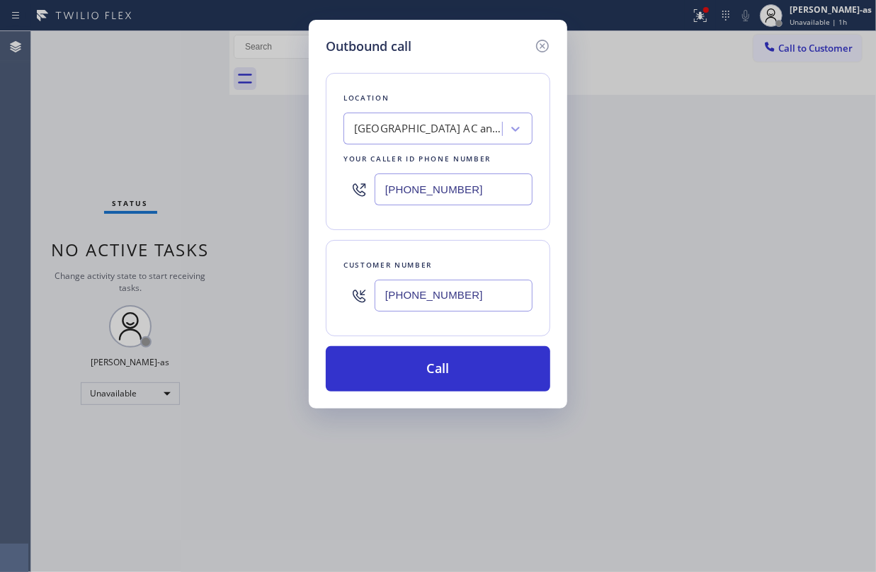
type input "(310) 498-2078"
click at [426, 125] on div "Rancho Palos Verdes AC and Heating Pro" at bounding box center [428, 129] width 149 height 16
type input "hvac alliance expert"
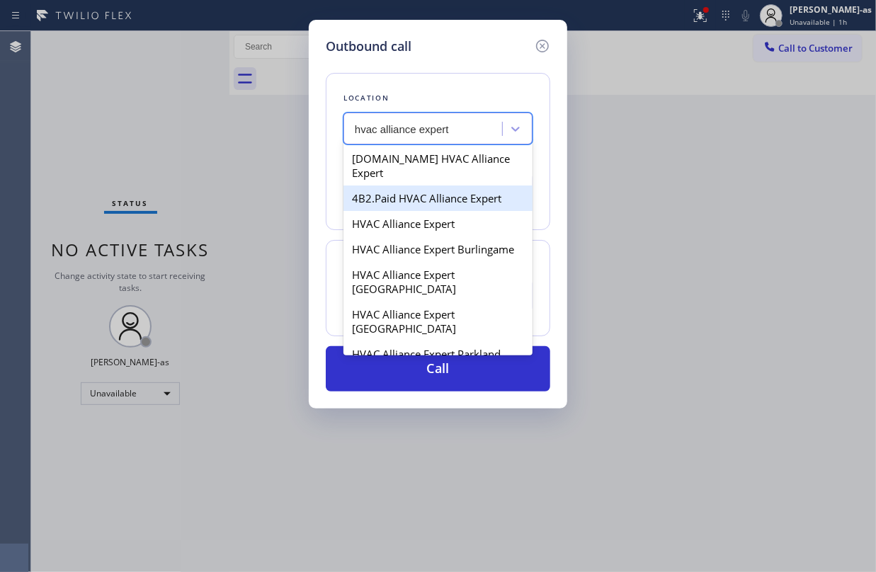
click at [371, 186] on div "4B2.Paid HVAC Alliance Expert" at bounding box center [437, 198] width 189 height 25
type input "(855) 999-4417"
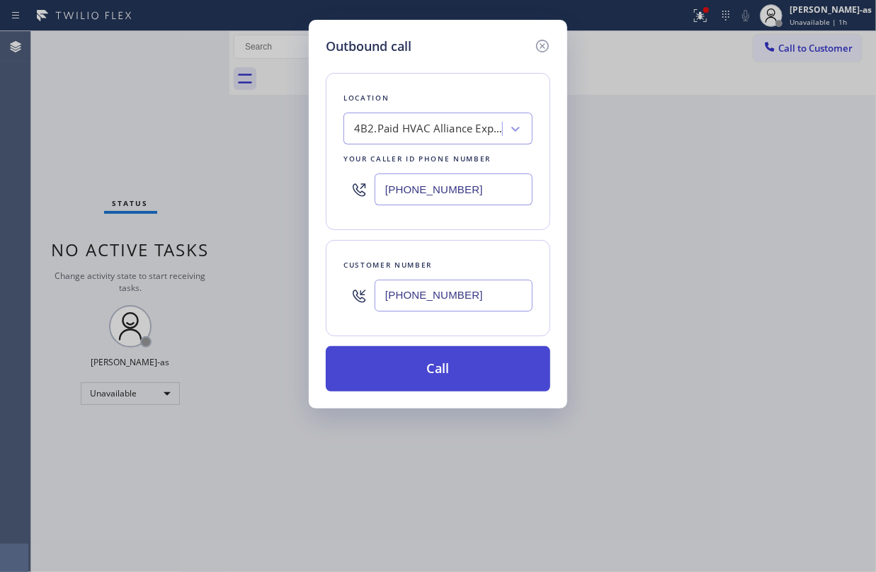
click at [467, 386] on button "Call" at bounding box center [438, 368] width 224 height 45
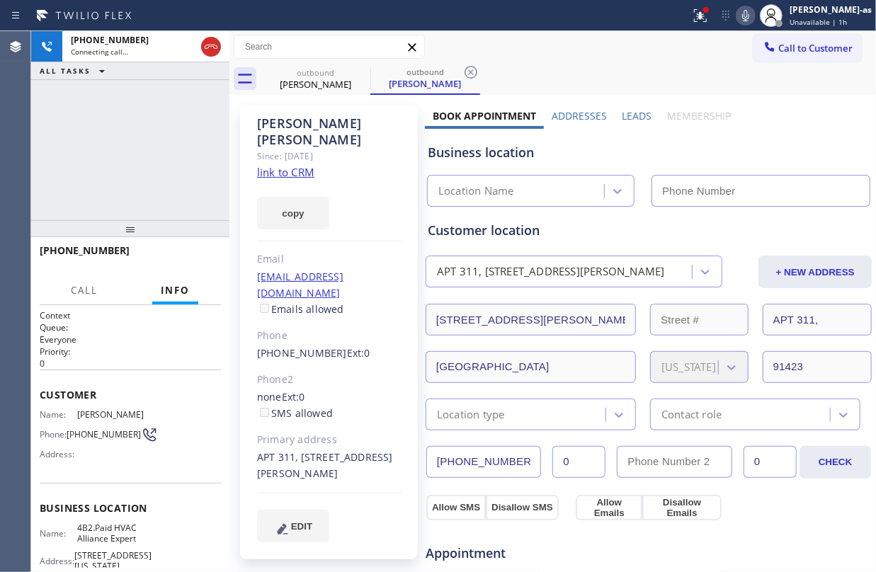
type input "(855) 999-4417"
click at [295, 165] on link "link to CRM" at bounding box center [285, 172] width 57 height 14
click at [146, 224] on div at bounding box center [130, 228] width 198 height 17
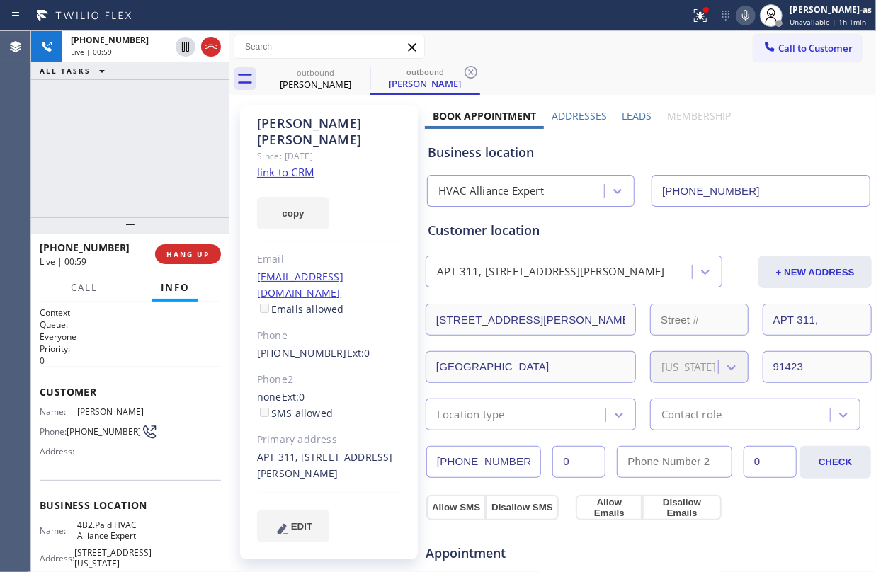
click at [147, 222] on div at bounding box center [130, 225] width 198 height 17
click at [146, 219] on div at bounding box center [130, 225] width 198 height 17
click at [174, 217] on div at bounding box center [130, 225] width 198 height 17
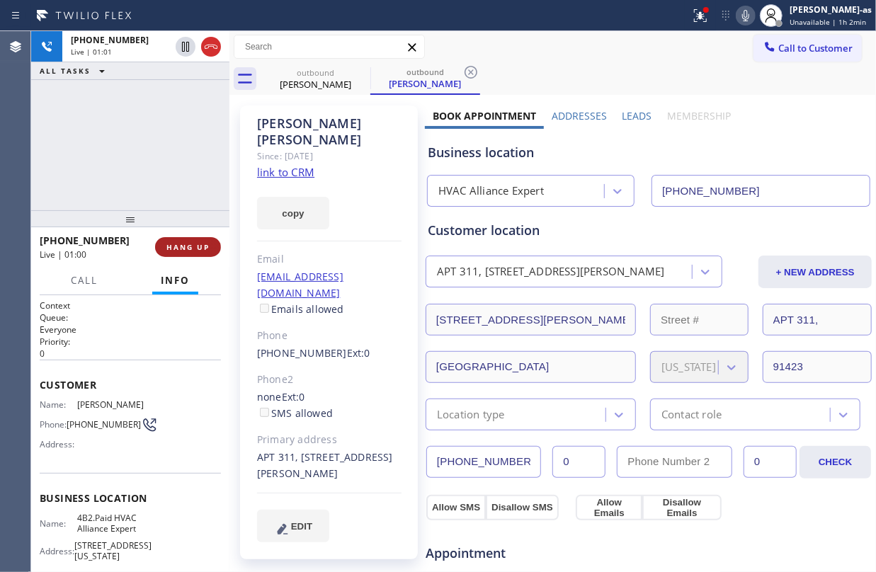
drag, startPoint x: 169, startPoint y: 224, endPoint x: 176, endPoint y: 256, distance: 32.8
click at [168, 225] on div at bounding box center [130, 218] width 198 height 17
click at [176, 247] on span "HANG UP" at bounding box center [187, 248] width 43 height 10
click at [176, 245] on span "HANG UP" at bounding box center [187, 248] width 43 height 10
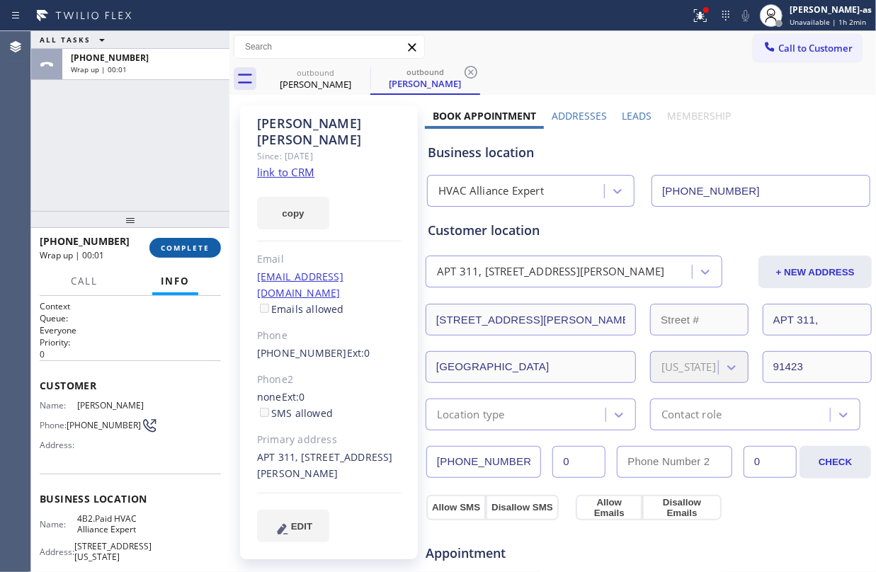
click at [184, 243] on span "COMPLETE" at bounding box center [185, 248] width 49 height 10
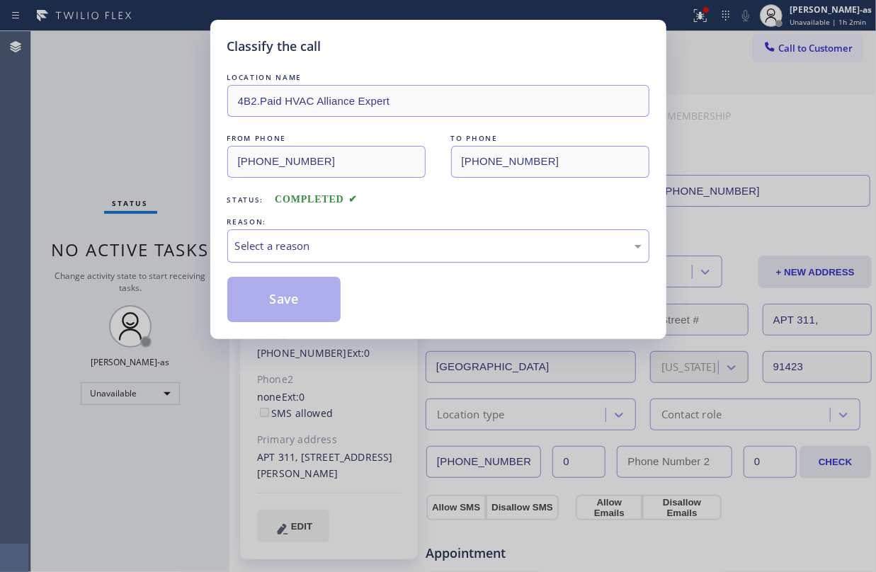
click at [439, 245] on div "Select a reason" at bounding box center [438, 246] width 407 height 16
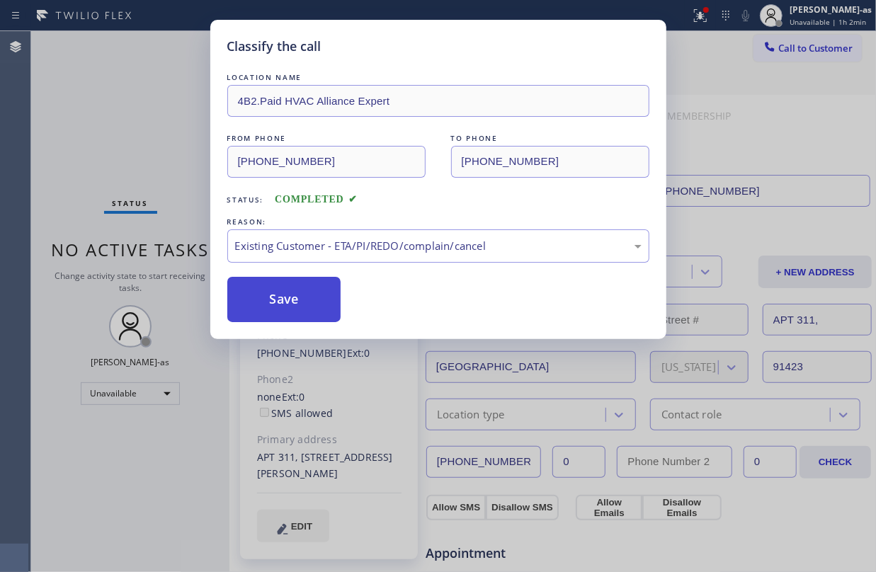
click at [290, 292] on button "Save" at bounding box center [284, 299] width 114 height 45
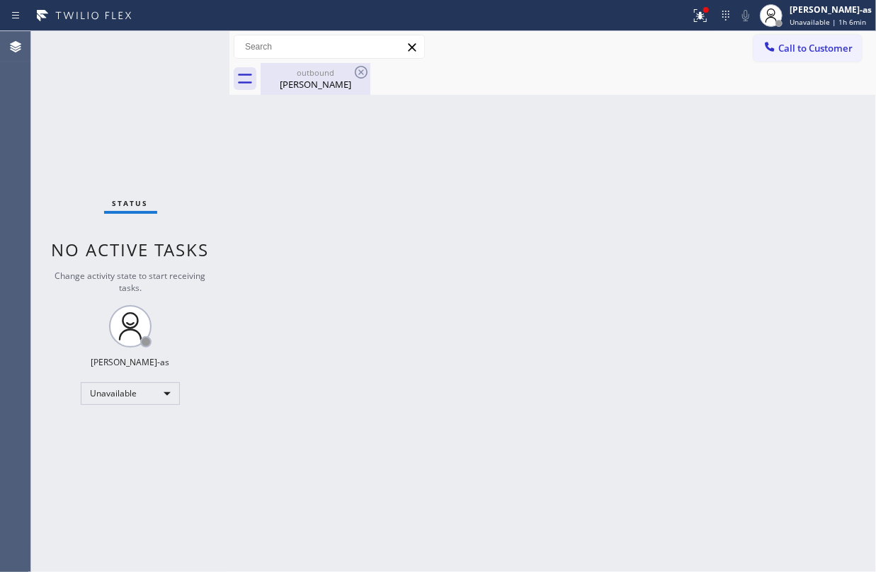
drag, startPoint x: 290, startPoint y: 103, endPoint x: 315, endPoint y: 84, distance: 31.3
click at [307, 91] on div "Back to Dashboard Change Sender ID Customers Technicians Select a contact Outbo…" at bounding box center [552, 301] width 647 height 541
click at [315, 84] on div "Monica Dennis" at bounding box center [315, 84] width 107 height 13
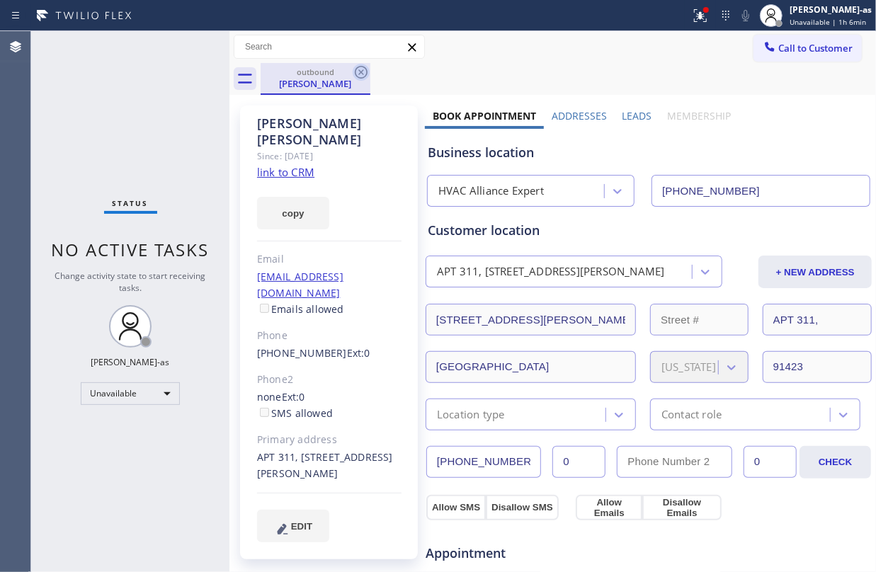
click at [367, 69] on icon at bounding box center [361, 72] width 17 height 17
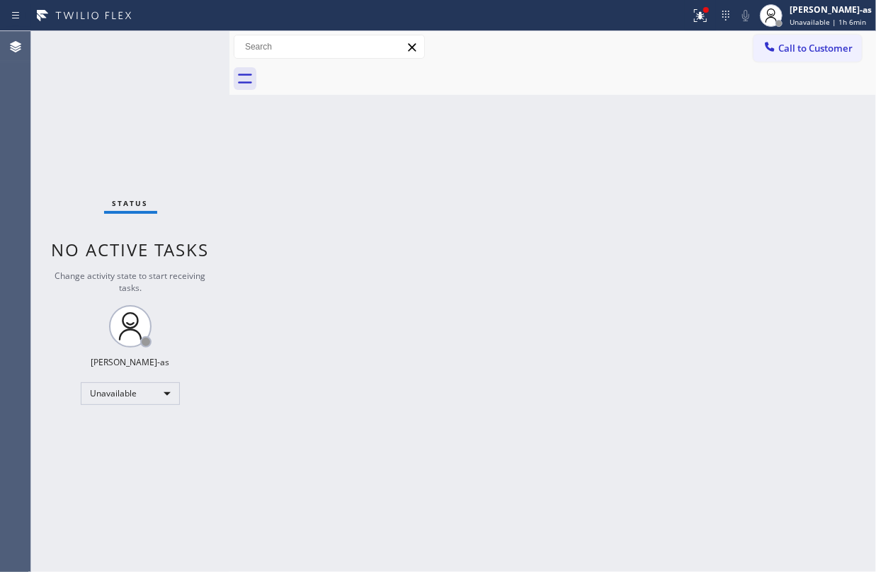
drag, startPoint x: 428, startPoint y: 278, endPoint x: 432, endPoint y: 269, distance: 9.2
click at [432, 269] on div "Back to Dashboard Change Sender ID Customers Technicians Select a contact Outbo…" at bounding box center [552, 301] width 647 height 541
click at [774, 60] on button "Call to Customer" at bounding box center [808, 48] width 108 height 27
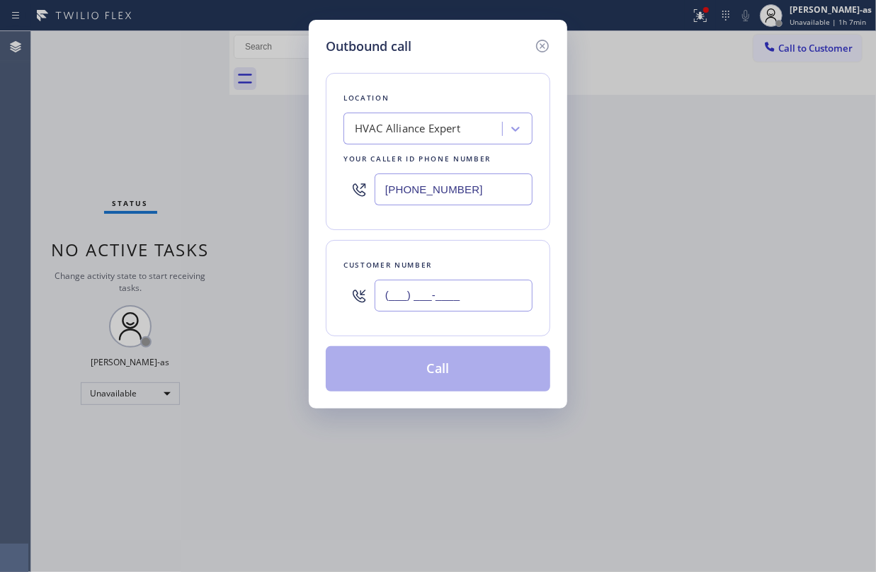
click at [463, 296] on input "(___) ___-____" at bounding box center [454, 296] width 158 height 32
paste input "415) 218-6132"
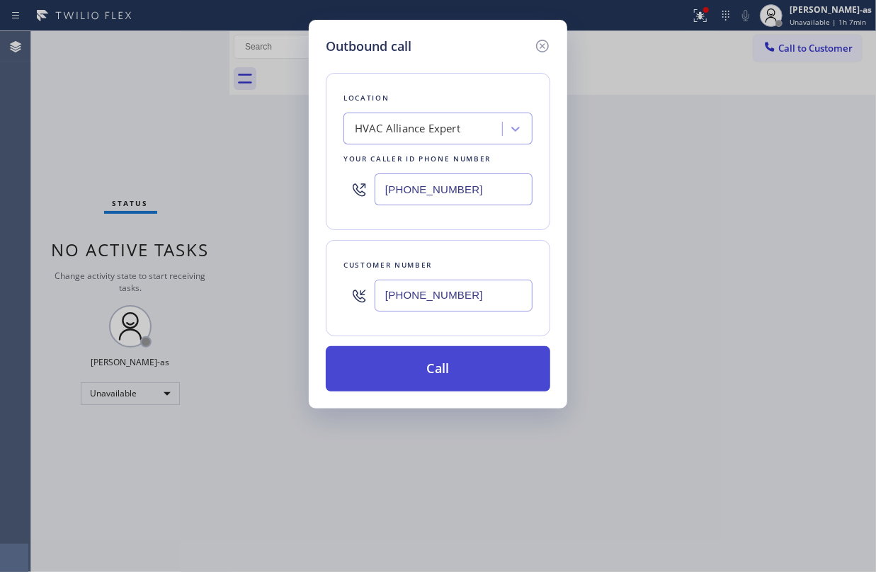
type input "(415) 218-6132"
click at [455, 367] on button "Call" at bounding box center [438, 368] width 224 height 45
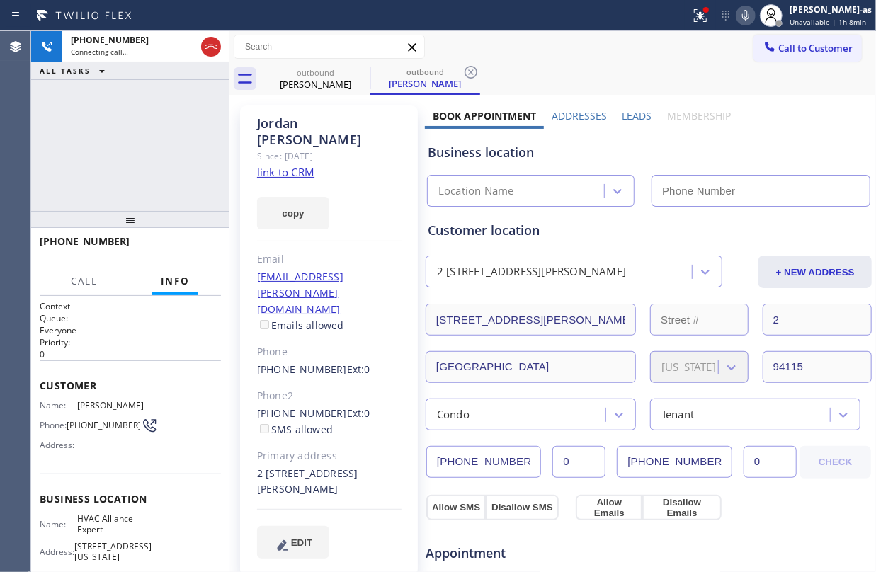
type input "(855) 999-4417"
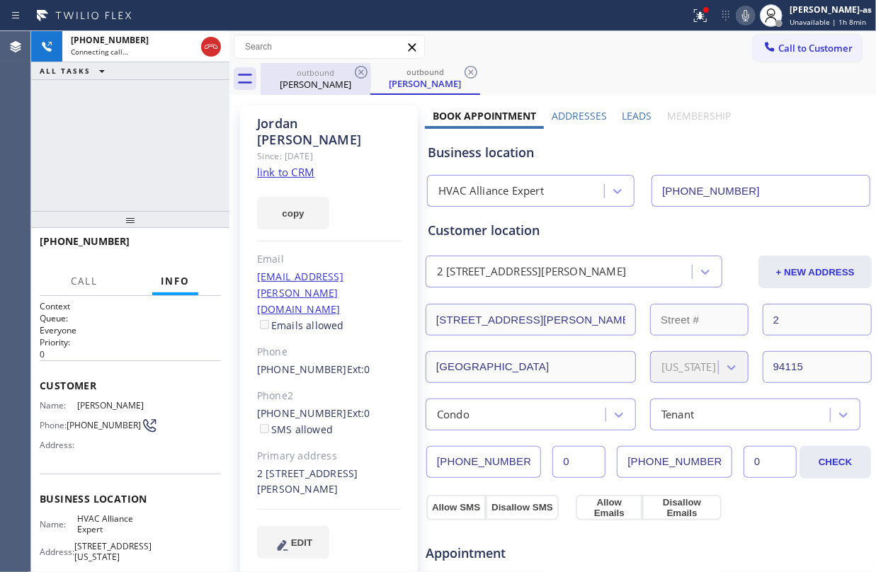
click at [292, 88] on div "Jordan Brozell" at bounding box center [315, 84] width 107 height 13
click at [360, 72] on icon at bounding box center [361, 72] width 13 height 13
click at [292, 165] on link "link to CRM" at bounding box center [285, 172] width 57 height 14
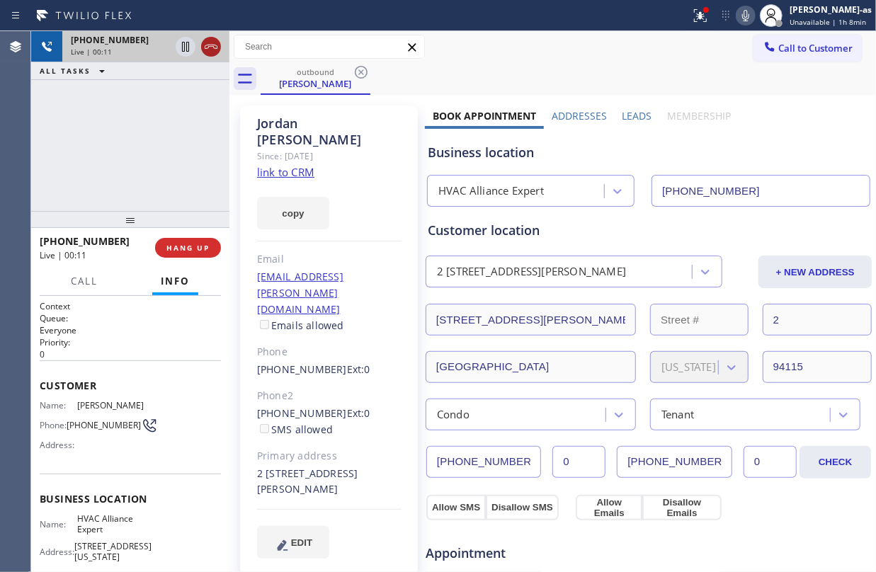
click at [213, 46] on icon at bounding box center [211, 47] width 13 height 4
click at [123, 196] on div "+14152186132 Live | 00:11 ALL TASKS ALL TASKS ACTIVE TASKS TASKS IN WRAP UP" at bounding box center [130, 121] width 198 height 180
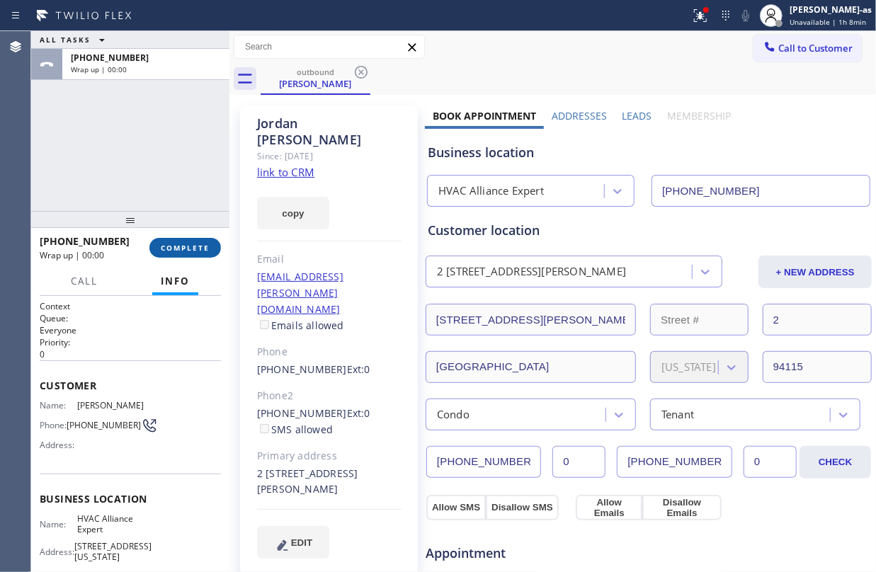
click at [181, 248] on span "COMPLETE" at bounding box center [185, 248] width 49 height 10
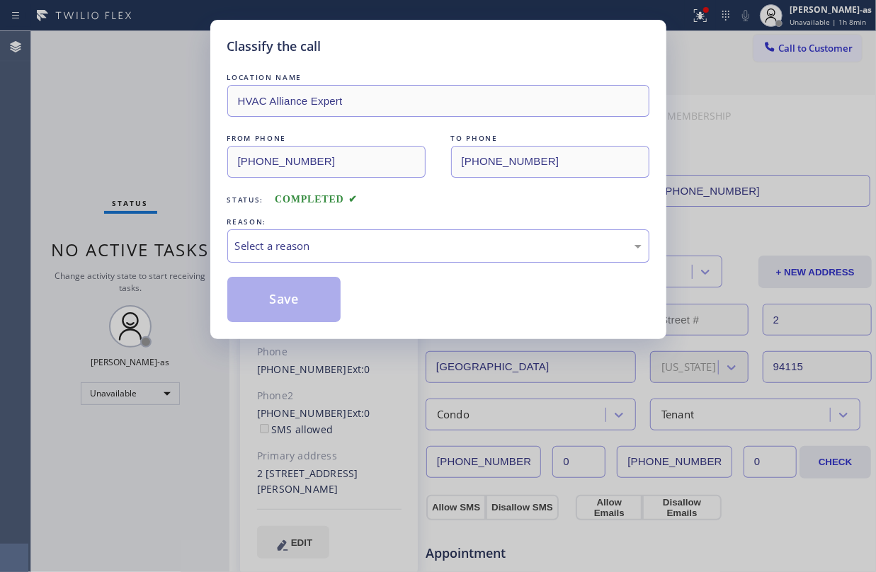
click at [181, 248] on div "Classify the call LOCATION NAME HVAC Alliance Expert FROM PHONE (855) 999-4417 …" at bounding box center [438, 286] width 876 height 572
click at [443, 246] on div "Select a reason" at bounding box center [438, 246] width 407 height 16
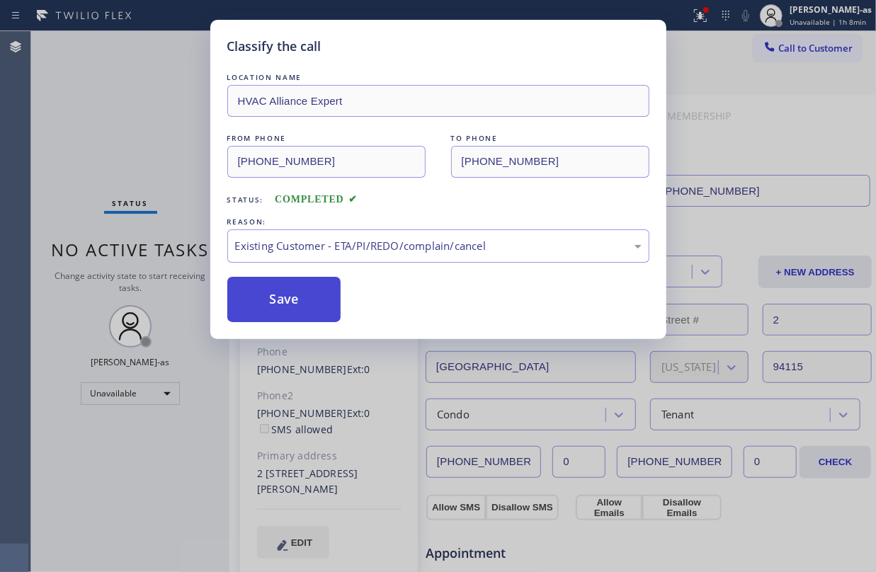
click at [290, 281] on button "Save" at bounding box center [284, 299] width 114 height 45
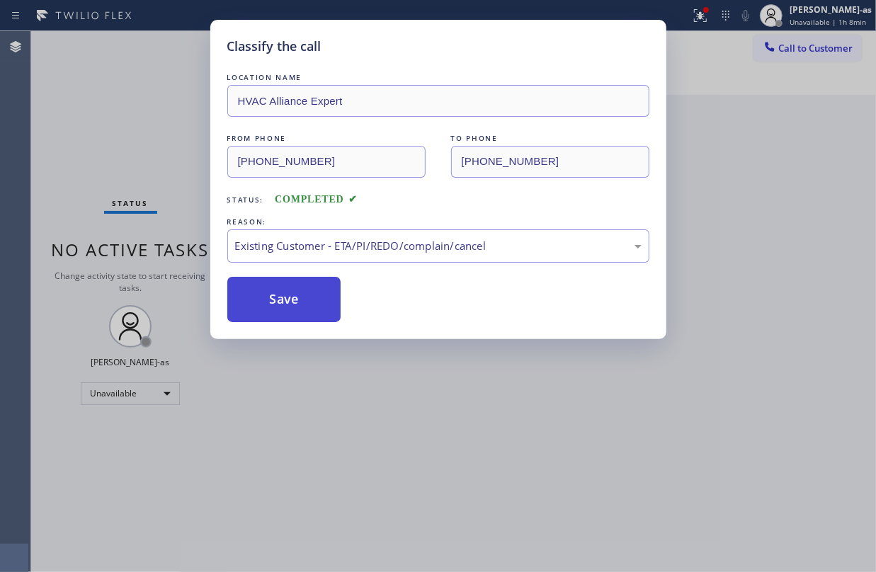
click at [301, 296] on button "Save" at bounding box center [284, 299] width 114 height 45
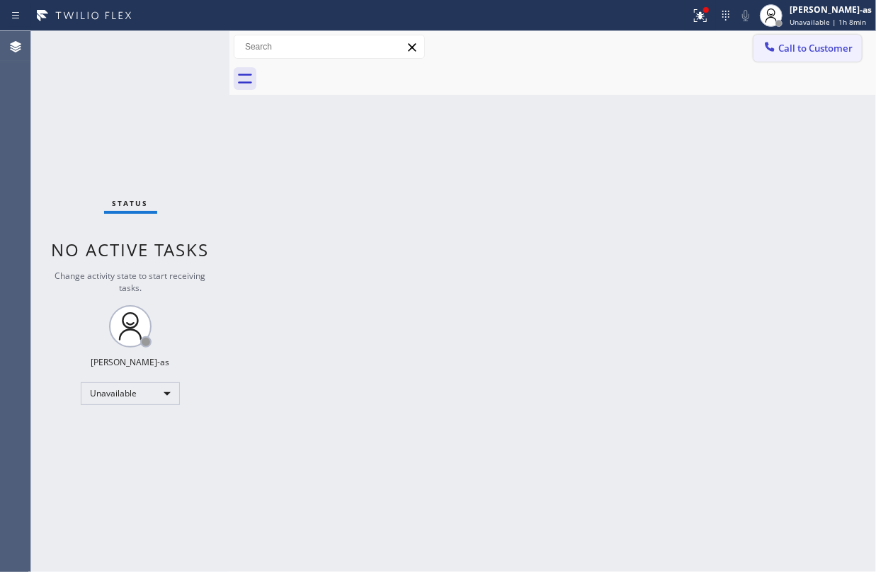
click at [757, 49] on button "Call to Customer" at bounding box center [808, 48] width 108 height 27
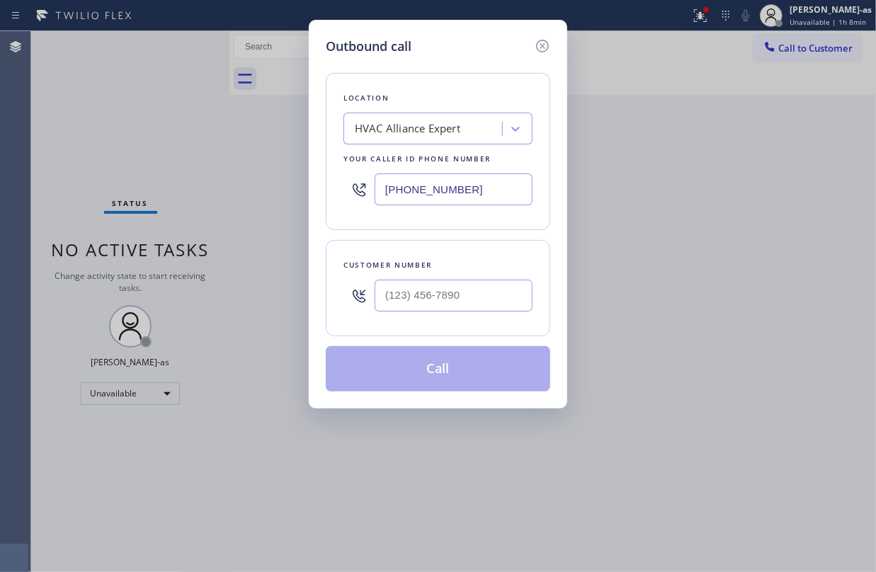
click at [432, 266] on div "Customer number" at bounding box center [437, 265] width 189 height 15
click at [452, 278] on div at bounding box center [454, 296] width 158 height 46
click at [467, 285] on input "(___) ___-____" at bounding box center [454, 296] width 158 height 32
paste input "818) 731-9859"
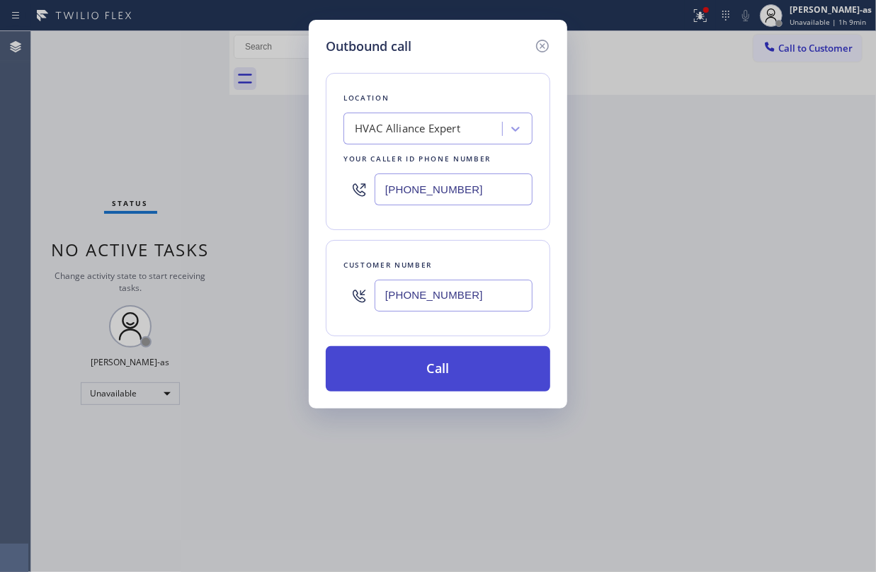
type input "(818) 731-9859"
click at [466, 378] on button "Call" at bounding box center [438, 368] width 224 height 45
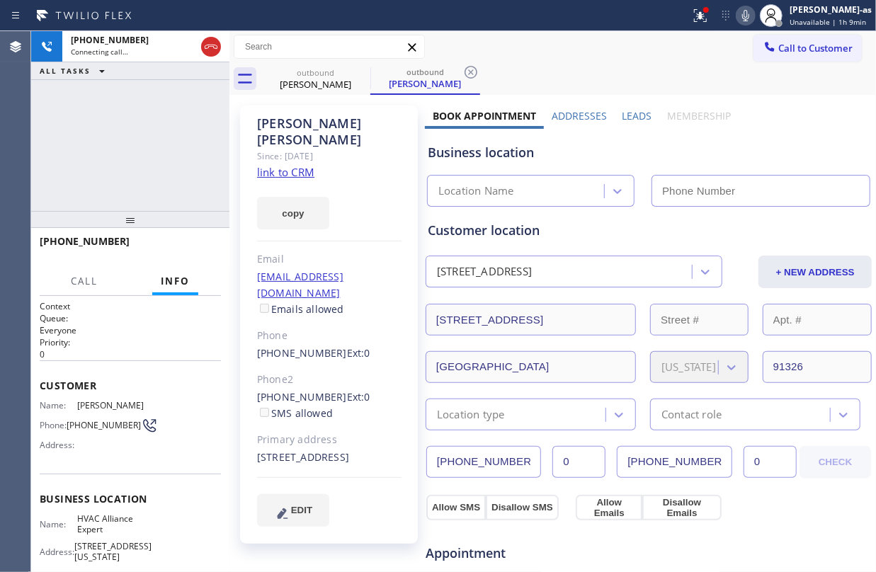
type input "(855) 999-4417"
drag, startPoint x: 78, startPoint y: 123, endPoint x: 93, endPoint y: 125, distance: 15.7
click at [78, 123] on div "+18187319859 Connecting call… ALL TASKS ALL TASKS ACTIVE TASKS TASKS IN WRAP UP" at bounding box center [130, 121] width 198 height 180
click at [288, 165] on link "link to CRM" at bounding box center [285, 172] width 57 height 14
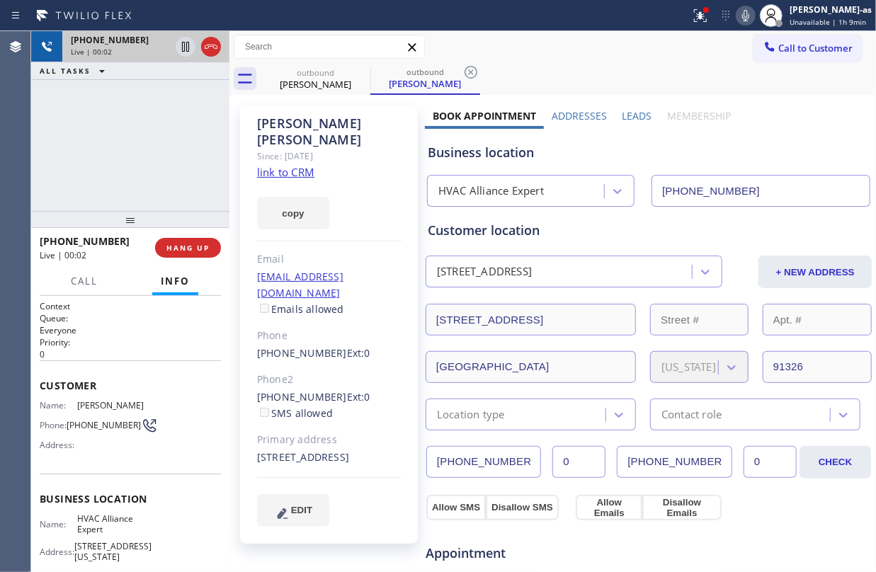
drag, startPoint x: 94, startPoint y: 108, endPoint x: 195, endPoint y: 61, distance: 111.5
click at [102, 108] on div "+18187319859 Live | 00:02 ALL TASKS ALL TASKS ACTIVE TASKS TASKS IN WRAP UP" at bounding box center [130, 121] width 198 height 180
click at [205, 46] on icon at bounding box center [211, 47] width 13 height 4
drag, startPoint x: 169, startPoint y: 227, endPoint x: 173, endPoint y: 331, distance: 104.2
click at [169, 228] on div at bounding box center [130, 219] width 198 height 17
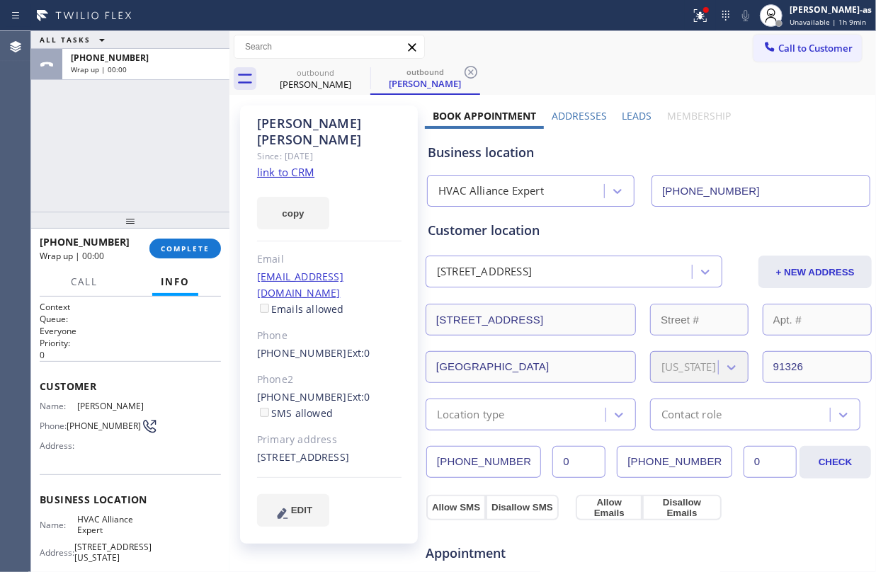
click at [176, 233] on div "+18187319859 Wrap up | 00:00 COMPLETE" at bounding box center [130, 248] width 181 height 37
click at [188, 241] on button "COMPLETE" at bounding box center [185, 249] width 72 height 20
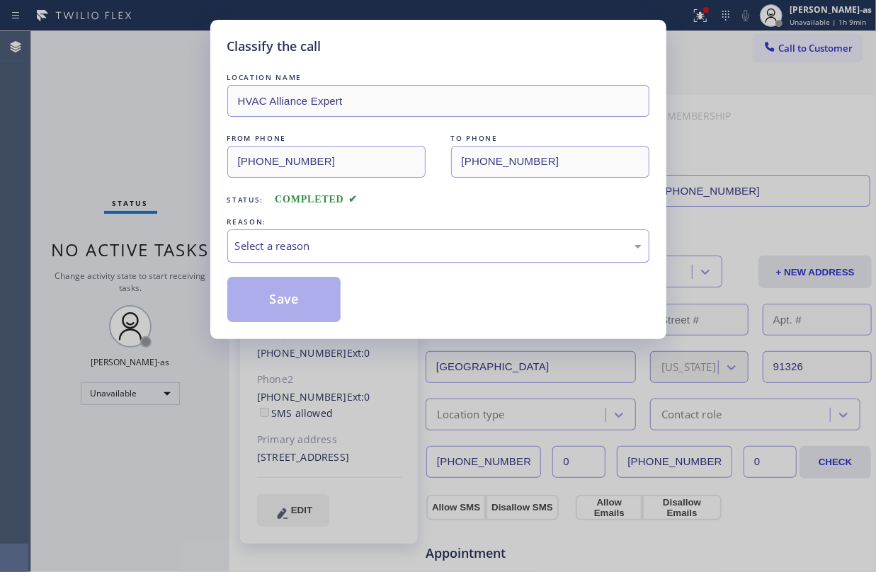
click at [179, 219] on div "Classify the call LOCATION NAME HVAC Alliance Expert FROM PHONE (855) 999-4417 …" at bounding box center [438, 286] width 876 height 572
click at [397, 250] on div "Select a reason" at bounding box center [438, 246] width 407 height 16
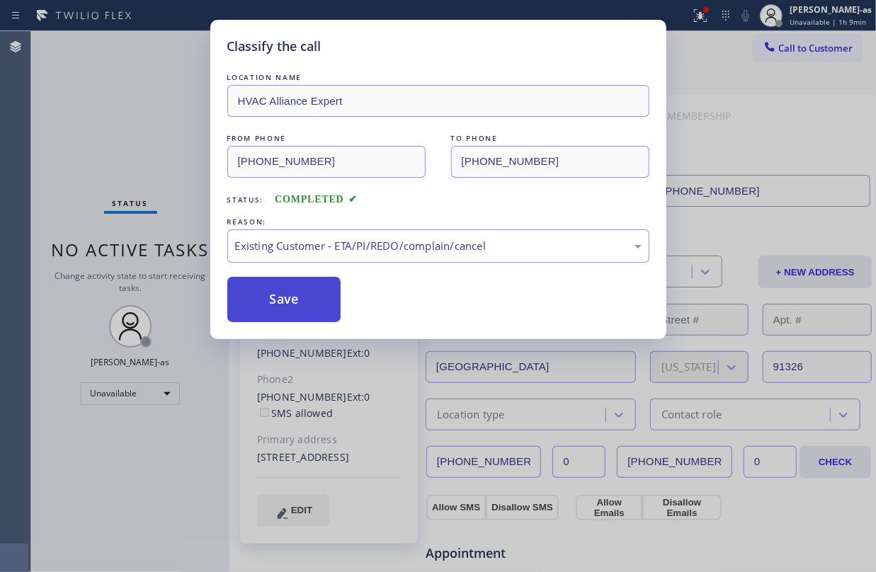
click at [318, 309] on button "Save" at bounding box center [284, 299] width 114 height 45
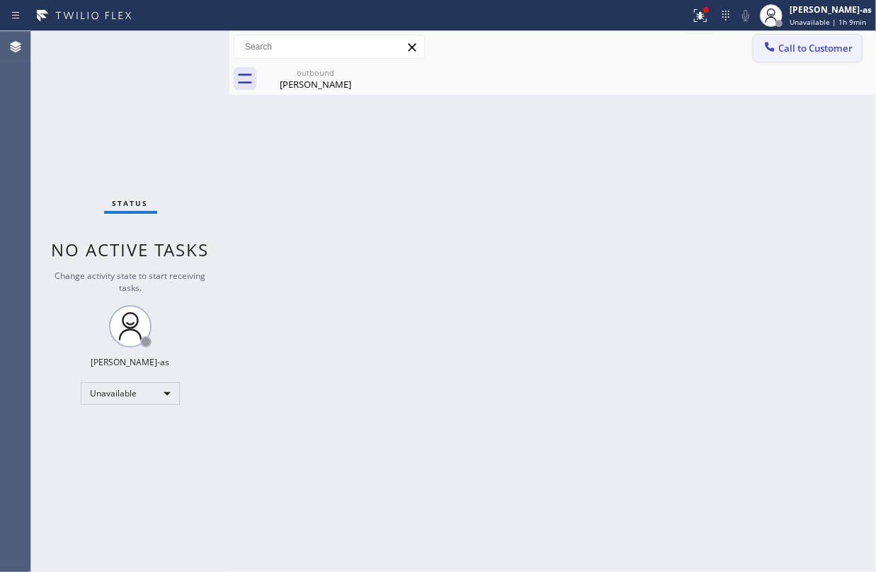
click at [754, 43] on button "Call to Customer" at bounding box center [808, 48] width 108 height 27
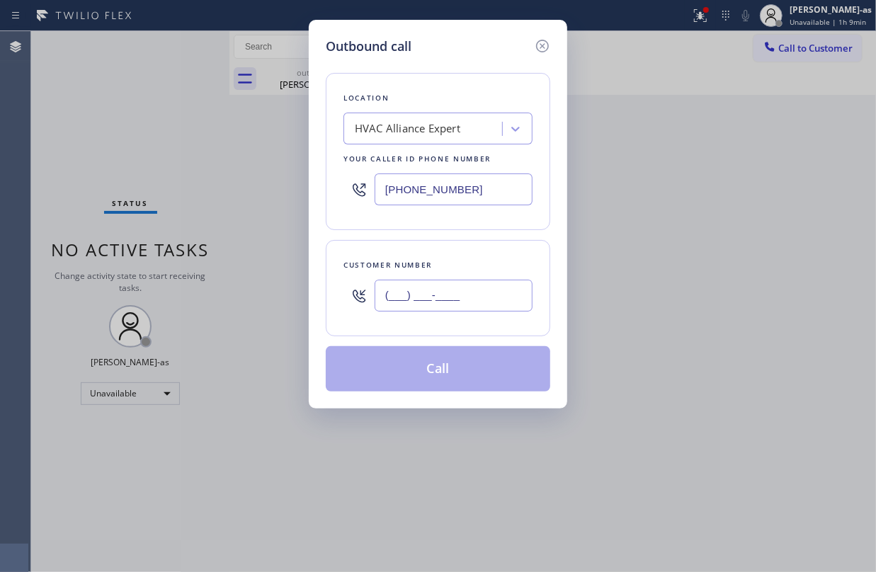
click at [431, 302] on input "(___) ___-____" at bounding box center [454, 296] width 158 height 32
paste input "415) 793-7443"
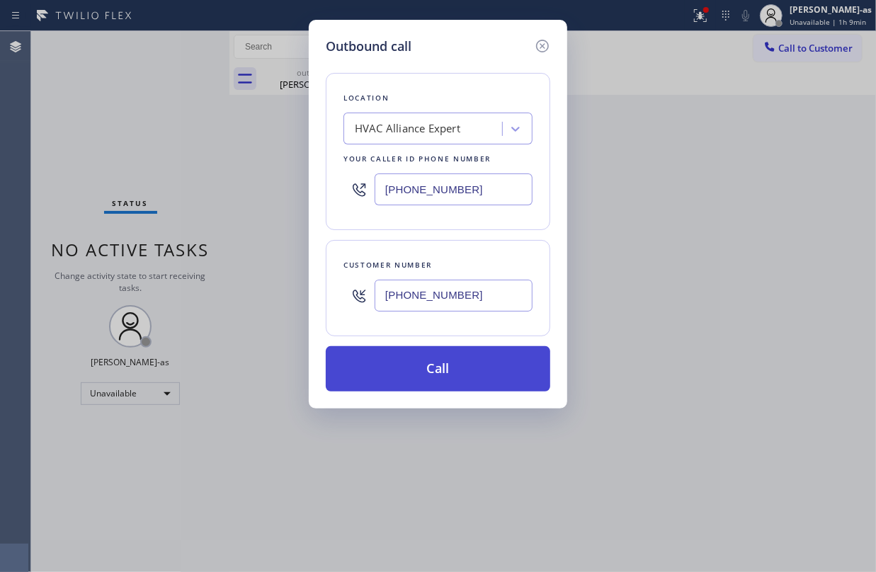
type input "(415) 793-7443"
click at [436, 382] on button "Call" at bounding box center [438, 368] width 224 height 45
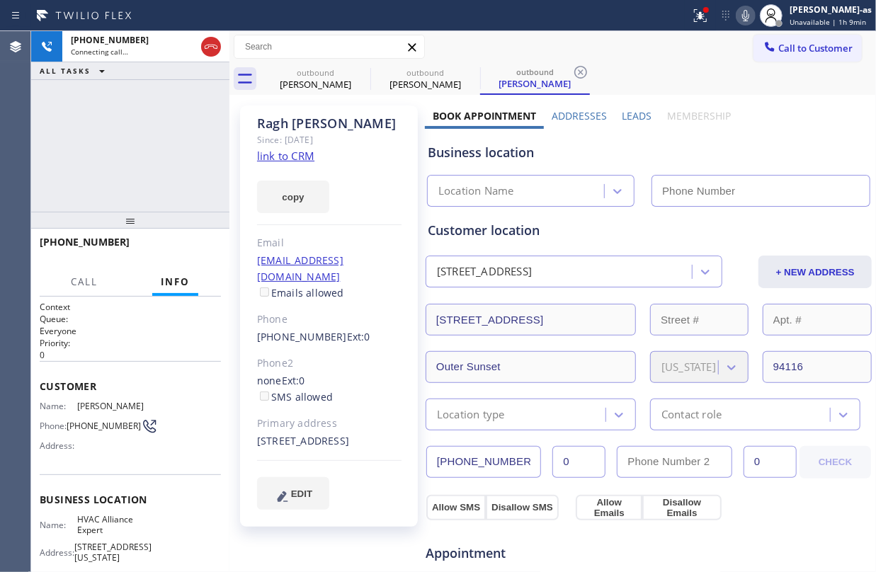
click at [275, 159] on link "link to CRM" at bounding box center [285, 156] width 57 height 14
type input "(855) 999-4417"
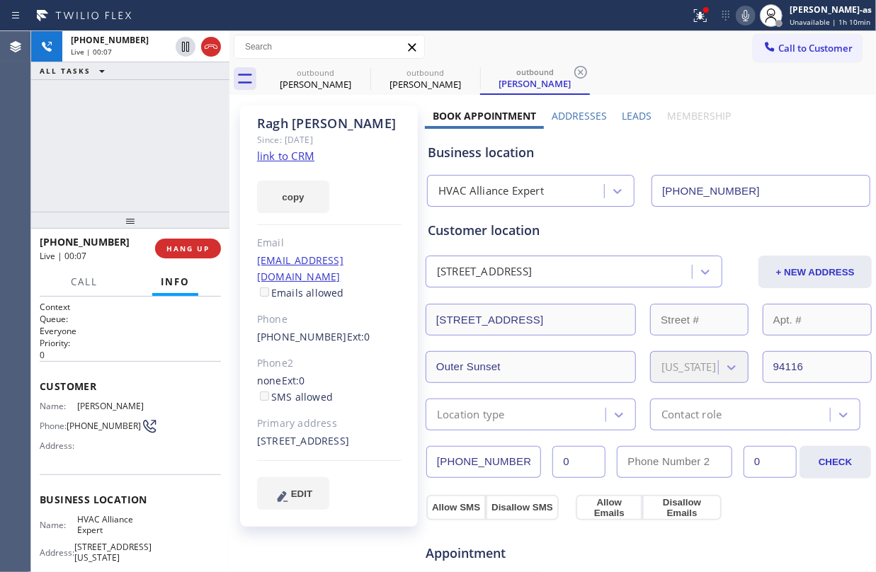
drag, startPoint x: 76, startPoint y: 167, endPoint x: 160, endPoint y: 119, distance: 96.4
click at [86, 161] on div "+14157937443 Live | 00:07 ALL TASKS ALL TASKS ACTIVE TASKS TASKS IN WRAP UP" at bounding box center [130, 121] width 198 height 181
click at [207, 52] on icon at bounding box center [211, 46] width 17 height 17
click at [187, 242] on button "COMPLETE" at bounding box center [185, 249] width 72 height 20
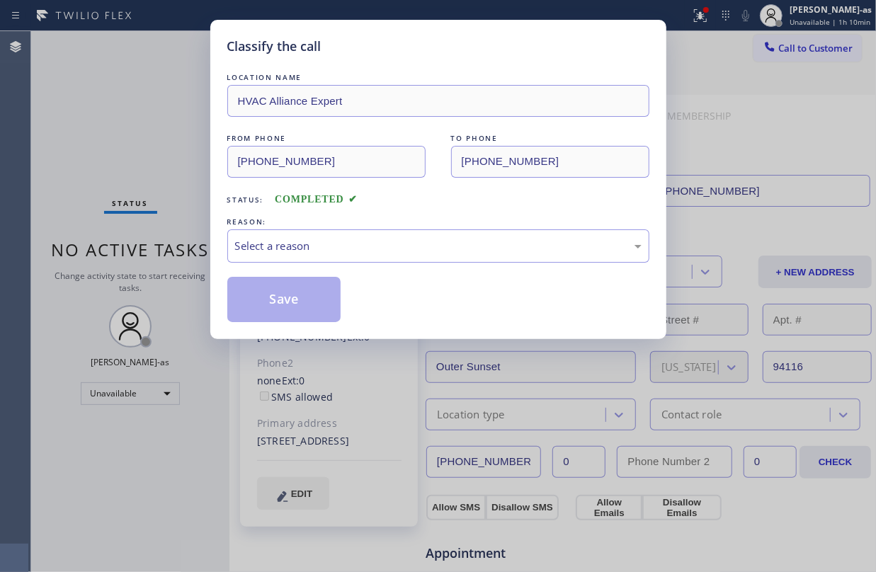
click at [194, 239] on div "Classify the call LOCATION NAME HVAC Alliance Expert FROM PHONE (855) 999-4417 …" at bounding box center [438, 286] width 876 height 572
drag, startPoint x: 365, startPoint y: 239, endPoint x: 365, endPoint y: 230, distance: 9.2
click at [368, 237] on div "Select a reason" at bounding box center [438, 245] width 422 height 33
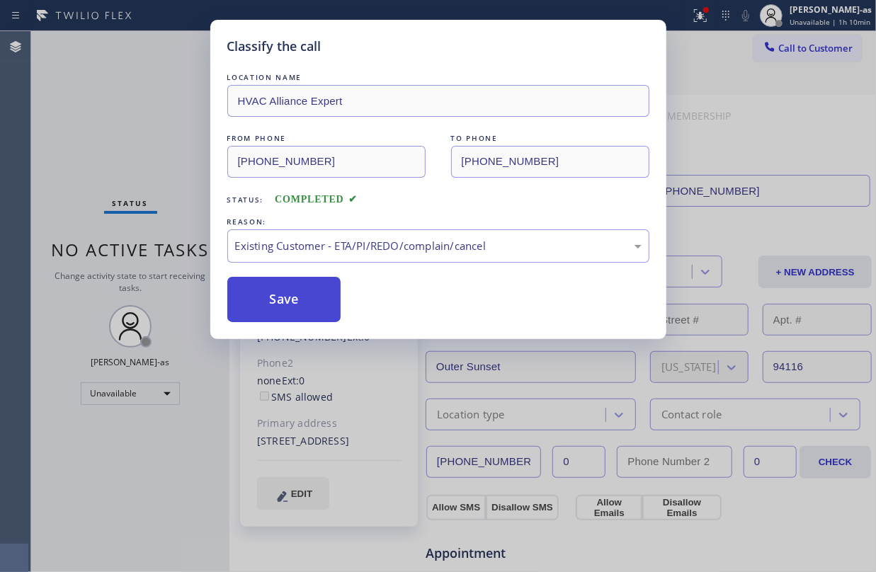
drag, startPoint x: 326, startPoint y: 301, endPoint x: 317, endPoint y: 303, distance: 8.8
click at [326, 300] on button "Save" at bounding box center [284, 299] width 114 height 45
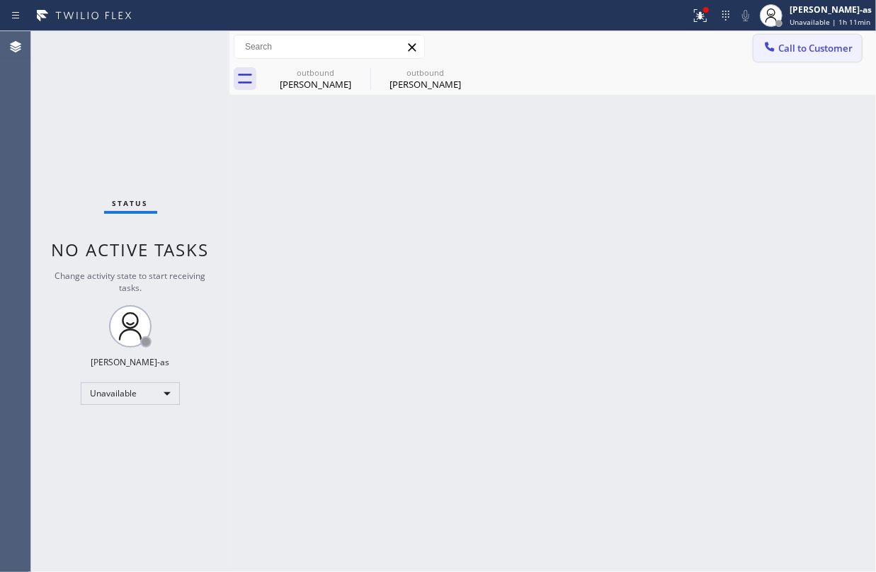
click at [788, 42] on span "Call to Customer" at bounding box center [815, 48] width 74 height 13
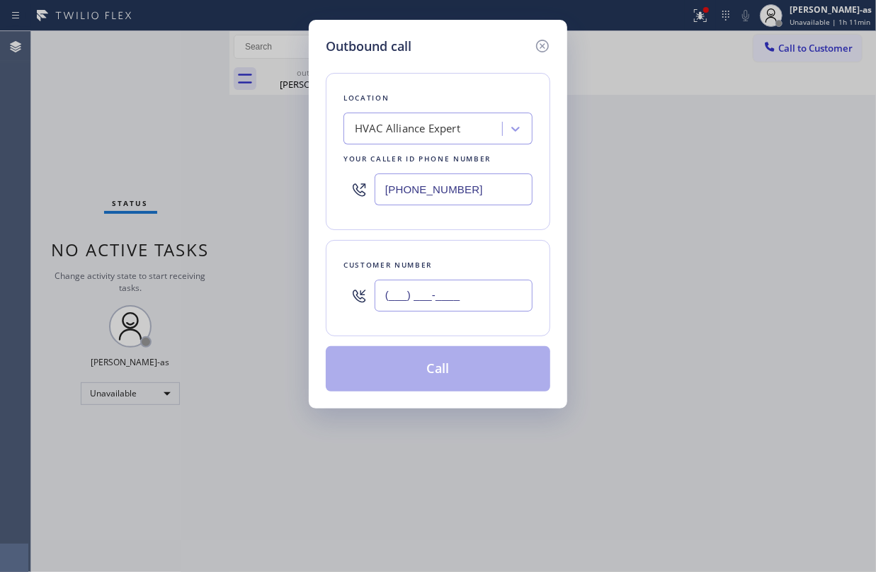
click at [448, 299] on input "(___) ___-____" at bounding box center [454, 296] width 158 height 32
paste input "415) 793-7443"
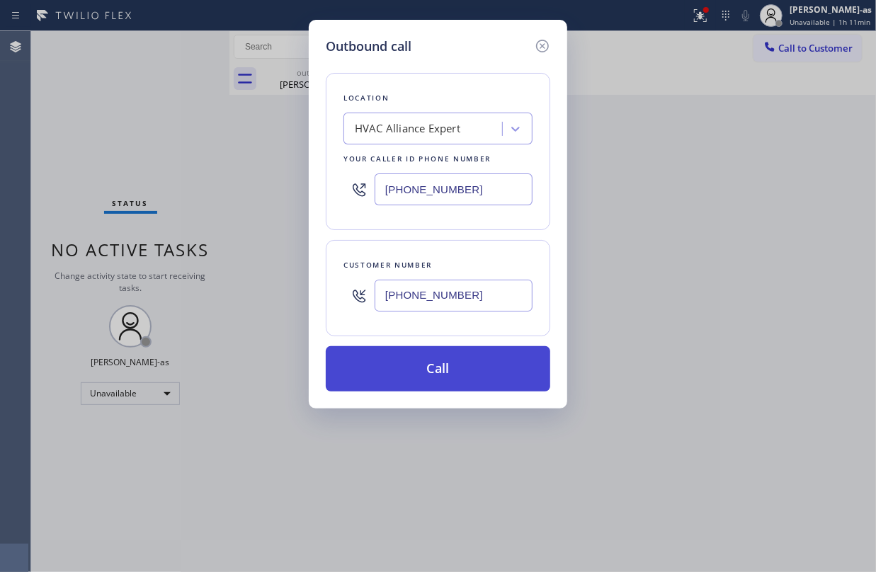
type input "(415) 793-7443"
click at [465, 374] on button "Call" at bounding box center [438, 368] width 224 height 45
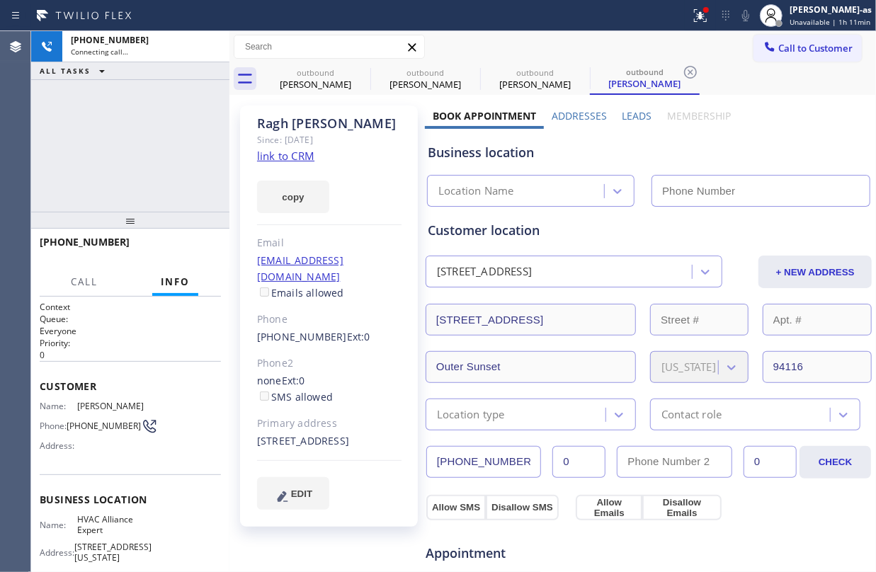
type input "(855) 999-4417"
click at [116, 123] on div "+14157937443 Connecting call… ALL TASKS ALL TASKS ACTIVE TASKS TASKS IN WRAP UP" at bounding box center [130, 121] width 198 height 181
click at [127, 108] on div "+14157937443 Connecting call… ALL TASKS ALL TASKS ACTIVE TASKS TASKS IN WRAP UP" at bounding box center [130, 121] width 198 height 181
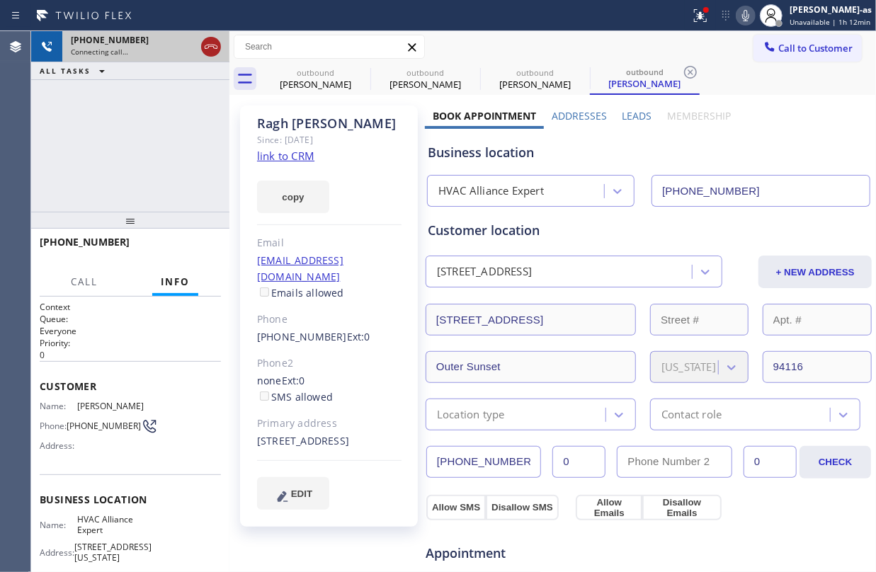
click at [219, 44] on div at bounding box center [210, 46] width 25 height 31
click at [217, 44] on icon at bounding box center [211, 46] width 17 height 17
drag, startPoint x: 299, startPoint y: 72, endPoint x: 358, endPoint y: 69, distance: 58.8
click at [309, 72] on div "outbound" at bounding box center [315, 72] width 107 height 11
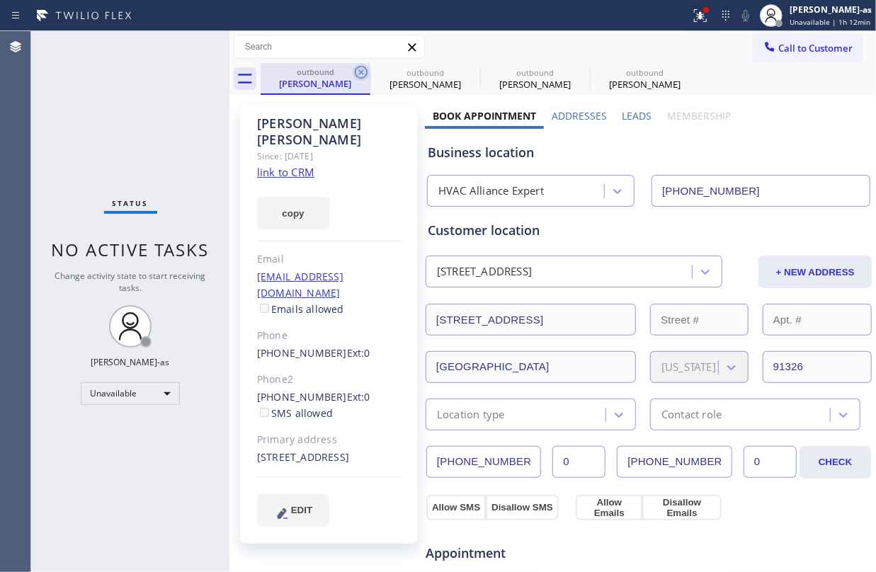
click at [358, 69] on icon at bounding box center [361, 72] width 17 height 17
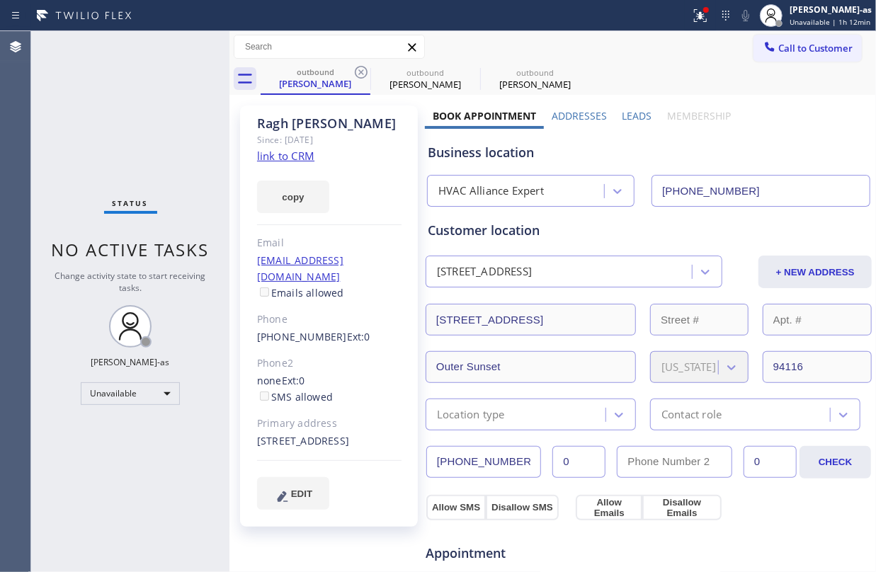
click at [358, 69] on icon at bounding box center [361, 72] width 17 height 17
drag, startPoint x: 358, startPoint y: 69, endPoint x: 431, endPoint y: 178, distance: 131.2
click at [0, 0] on icon at bounding box center [0, 0] width 0 height 0
click at [297, 92] on div "outbound Ragh Sarathy" at bounding box center [315, 78] width 107 height 30
click at [351, 74] on div "outbound" at bounding box center [315, 72] width 107 height 11
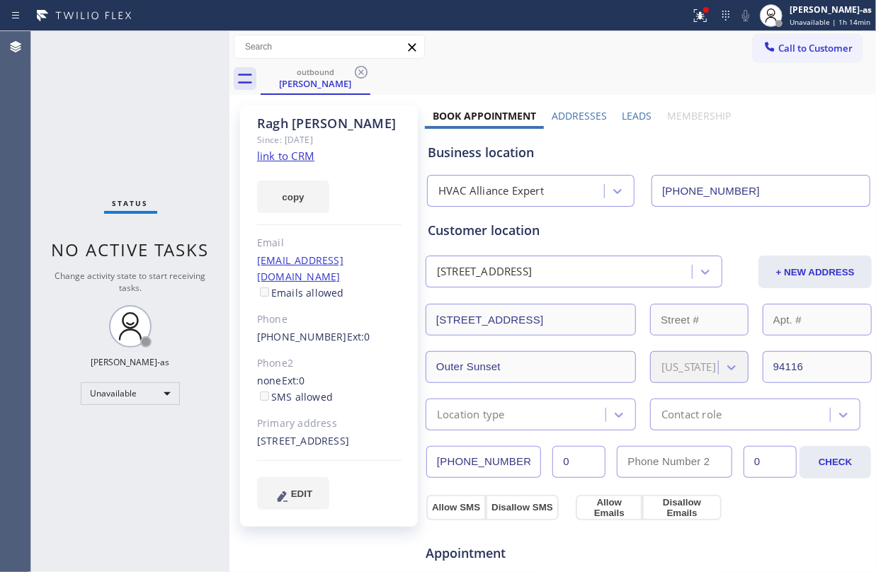
click at [86, 99] on div "Status No active tasks Change activity state to start receiving tasks. Jesica J…" at bounding box center [130, 301] width 198 height 541
click at [814, 38] on button "Call to Customer" at bounding box center [808, 48] width 108 height 27
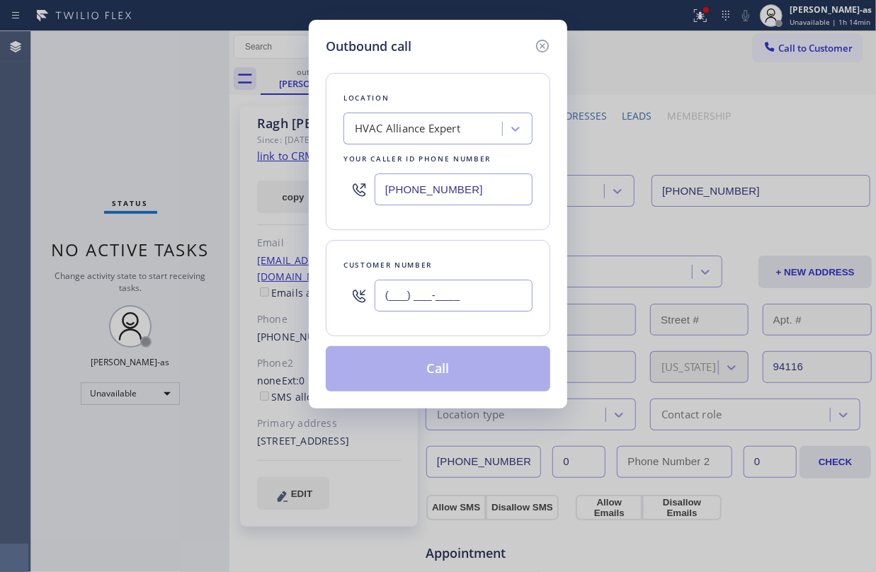
click at [443, 309] on input "(___) ___-____" at bounding box center [454, 296] width 158 height 32
paste input "415) 699-8253"
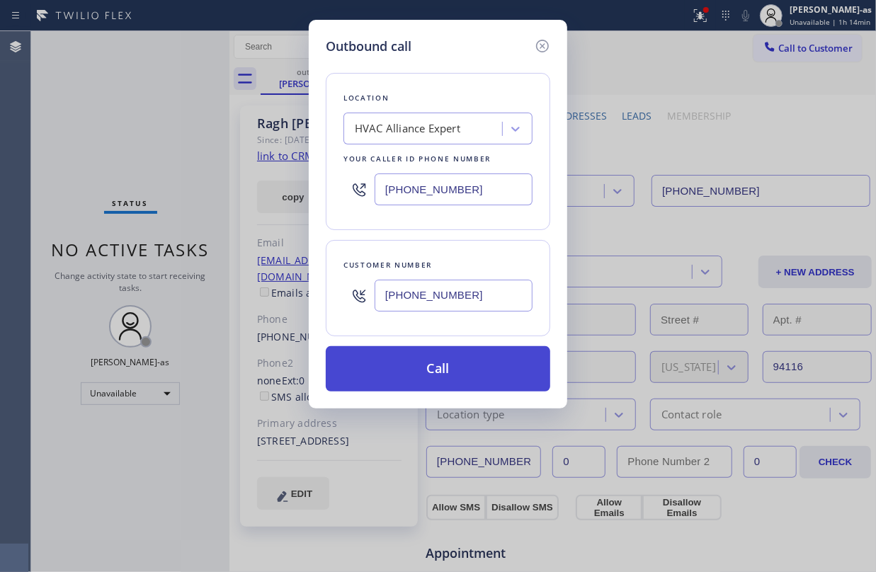
type input "(415) 699-8253"
click at [456, 369] on button "Call" at bounding box center [438, 368] width 224 height 45
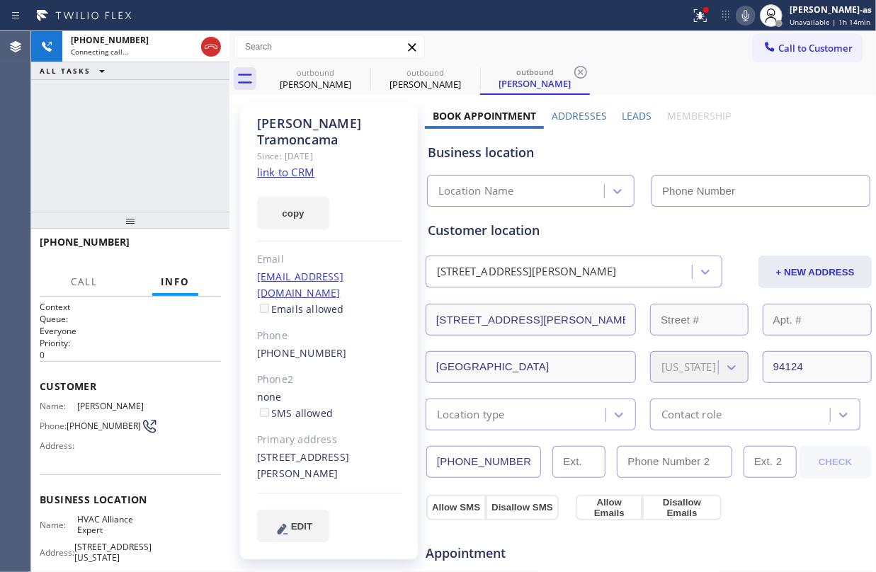
type input "(855) 999-4417"
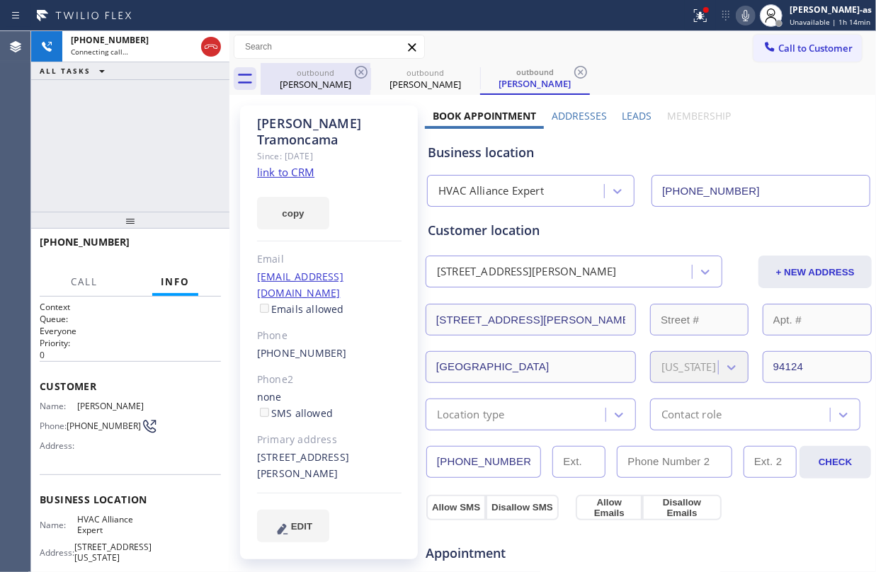
click at [307, 92] on div "outbound Ragh Sarathy" at bounding box center [315, 79] width 107 height 32
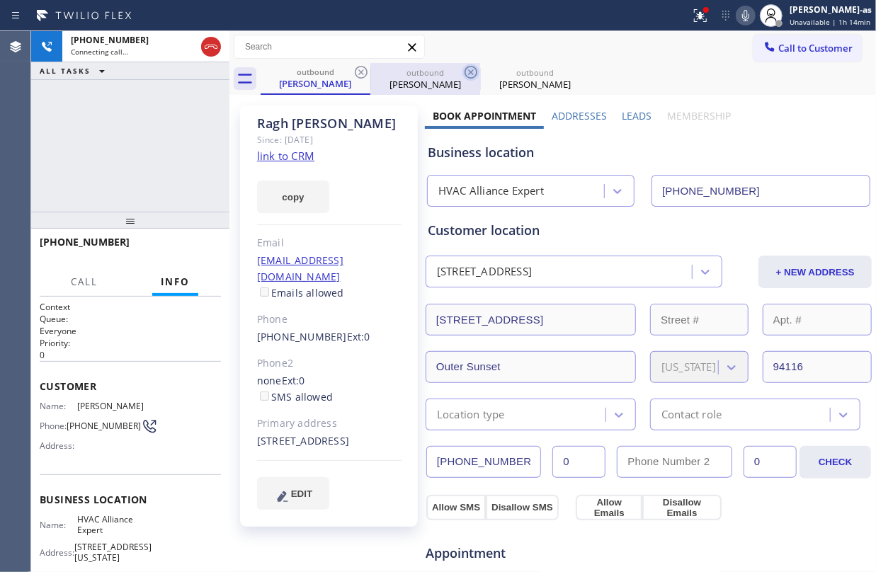
click at [365, 79] on icon at bounding box center [361, 72] width 17 height 17
click at [462, 79] on icon at bounding box center [470, 72] width 17 height 17
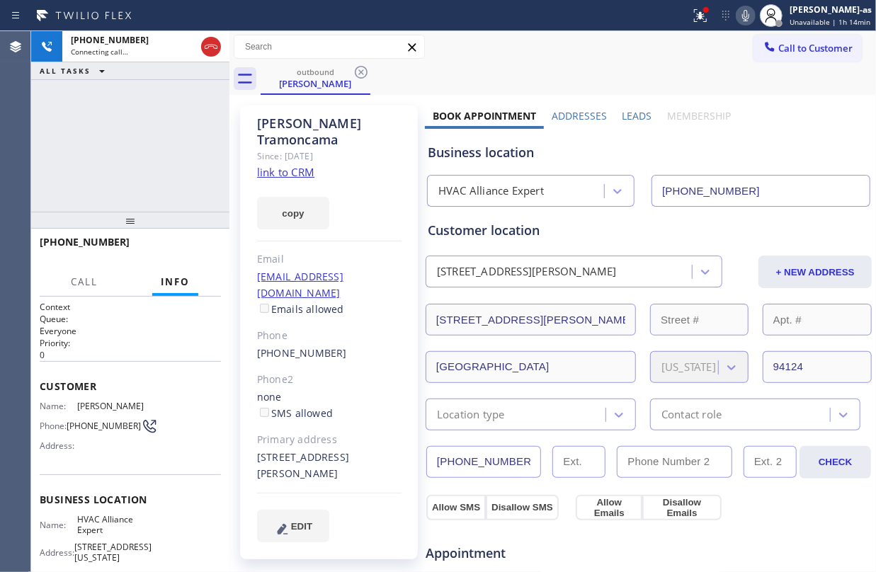
drag, startPoint x: 174, startPoint y: 86, endPoint x: 237, endPoint y: 147, distance: 87.6
click at [174, 88] on div "+14156998253 Connecting call… ALL TASKS ALL TASKS ACTIVE TASKS TASKS IN WRAP UP" at bounding box center [130, 121] width 198 height 181
click at [282, 165] on link "link to CRM" at bounding box center [285, 172] width 57 height 14
click at [210, 212] on div at bounding box center [130, 220] width 198 height 17
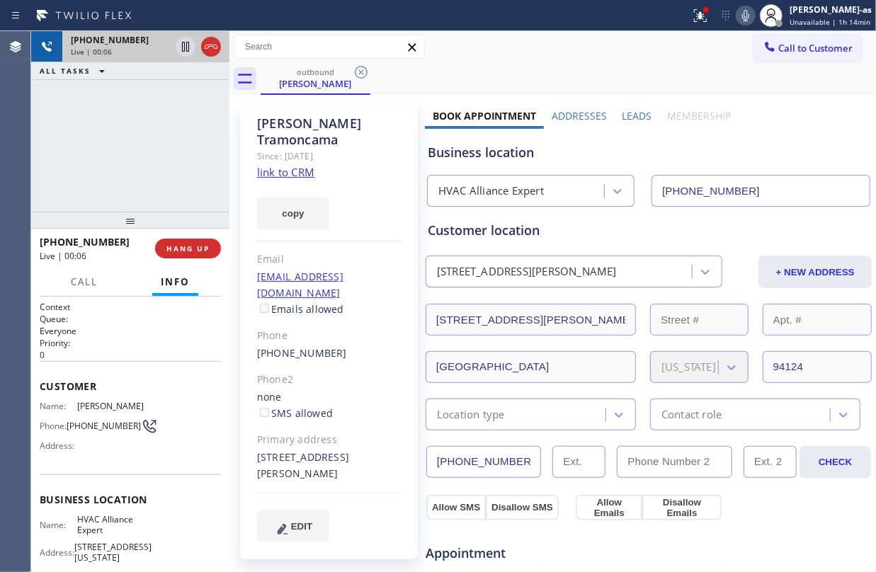
click at [220, 47] on div at bounding box center [211, 46] width 20 height 17
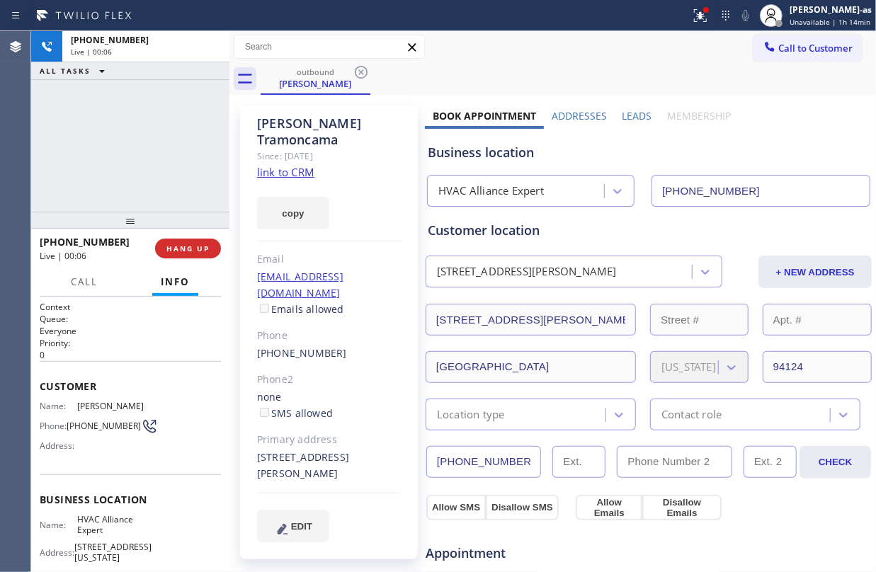
click at [194, 64] on div "ALL TASKS ALL TASKS ACTIVE TASKS TASKS IN WRAP UP" at bounding box center [130, 71] width 198 height 18
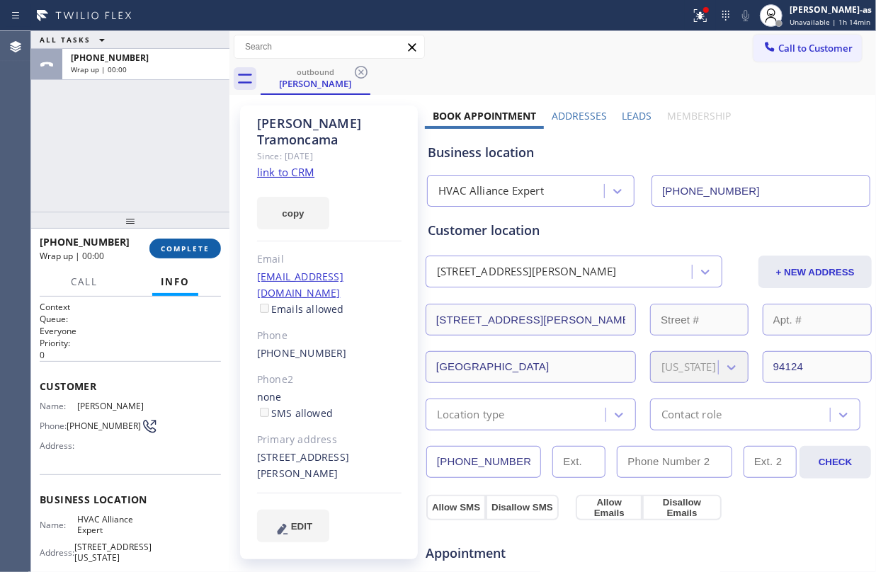
click at [197, 246] on span "COMPLETE" at bounding box center [185, 249] width 49 height 10
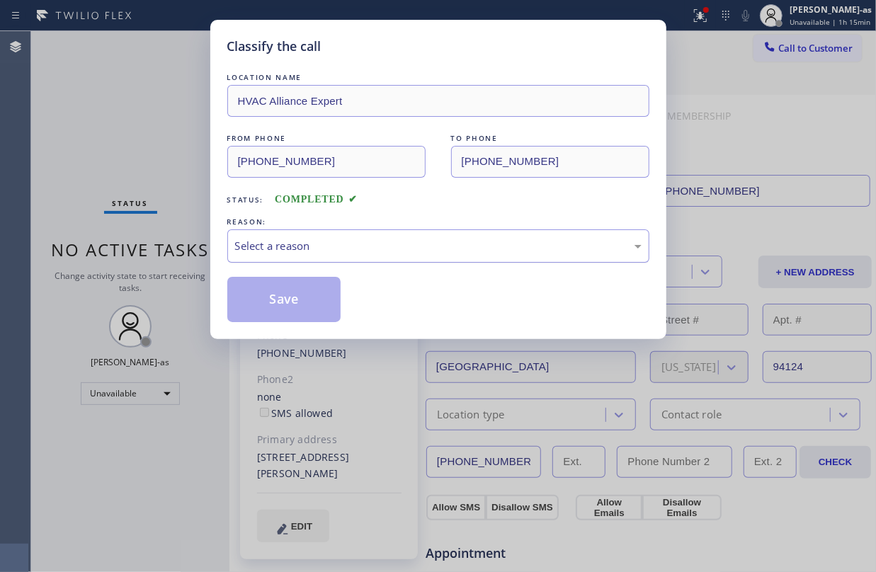
drag, startPoint x: 377, startPoint y: 231, endPoint x: 400, endPoint y: 250, distance: 29.7
click at [380, 231] on div "Select a reason" at bounding box center [438, 245] width 422 height 33
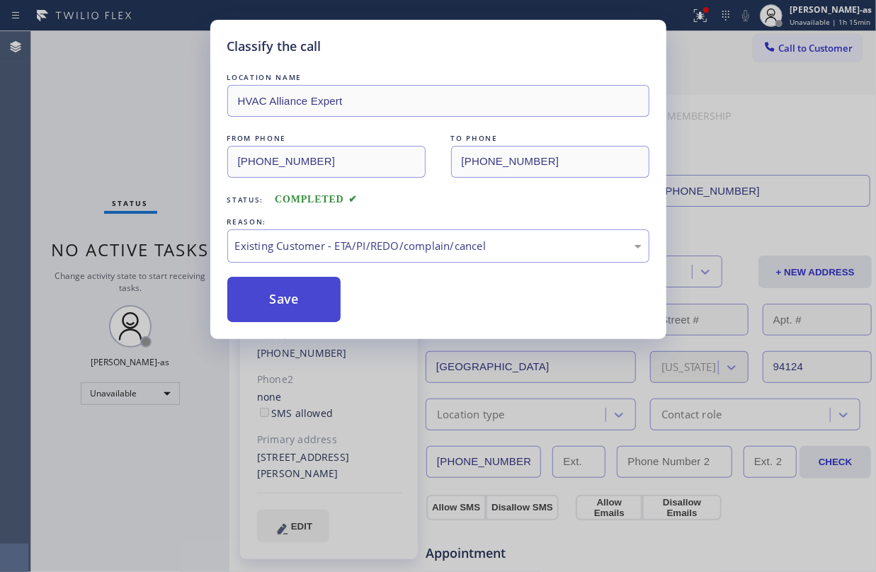
click at [315, 309] on button "Save" at bounding box center [284, 299] width 114 height 45
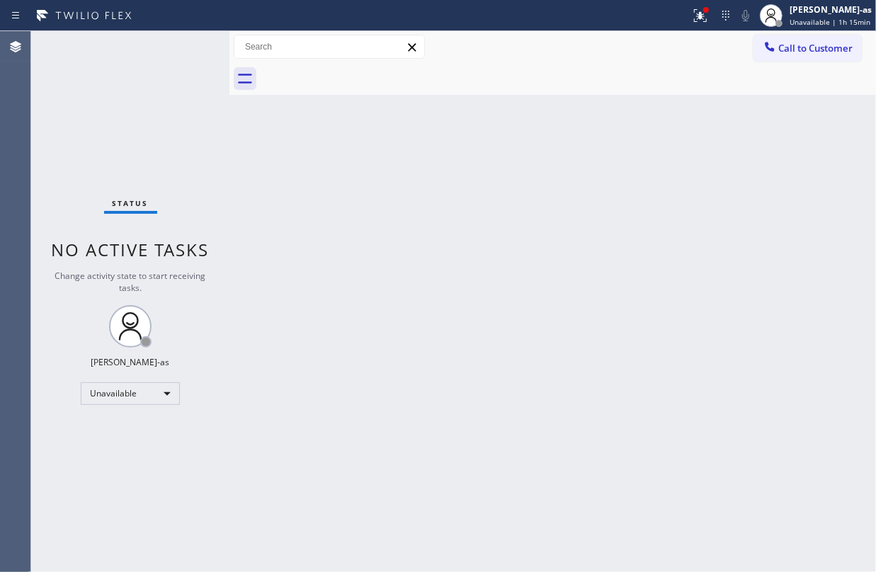
click at [224, 106] on div "Status No active tasks Change activity state to start receiving tasks. Jesica J…" at bounding box center [130, 301] width 198 height 541
drag, startPoint x: 160, startPoint y: 125, endPoint x: 321, endPoint y: 170, distance: 166.8
click at [171, 123] on div "Status No active tasks Change activity state to start receiving tasks. Jesica J…" at bounding box center [130, 301] width 198 height 541
click at [293, 208] on div "Back to Dashboard Change Sender ID Customers Technicians Select a contact Outbo…" at bounding box center [552, 301] width 647 height 541
click at [312, 203] on div "Back to Dashboard Change Sender ID Customers Technicians Select a contact Outbo…" at bounding box center [552, 301] width 647 height 541
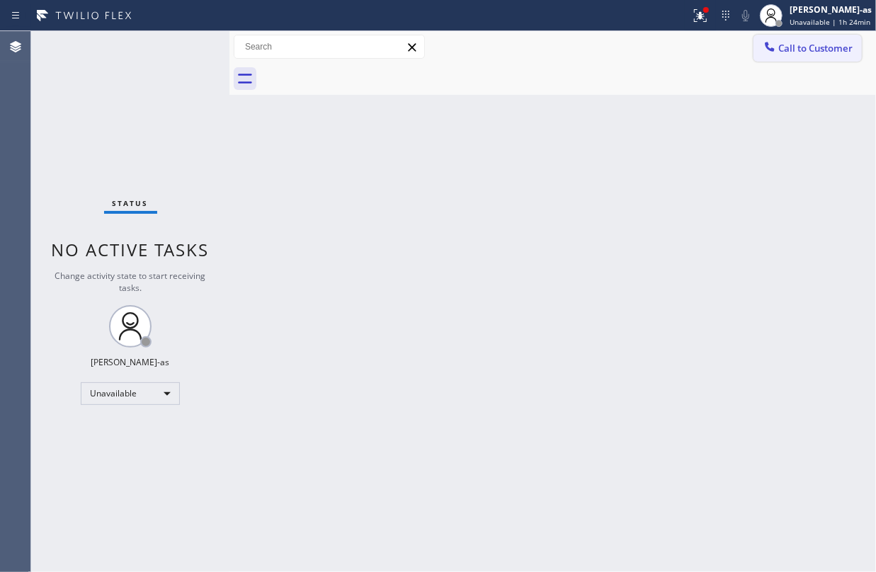
click at [782, 45] on span "Call to Customer" at bounding box center [815, 48] width 74 height 13
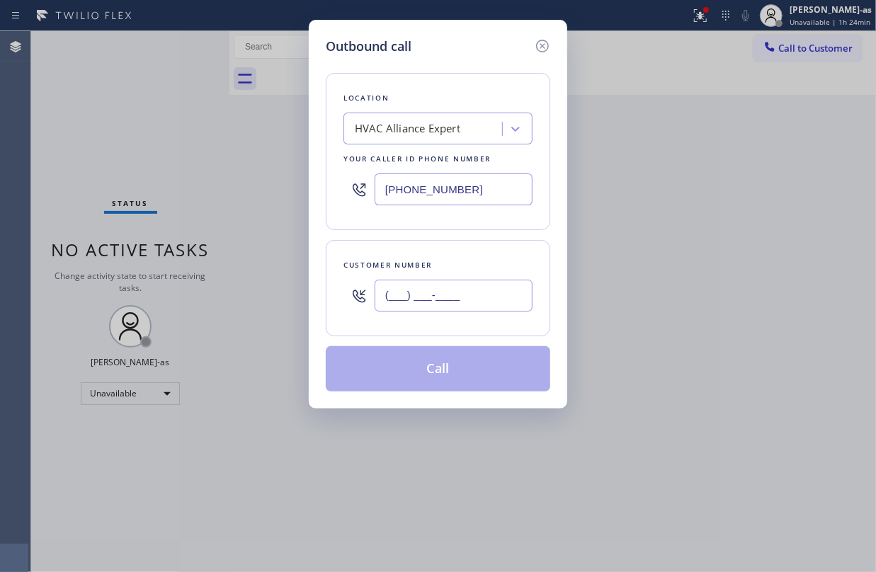
click at [462, 299] on input "(___) ___-____" at bounding box center [454, 296] width 158 height 32
paste input "323) 795-5775"
type input "(323) 795-5775"
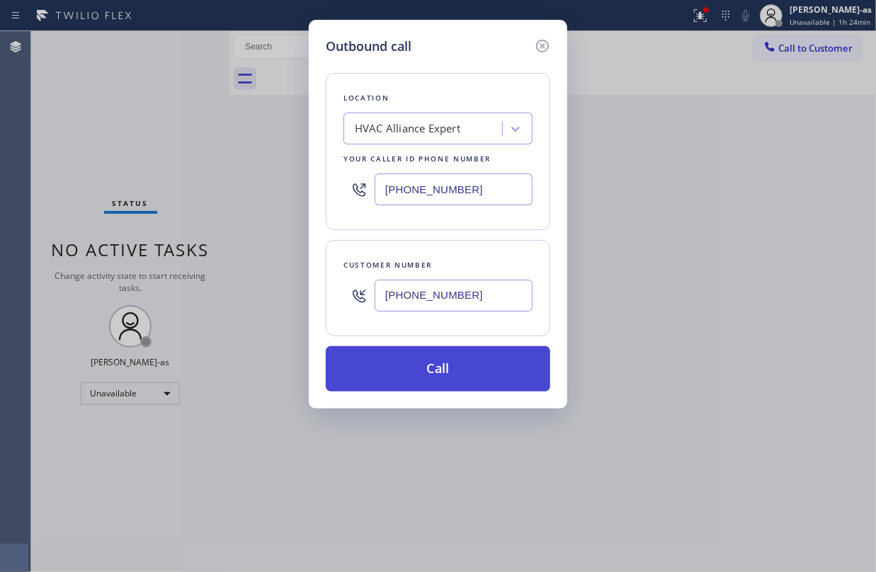
click at [459, 375] on button "Call" at bounding box center [438, 368] width 224 height 45
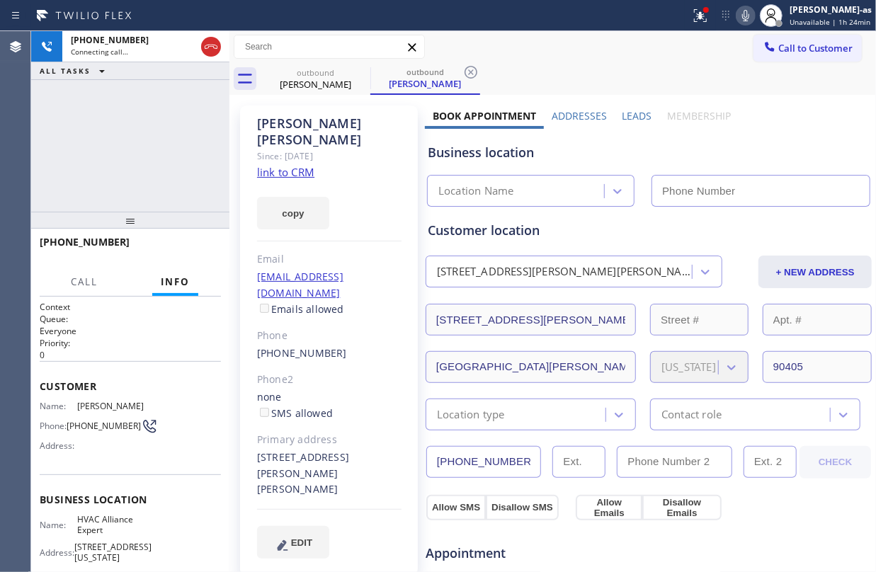
type input "(855) 999-4417"
click at [285, 165] on link "link to CRM" at bounding box center [285, 172] width 57 height 14
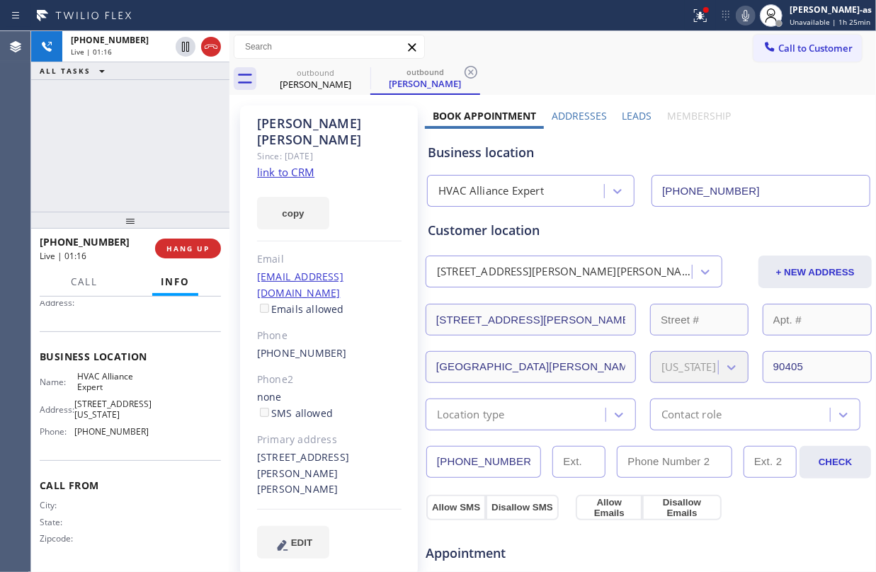
scroll to position [160, 0]
click at [116, 177] on div "+13237955775 Live | 01:36 ALL TASKS ALL TASKS ACTIVE TASKS TASKS IN WRAP UP" at bounding box center [130, 121] width 198 height 181
click at [163, 185] on div "+13237955775 Live | 01:37 ALL TASKS ALL TASKS ACTIVE TASKS TASKS IN WRAP UP" at bounding box center [130, 121] width 198 height 181
click at [190, 248] on span "HANG UP" at bounding box center [187, 249] width 43 height 10
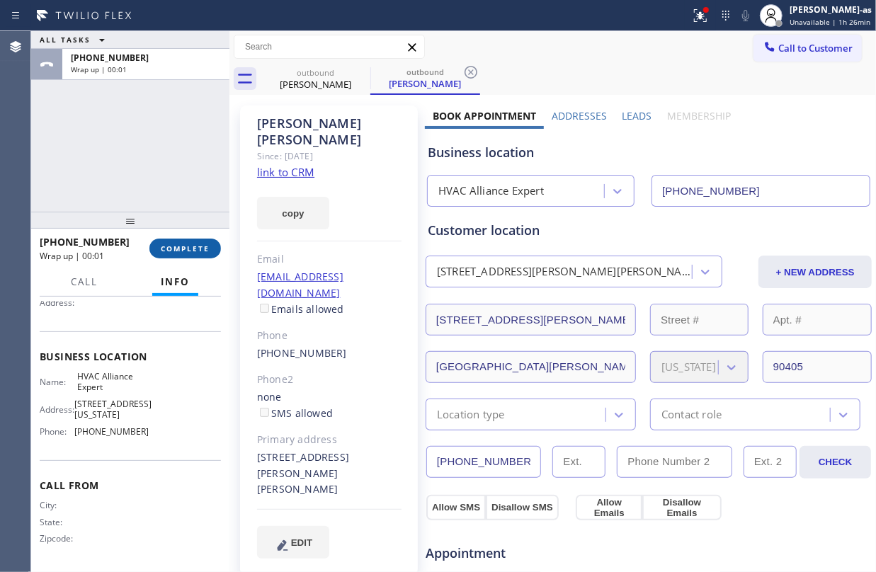
click at [190, 248] on span "COMPLETE" at bounding box center [185, 249] width 49 height 10
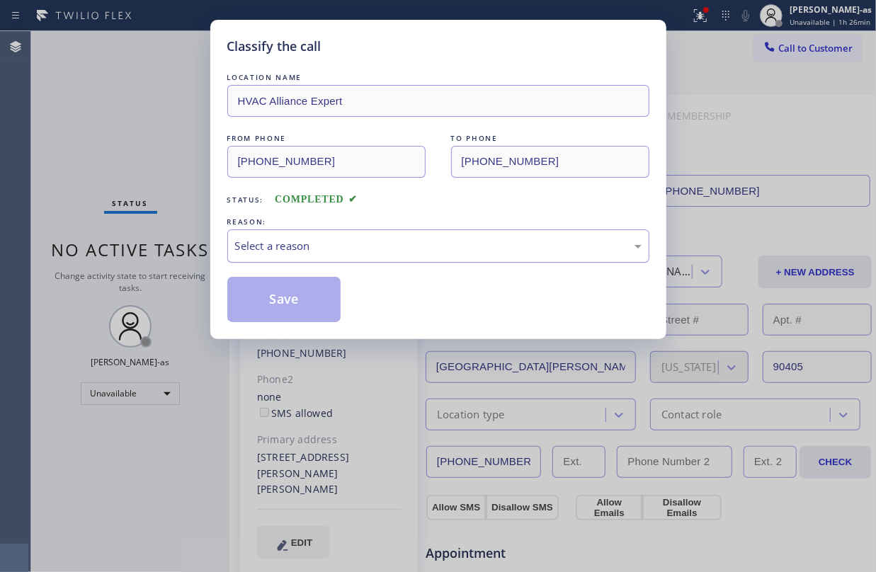
click at [330, 253] on div "Select a reason" at bounding box center [438, 246] width 407 height 16
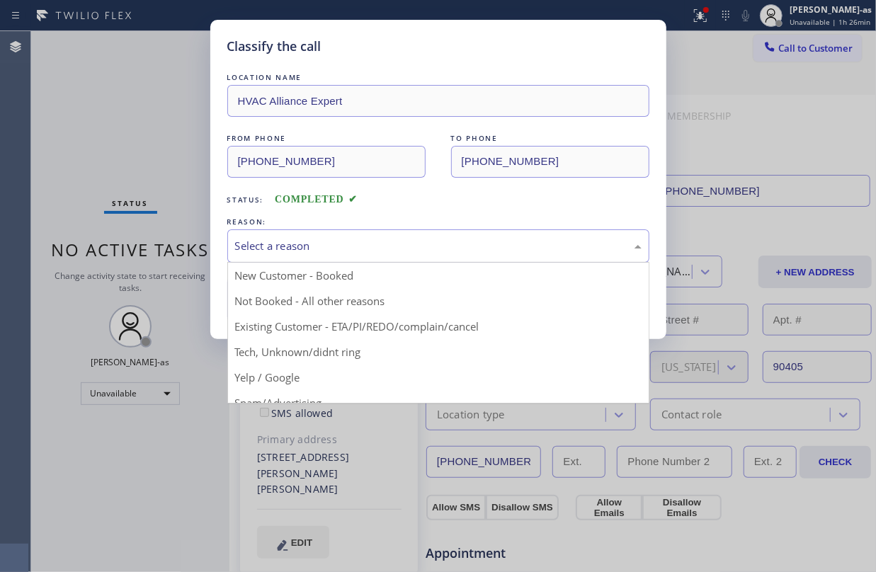
drag, startPoint x: 429, startPoint y: 324, endPoint x: 355, endPoint y: 300, distance: 78.2
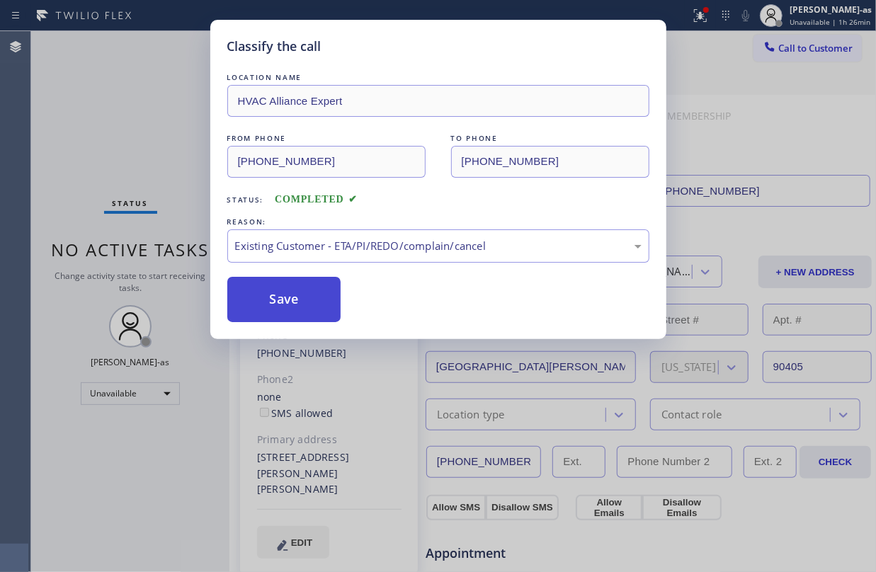
drag, startPoint x: 292, startPoint y: 280, endPoint x: 306, endPoint y: 282, distance: 14.2
click at [292, 280] on button "Save" at bounding box center [284, 299] width 114 height 45
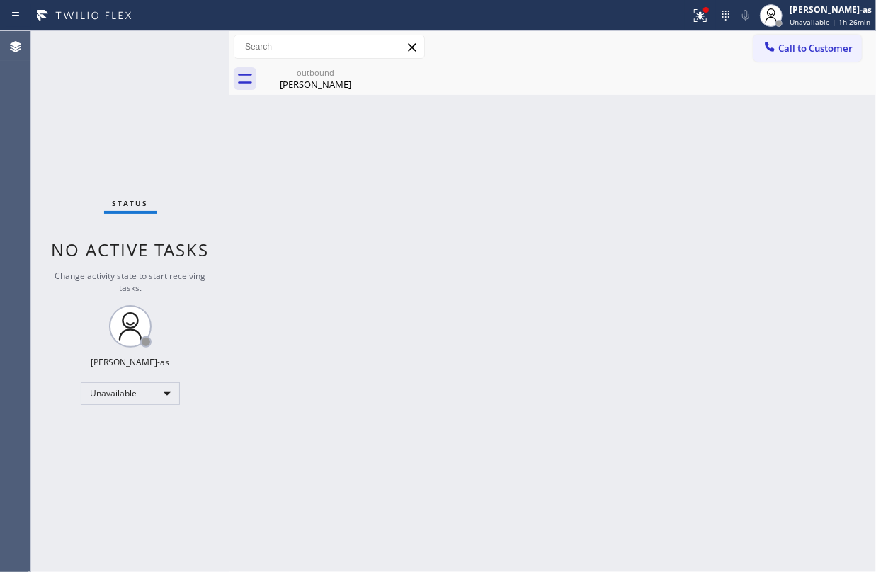
drag, startPoint x: 310, startPoint y: 64, endPoint x: 387, endPoint y: 66, distance: 76.5
click at [318, 63] on div "outbound Elsa Martinez" at bounding box center [315, 79] width 107 height 32
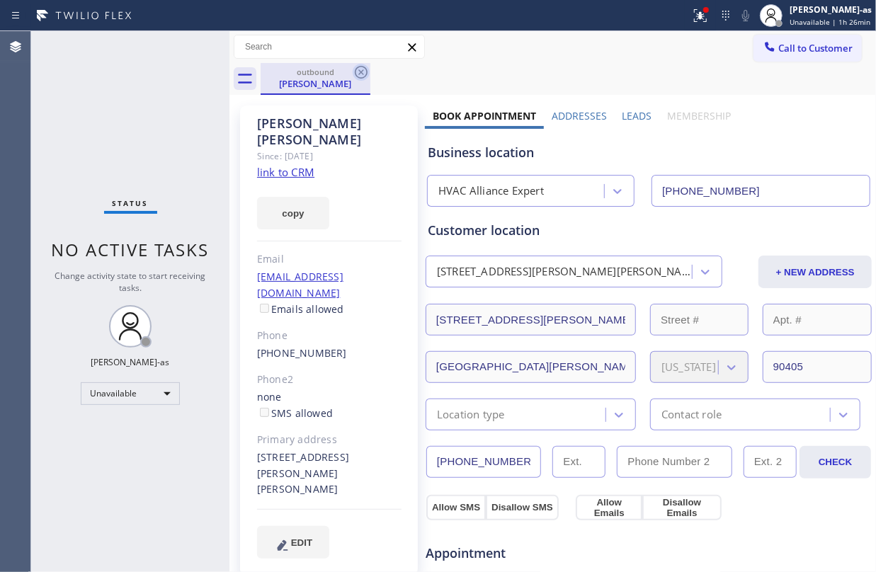
click at [365, 71] on icon at bounding box center [361, 72] width 17 height 17
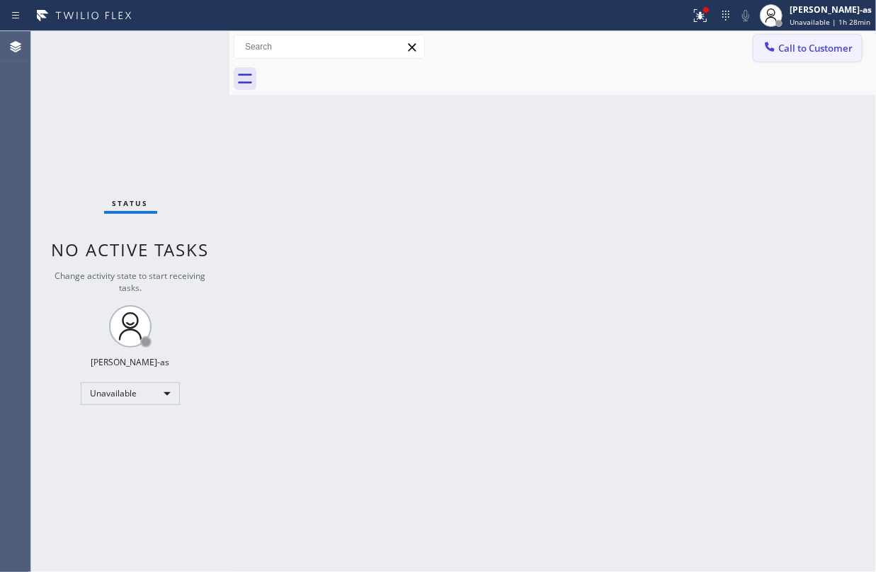
drag, startPoint x: 809, startPoint y: 46, endPoint x: 714, endPoint y: 109, distance: 113.9
click at [809, 45] on span "Call to Customer" at bounding box center [815, 48] width 74 height 13
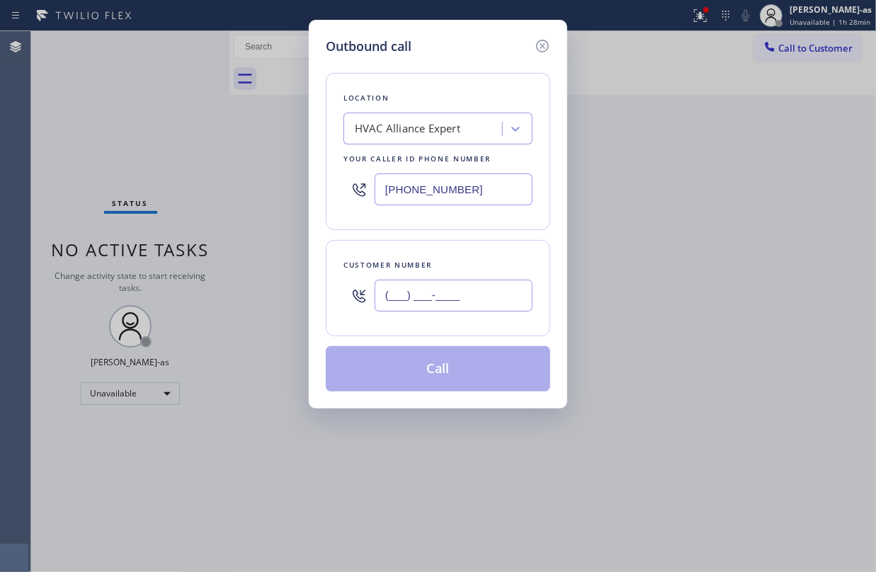
click at [469, 297] on input "(___) ___-____" at bounding box center [454, 296] width 158 height 32
paste input "310) 663-3985"
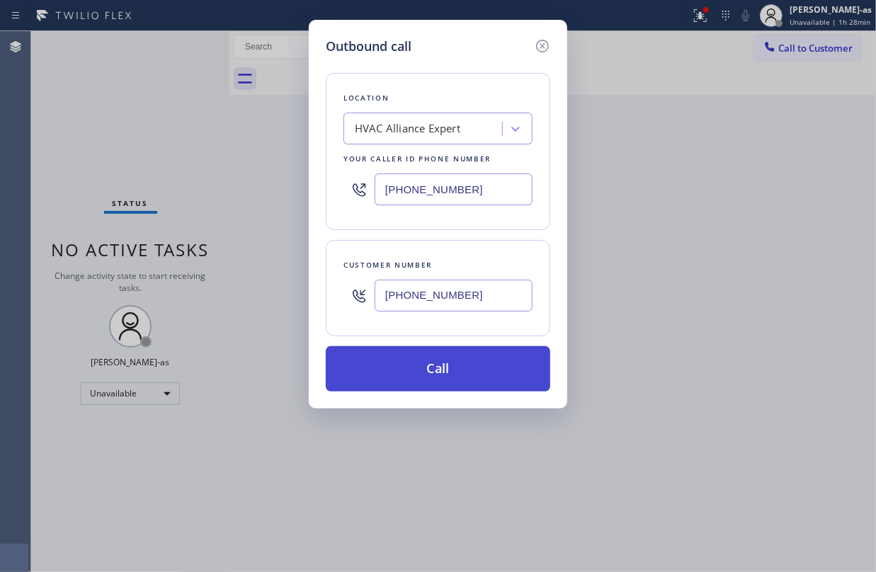
type input "(310) 663-3985"
click at [469, 368] on button "Call" at bounding box center [438, 368] width 224 height 45
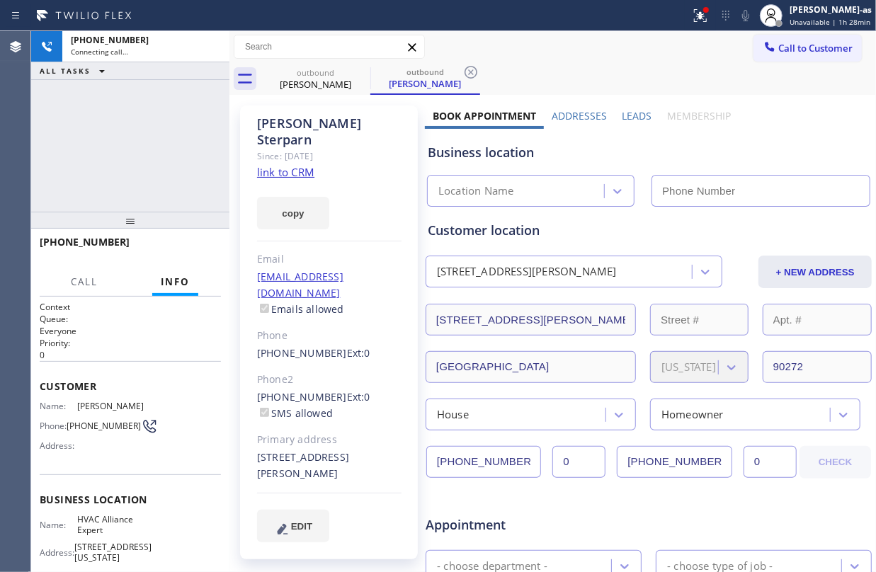
click at [171, 161] on div "+13106633985 Connecting call… ALL TASKS ALL TASKS ACTIVE TASKS TASKS IN WRAP UP" at bounding box center [130, 121] width 198 height 181
click at [295, 165] on link "link to CRM" at bounding box center [285, 172] width 57 height 14
type input "(855) 999-4417"
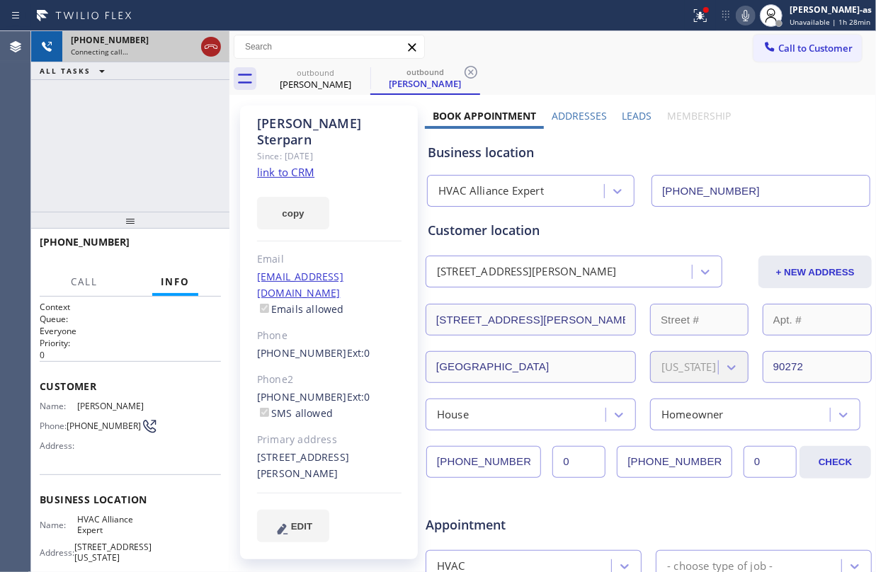
drag, startPoint x: 198, startPoint y: 46, endPoint x: 210, endPoint y: 40, distance: 13.0
click at [204, 41] on div at bounding box center [210, 46] width 25 height 31
drag, startPoint x: 207, startPoint y: 35, endPoint x: 232, endPoint y: 57, distance: 33.1
click at [207, 37] on div at bounding box center [210, 46] width 25 height 31
click at [210, 47] on icon at bounding box center [211, 46] width 17 height 17
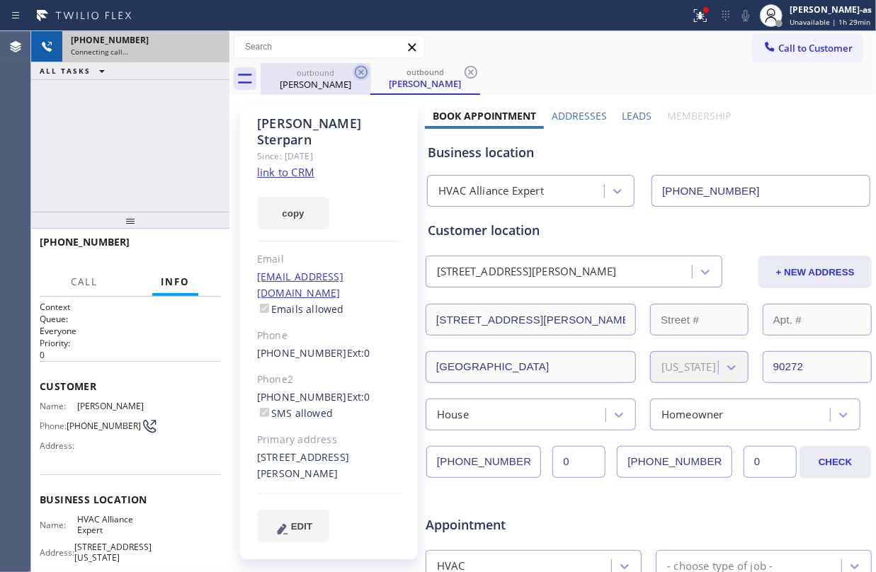
drag, startPoint x: 317, startPoint y: 79, endPoint x: 358, endPoint y: 74, distance: 40.7
click at [319, 79] on div "Chris Sterparn" at bounding box center [315, 84] width 107 height 13
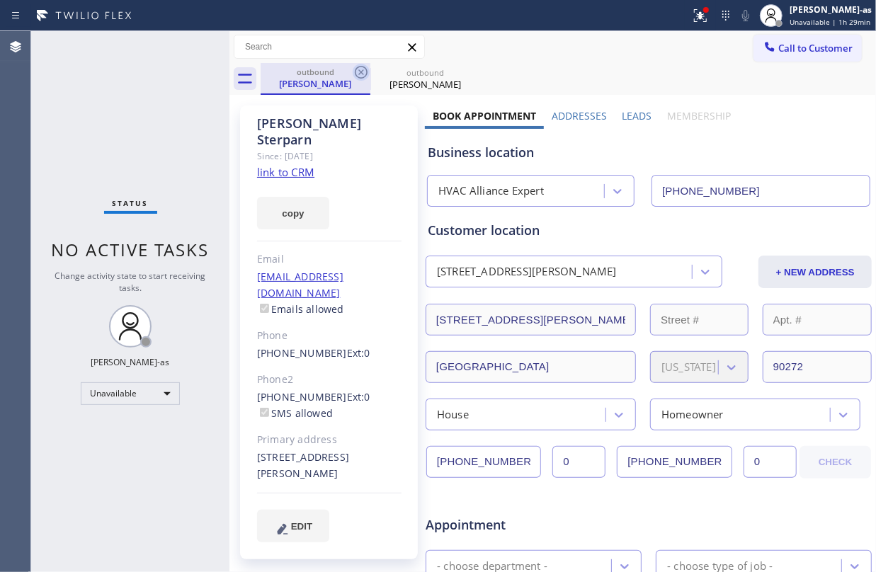
click at [358, 74] on icon at bounding box center [361, 72] width 17 height 17
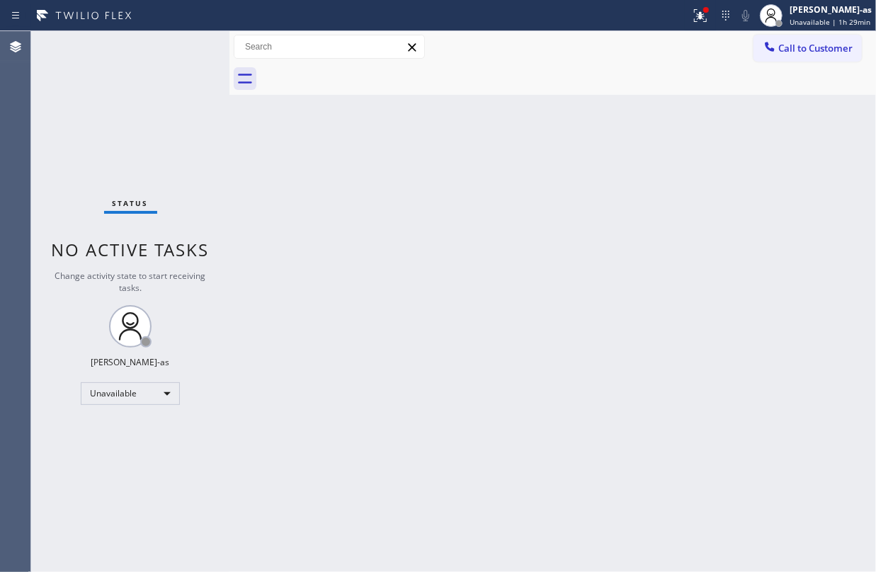
click at [358, 74] on div at bounding box center [568, 79] width 615 height 32
click at [456, 385] on div "Back to Dashboard Change Sender ID Customers Technicians Select a contact Outbo…" at bounding box center [552, 301] width 647 height 541
click at [785, 55] on button "Call to Customer" at bounding box center [808, 48] width 108 height 27
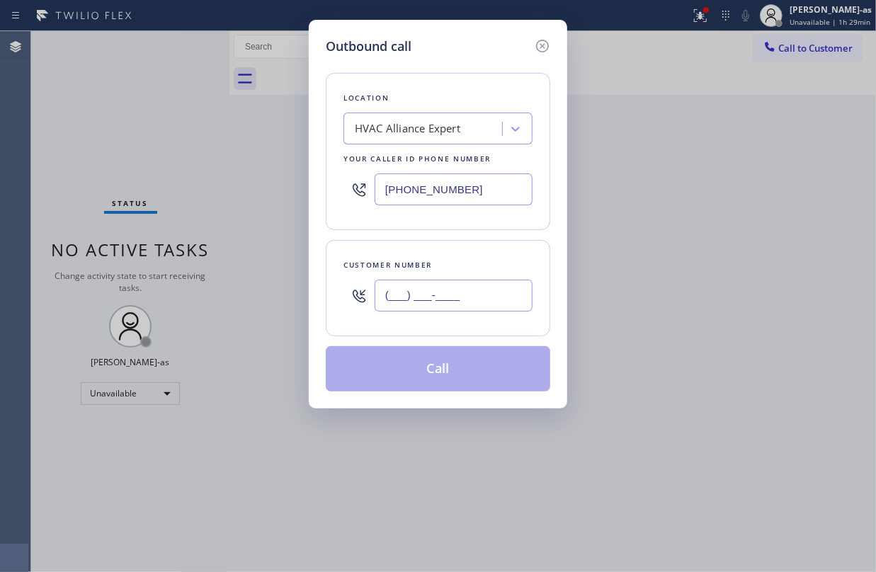
click at [448, 289] on input "(___) ___-____" at bounding box center [454, 296] width 158 height 32
paste input "805) 637-7664"
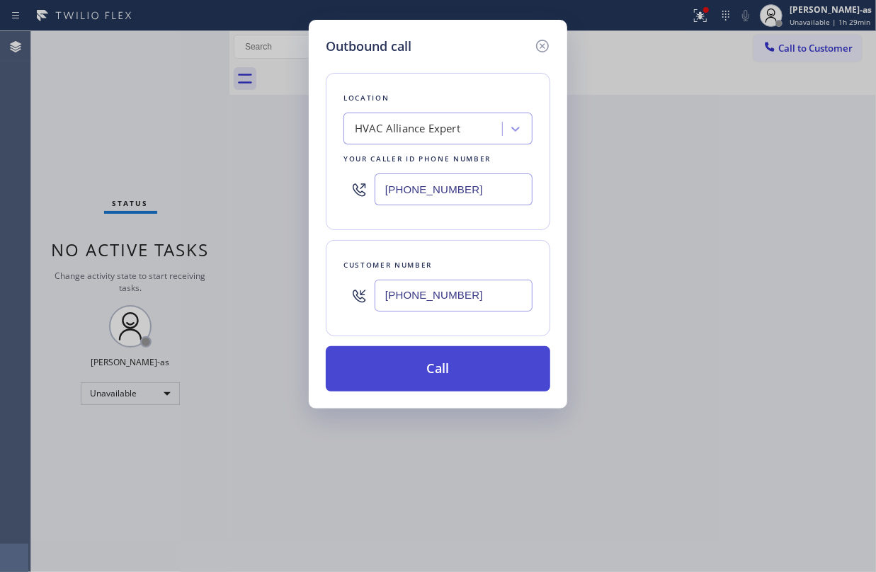
type input "(805) 637-7664"
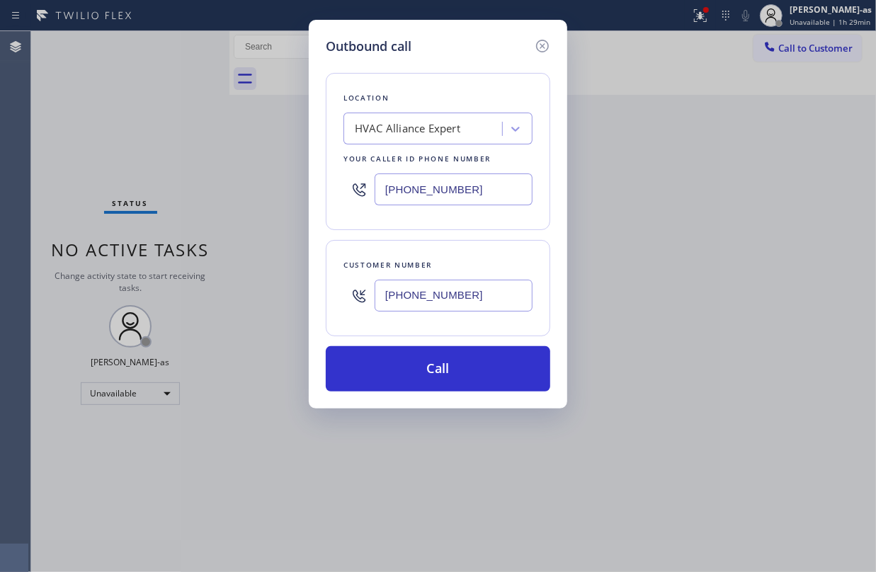
drag, startPoint x: 471, startPoint y: 363, endPoint x: 531, endPoint y: 535, distance: 182.3
click at [472, 363] on button "Call" at bounding box center [438, 368] width 224 height 45
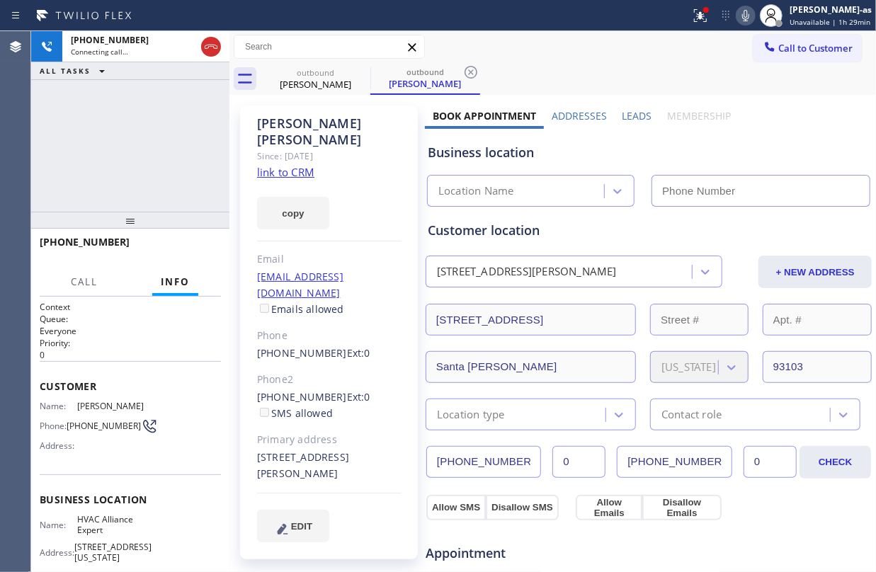
type input "(855) 999-4417"
click at [146, 171] on div "+18056377664 Connecting call… ALL TASKS ALL TASKS ACTIVE TASKS TASKS IN WRAP UP" at bounding box center [130, 121] width 198 height 181
click at [298, 165] on link "link to CRM" at bounding box center [285, 172] width 57 height 14
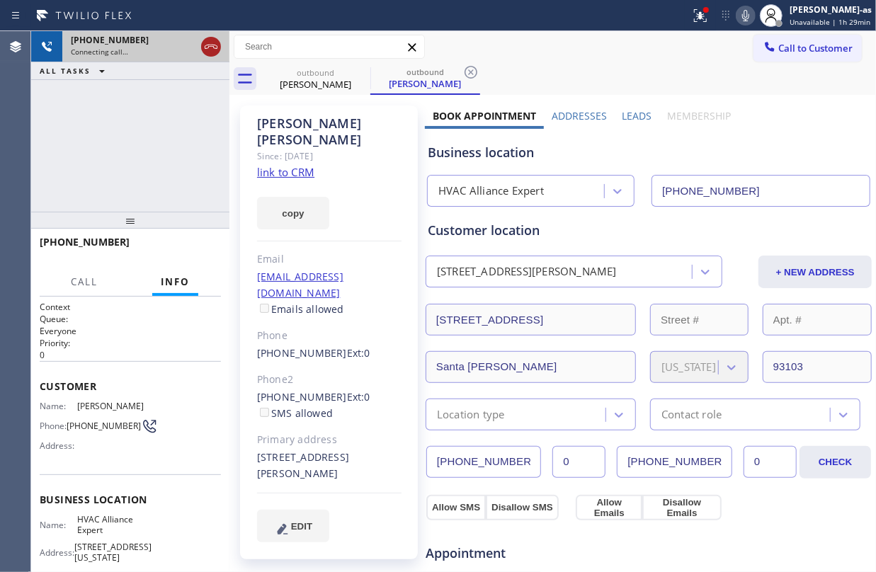
click at [213, 46] on icon at bounding box center [211, 47] width 13 height 4
drag, startPoint x: 302, startPoint y: 72, endPoint x: 351, endPoint y: 74, distance: 49.6
click at [312, 72] on div "outbound" at bounding box center [315, 72] width 107 height 11
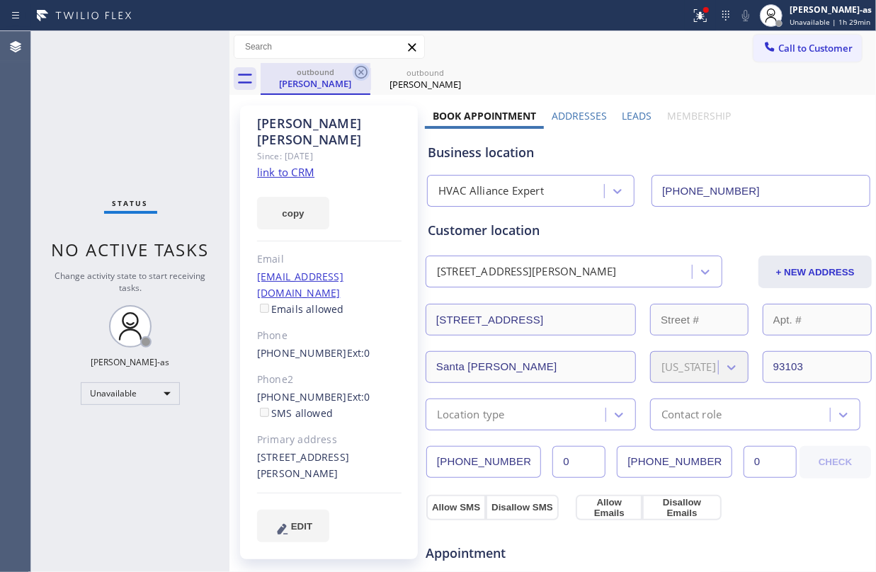
click at [353, 74] on icon at bounding box center [361, 72] width 17 height 17
click at [462, 72] on icon at bounding box center [470, 72] width 17 height 17
click at [354, 72] on div "outbound Andrew Antone outbound Andrew Antone" at bounding box center [568, 79] width 615 height 32
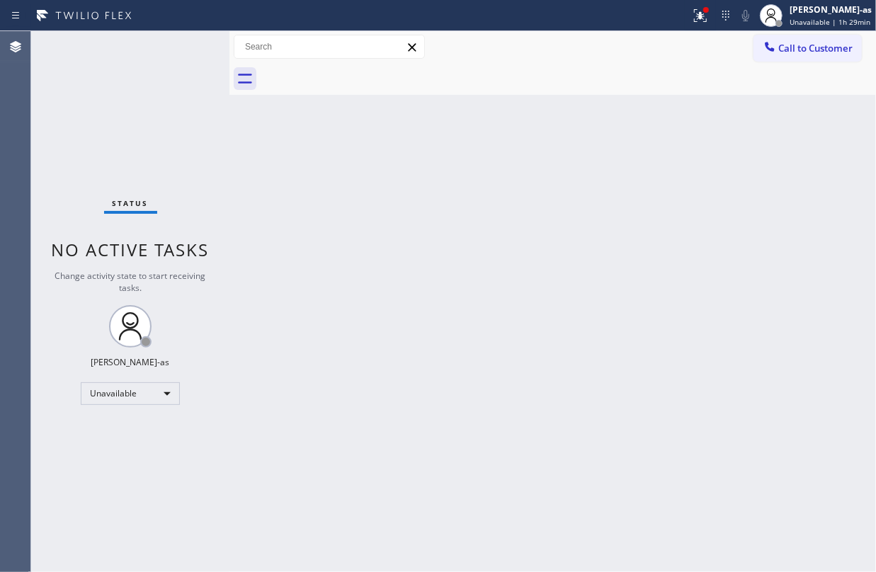
click at [354, 72] on div at bounding box center [568, 79] width 615 height 32
drag, startPoint x: 354, startPoint y: 72, endPoint x: 360, endPoint y: 180, distance: 107.8
click at [355, 72] on div at bounding box center [568, 79] width 615 height 32
click at [212, 216] on div "Status No active tasks Change activity state to start receiving tasks. Jesica J…" at bounding box center [130, 301] width 198 height 541
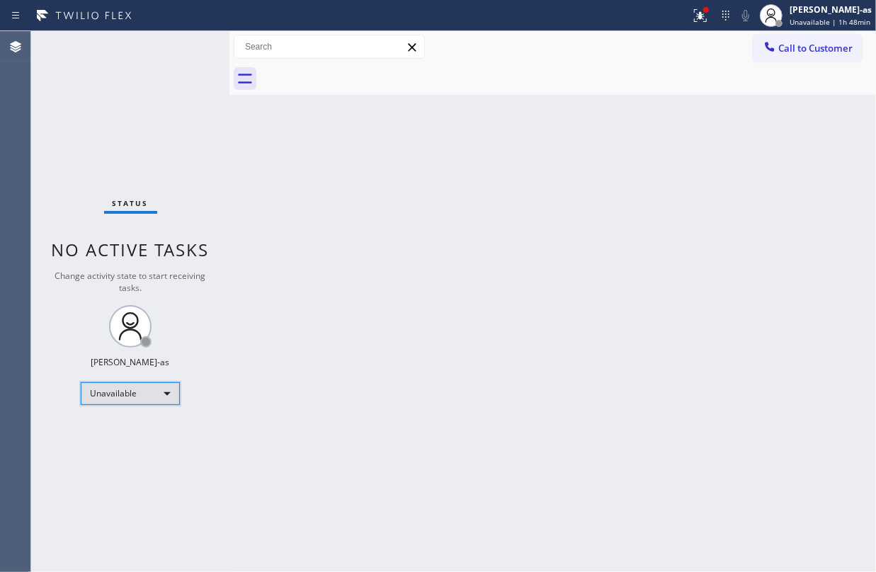
click at [135, 392] on div "Unavailable" at bounding box center [130, 393] width 99 height 23
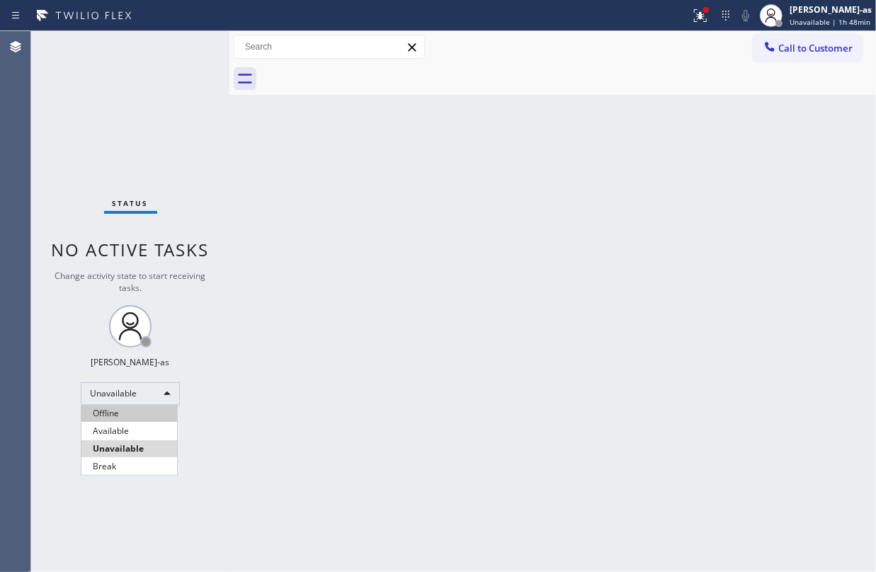
click at [120, 419] on li "Offline" at bounding box center [129, 413] width 96 height 17
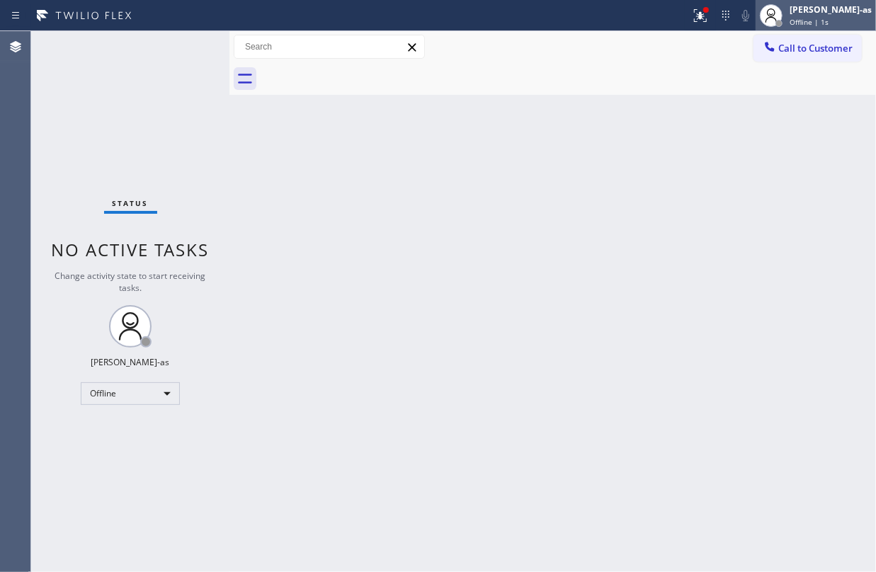
click at [783, 4] on div at bounding box center [771, 15] width 23 height 23
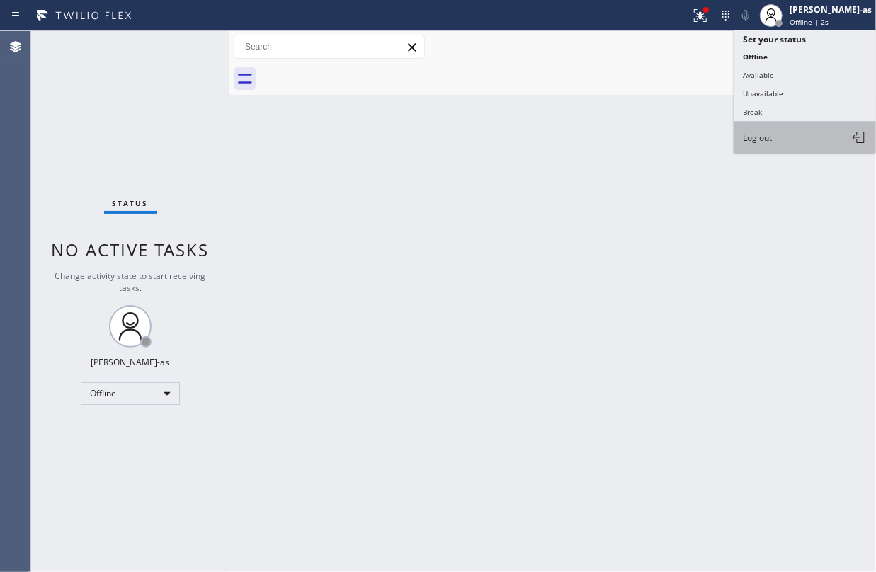
click at [772, 144] on button "Log out" at bounding box center [805, 137] width 142 height 31
